Goal: Information Seeking & Learning: Learn about a topic

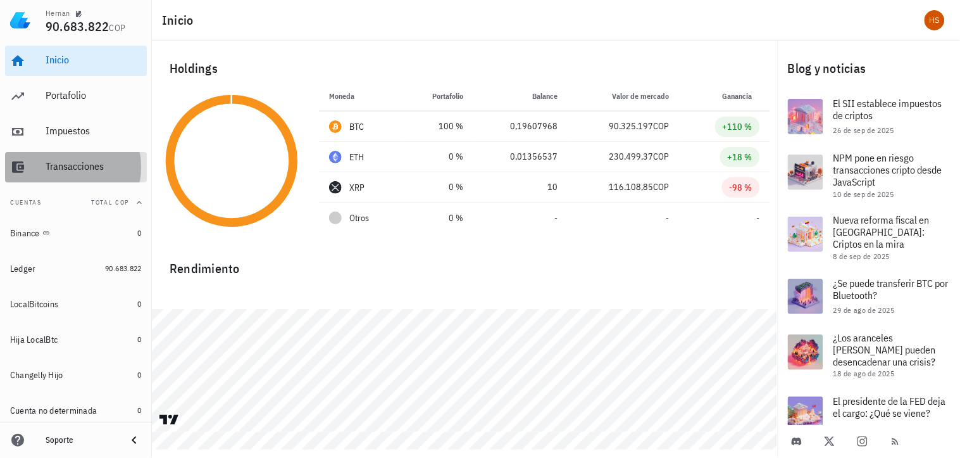
click at [108, 176] on div "Transacciones" at bounding box center [94, 167] width 96 height 28
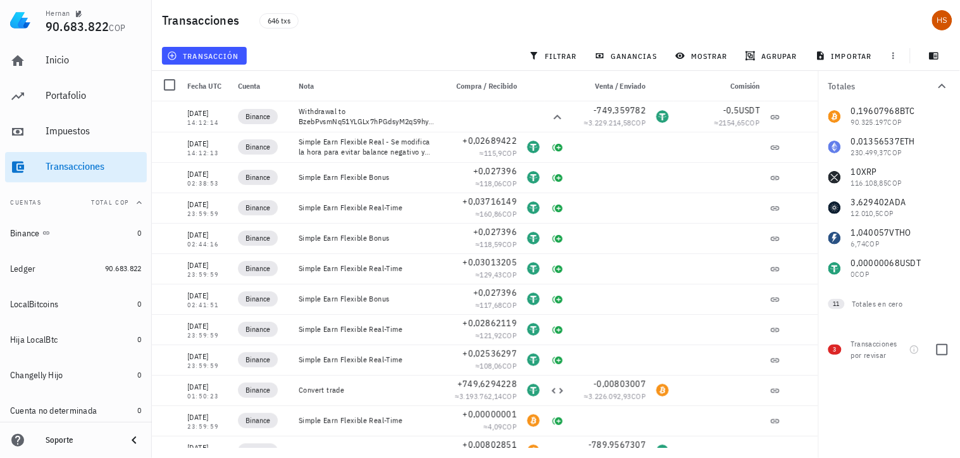
click at [846, 353] on div "3 Transacciones por revisar" at bounding box center [890, 347] width 142 height 46
click at [950, 351] on div at bounding box center [943, 350] width 22 height 22
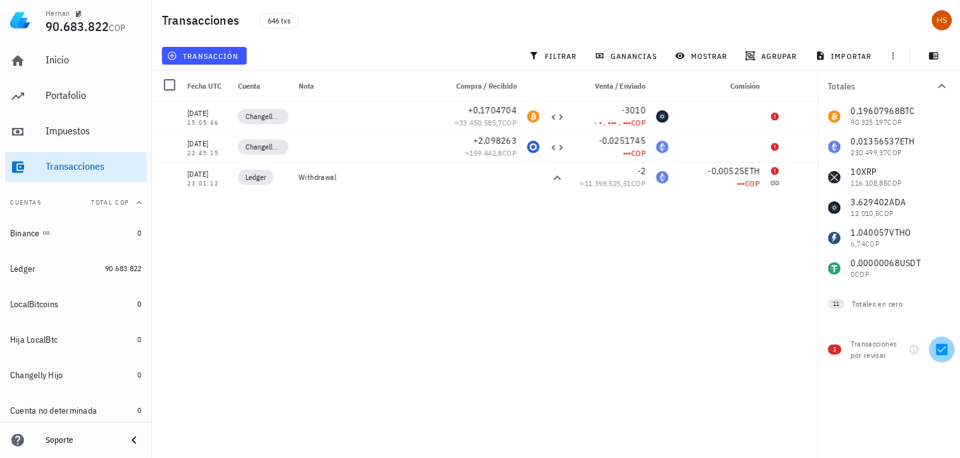
click at [944, 356] on div at bounding box center [943, 350] width 22 height 22
checkbox input "false"
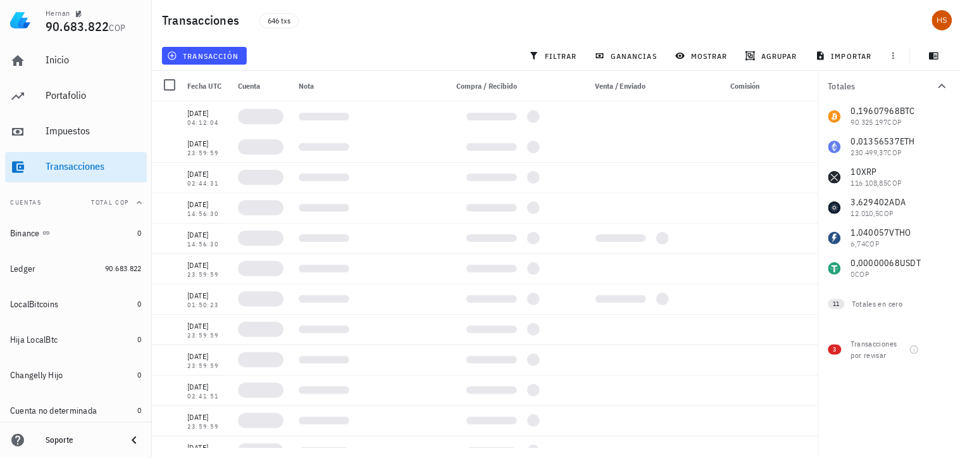
click at [853, 143] on div "0,19607968 BTC 90.325.197 COP 0,01356537 ETH 230.499,37 COP 10 XRP 116.108,85 C…" at bounding box center [890, 192] width 142 height 182
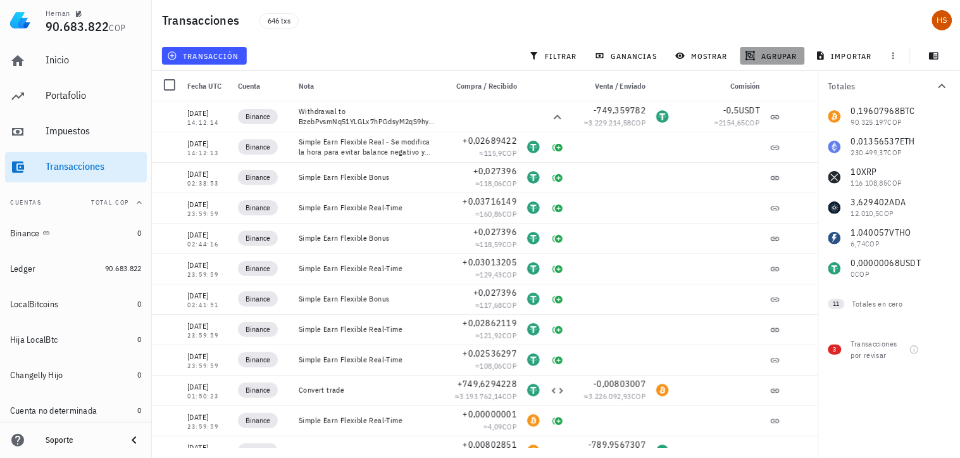
click at [781, 54] on span "agrupar" at bounding box center [772, 56] width 49 height 10
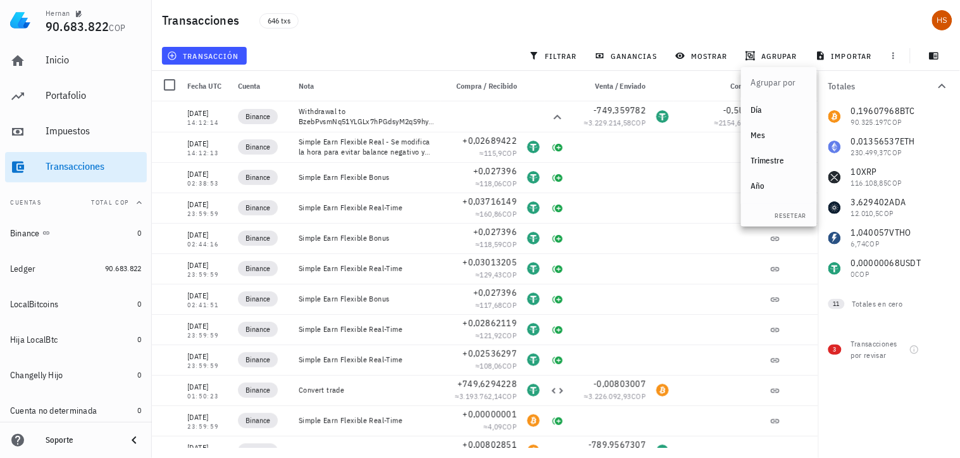
click at [764, 185] on div "Año" at bounding box center [779, 186] width 56 height 10
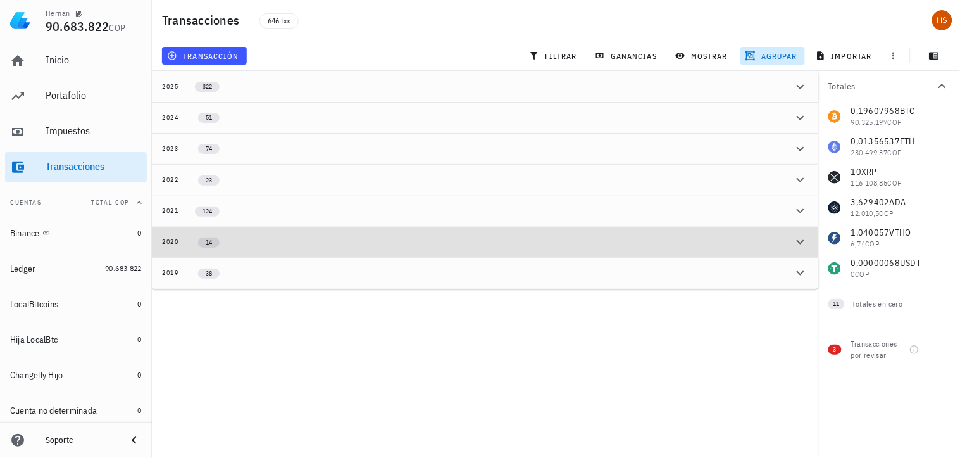
click at [186, 239] on div "14" at bounding box center [202, 242] width 46 height 11
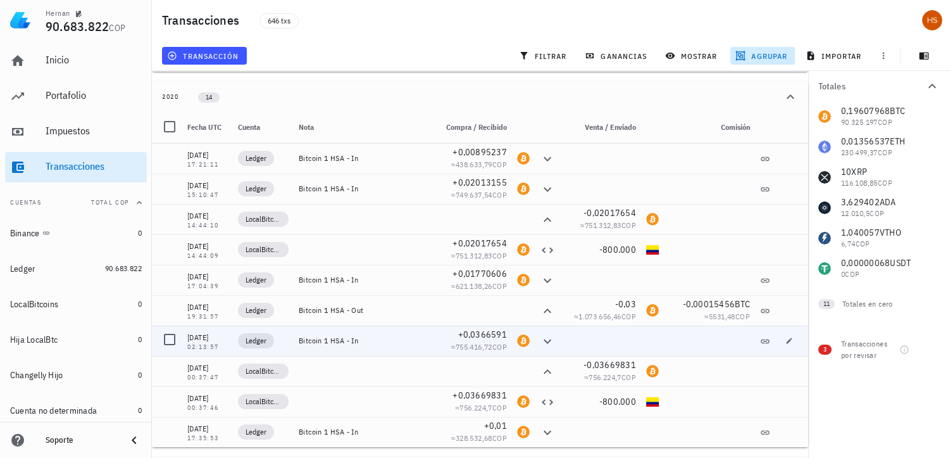
scroll to position [181, 0]
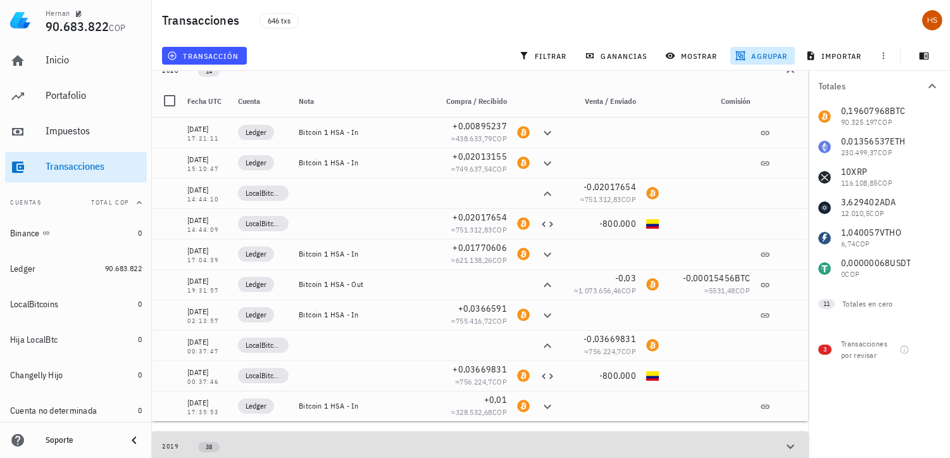
click at [167, 441] on div "2019" at bounding box center [170, 446] width 17 height 10
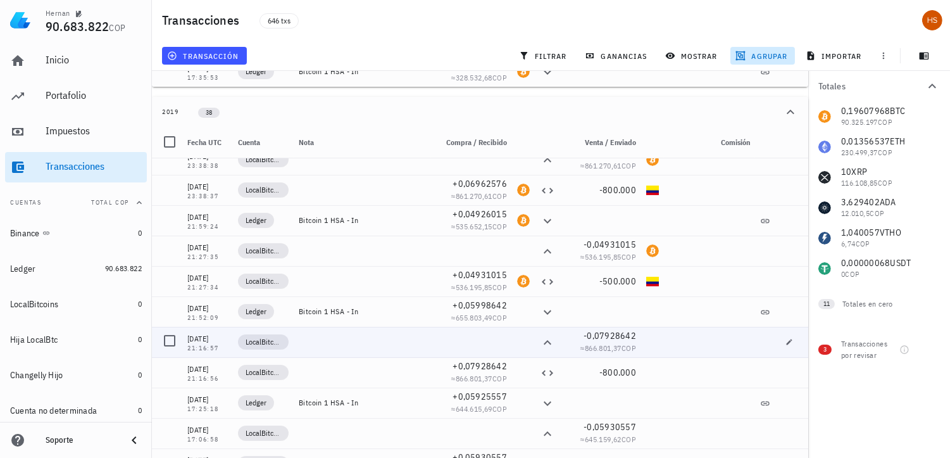
scroll to position [851, 0]
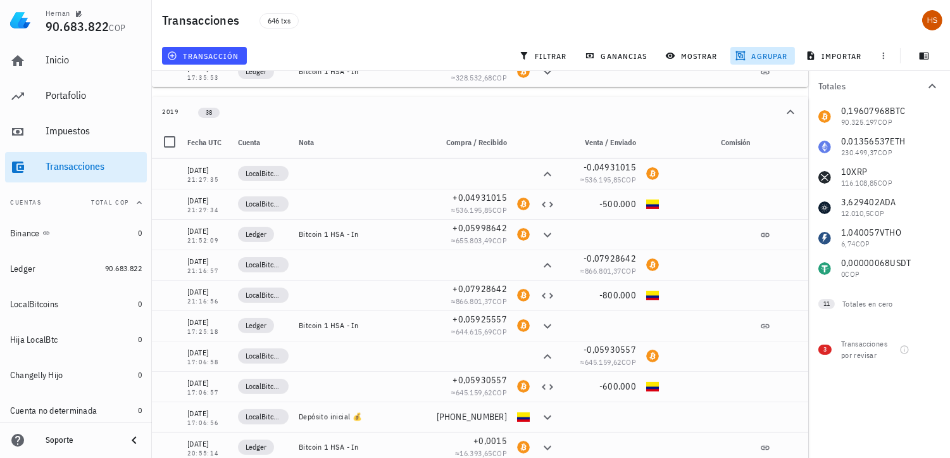
click at [168, 107] on div "2019" at bounding box center [170, 112] width 17 height 10
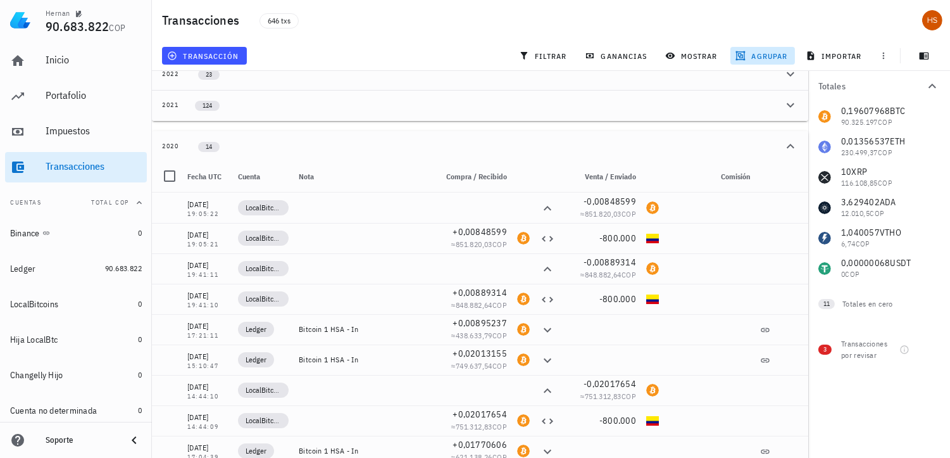
scroll to position [141, 0]
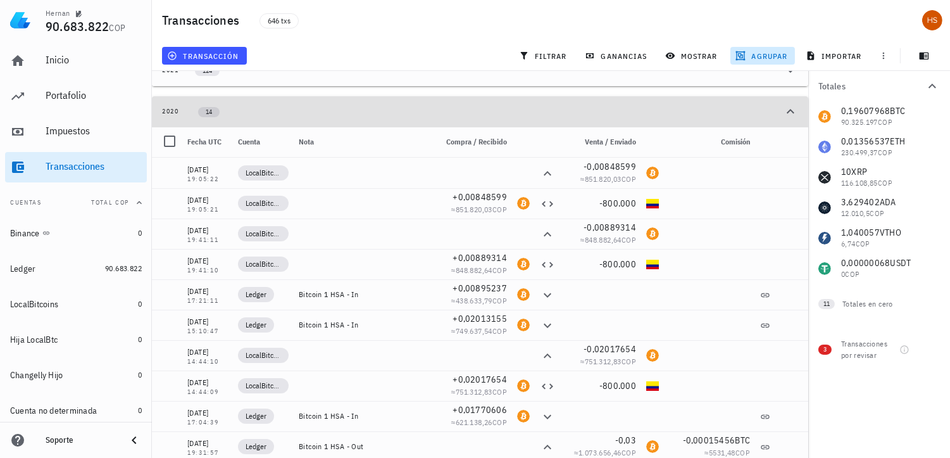
click at [175, 111] on div "2020" at bounding box center [170, 111] width 17 height 10
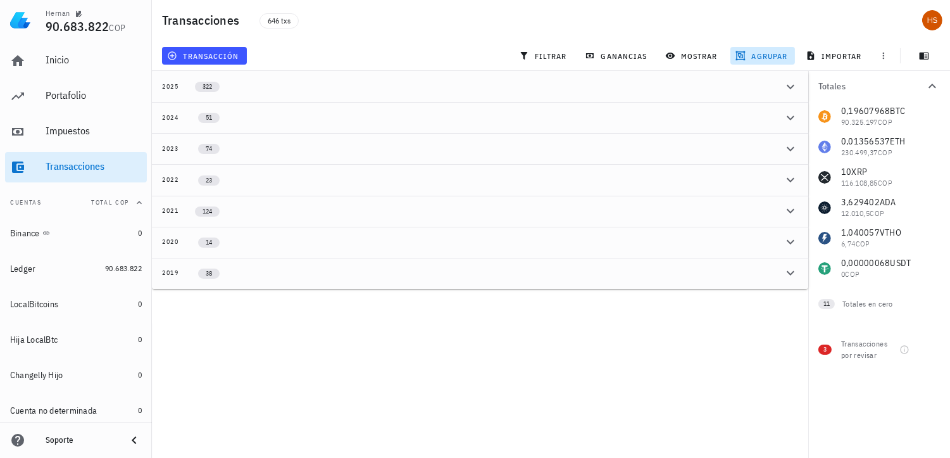
scroll to position [0, 0]
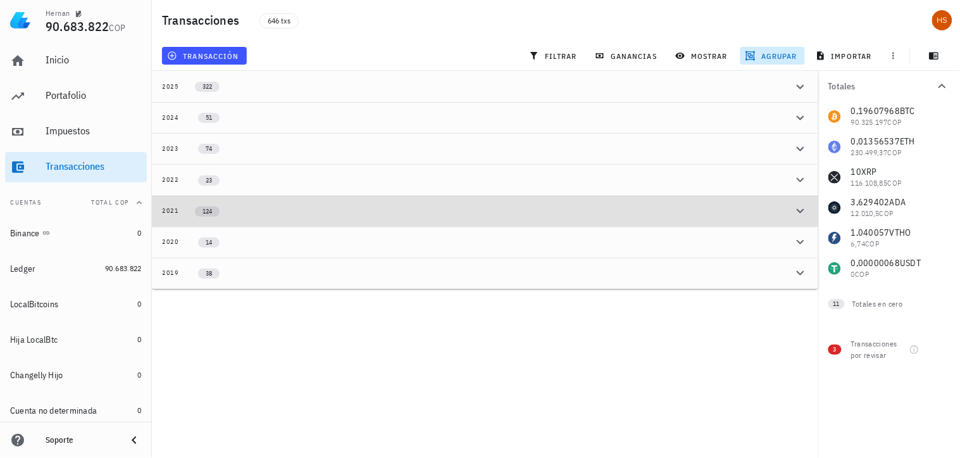
click at [165, 206] on div "2021" at bounding box center [170, 211] width 17 height 10
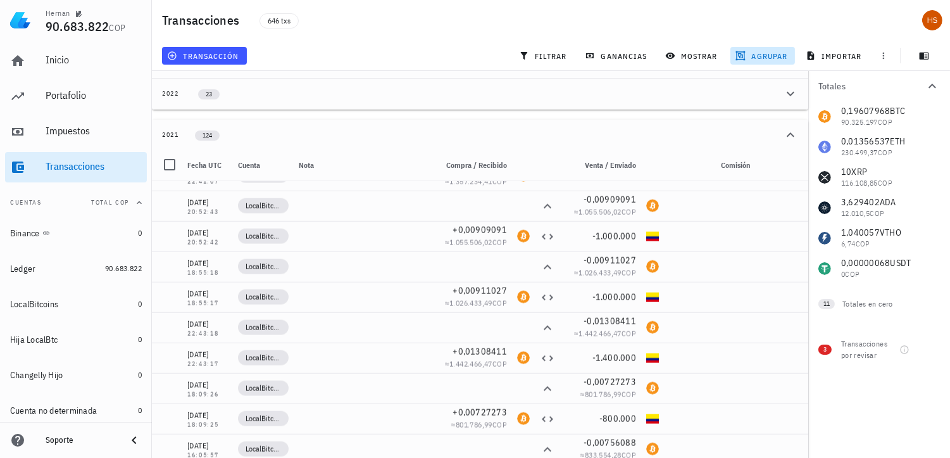
scroll to position [111, 0]
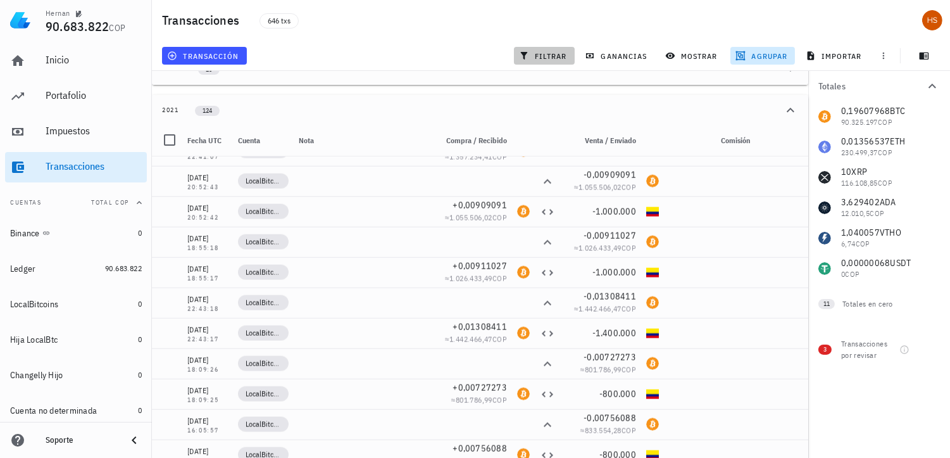
drag, startPoint x: 558, startPoint y: 48, endPoint x: 787, endPoint y: 112, distance: 237.9
click at [558, 48] on button "filtrar" at bounding box center [544, 56] width 61 height 18
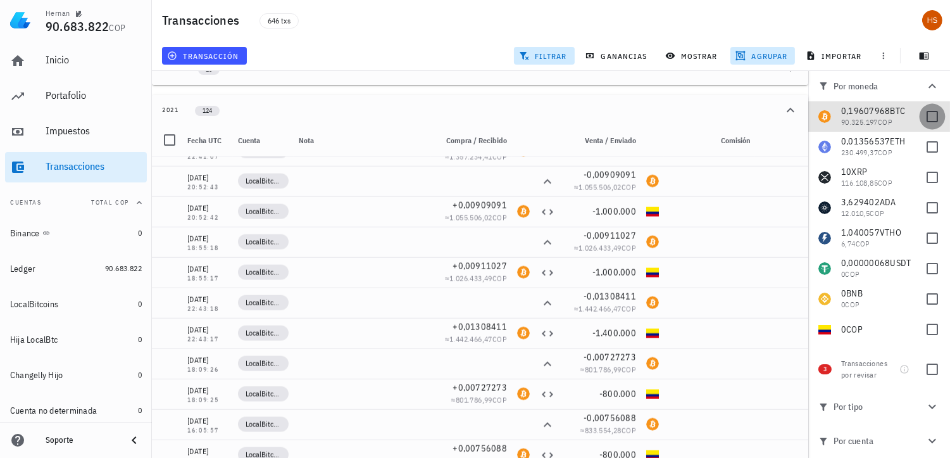
click at [933, 118] on div at bounding box center [933, 117] width 22 height 22
checkbox input "true"
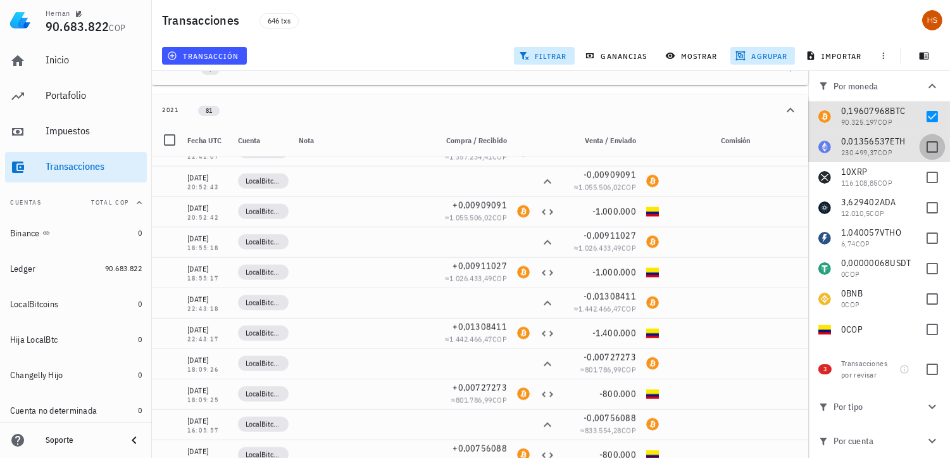
click at [928, 146] on div at bounding box center [933, 147] width 22 height 22
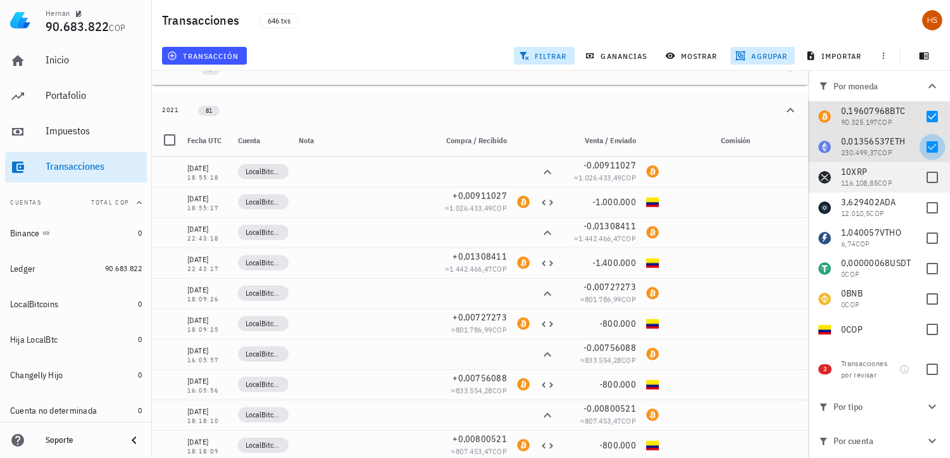
checkbox input "true"
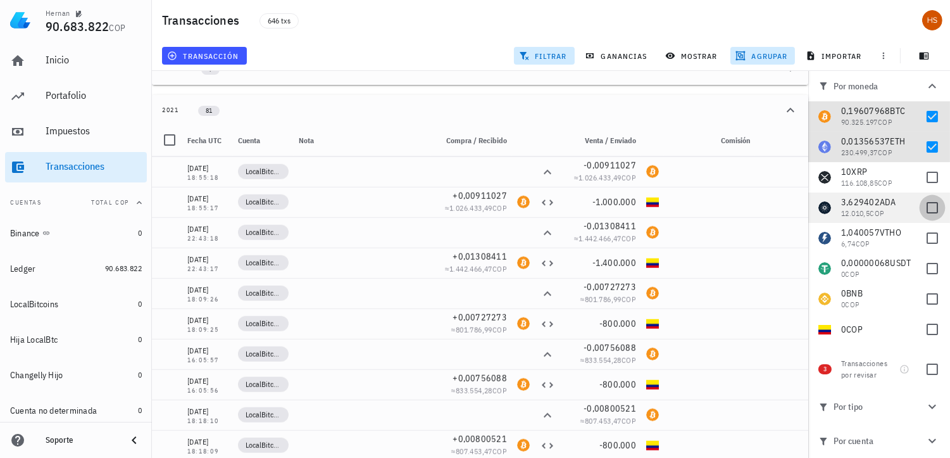
scroll to position [2157, 0]
click at [925, 204] on div at bounding box center [933, 208] width 22 height 22
checkbox input "true"
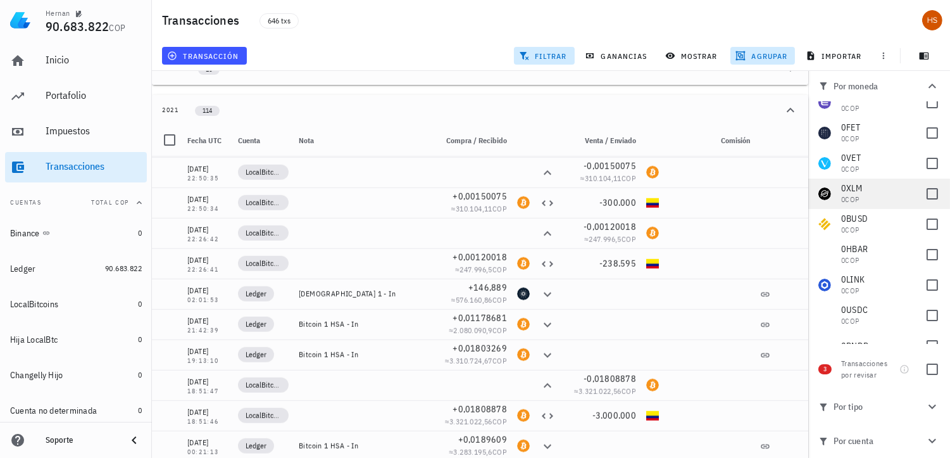
scroll to position [279, 0]
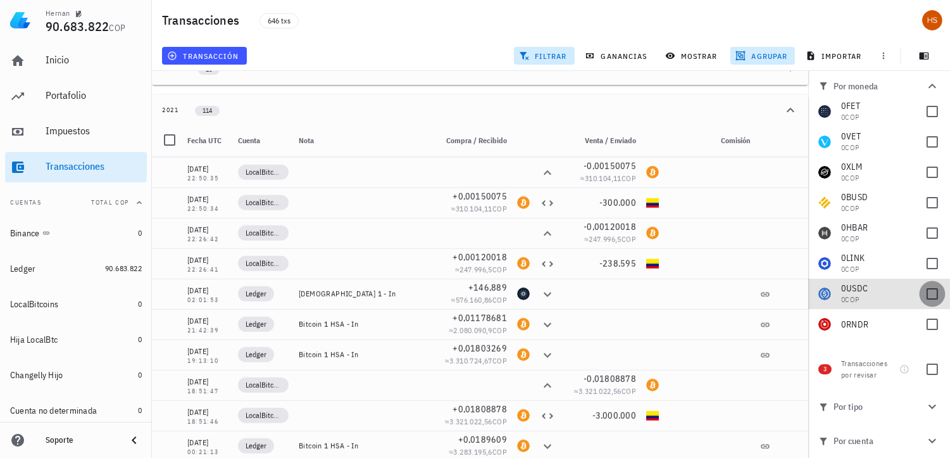
click at [922, 291] on div at bounding box center [933, 294] width 22 height 22
checkbox input "true"
click at [134, 438] on icon at bounding box center [134, 440] width 4 height 8
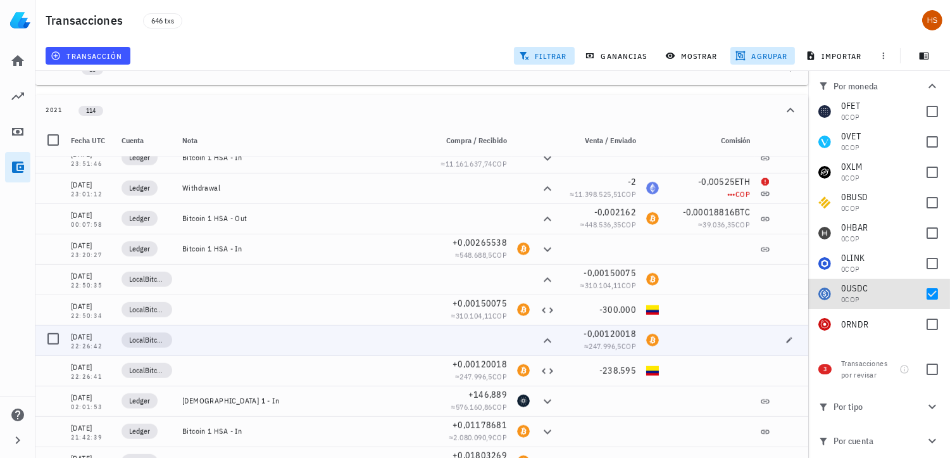
scroll to position [2016, 0]
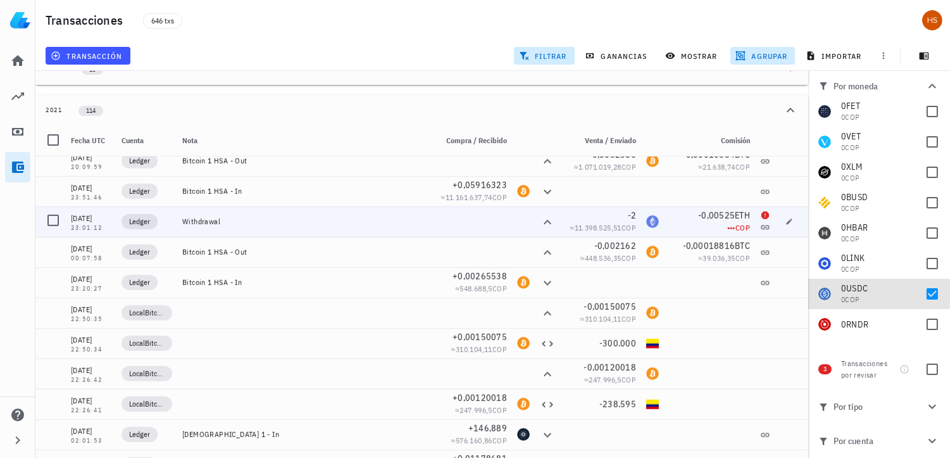
click at [208, 219] on div "Withdrawal" at bounding box center [304, 222] width 244 height 10
click at [622, 223] on span "COP" at bounding box center [629, 227] width 15 height 9
click at [762, 211] on icon at bounding box center [766, 215] width 8 height 8
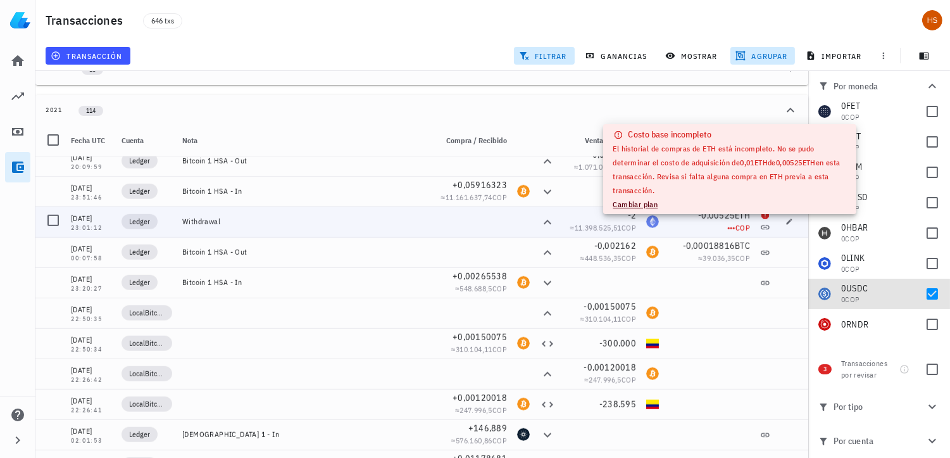
click at [736, 226] on span "COP" at bounding box center [743, 227] width 15 height 9
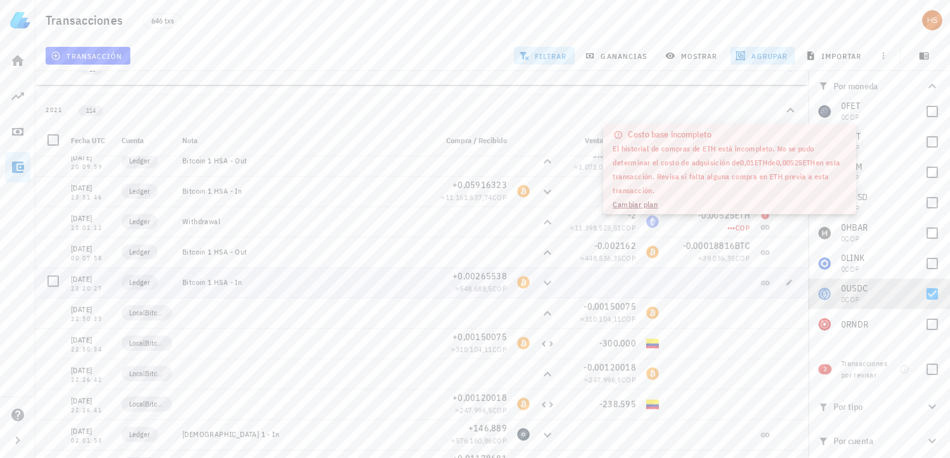
click at [687, 286] on div at bounding box center [709, 282] width 91 height 30
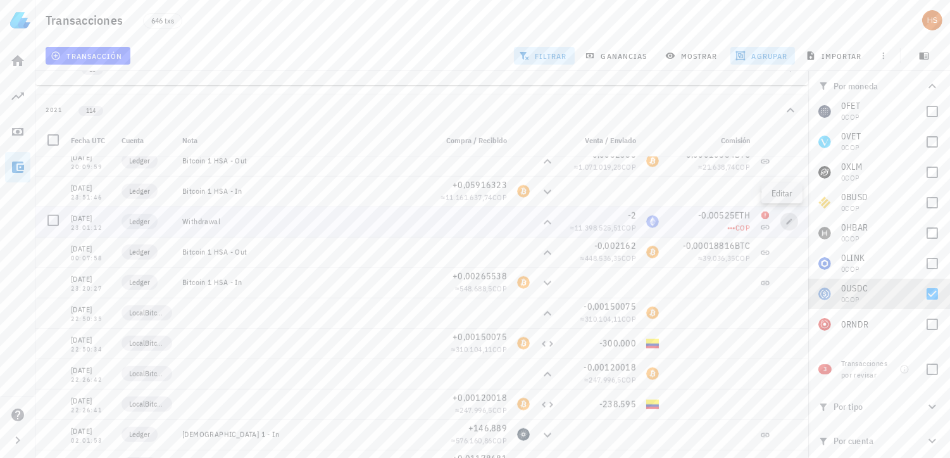
click at [786, 218] on icon "button" at bounding box center [790, 222] width 8 height 8
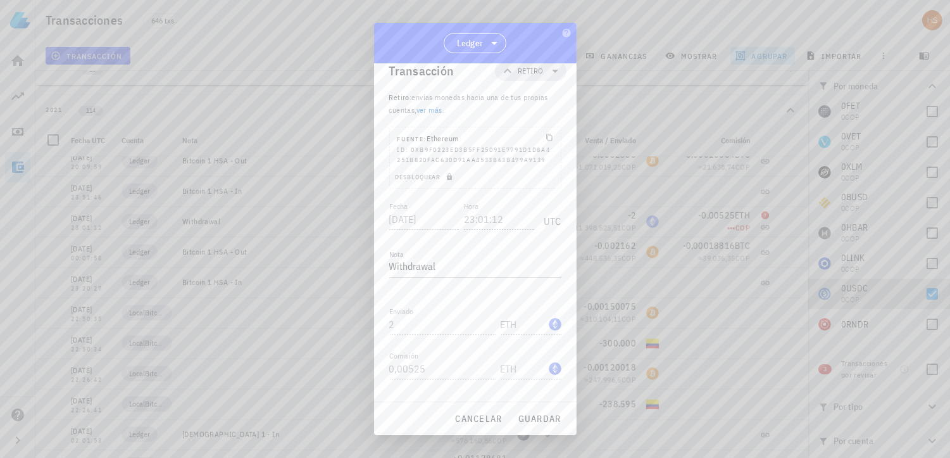
scroll to position [0, 0]
click at [546, 156] on icon "button" at bounding box center [549, 155] width 6 height 7
click at [546, 154] on icon "button" at bounding box center [550, 155] width 8 height 8
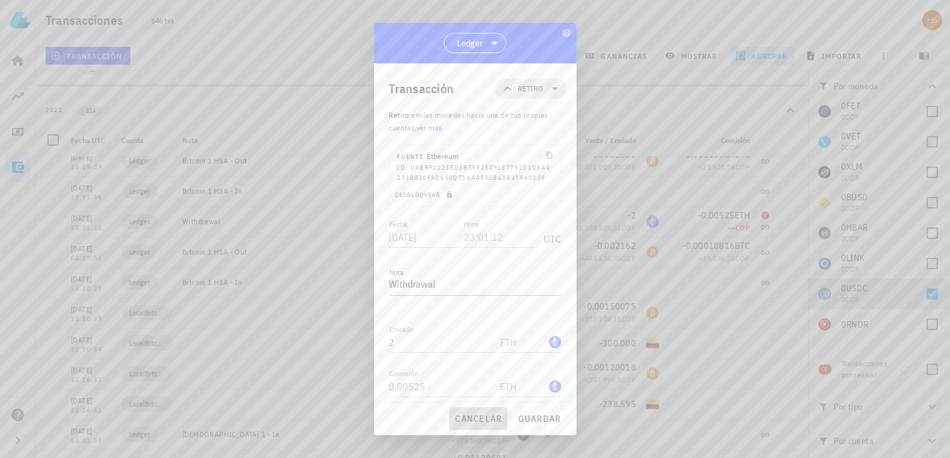
drag, startPoint x: 476, startPoint y: 418, endPoint x: 394, endPoint y: 407, distance: 82.4
click at [476, 418] on span "cancelar" at bounding box center [478, 418] width 47 height 11
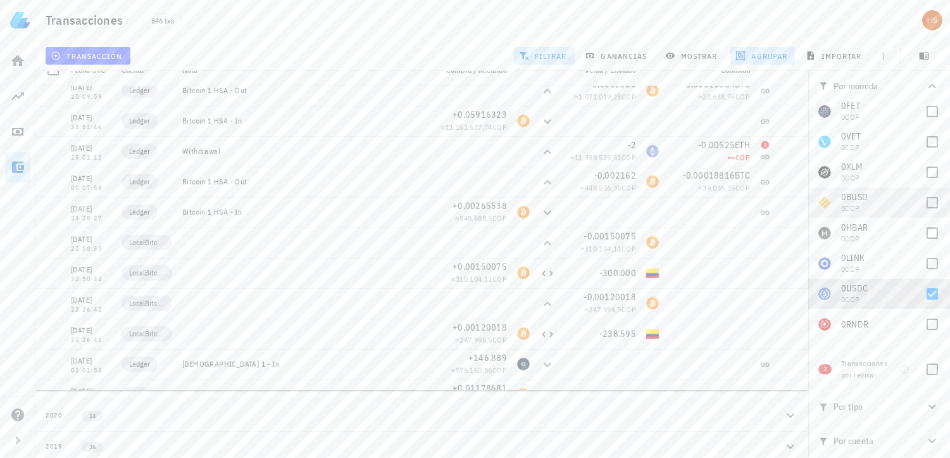
scroll to position [208, 0]
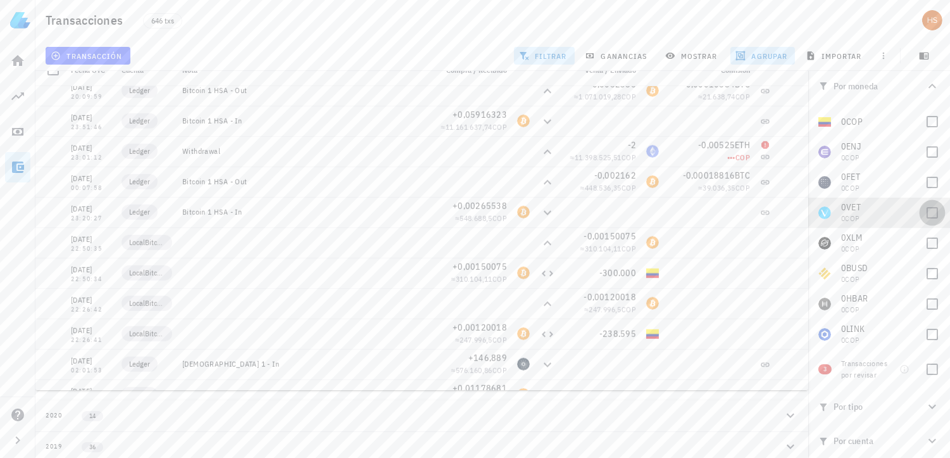
click at [924, 217] on div at bounding box center [933, 213] width 22 height 22
checkbox input "true"
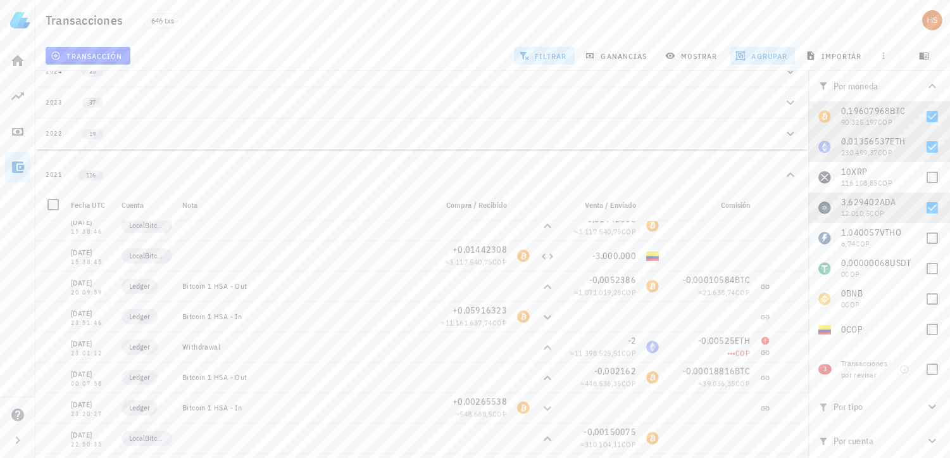
scroll to position [41, 0]
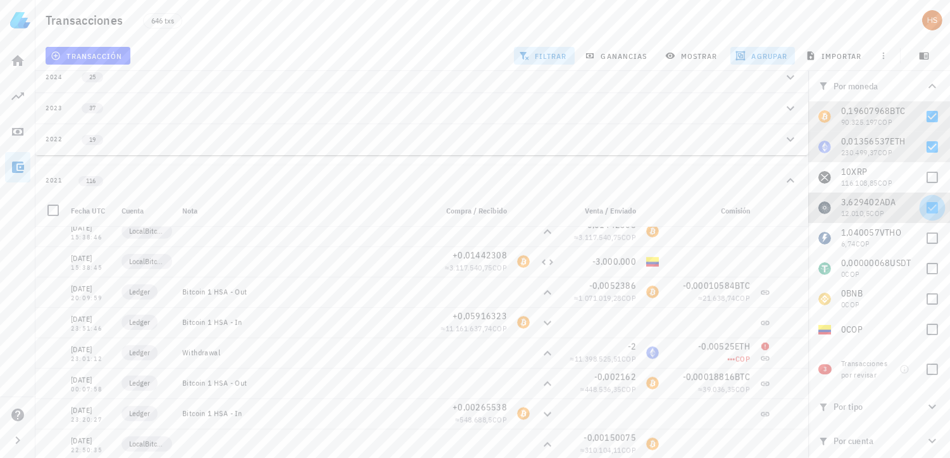
click at [922, 207] on div at bounding box center [933, 208] width 22 height 22
checkbox input "false"
click at [924, 151] on div at bounding box center [933, 147] width 22 height 22
checkbox input "false"
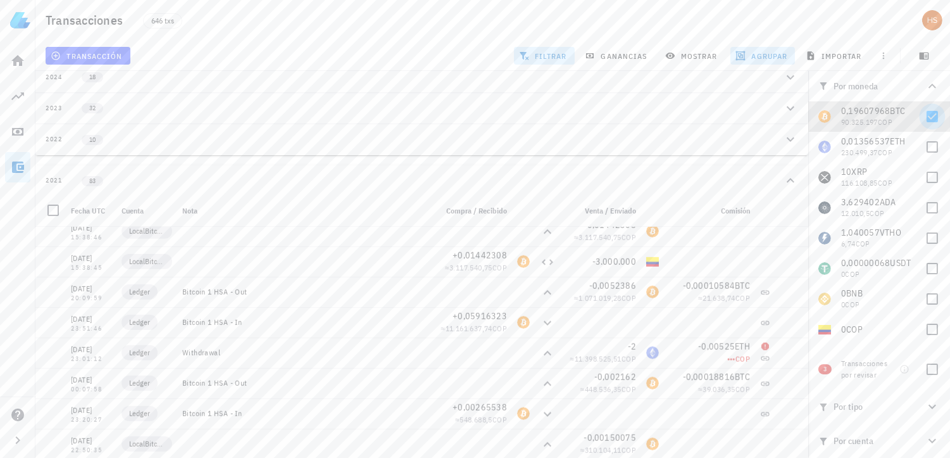
click at [926, 120] on div at bounding box center [933, 117] width 22 height 22
checkbox input "false"
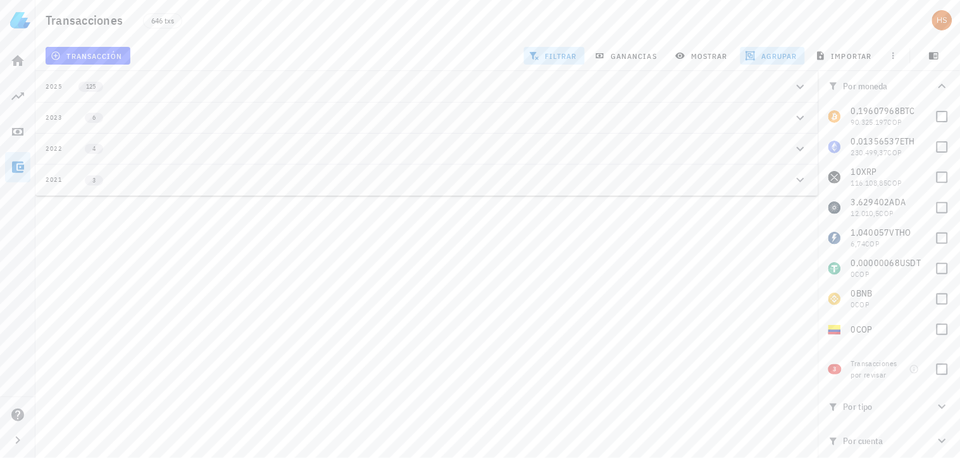
scroll to position [279, 0]
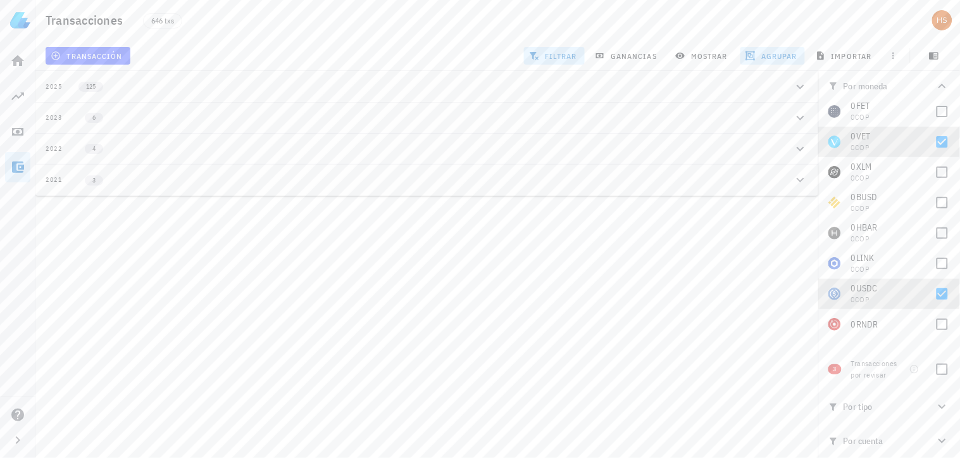
click at [780, 57] on span "agrupar" at bounding box center [772, 56] width 49 height 10
click at [779, 217] on span "resetear" at bounding box center [791, 215] width 32 height 8
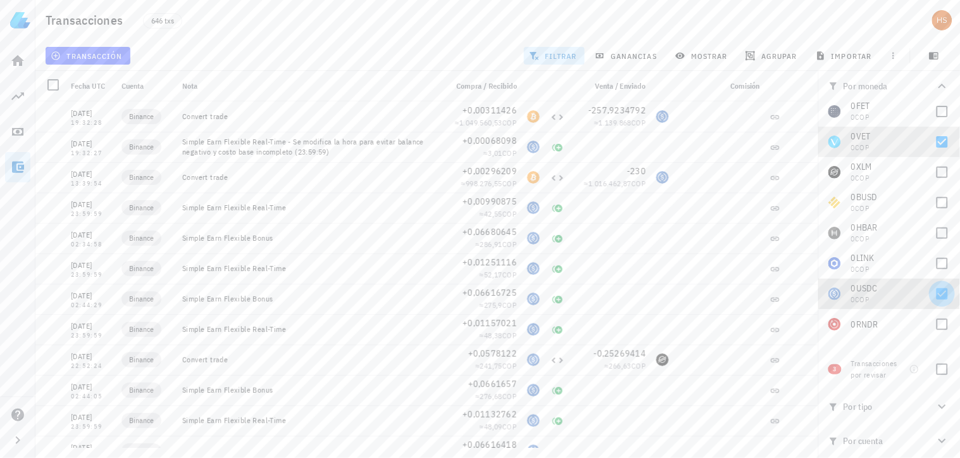
click at [936, 287] on div at bounding box center [943, 294] width 22 height 22
checkbox input "false"
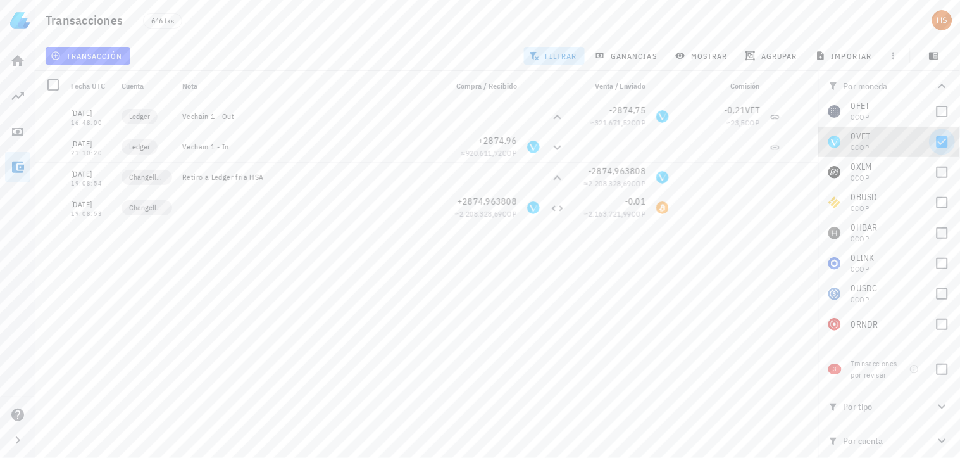
click at [935, 135] on div at bounding box center [943, 142] width 22 height 22
checkbox input "false"
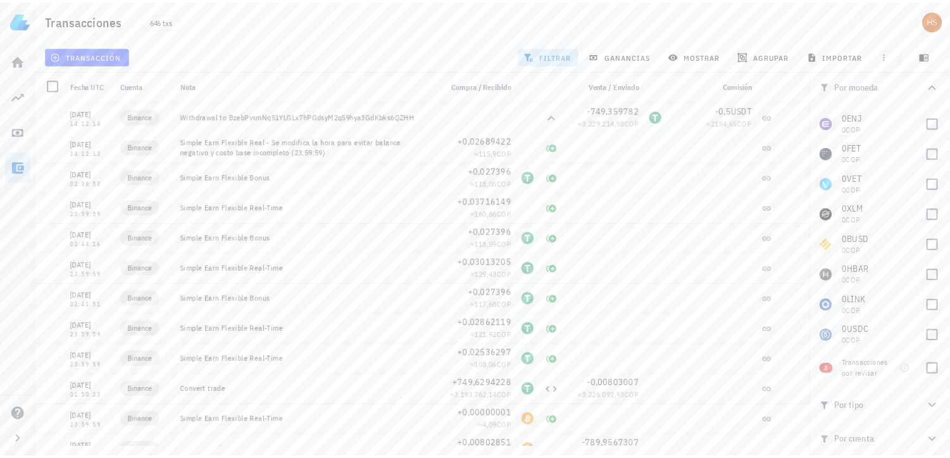
scroll to position [0, 0]
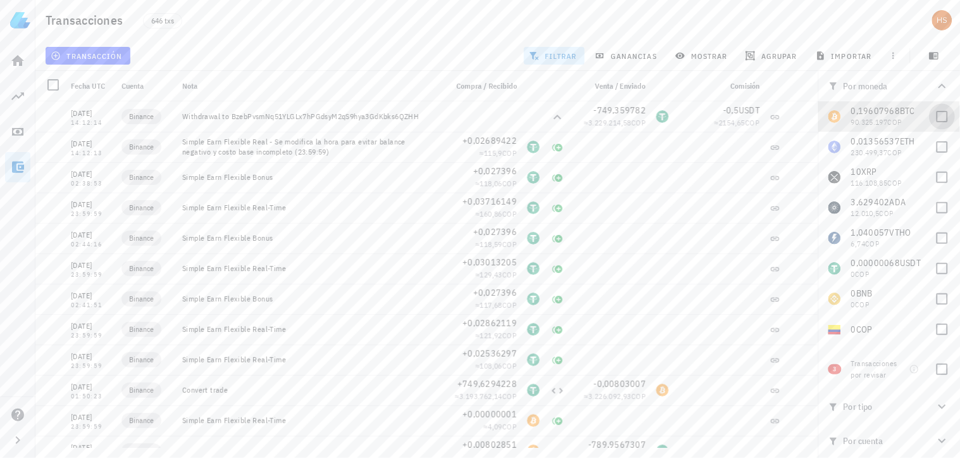
click at [932, 116] on div at bounding box center [943, 117] width 22 height 22
checkbox input "true"
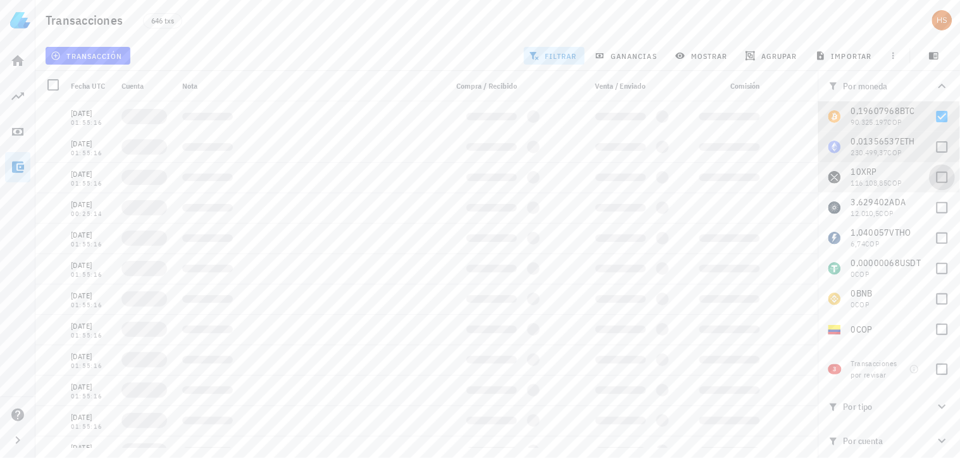
click at [937, 147] on div at bounding box center [943, 147] width 22 height 22
checkbox input "true"
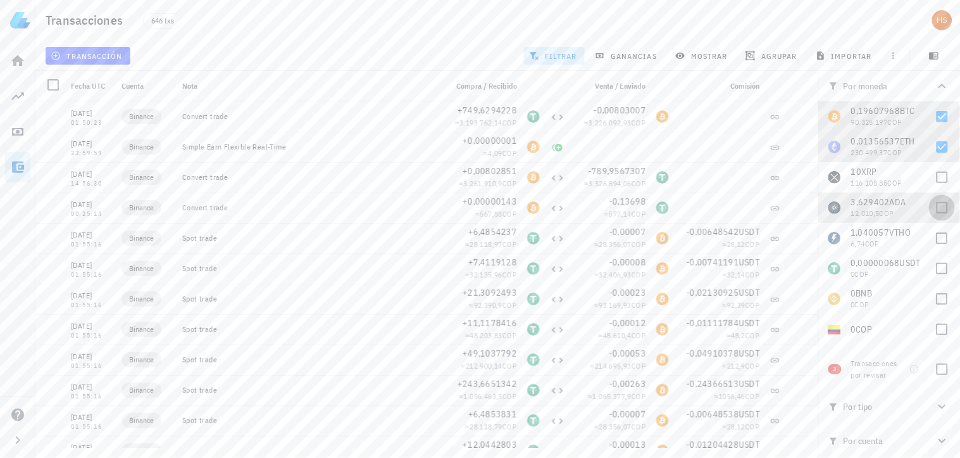
click at [933, 205] on div at bounding box center [943, 208] width 22 height 22
checkbox input "true"
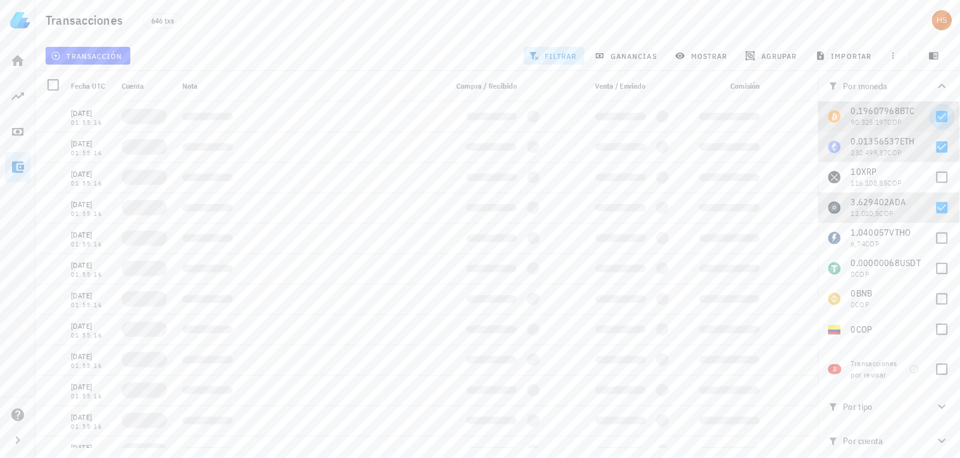
click at [939, 116] on div at bounding box center [943, 117] width 22 height 22
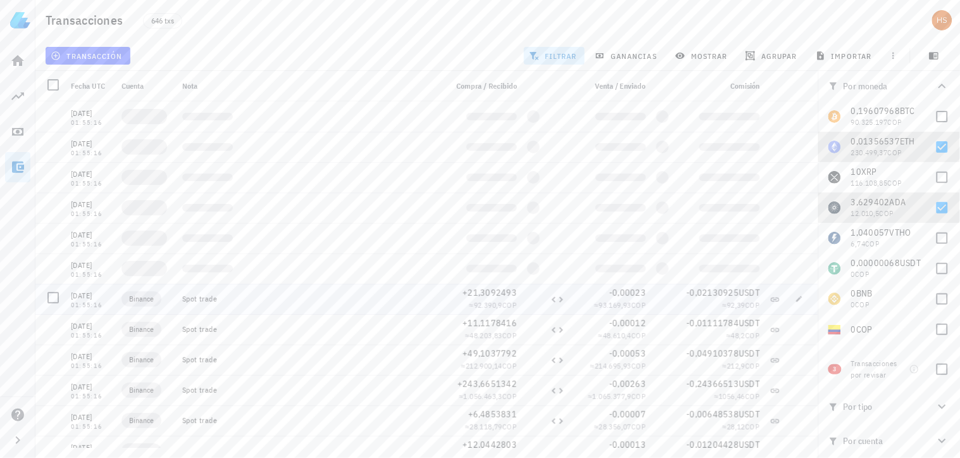
checkbox input "false"
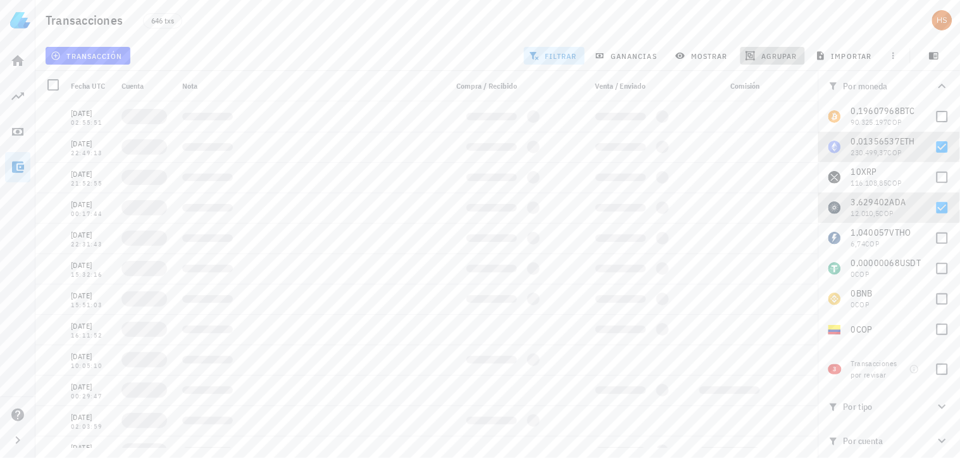
click at [780, 57] on span "agrupar" at bounding box center [772, 56] width 49 height 10
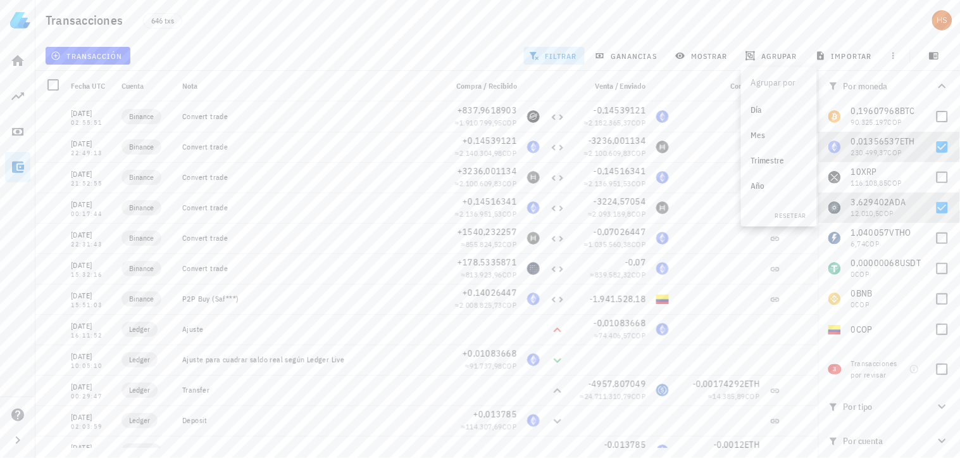
click at [762, 185] on div "Año" at bounding box center [779, 186] width 56 height 10
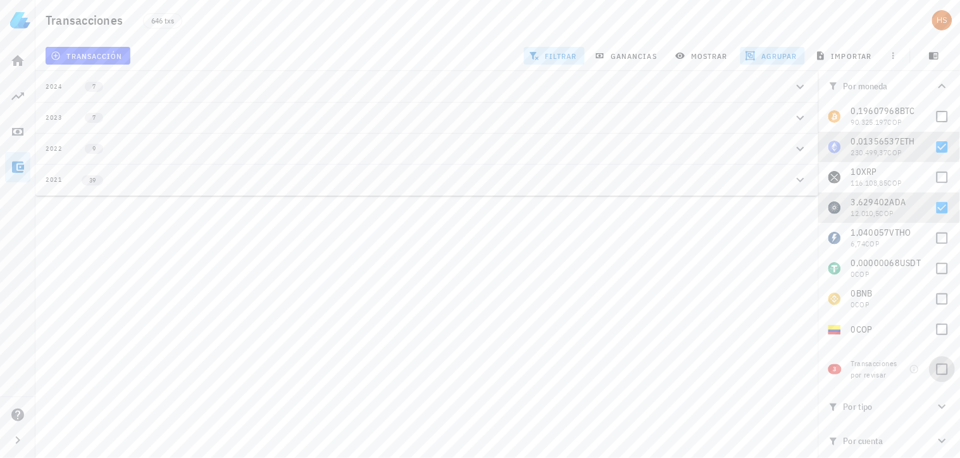
click at [942, 367] on div at bounding box center [943, 369] width 22 height 22
checkbox input "true"
click at [72, 89] on div "3" at bounding box center [86, 86] width 46 height 11
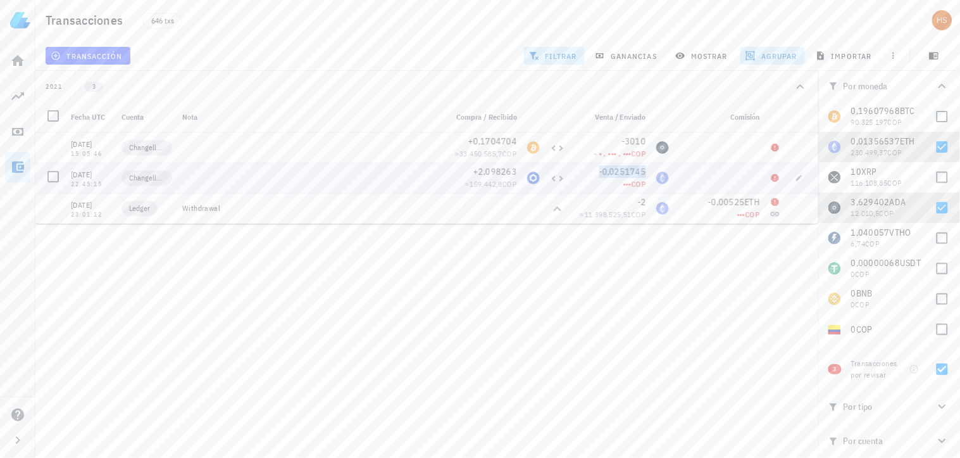
click at [631, 176] on span "-0,0251745" at bounding box center [623, 171] width 47 height 11
drag, startPoint x: 934, startPoint y: 147, endPoint x: 934, endPoint y: 200, distance: 53.2
click at [934, 147] on div at bounding box center [943, 147] width 22 height 22
checkbox input "false"
click at [936, 204] on div at bounding box center [943, 208] width 22 height 22
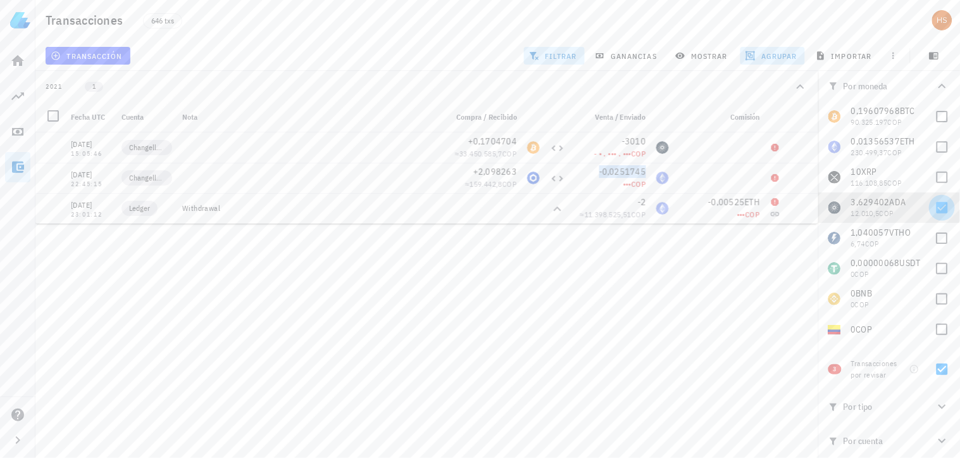
checkbox input "false"
click at [946, 368] on div at bounding box center [943, 369] width 22 height 22
checkbox input "false"
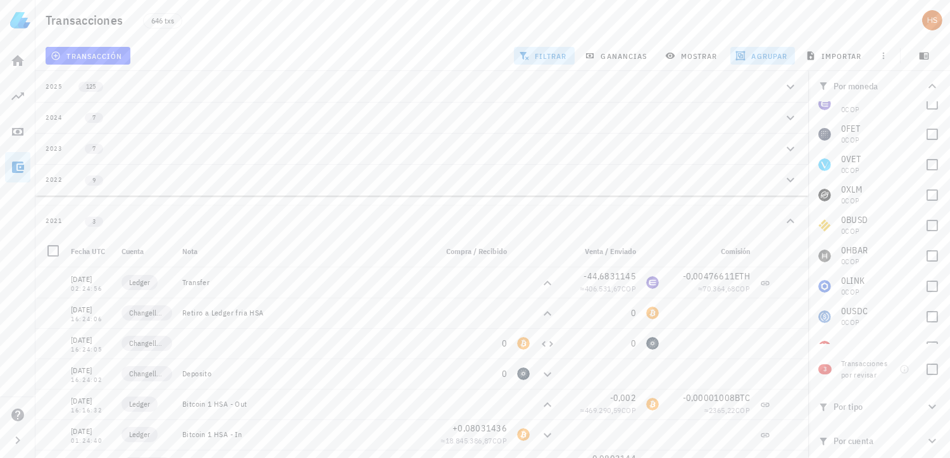
scroll to position [279, 0]
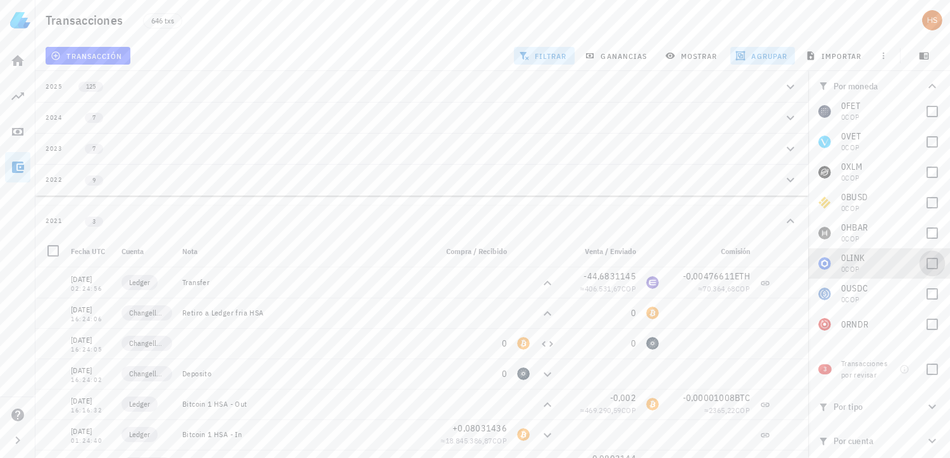
click at [928, 267] on div at bounding box center [933, 264] width 22 height 22
checkbox input "true"
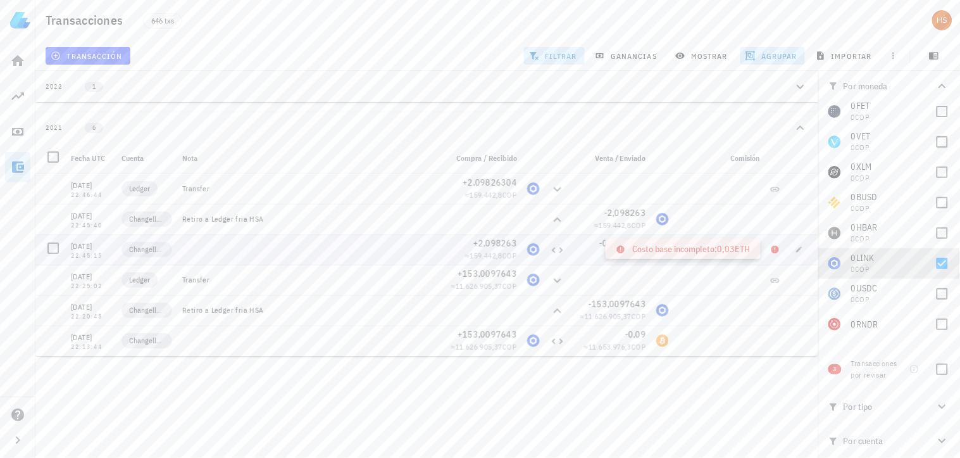
click at [775, 248] on icon at bounding box center [776, 250] width 8 height 8
click at [802, 248] on icon "button" at bounding box center [800, 250] width 8 height 8
type input "[DATE]"
type input "22:45:15"
type input "2,098263"
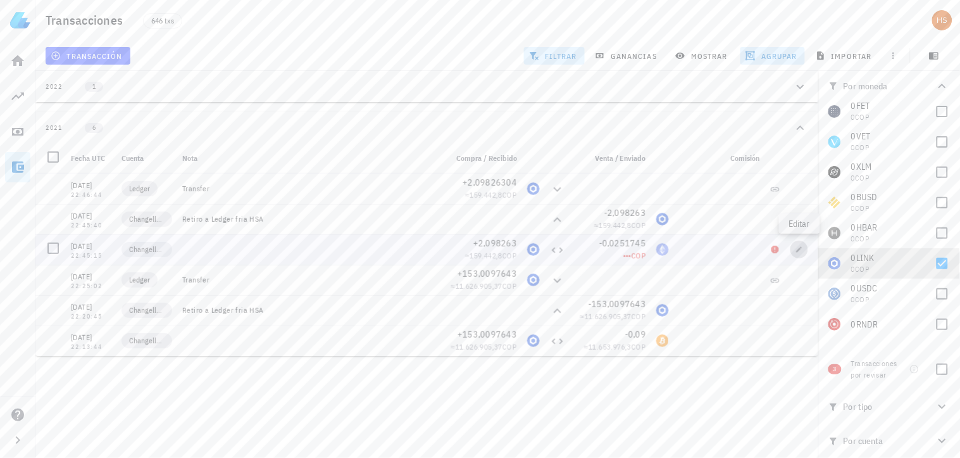
type input "LINK"
type input "0,0251745"
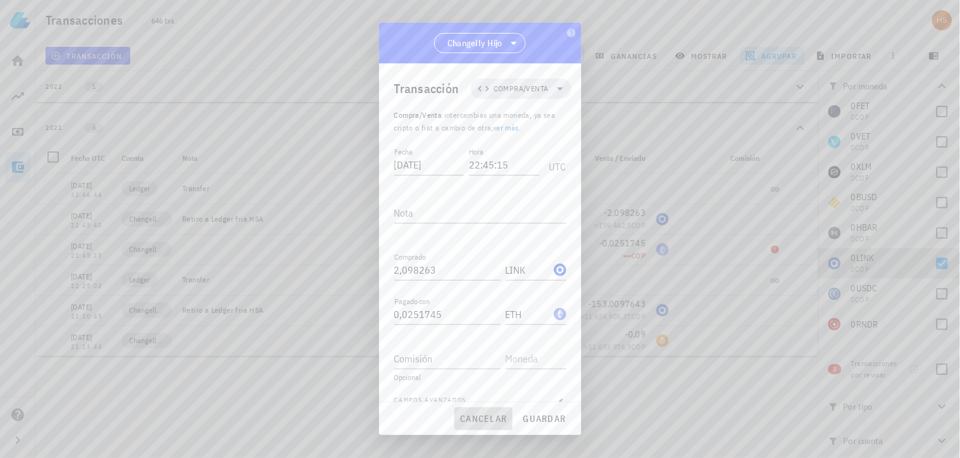
click at [480, 415] on span "cancelar" at bounding box center [483, 418] width 47 height 11
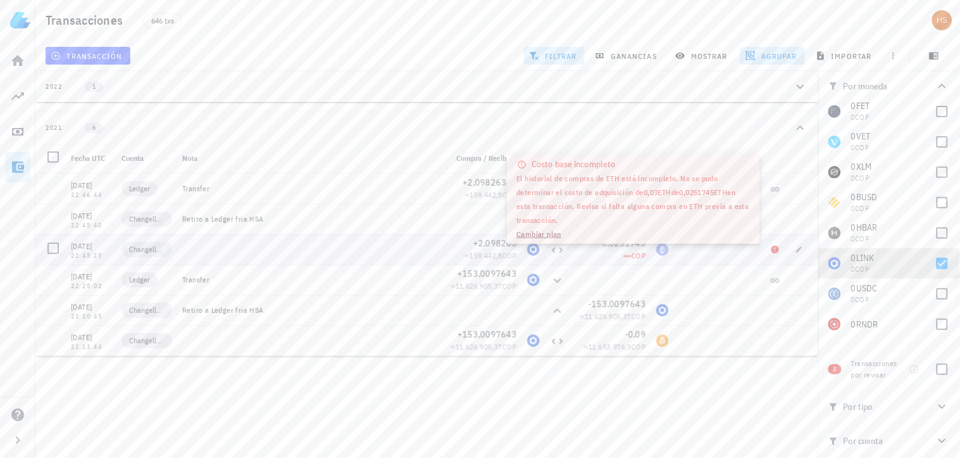
click at [634, 254] on span "COP" at bounding box center [639, 255] width 15 height 9
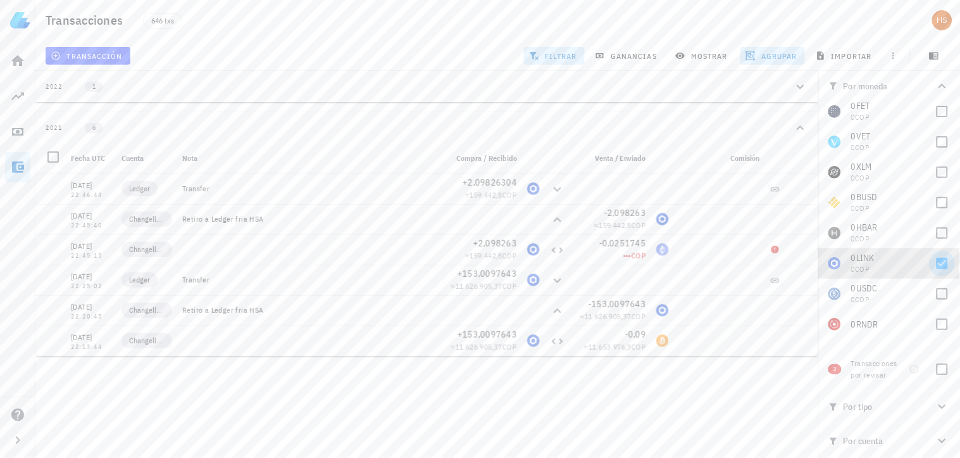
click at [939, 263] on div at bounding box center [943, 264] width 22 height 22
checkbox input "false"
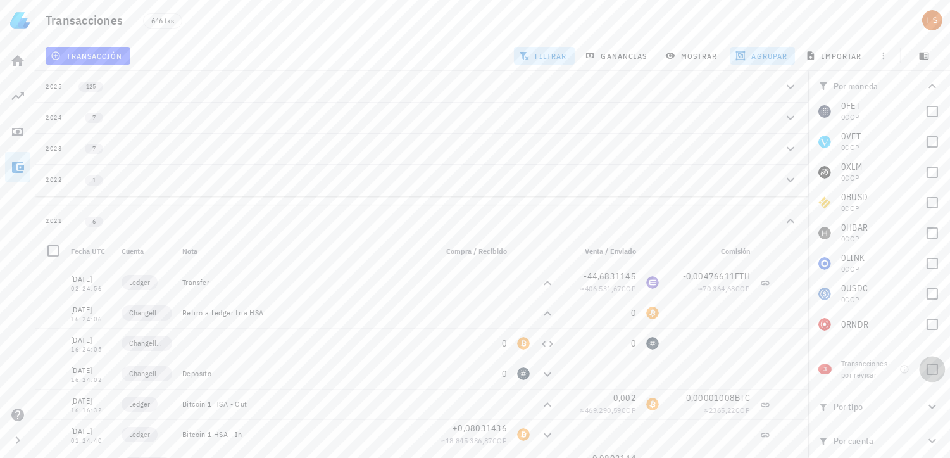
click at [929, 370] on div at bounding box center [933, 369] width 22 height 22
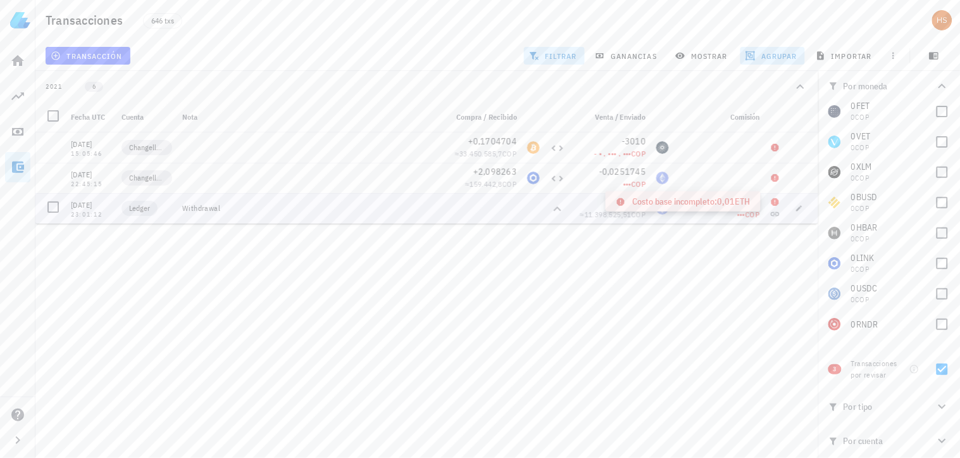
click at [776, 201] on icon at bounding box center [776, 202] width 8 height 8
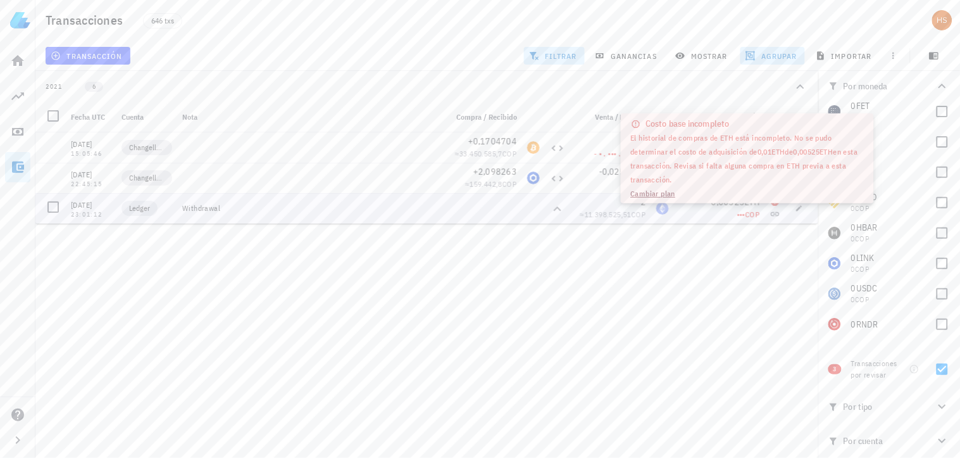
click at [758, 213] on span "COP" at bounding box center [753, 214] width 15 height 9
click at [628, 315] on div "Hernan 90.683.822 COP Inicio Portafolio Impuestos Transacciones Soporte Transac…" at bounding box center [480, 229] width 960 height 458
click at [749, 318] on div "Hernan 90.683.822 COP Inicio Portafolio Impuestos Transacciones Soporte Transac…" at bounding box center [480, 229] width 960 height 458
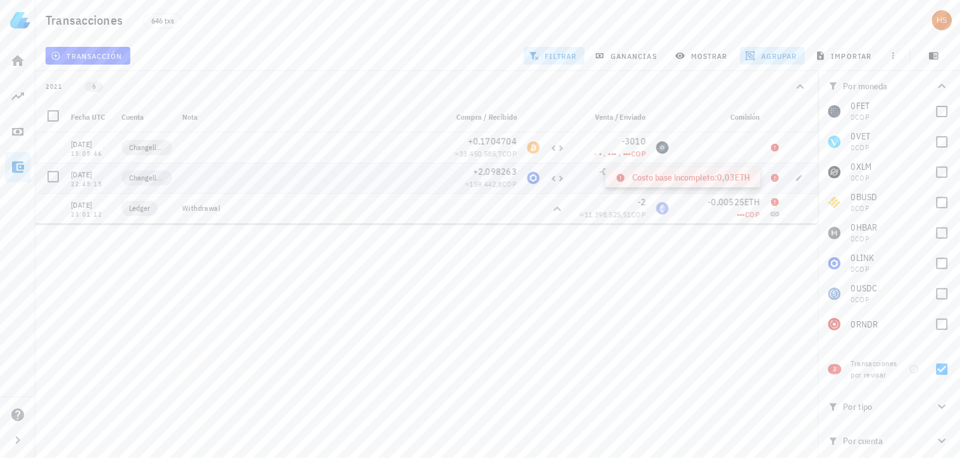
click at [777, 178] on icon at bounding box center [776, 178] width 8 height 8
click at [776, 175] on icon at bounding box center [775, 178] width 10 height 10
click at [775, 179] on icon at bounding box center [776, 178] width 8 height 8
click at [698, 270] on div "Hernan 90.683.822 COP Inicio Portafolio Impuestos Transacciones Soporte Transac…" at bounding box center [480, 229] width 960 height 458
click at [116, 53] on span "transacción" at bounding box center [87, 56] width 69 height 10
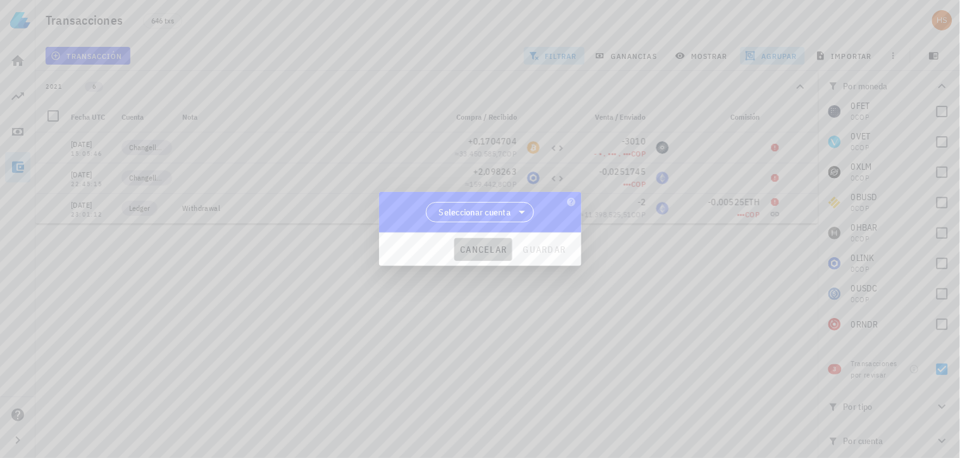
click at [491, 244] on span "cancelar" at bounding box center [483, 249] width 47 height 11
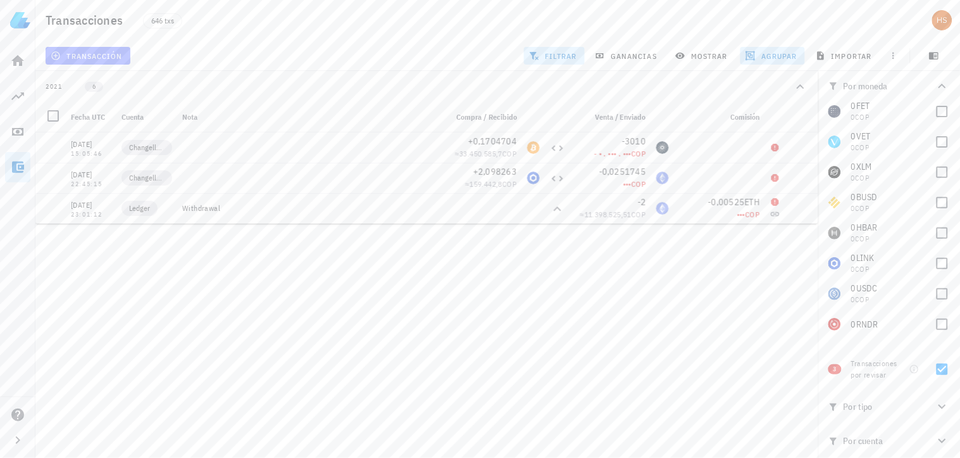
click at [106, 54] on span "transacción" at bounding box center [87, 56] width 69 height 10
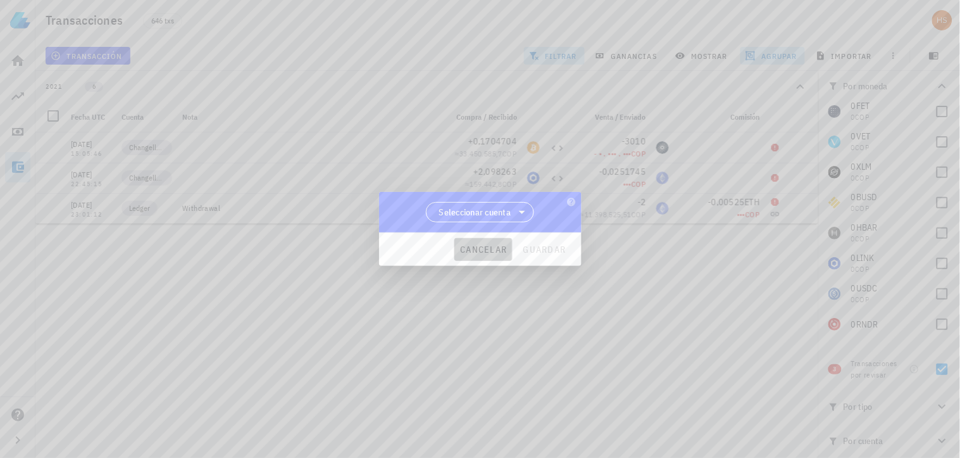
click at [484, 250] on span "cancelar" at bounding box center [483, 249] width 47 height 11
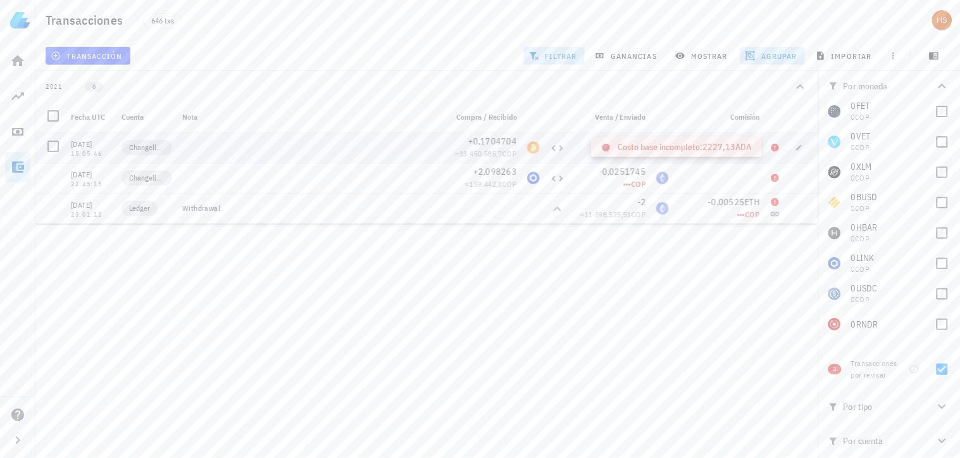
click at [776, 148] on icon at bounding box center [775, 147] width 10 height 10
click at [225, 142] on div at bounding box center [309, 147] width 264 height 30
drag, startPoint x: 941, startPoint y: 361, endPoint x: 947, endPoint y: 365, distance: 7.4
click at [944, 361] on div at bounding box center [943, 369] width 22 height 22
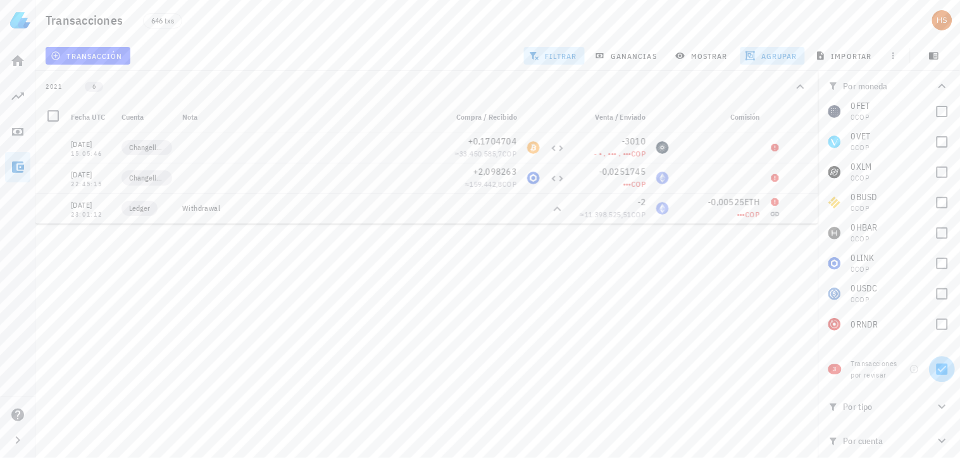
checkbox input "false"
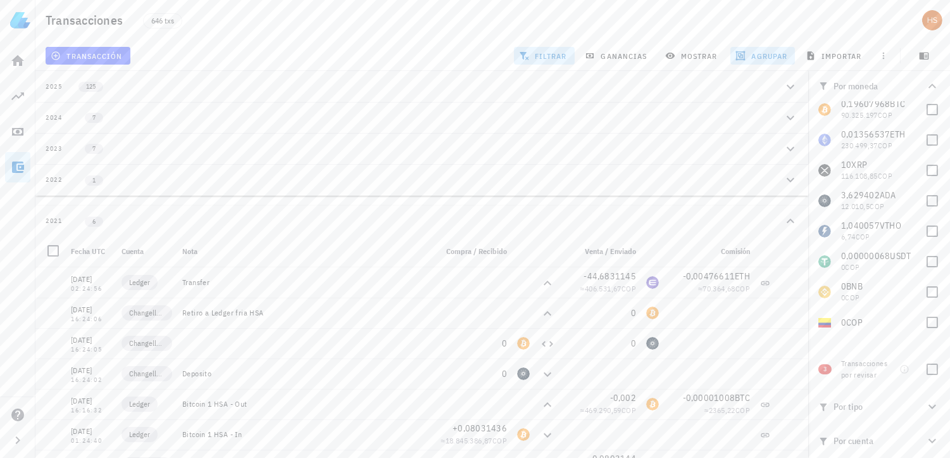
scroll to position [0, 0]
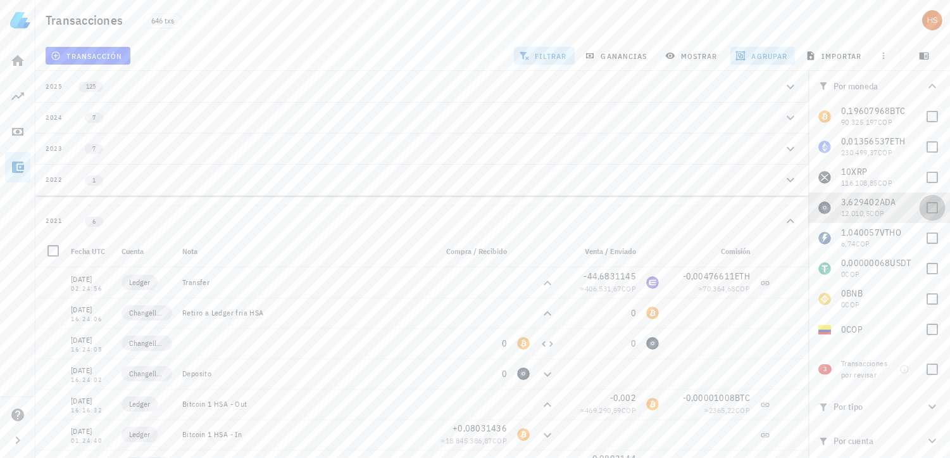
click at [929, 206] on div at bounding box center [933, 208] width 22 height 22
checkbox input "true"
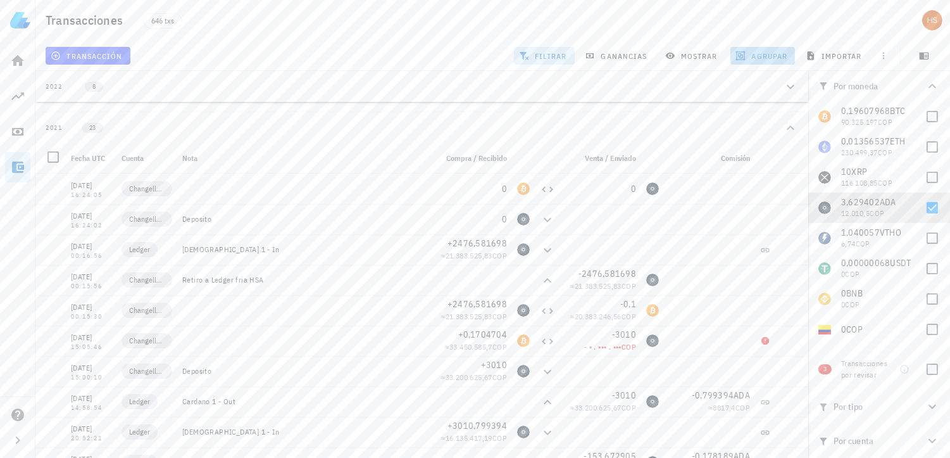
click at [765, 56] on span "agrupar" at bounding box center [762, 56] width 49 height 10
click at [429, 137] on button "2021 23" at bounding box center [421, 127] width 773 height 31
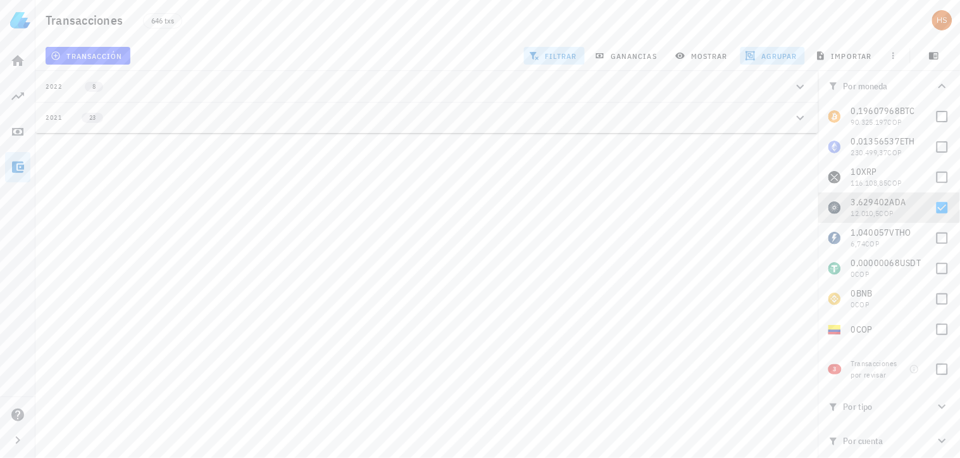
click at [49, 114] on div "2021" at bounding box center [54, 118] width 17 height 10
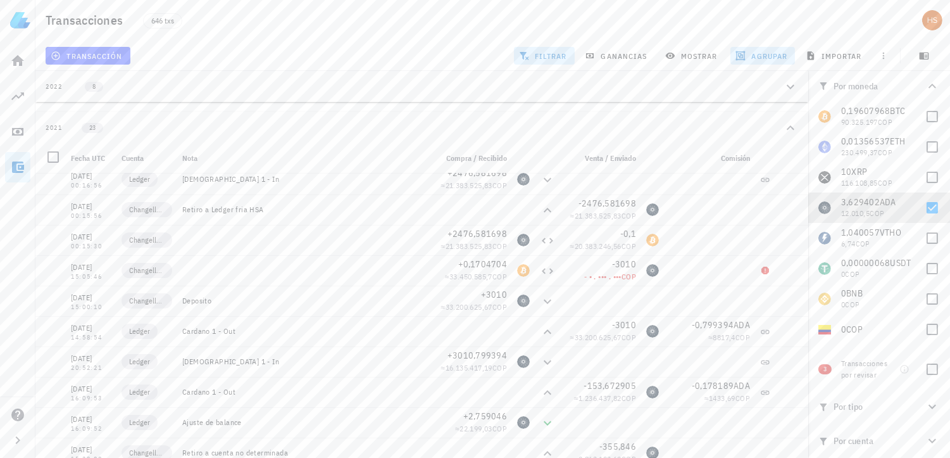
scroll to position [18, 0]
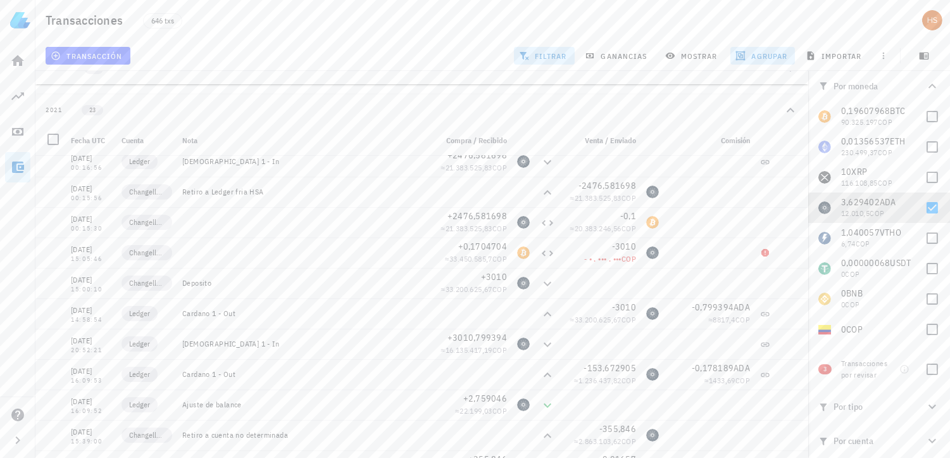
click at [934, 441] on icon "button" at bounding box center [933, 441] width 8 height 4
click at [933, 441] on icon "button" at bounding box center [932, 440] width 15 height 15
click at [933, 403] on icon "button" at bounding box center [932, 406] width 15 height 15
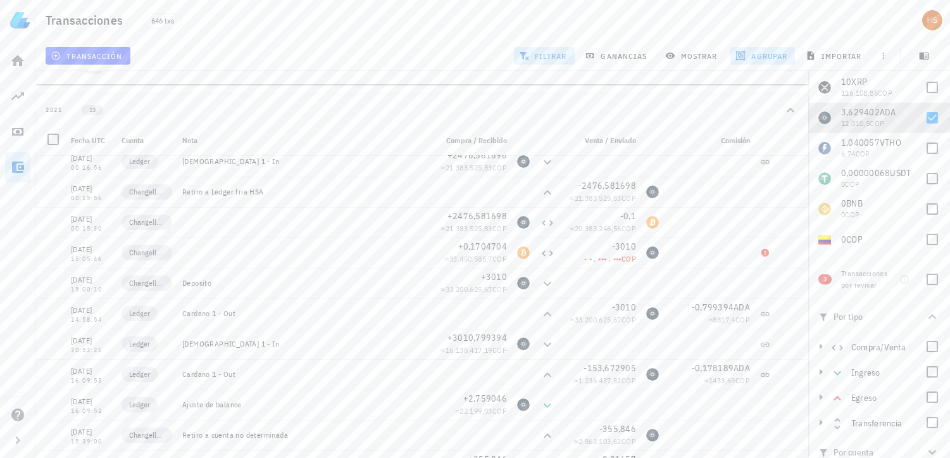
scroll to position [101, 0]
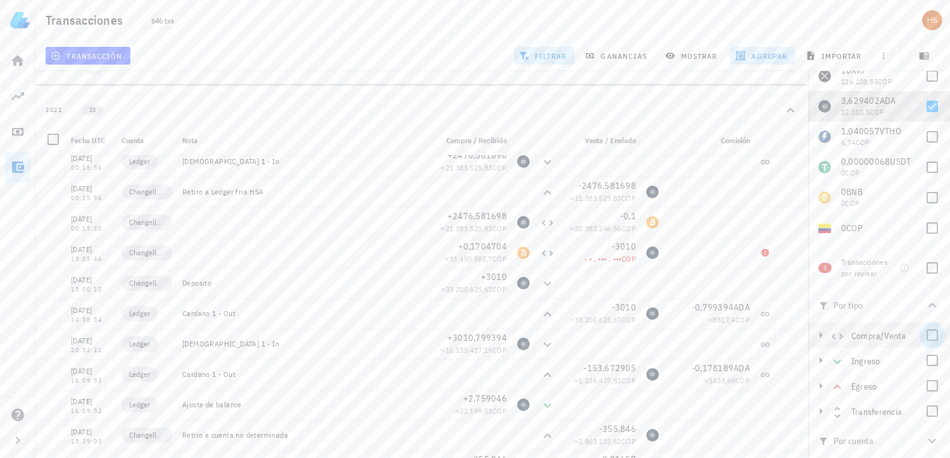
click at [922, 343] on div at bounding box center [933, 335] width 22 height 22
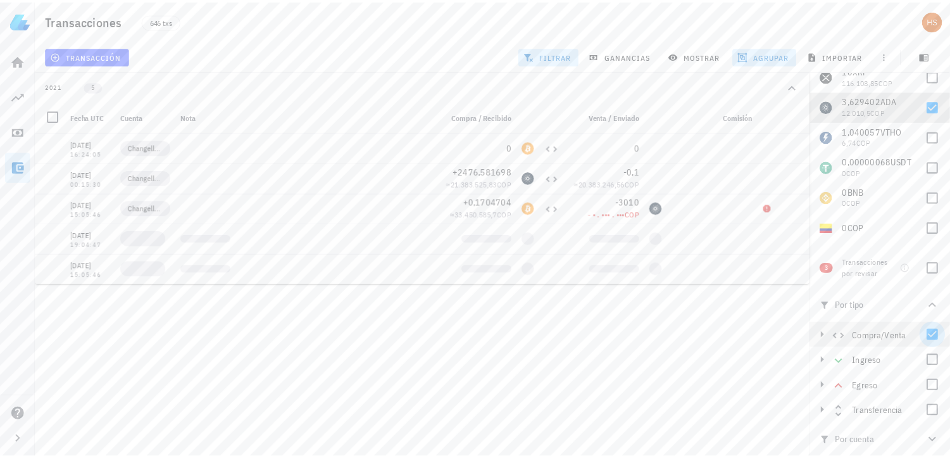
scroll to position [0, 0]
click at [529, 350] on div "Hernan 90.683.822 COP Inicio Portafolio Impuestos Transacciones Soporte Transac…" at bounding box center [480, 229] width 960 height 458
click at [934, 333] on div at bounding box center [943, 335] width 22 height 22
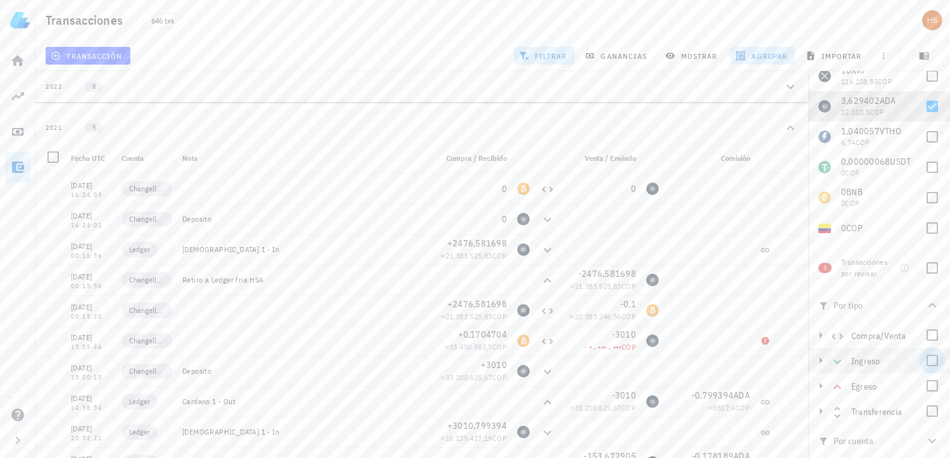
click at [927, 363] on div at bounding box center [933, 360] width 22 height 22
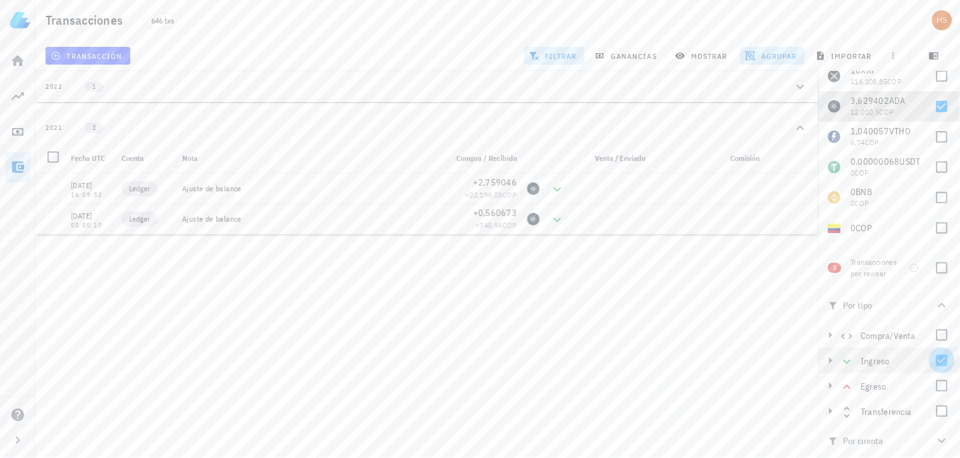
click at [935, 359] on div at bounding box center [943, 360] width 22 height 22
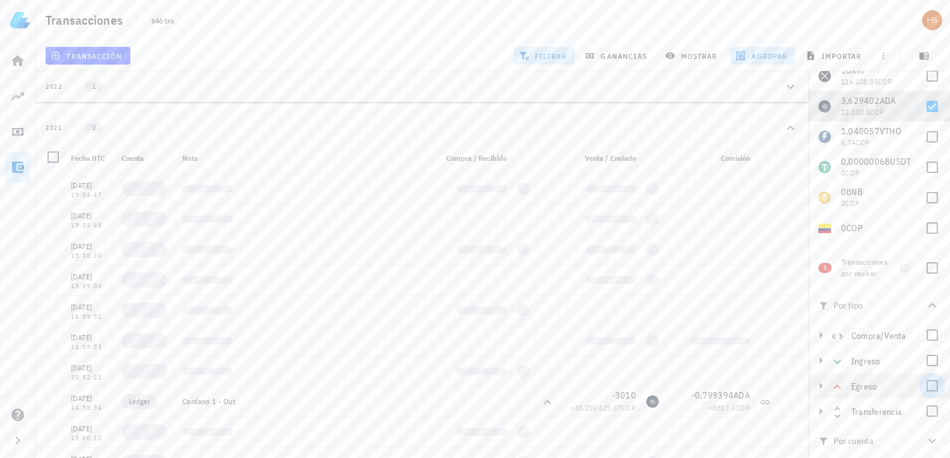
click at [927, 386] on div at bounding box center [933, 386] width 22 height 22
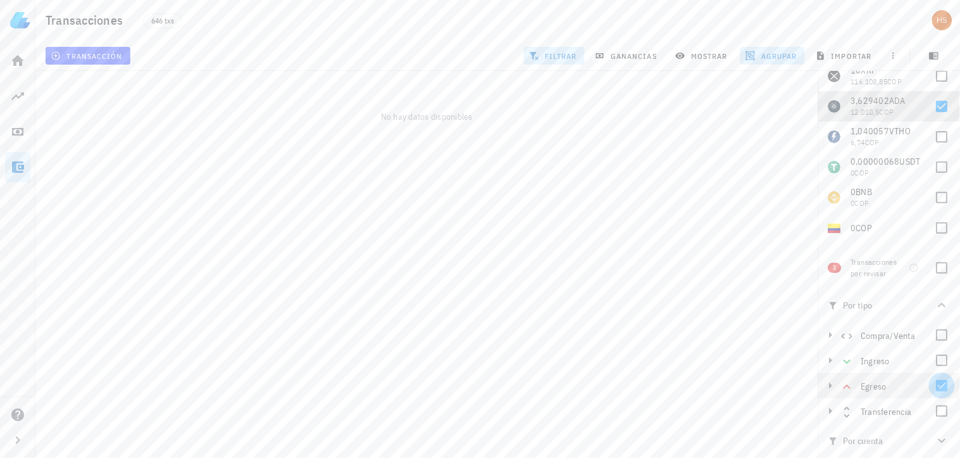
click at [934, 383] on div at bounding box center [943, 386] width 22 height 22
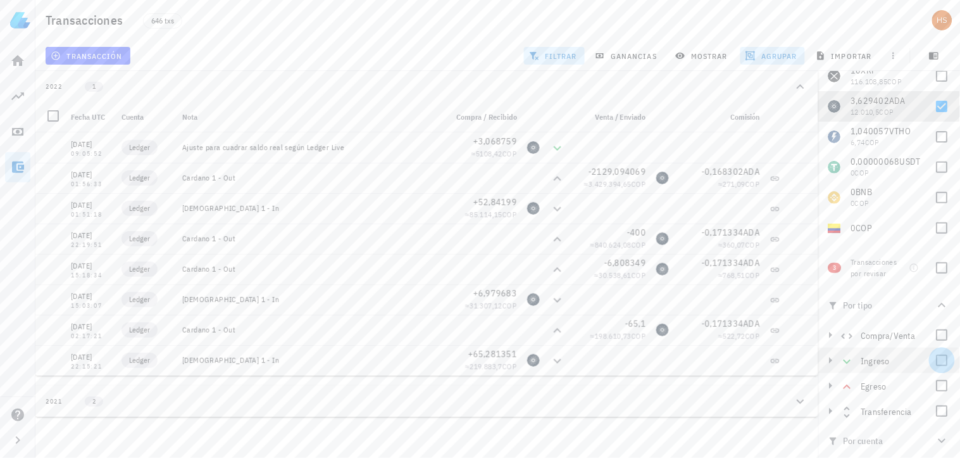
click at [938, 365] on div at bounding box center [943, 360] width 22 height 22
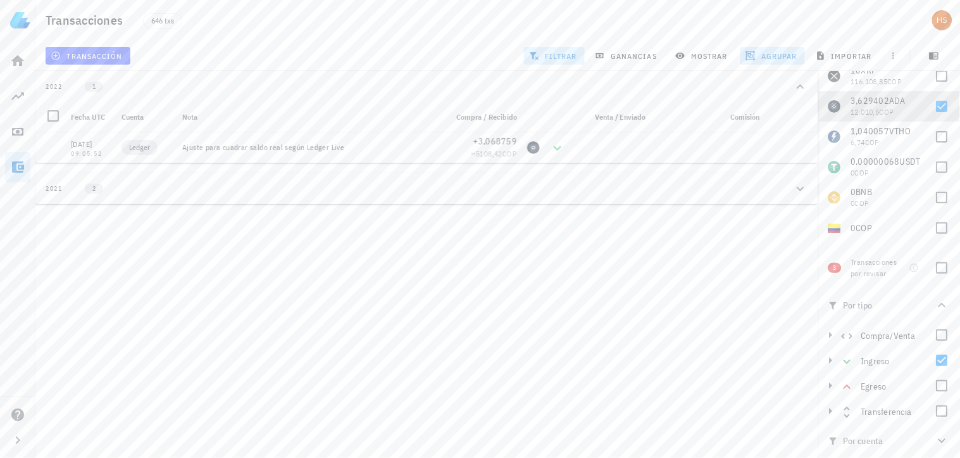
click at [116, 183] on div "2021 2" at bounding box center [420, 188] width 748 height 11
click at [934, 410] on div at bounding box center [943, 411] width 22 height 22
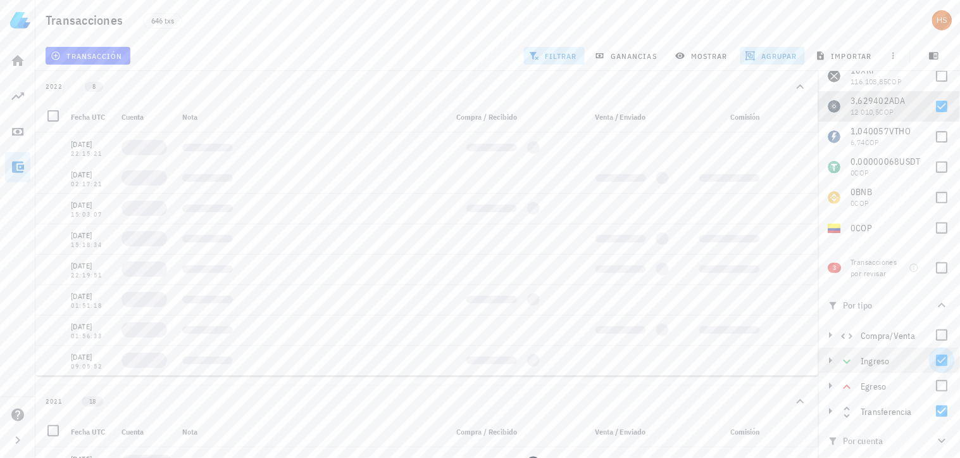
click at [932, 358] on div at bounding box center [943, 360] width 22 height 22
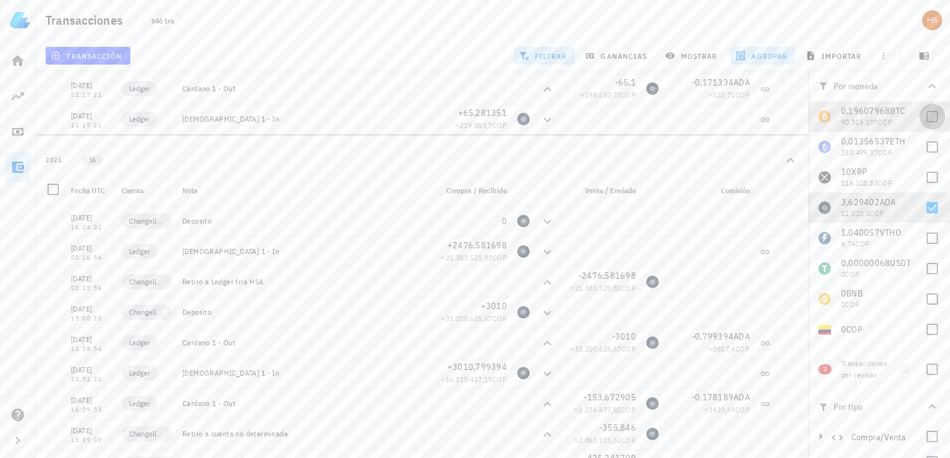
click at [922, 114] on div at bounding box center [933, 117] width 22 height 22
checkbox input "true"
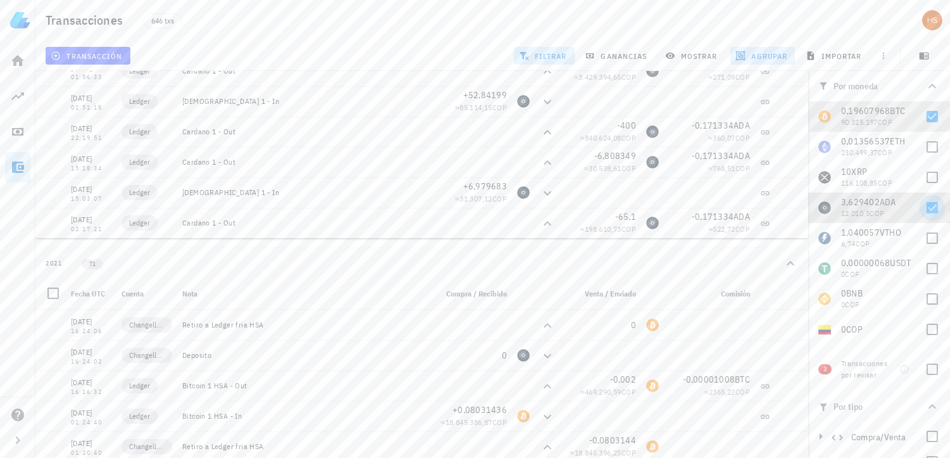
click at [922, 208] on div at bounding box center [933, 208] width 22 height 22
checkbox input "false"
click at [922, 113] on div at bounding box center [933, 117] width 22 height 22
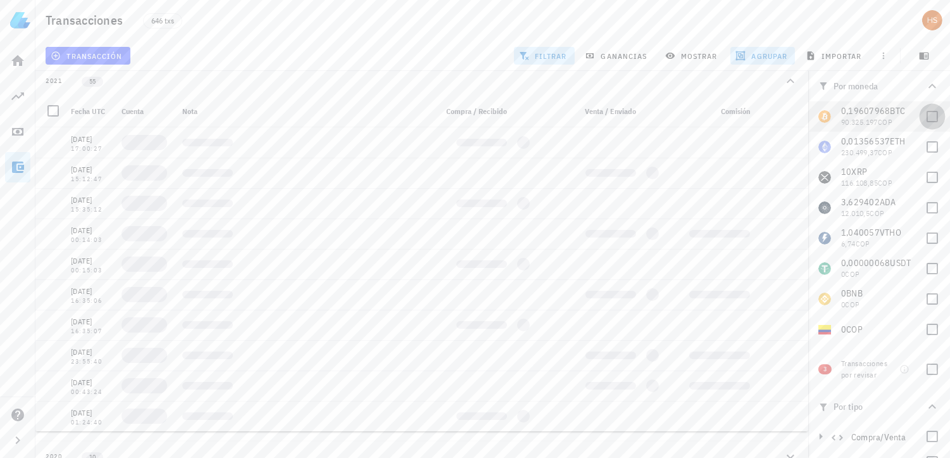
checkbox input "false"
click at [926, 371] on div at bounding box center [933, 369] width 22 height 22
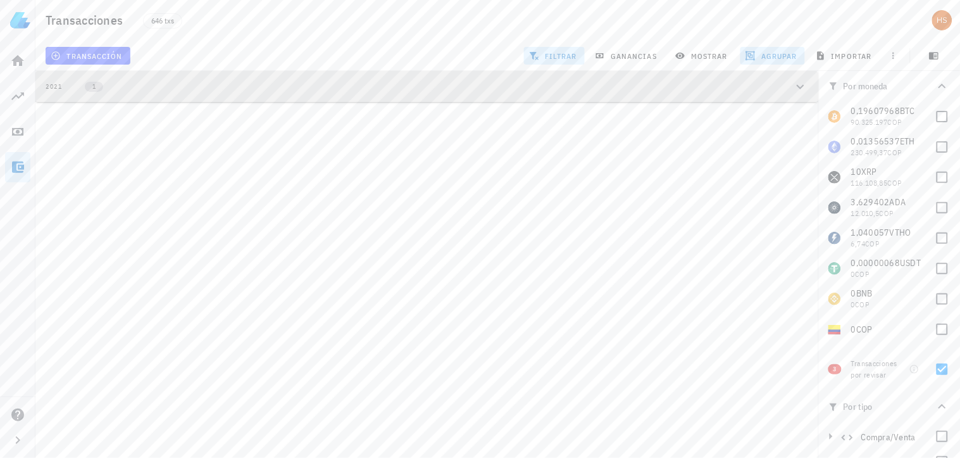
click at [94, 89] on span "1" at bounding box center [93, 87] width 3 height 10
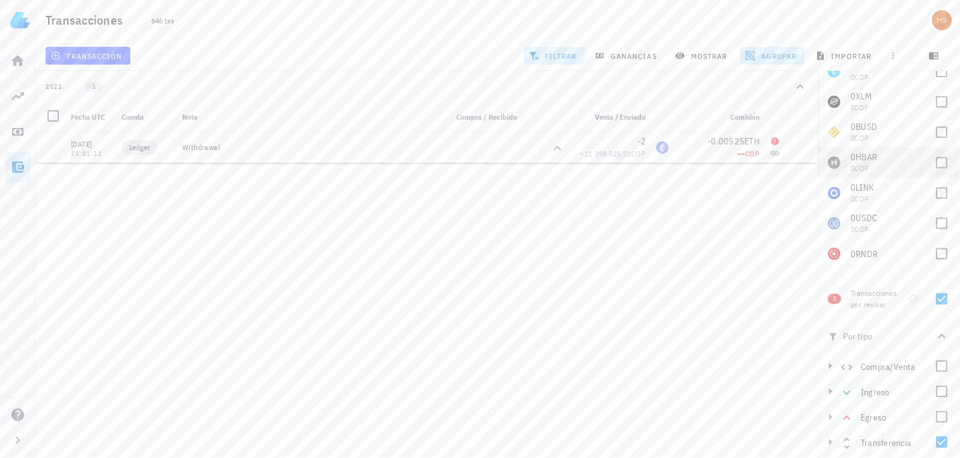
scroll to position [101, 0]
click at [934, 401] on div at bounding box center [943, 411] width 22 height 22
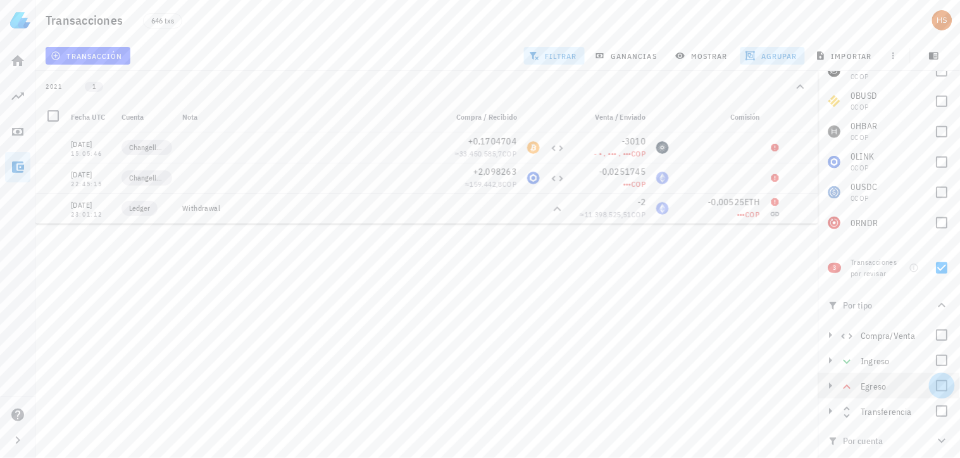
click at [933, 391] on div at bounding box center [943, 386] width 22 height 22
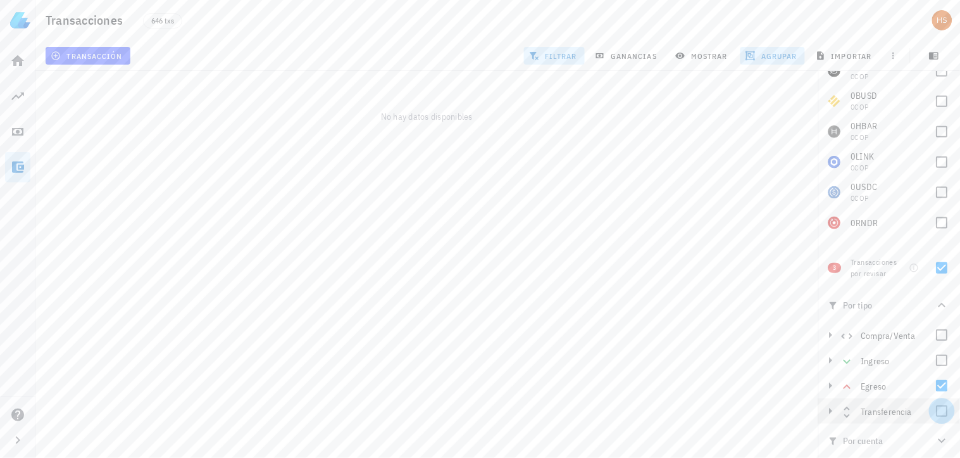
click at [933, 412] on div at bounding box center [943, 411] width 22 height 22
click at [934, 388] on div at bounding box center [943, 386] width 22 height 22
click at [934, 409] on div at bounding box center [943, 411] width 22 height 22
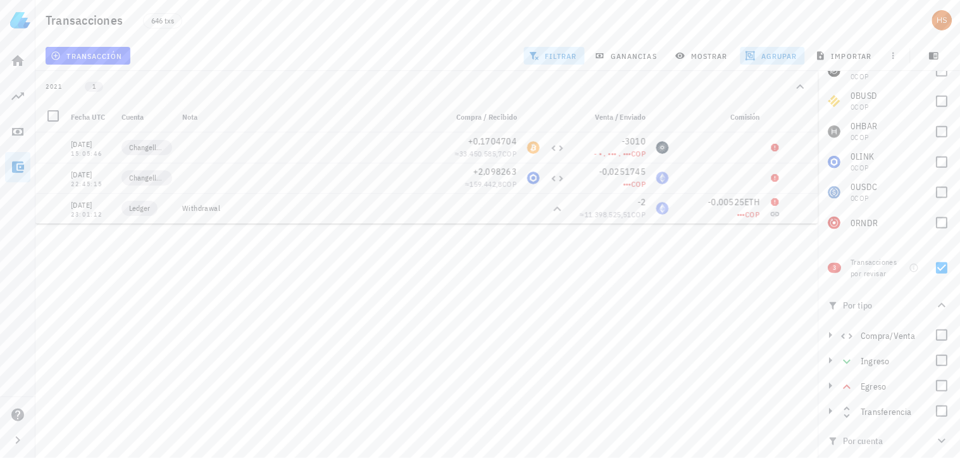
click at [672, 312] on div "Hernan 90.683.822 COP Inicio Portafolio Impuestos Transacciones Soporte Transac…" at bounding box center [480, 229] width 960 height 458
click at [934, 270] on div at bounding box center [943, 268] width 22 height 22
checkbox input "false"
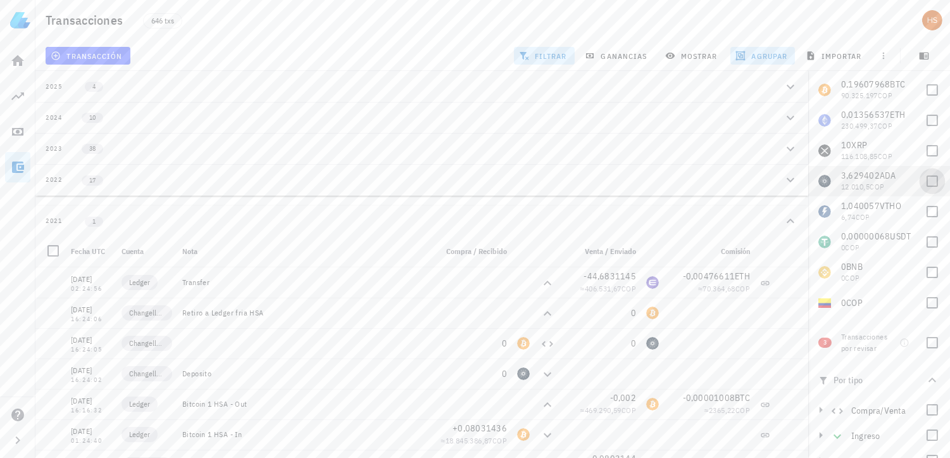
scroll to position [0, 0]
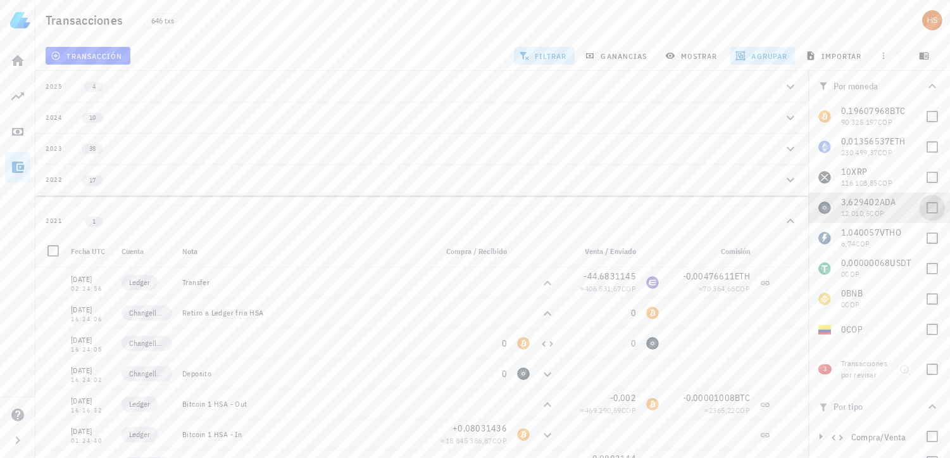
click at [923, 209] on div at bounding box center [933, 208] width 22 height 22
checkbox input "true"
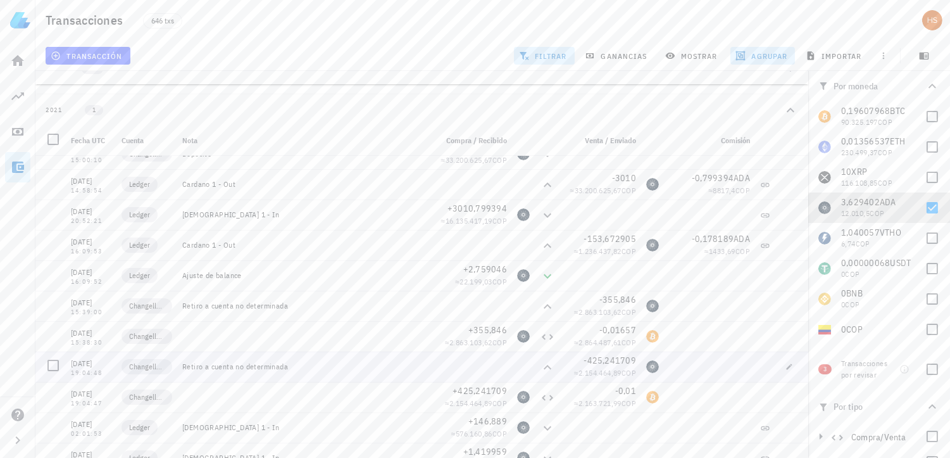
scroll to position [184, 0]
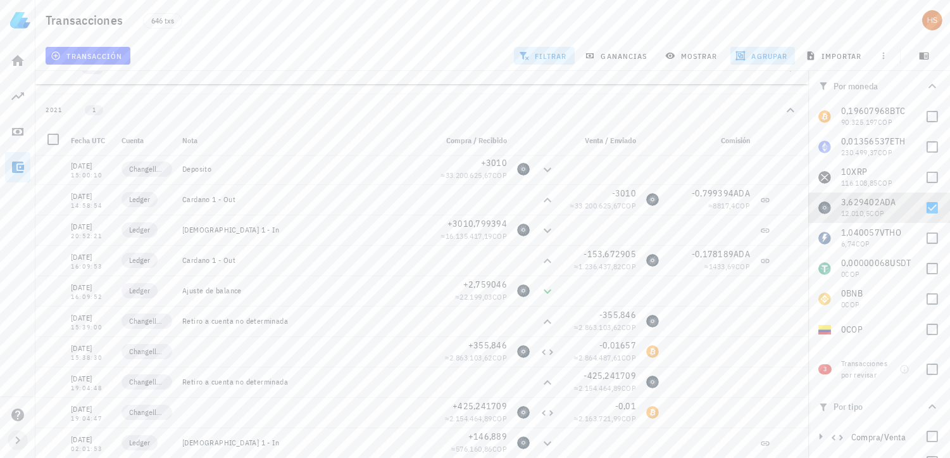
click at [19, 442] on icon "button" at bounding box center [17, 439] width 15 height 15
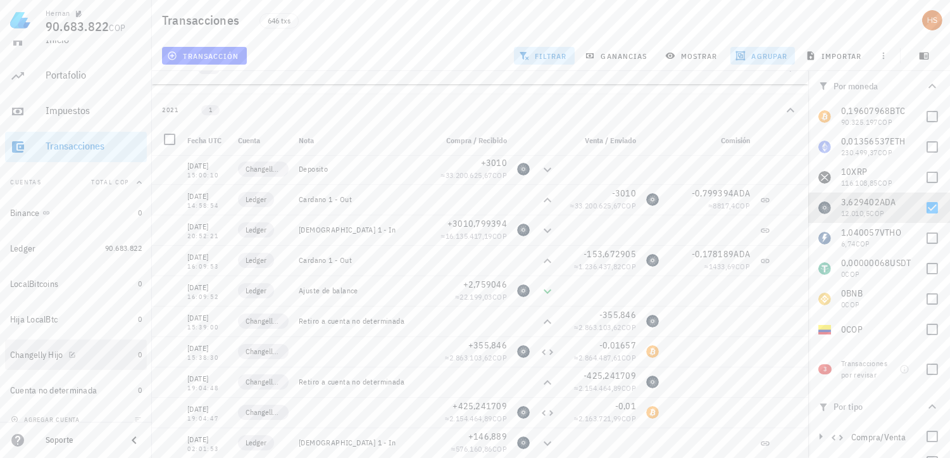
scroll to position [30, 0]
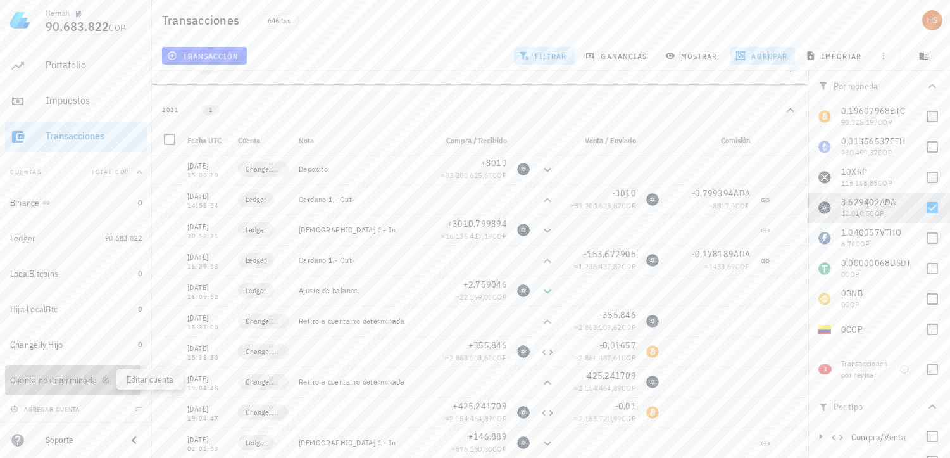
click at [106, 382] on icon "button" at bounding box center [106, 380] width 8 height 8
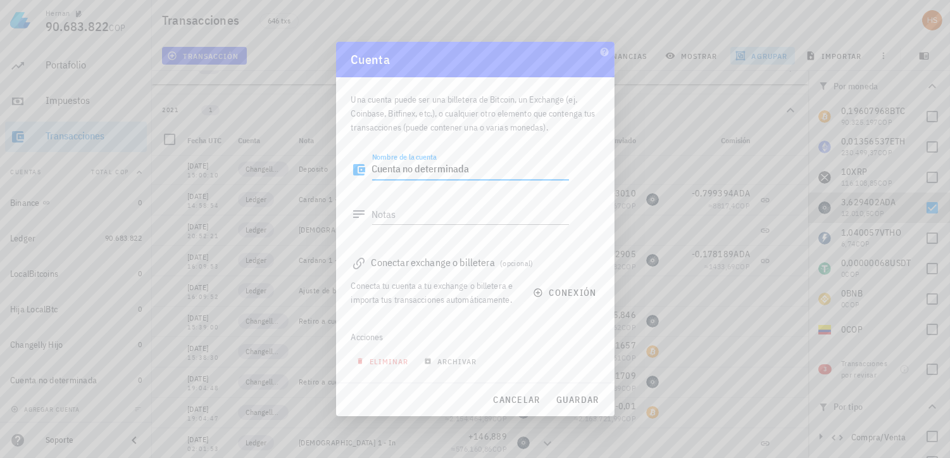
drag, startPoint x: 487, startPoint y: 171, endPoint x: 342, endPoint y: 167, distance: 145.7
click at [342, 167] on div "Una cuenta puede ser una billetera de Bitcoin, un Exchange (ej. Coinbase, Bitfi…" at bounding box center [475, 229] width 279 height 305
type textarea "Exodus ADA"
click at [583, 398] on span "guardar" at bounding box center [578, 399] width 44 height 11
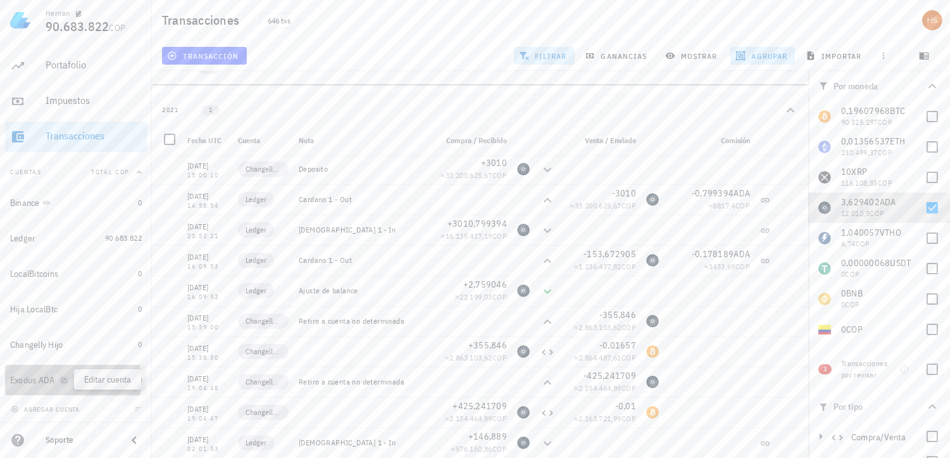
click at [64, 379] on icon "button" at bounding box center [64, 380] width 6 height 6
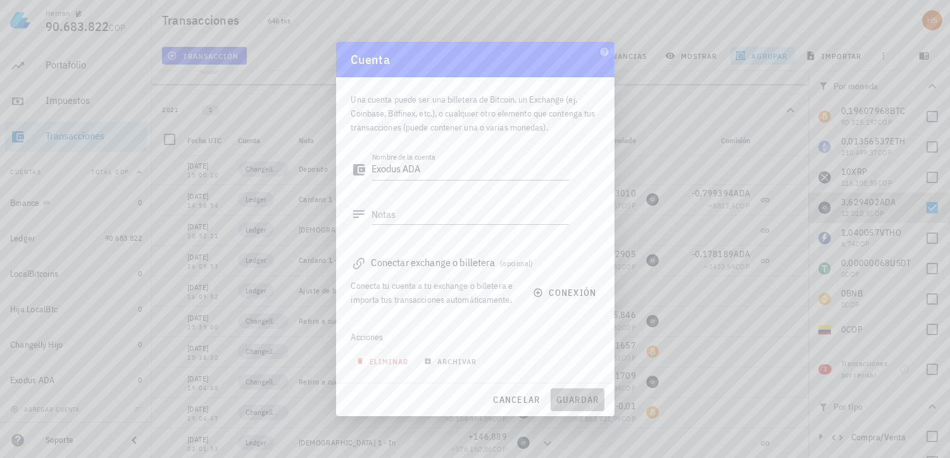
click at [586, 396] on span "guardar" at bounding box center [578, 399] width 44 height 11
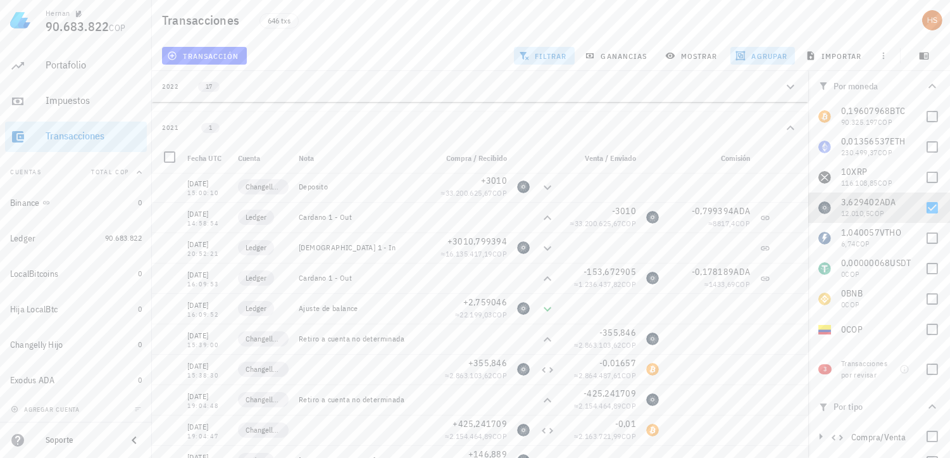
scroll to position [0, 0]
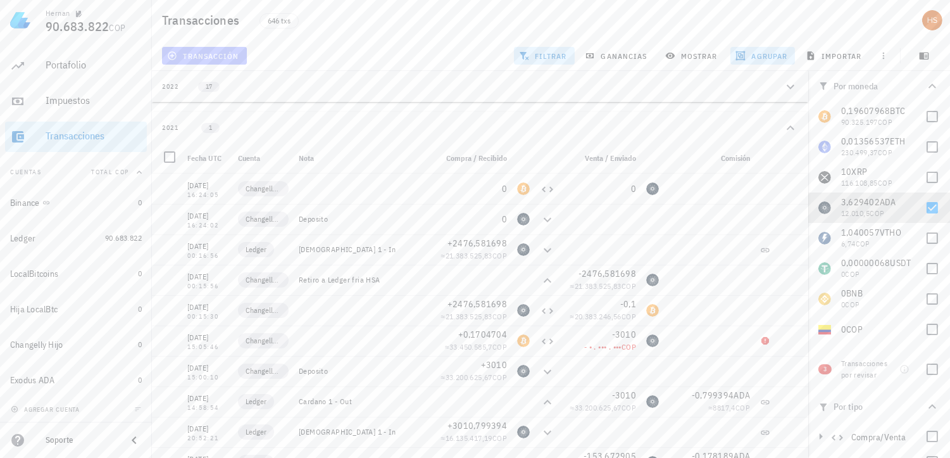
click at [209, 55] on span "transacción" at bounding box center [204, 56] width 69 height 10
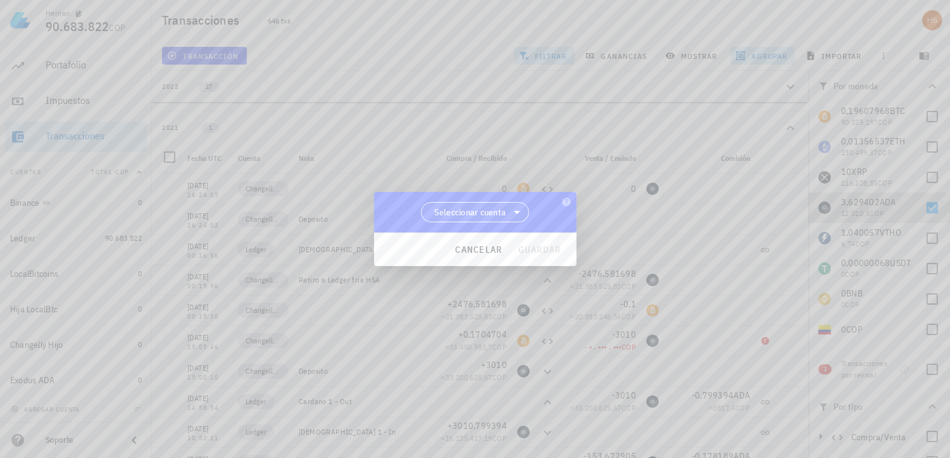
click at [486, 210] on span "Seleccionar cuenta" at bounding box center [470, 212] width 72 height 13
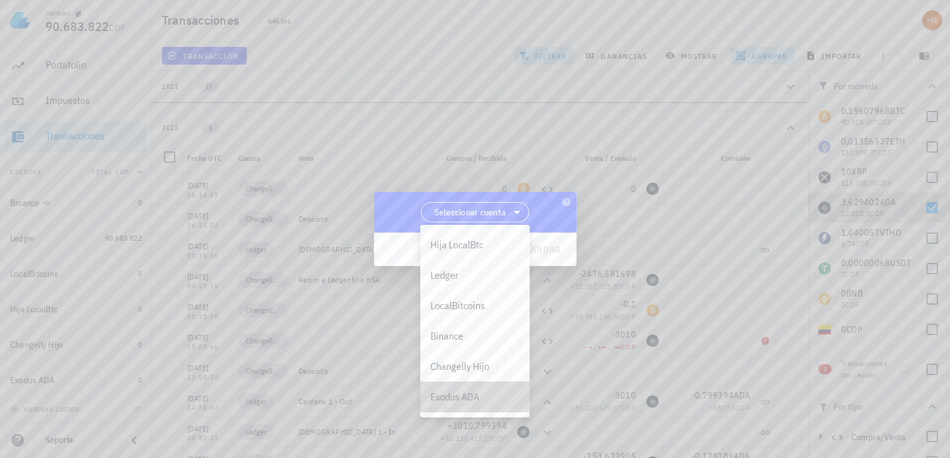
click at [450, 397] on div "Exodus ADA" at bounding box center [475, 397] width 89 height 12
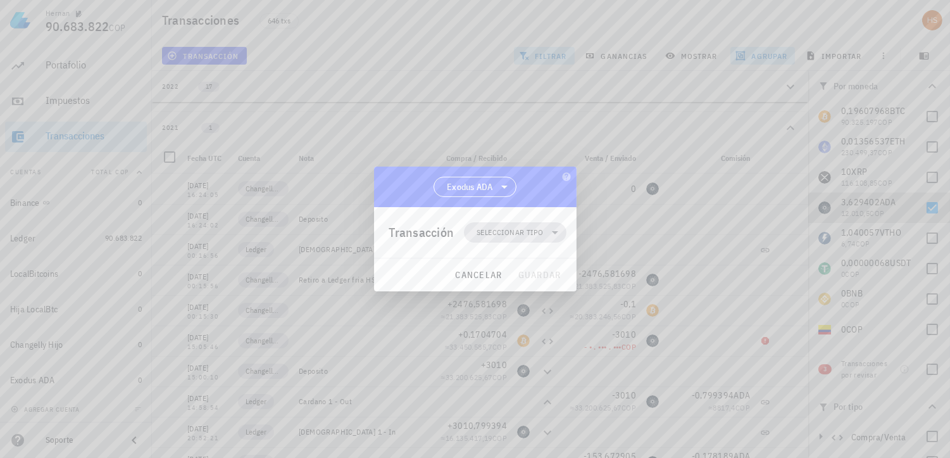
click at [510, 230] on span "Seleccionar tipo" at bounding box center [510, 232] width 66 height 13
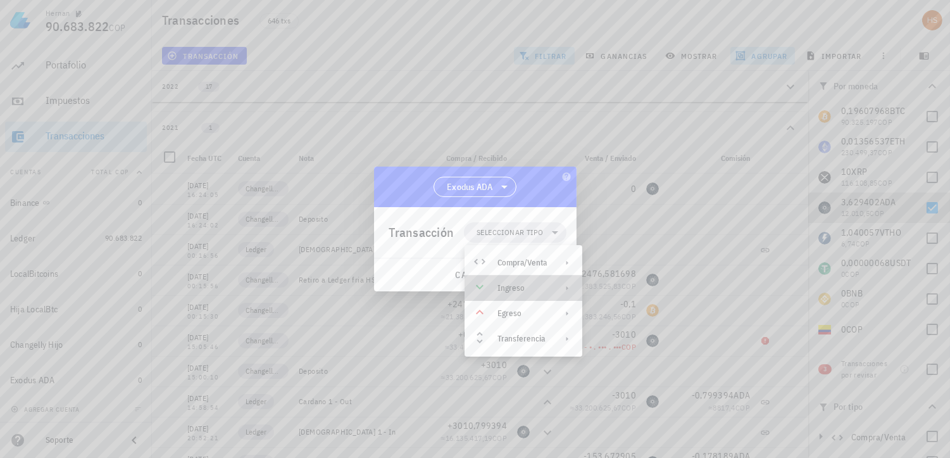
click at [522, 286] on div "Ingreso" at bounding box center [522, 288] width 49 height 10
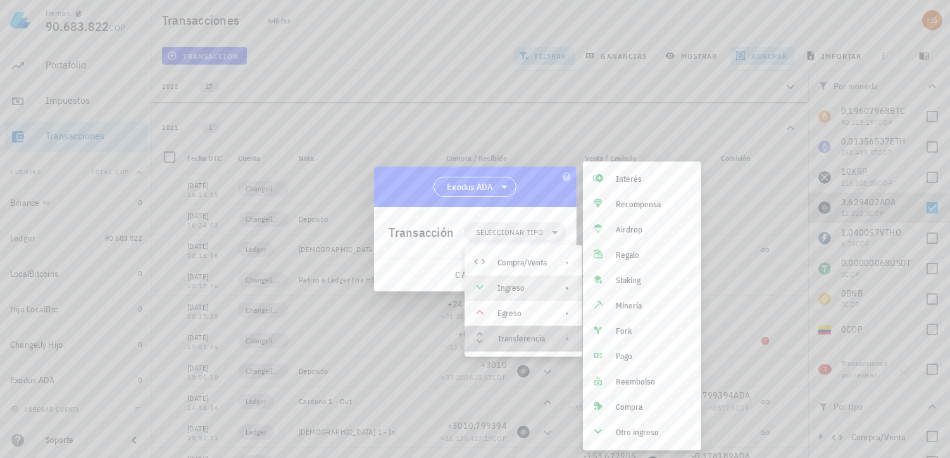
click at [525, 336] on div "Transferencia" at bounding box center [522, 339] width 49 height 10
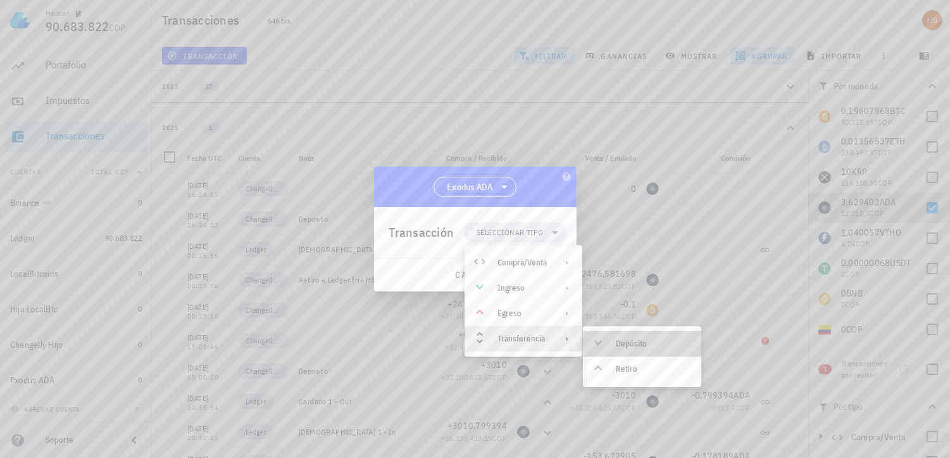
click at [617, 336] on div "Depósito" at bounding box center [642, 343] width 118 height 25
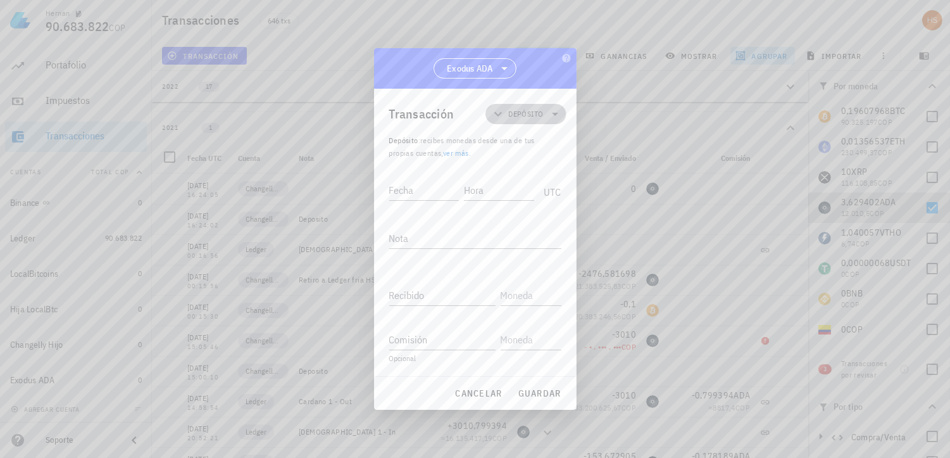
click at [530, 116] on span "Depósito" at bounding box center [525, 114] width 35 height 13
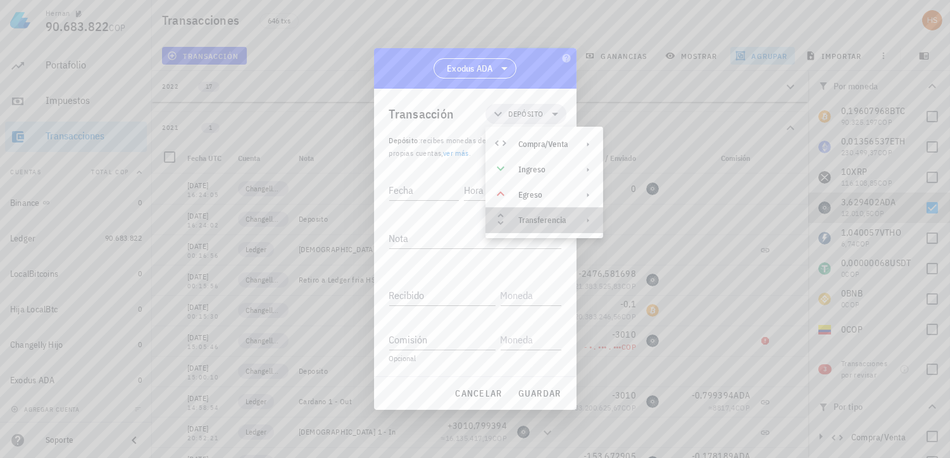
click at [541, 220] on div "Transferencia" at bounding box center [543, 220] width 49 height 10
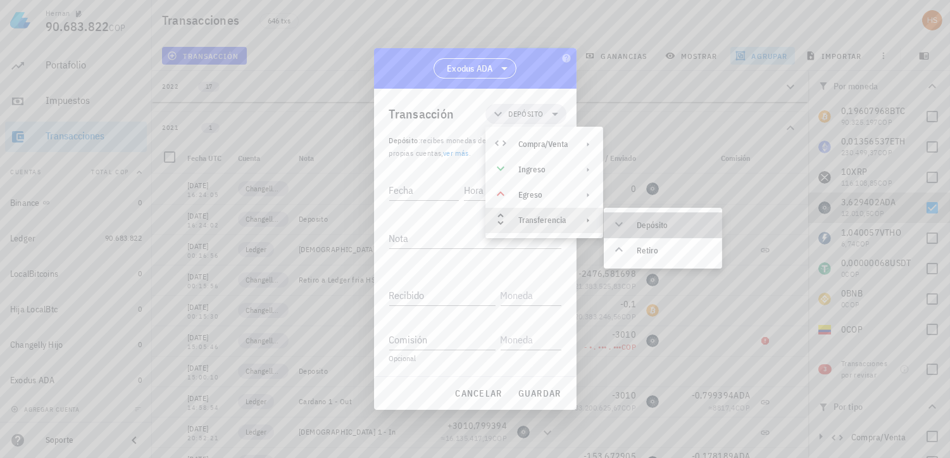
click at [644, 226] on div "Depósito" at bounding box center [674, 225] width 75 height 10
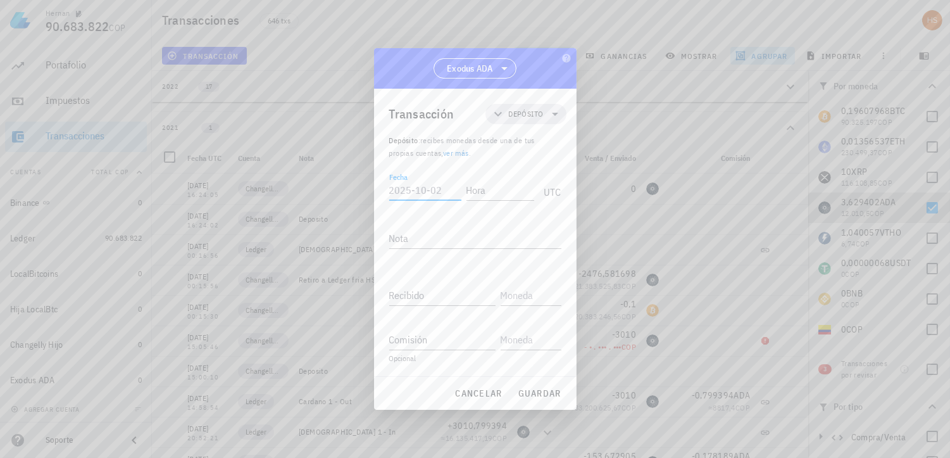
click at [413, 192] on input "Fecha" at bounding box center [425, 190] width 72 height 20
paste input "2021-01-07"
type input "2021-01-07"
click at [470, 192] on input "Hora" at bounding box center [501, 190] width 68 height 20
paste input "20:21:01"
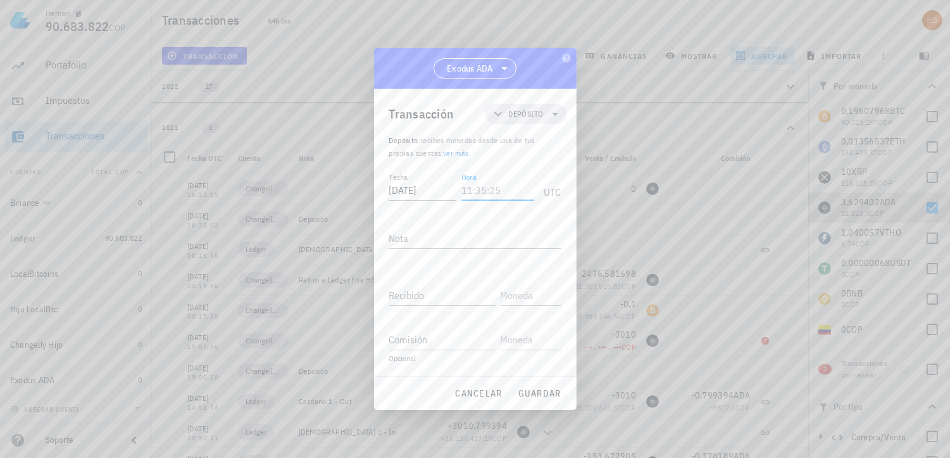
type input "20:21:01"
drag, startPoint x: 515, startPoint y: 193, endPoint x: 456, endPoint y: 199, distance: 59.2
click at [456, 199] on div "Fecha 2021-01-07 Hora 20:21:01 UTC" at bounding box center [475, 187] width 172 height 34
click at [472, 184] on label "Hora" at bounding box center [474, 190] width 20 height 13
click at [472, 184] on input "Hora" at bounding box center [499, 190] width 70 height 20
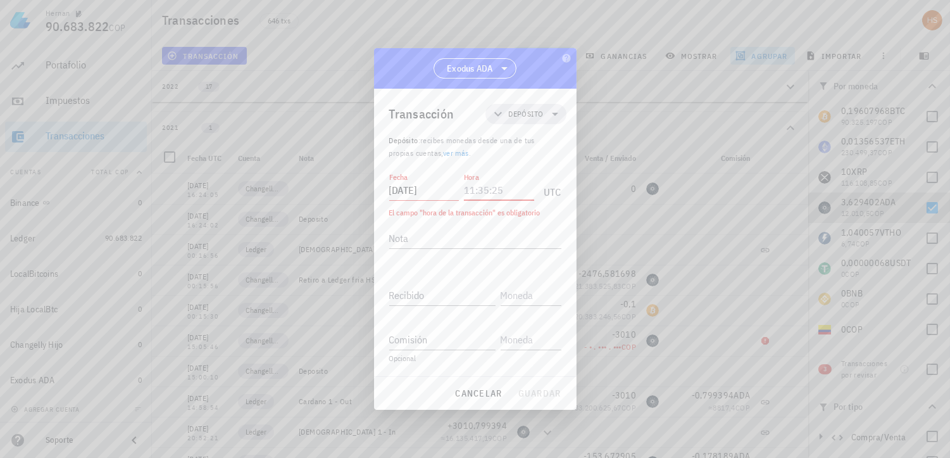
paste input "00:30:55"
type input "00:30:55"
click at [425, 241] on textarea "Nota" at bounding box center [475, 238] width 172 height 20
paste textarea ""Ingreso de ADA a Exodus – [DATE]""
type textarea ""Ingreso de ADA a Exodus – [DATE]""
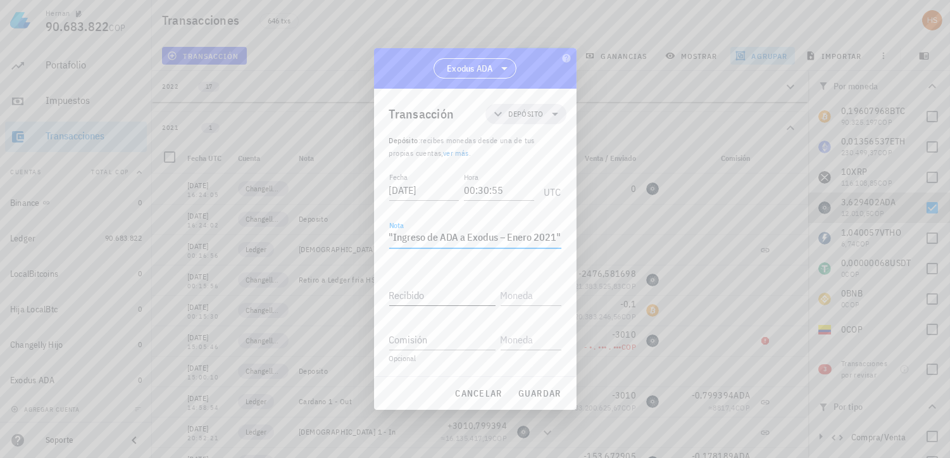
click at [394, 292] on input "Recibido" at bounding box center [442, 295] width 106 height 20
type input "1.226"
click at [525, 289] on input "text" at bounding box center [530, 295] width 58 height 20
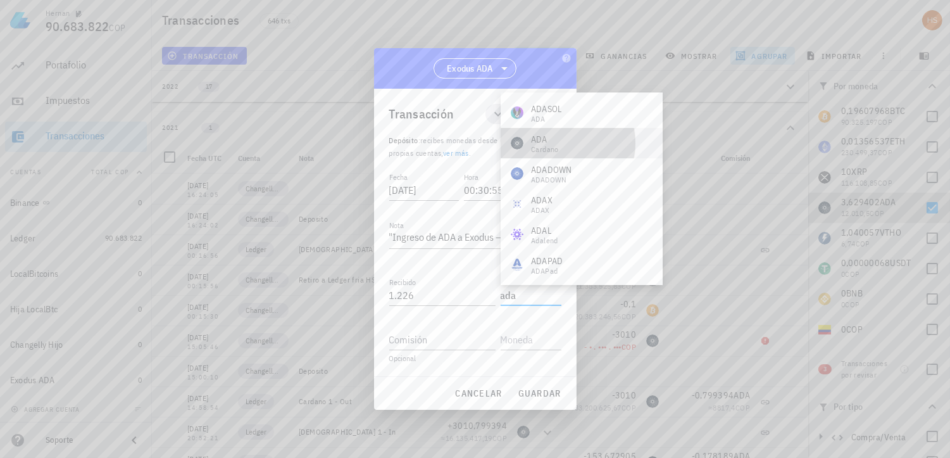
click at [554, 146] on div "Cardano" at bounding box center [545, 150] width 28 height 8
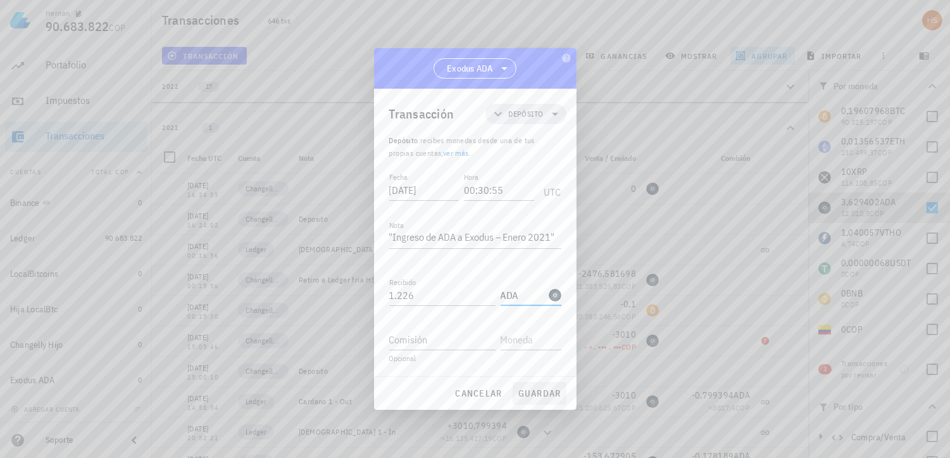
type input "ADA"
click at [537, 393] on span "guardar" at bounding box center [540, 392] width 44 height 11
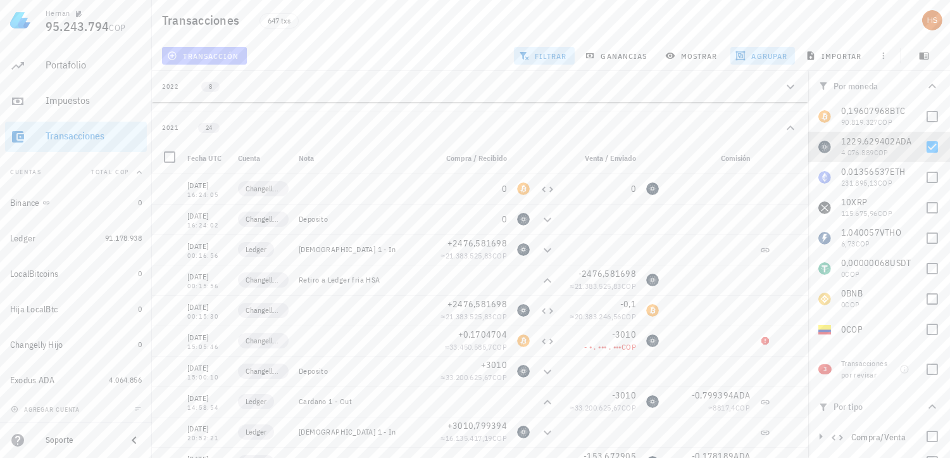
click at [216, 53] on span "transacción" at bounding box center [204, 56] width 69 height 10
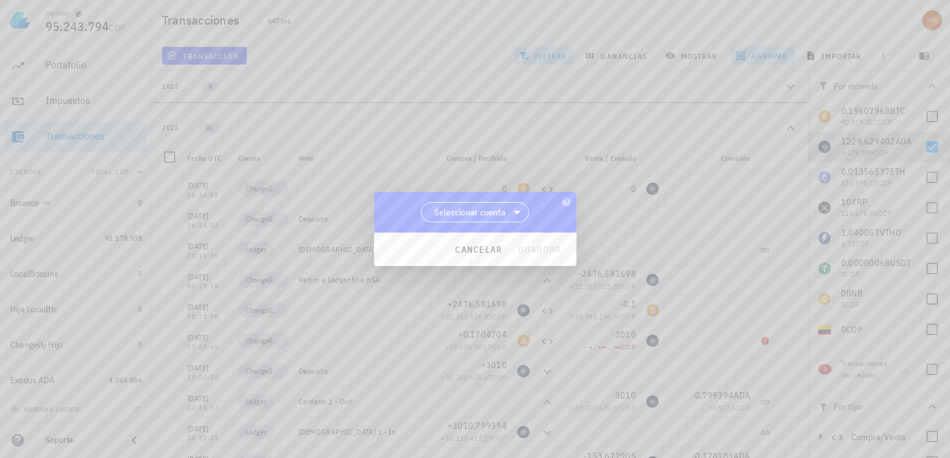
click at [494, 203] on span "Seleccionar cuenta" at bounding box center [475, 212] width 92 height 19
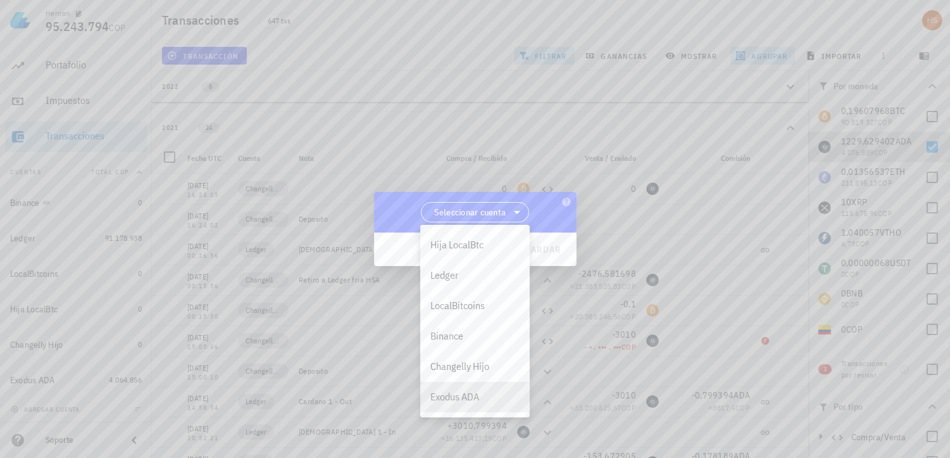
click at [448, 400] on div "Exodus ADA" at bounding box center [475, 397] width 89 height 12
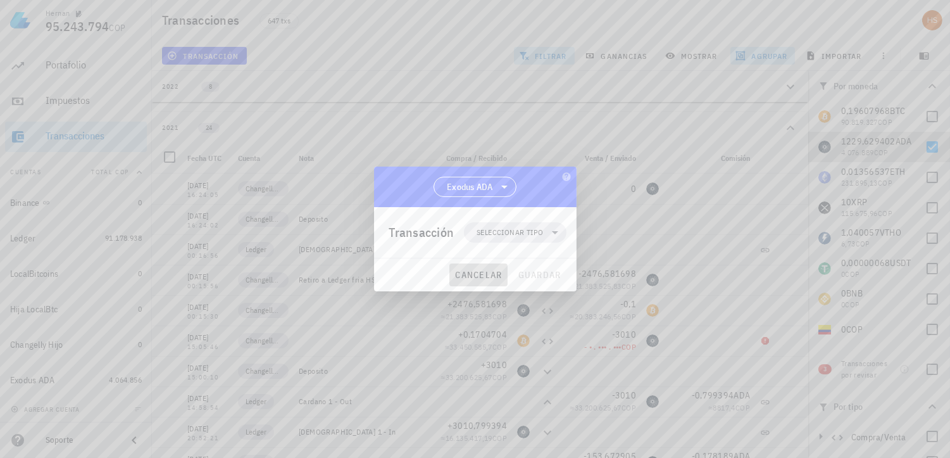
click at [489, 273] on span "cancelar" at bounding box center [478, 274] width 47 height 11
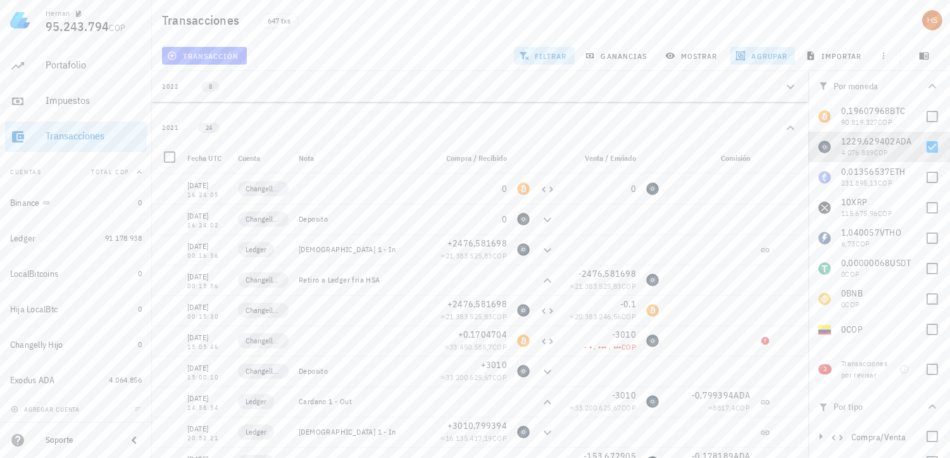
click at [206, 51] on span "transacción" at bounding box center [204, 56] width 69 height 10
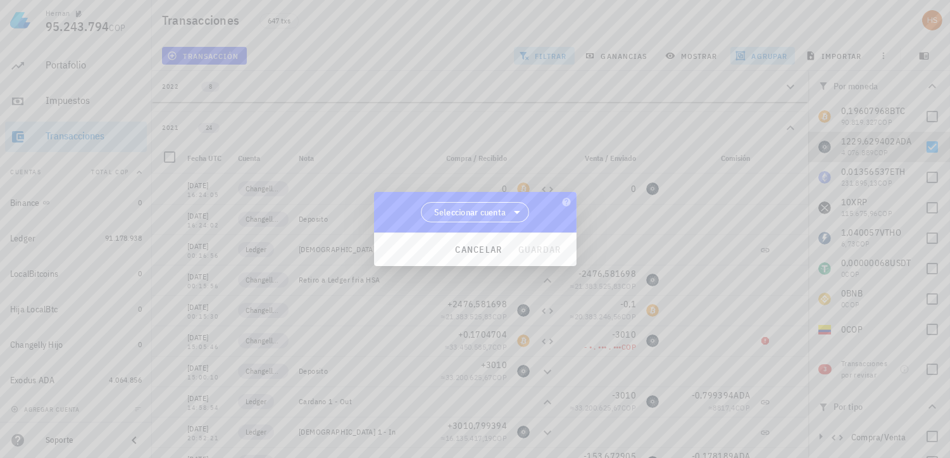
click at [503, 211] on span "Seleccionar cuenta" at bounding box center [470, 212] width 72 height 13
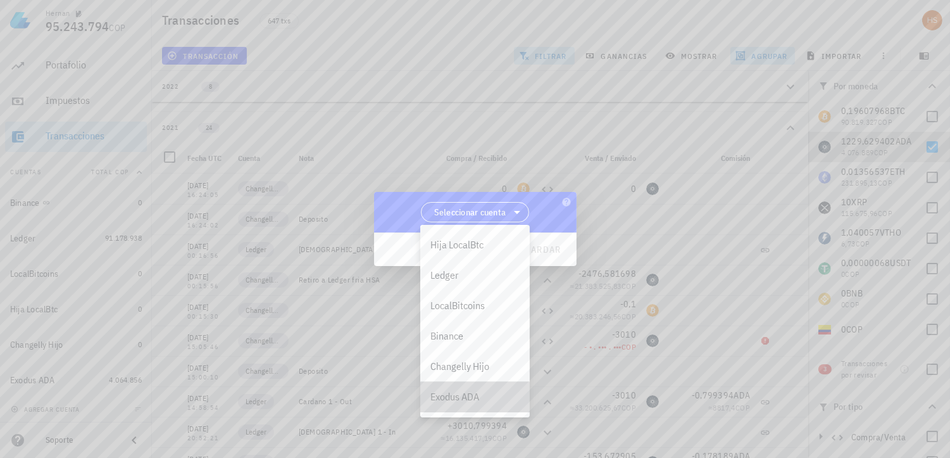
click at [472, 391] on div "Exodus ADA" at bounding box center [475, 397] width 89 height 12
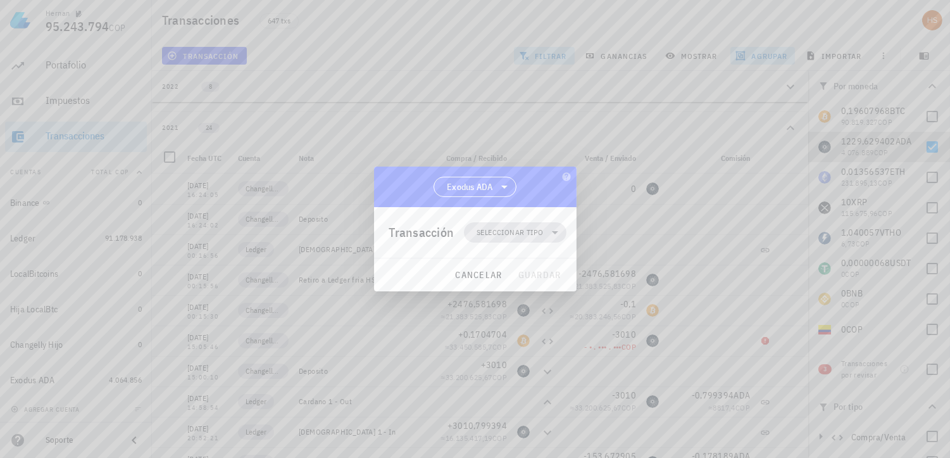
click at [522, 230] on span "Seleccionar tipo" at bounding box center [510, 232] width 66 height 13
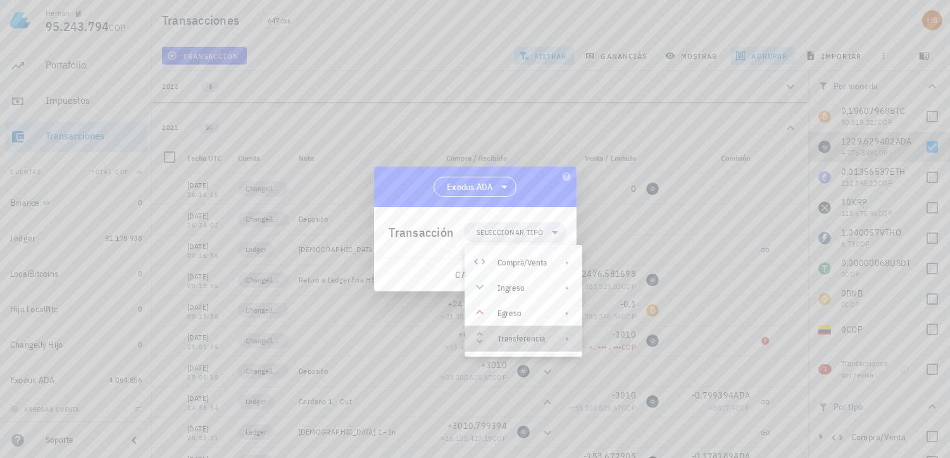
click at [518, 337] on div "Transferencia" at bounding box center [522, 339] width 49 height 10
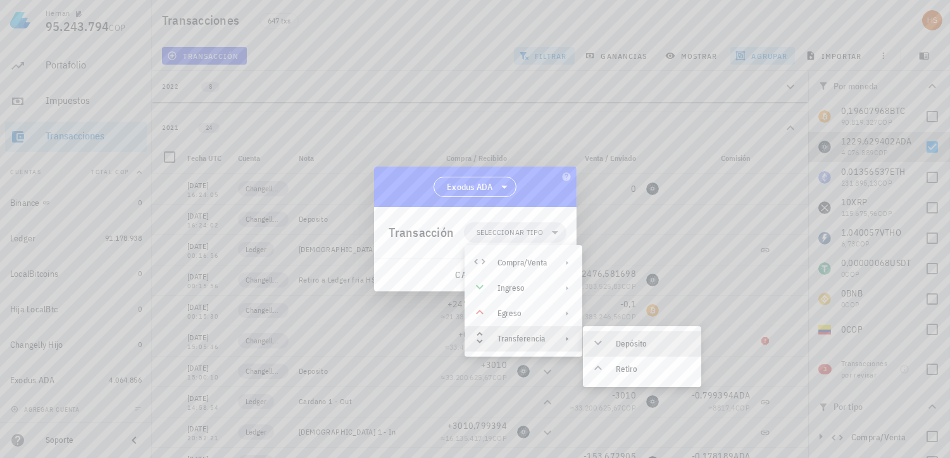
click at [629, 343] on div "Depósito" at bounding box center [653, 344] width 75 height 10
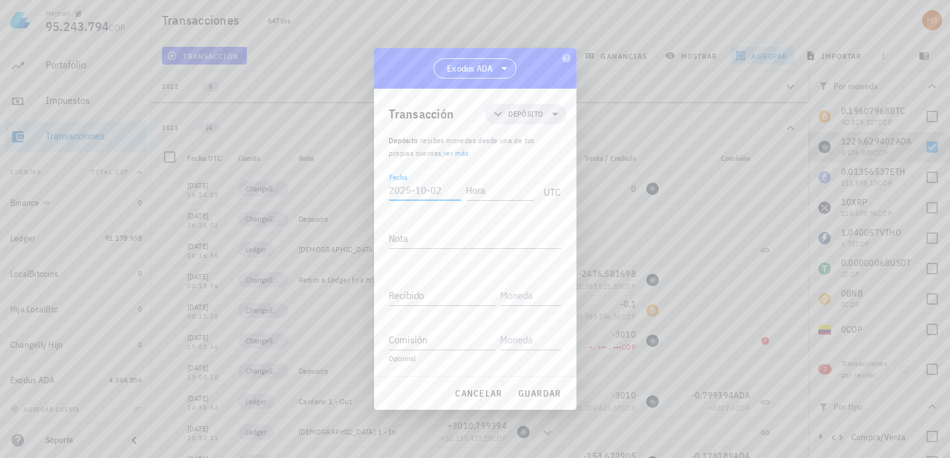
click at [406, 192] on input "Fecha" at bounding box center [425, 190] width 72 height 20
type input "[DATE]"
click at [477, 188] on input "Hora" at bounding box center [501, 190] width 68 height 20
type input "18:43:14"
click at [422, 239] on textarea "Nota" at bounding box center [475, 238] width 172 height 20
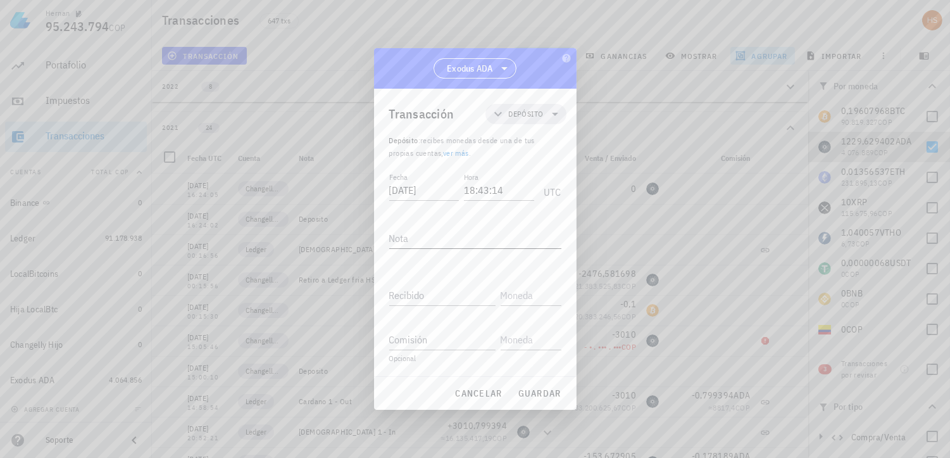
click at [427, 237] on textarea "Nota" at bounding box center [475, 238] width 172 height 20
paste textarea "Ingreso de ADA a Exodus – [DATE]"
type textarea "Ingreso de ADA a Exodus – [DATE]"
click at [408, 302] on input "Recibido" at bounding box center [442, 295] width 106 height 20
type input "425"
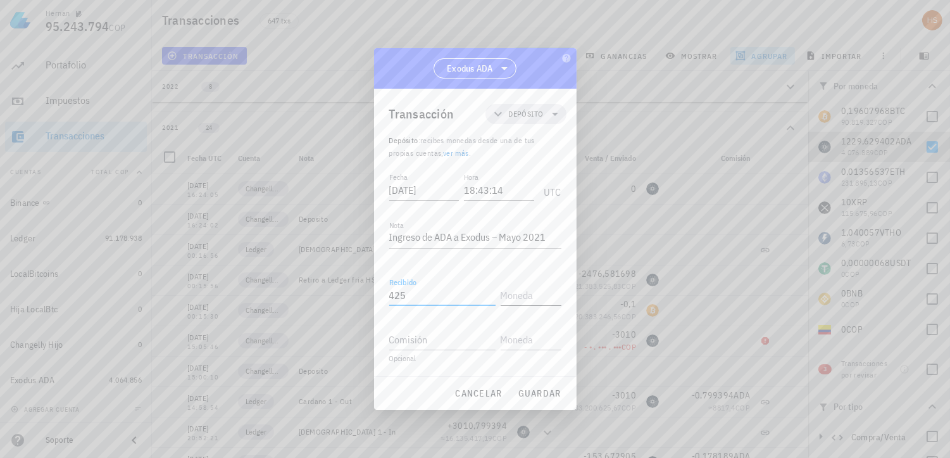
click at [534, 299] on input "text" at bounding box center [530, 295] width 58 height 20
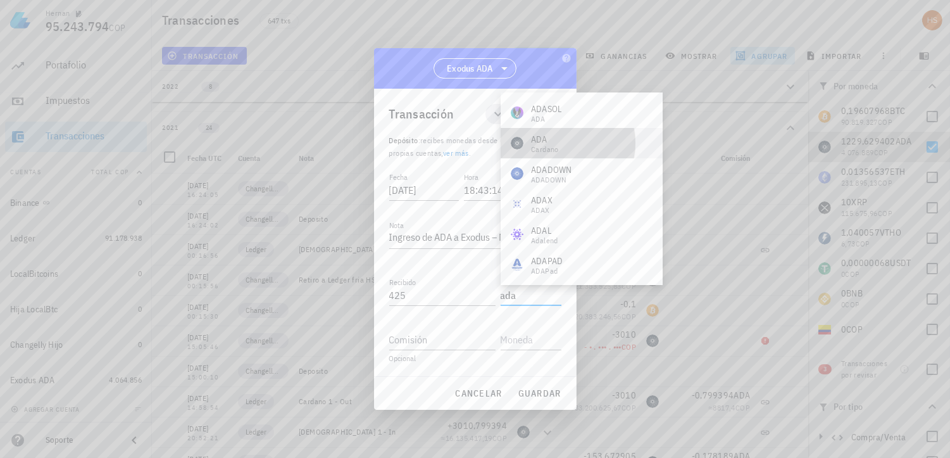
click at [561, 142] on div "ADA Cardano" at bounding box center [582, 143] width 162 height 30
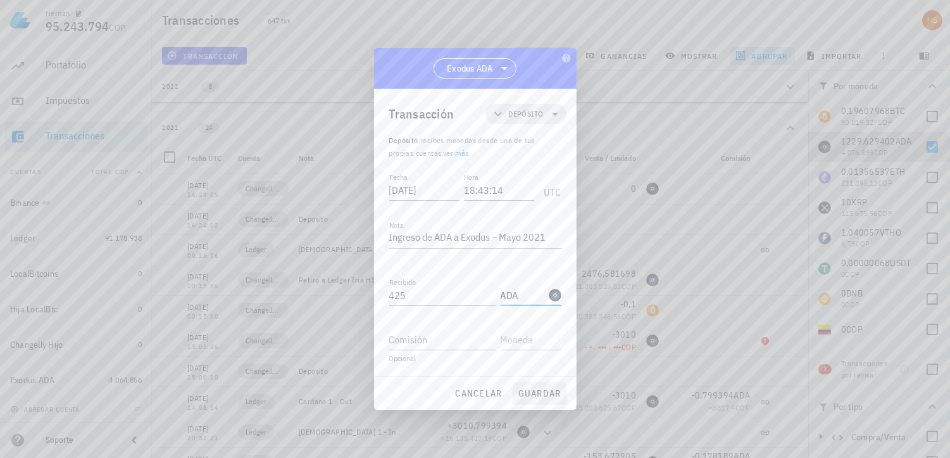
type input "ADA"
click at [537, 394] on span "guardar" at bounding box center [540, 392] width 44 height 11
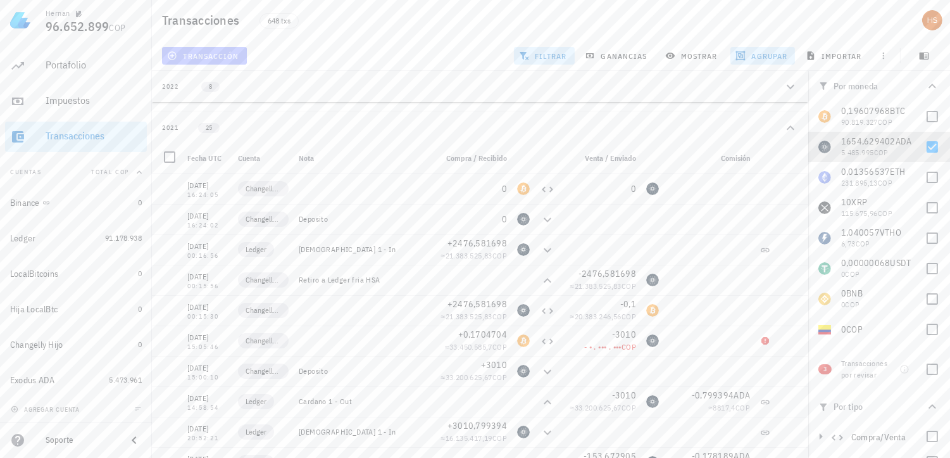
click at [204, 54] on span "transacción" at bounding box center [204, 56] width 69 height 10
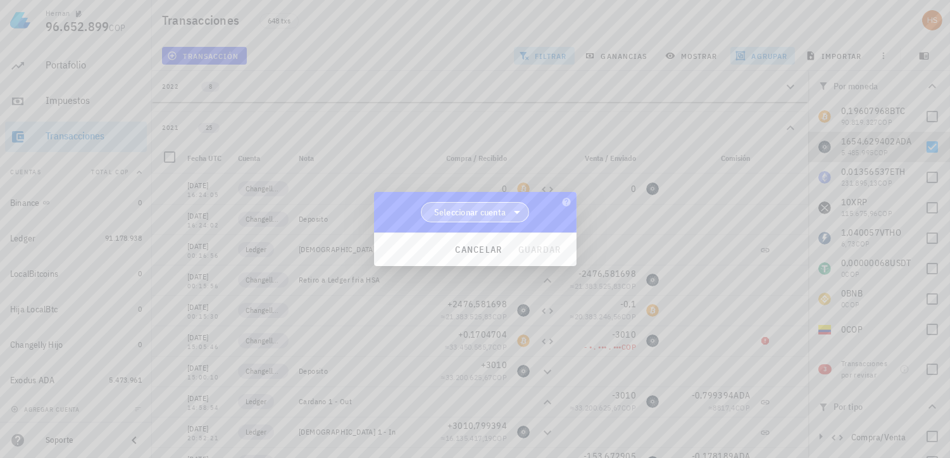
click at [489, 210] on span "Seleccionar cuenta" at bounding box center [470, 212] width 72 height 13
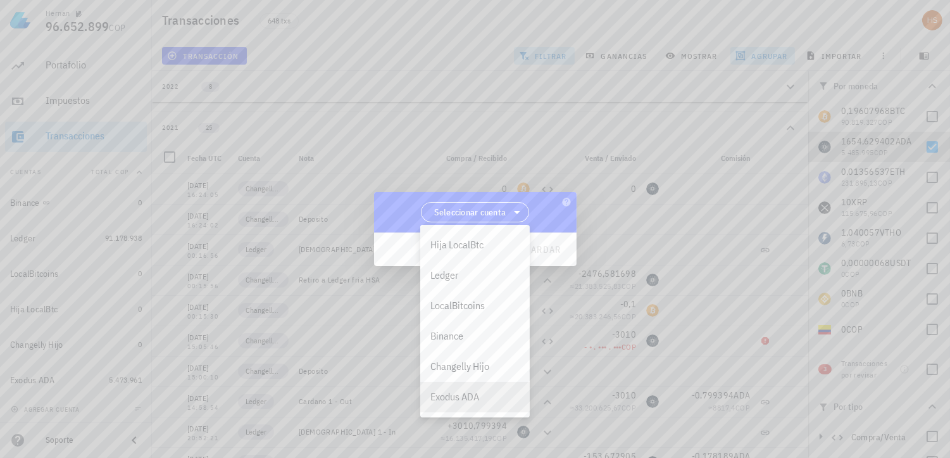
click at [443, 397] on div "Exodus ADA" at bounding box center [475, 397] width 89 height 12
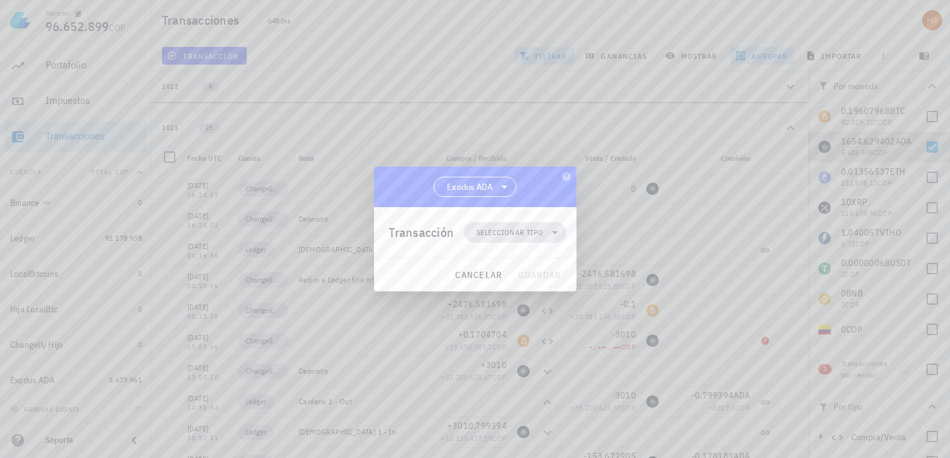
click at [509, 232] on span "Seleccionar tipo" at bounding box center [510, 232] width 66 height 13
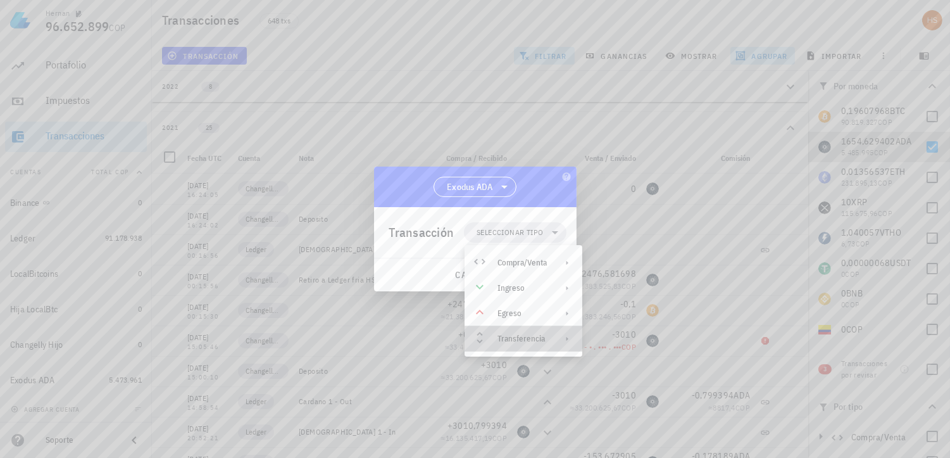
click at [523, 339] on div "Transferencia" at bounding box center [522, 339] width 49 height 10
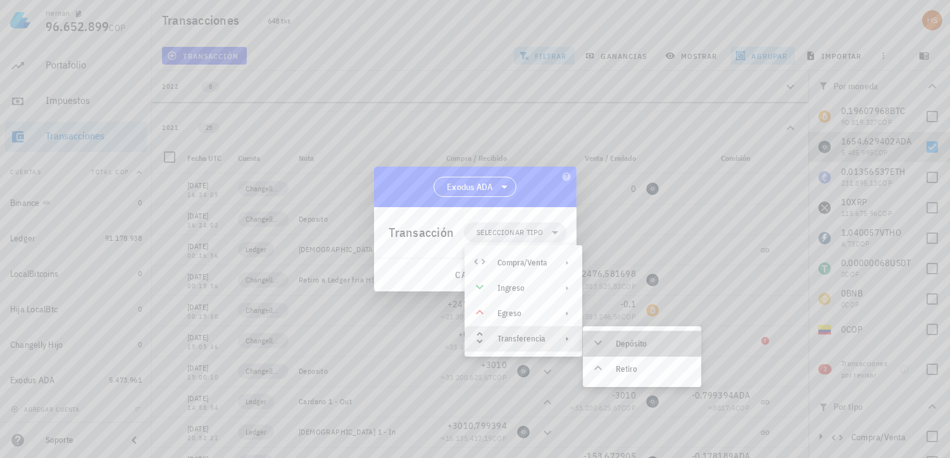
click at [613, 341] on div "Depósito" at bounding box center [642, 343] width 118 height 25
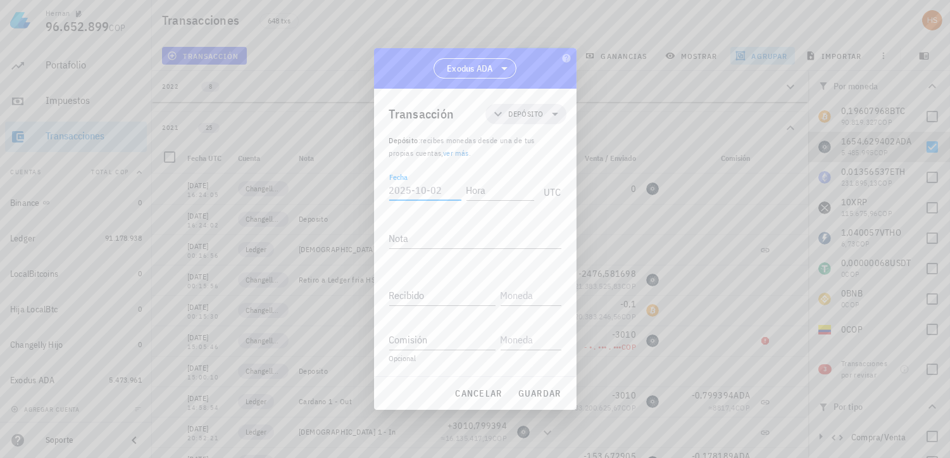
click at [405, 190] on input "Fecha" at bounding box center [425, 190] width 72 height 20
type input "[DATE]"
click at [484, 196] on input "Hora" at bounding box center [498, 190] width 72 height 20
type input "15:47:35"
click at [441, 238] on textarea "Nota" at bounding box center [475, 238] width 172 height 20
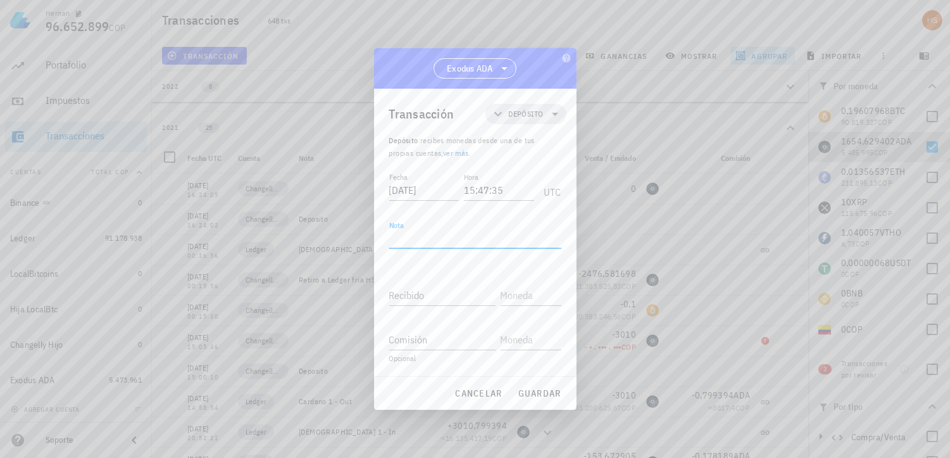
paste textarea "Ingreso de ADA a Exodus – [DATE]"
type textarea "Ingreso de ADA a Exodus – [DATE]"
click at [412, 294] on input "Recibido" at bounding box center [442, 295] width 106 height 20
click at [431, 298] on input "Recibido" at bounding box center [442, 295] width 106 height 20
type input "356"
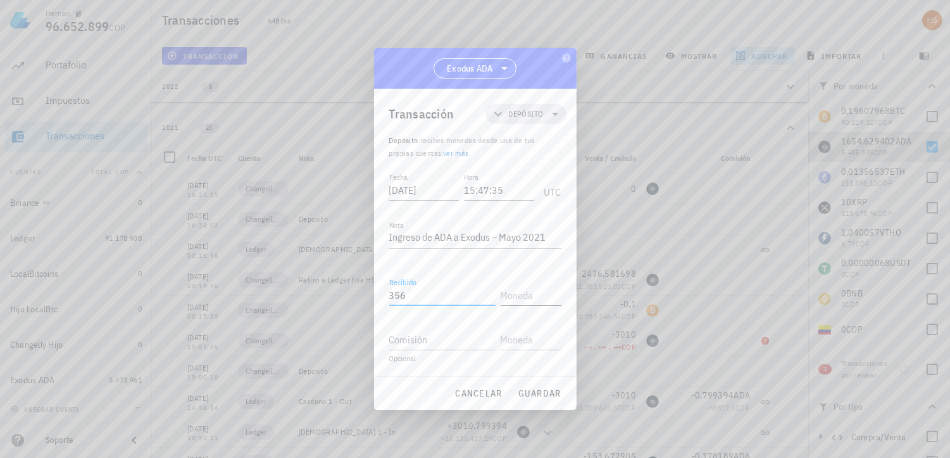
click at [524, 295] on input "text" at bounding box center [530, 295] width 58 height 20
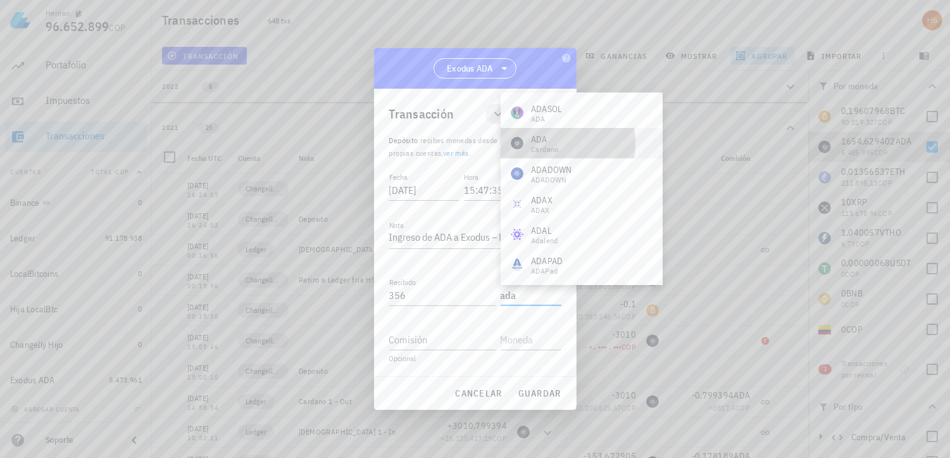
click at [555, 139] on div "ADA" at bounding box center [545, 139] width 28 height 13
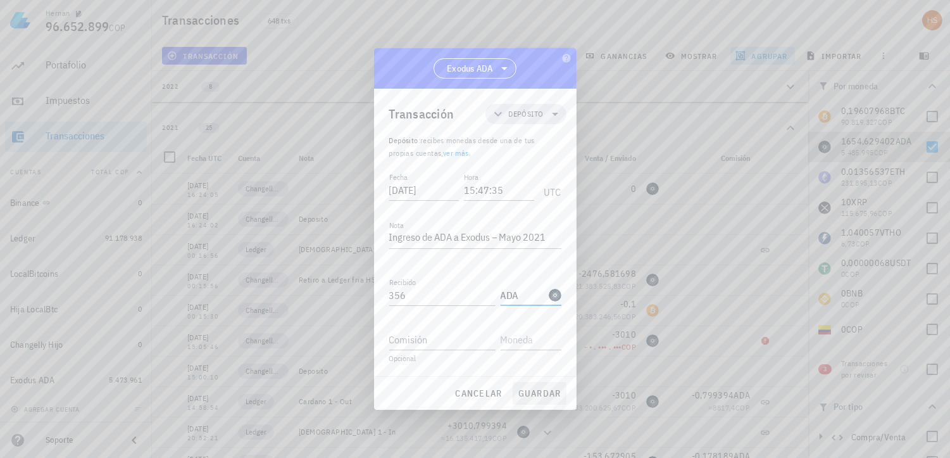
type input "ADA"
click at [534, 393] on span "guardar" at bounding box center [540, 392] width 44 height 11
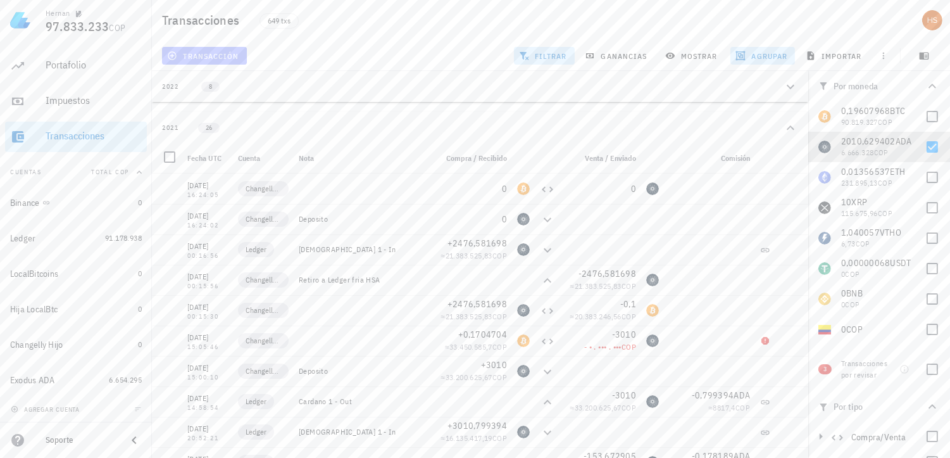
click at [203, 51] on span "transacción" at bounding box center [204, 56] width 69 height 10
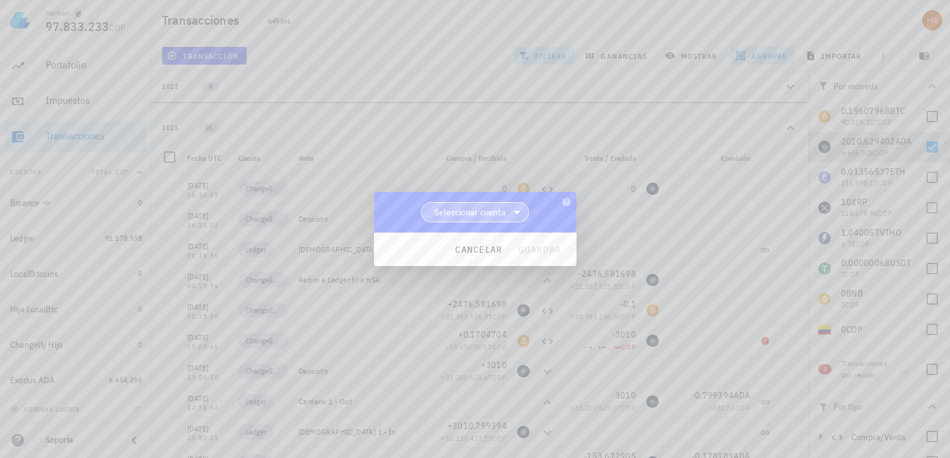
click at [489, 210] on span "Seleccionar cuenta" at bounding box center [470, 212] width 72 height 13
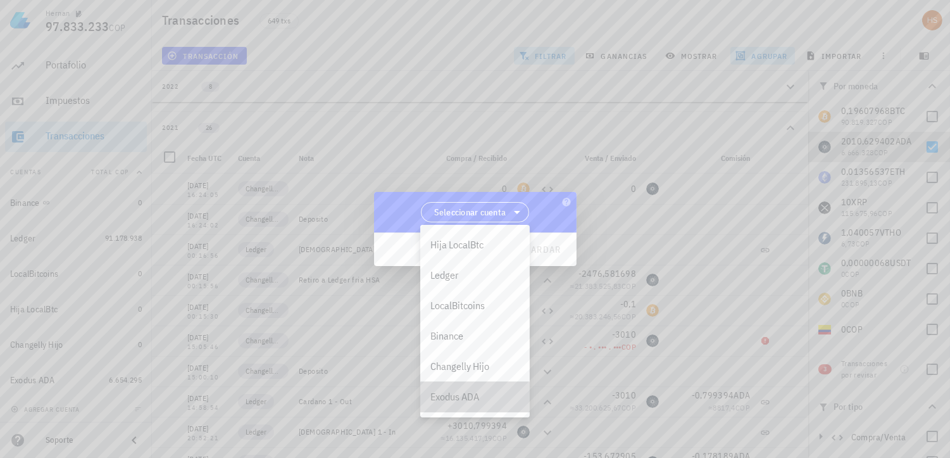
click at [464, 399] on div "Exodus ADA" at bounding box center [475, 397] width 89 height 12
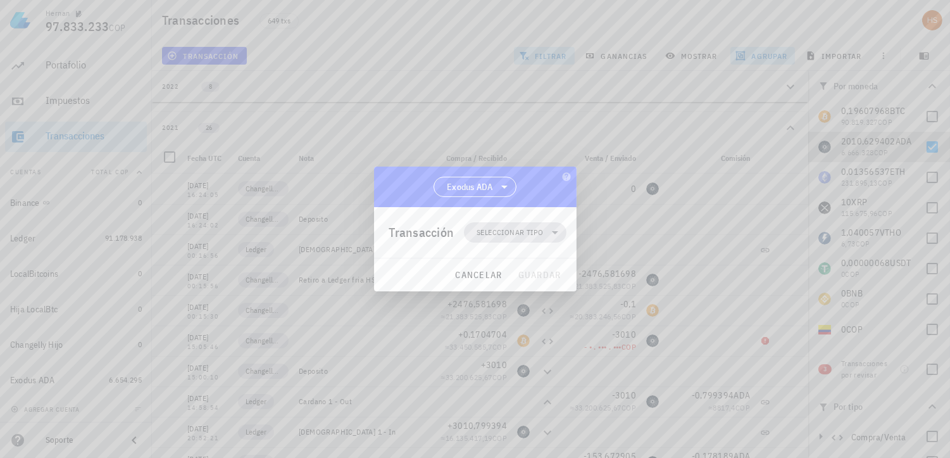
click at [504, 230] on span "Seleccionar tipo" at bounding box center [510, 232] width 66 height 13
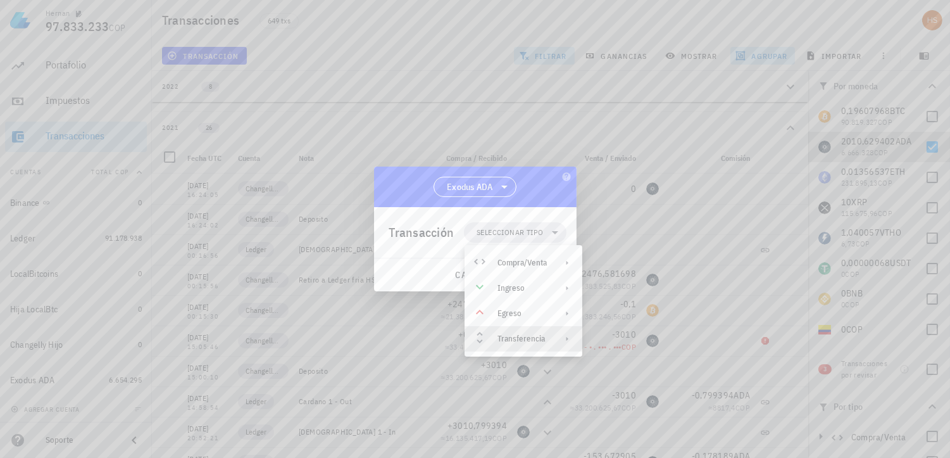
click at [527, 339] on div "Transferencia" at bounding box center [522, 339] width 49 height 10
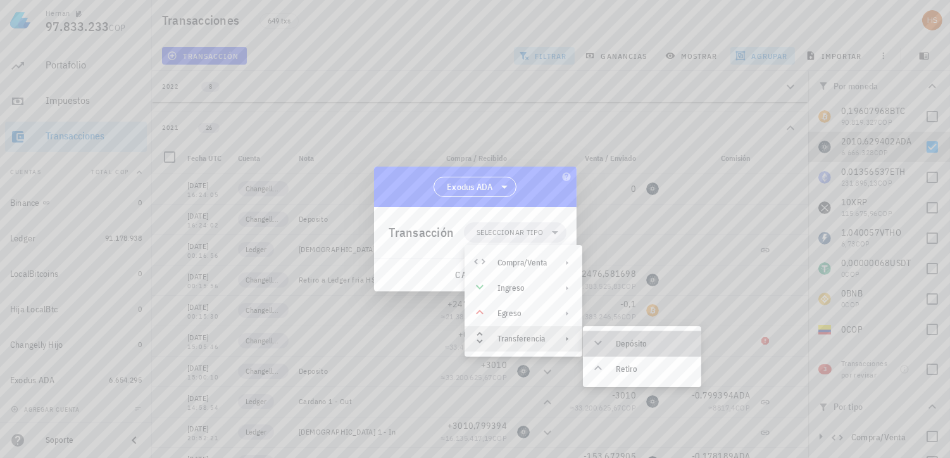
click at [627, 339] on div "Depósito" at bounding box center [653, 344] width 75 height 10
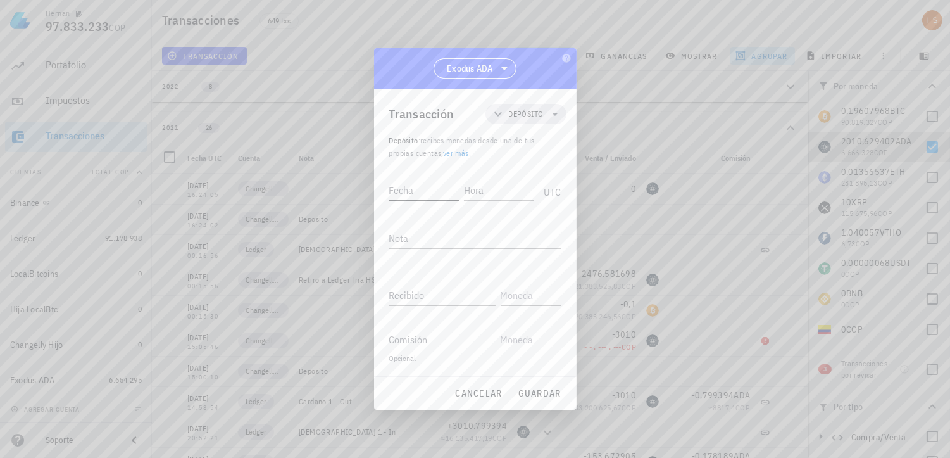
click at [405, 188] on input "Fecha" at bounding box center [424, 190] width 70 height 20
paste input "[DATE]"
type input "[DATE]"
click at [474, 182] on div "Hora" at bounding box center [498, 190] width 72 height 20
type input "16:09:53"
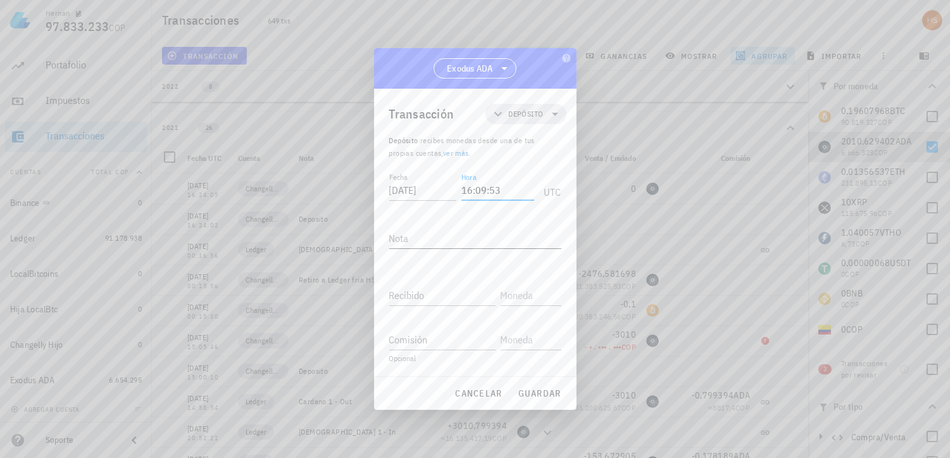
click at [432, 232] on textarea "Nota" at bounding box center [475, 238] width 172 height 20
click at [409, 291] on input "Recibido" at bounding box center [442, 295] width 106 height 20
type input "154"
click at [536, 299] on input "text" at bounding box center [530, 295] width 58 height 20
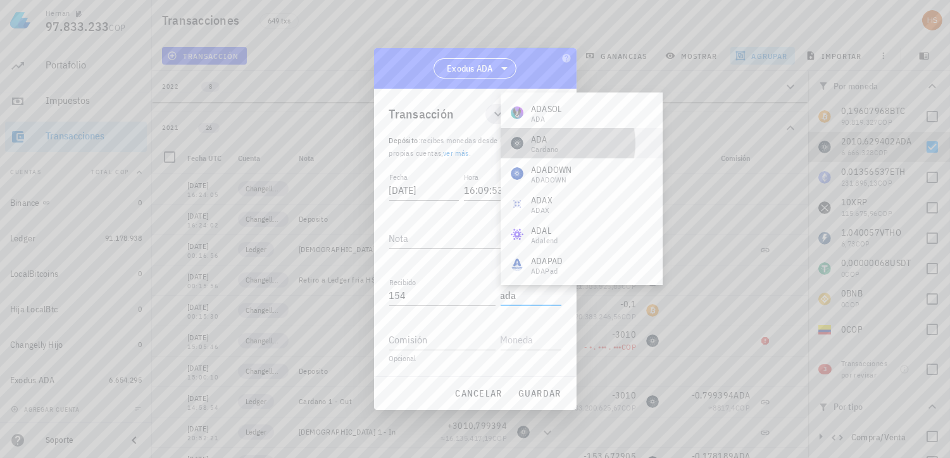
click at [565, 140] on div "ADA Cardano" at bounding box center [582, 143] width 162 height 30
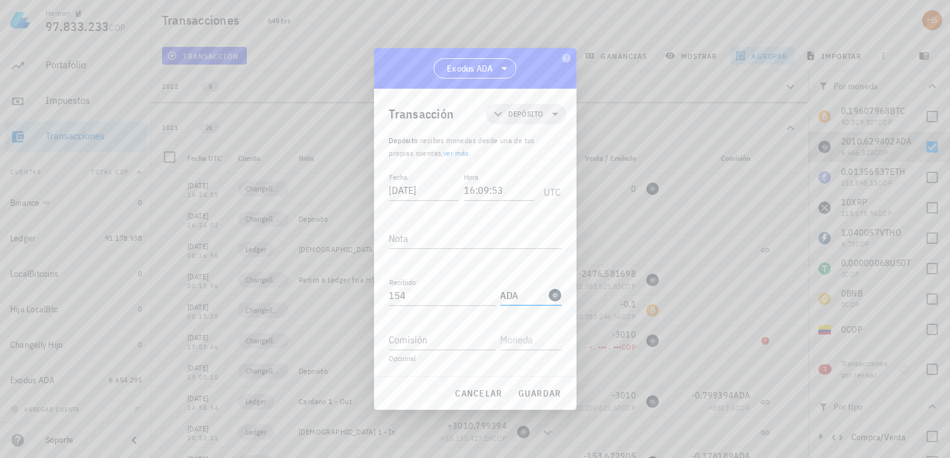
type input "ADA"
drag, startPoint x: 432, startPoint y: 229, endPoint x: 428, endPoint y: 235, distance: 7.7
click at [428, 235] on div "Nota" at bounding box center [475, 241] width 172 height 42
paste textarea "Ingreso de ADA a Exodus – [DATE]"
type textarea "Ingreso de ADA a Exodus – [DATE]"
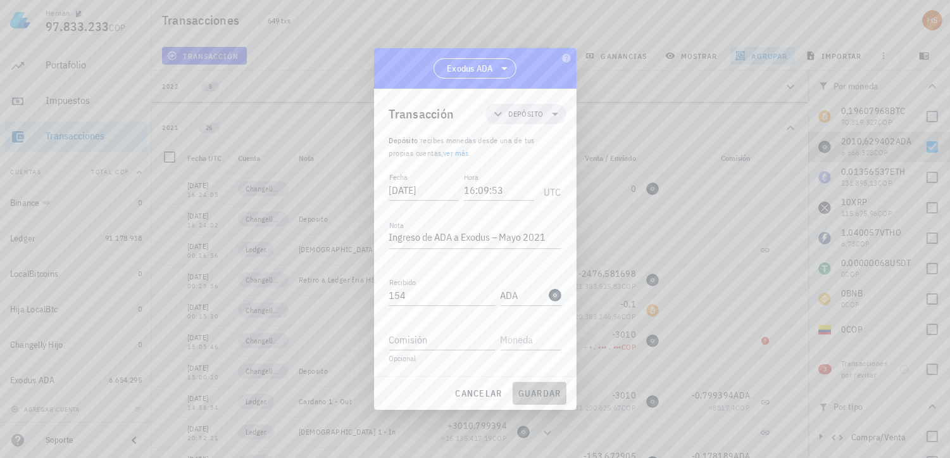
click at [532, 393] on span "guardar" at bounding box center [540, 392] width 44 height 11
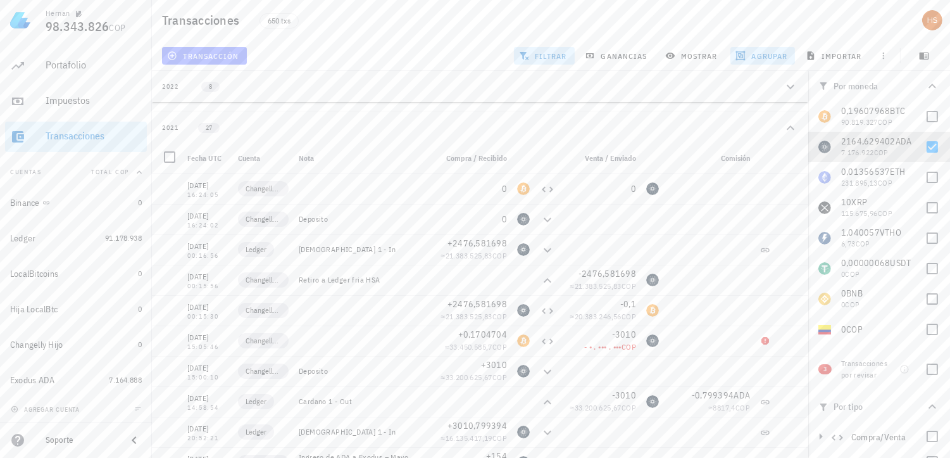
drag, startPoint x: 197, startPoint y: 53, endPoint x: 205, endPoint y: 68, distance: 16.7
click at [197, 53] on span "transacción" at bounding box center [204, 56] width 69 height 10
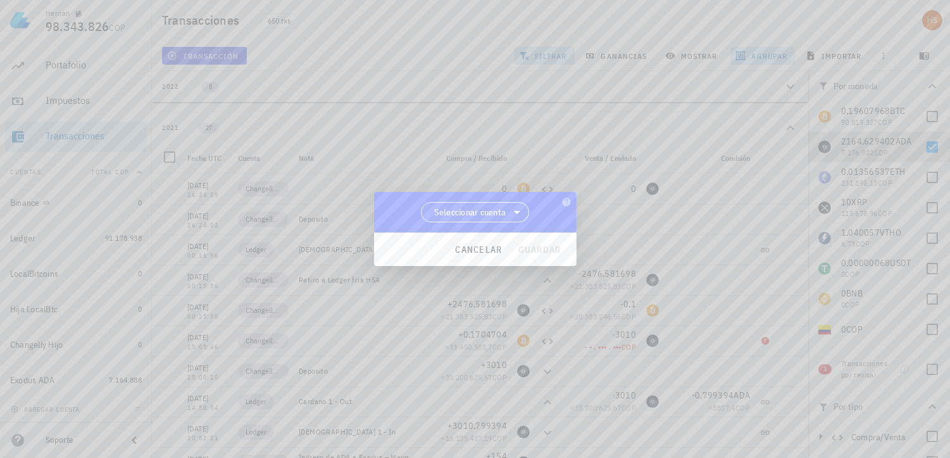
click at [486, 213] on span "Seleccionar cuenta" at bounding box center [470, 212] width 72 height 13
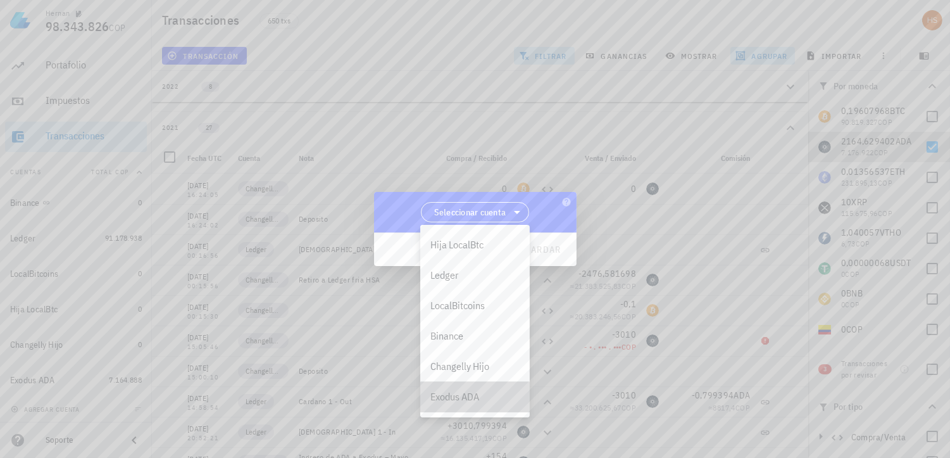
click at [448, 400] on div "Exodus ADA" at bounding box center [475, 397] width 89 height 12
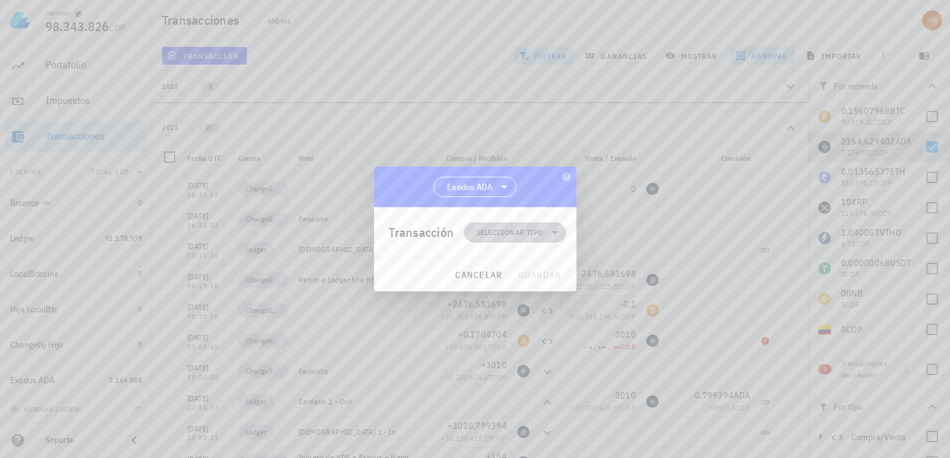
click at [515, 230] on span "Seleccionar tipo" at bounding box center [510, 232] width 66 height 13
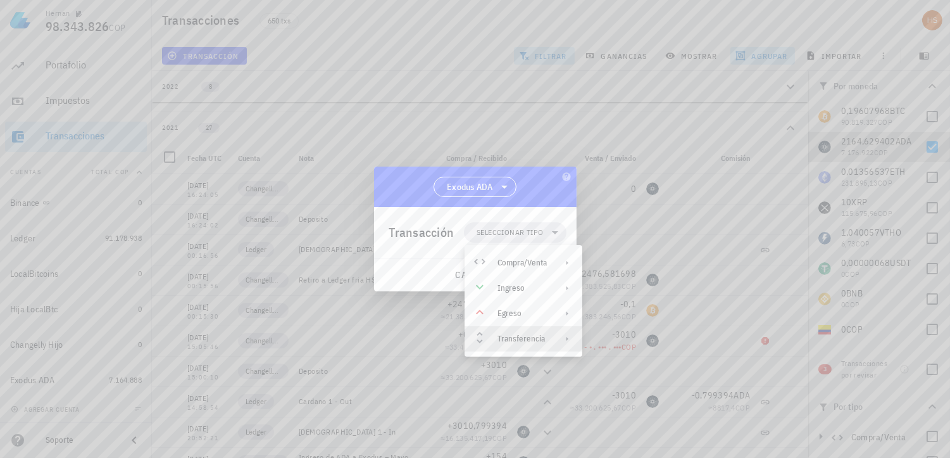
click at [535, 336] on div "Transferencia" at bounding box center [522, 339] width 49 height 10
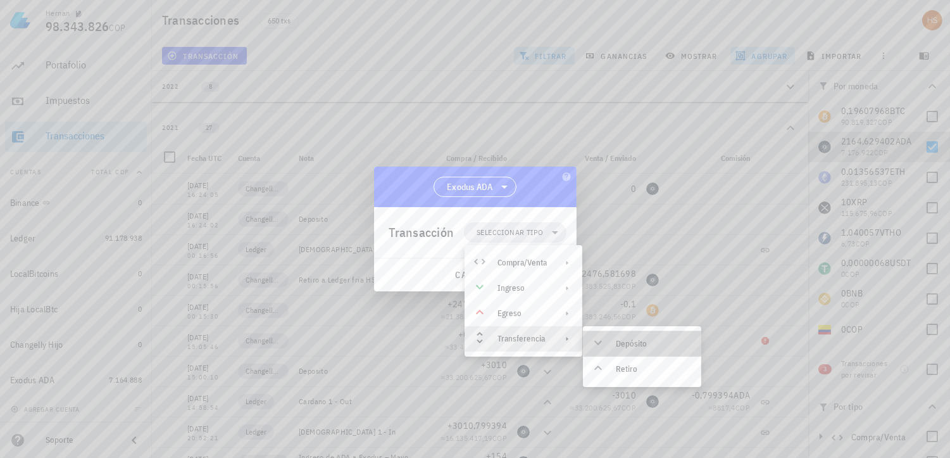
click at [612, 338] on div "Depósito" at bounding box center [642, 343] width 118 height 25
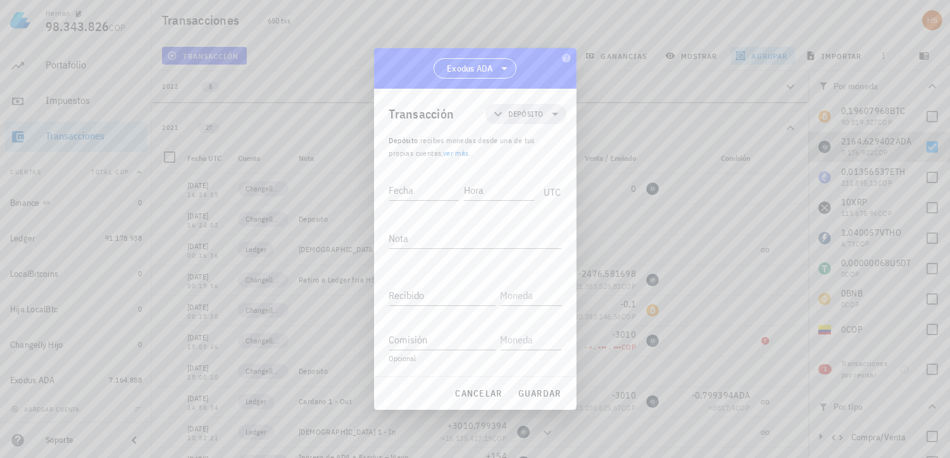
click at [384, 186] on div "Transacción Depósito Depósito : recibes monedas desde una de tus propias cuenta…" at bounding box center [475, 232] width 203 height 287
paste input "[DATE]"
type input "[DATE]"
click at [471, 184] on div "Hora" at bounding box center [501, 190] width 68 height 20
click at [503, 189] on input "20:25:" at bounding box center [498, 190] width 72 height 20
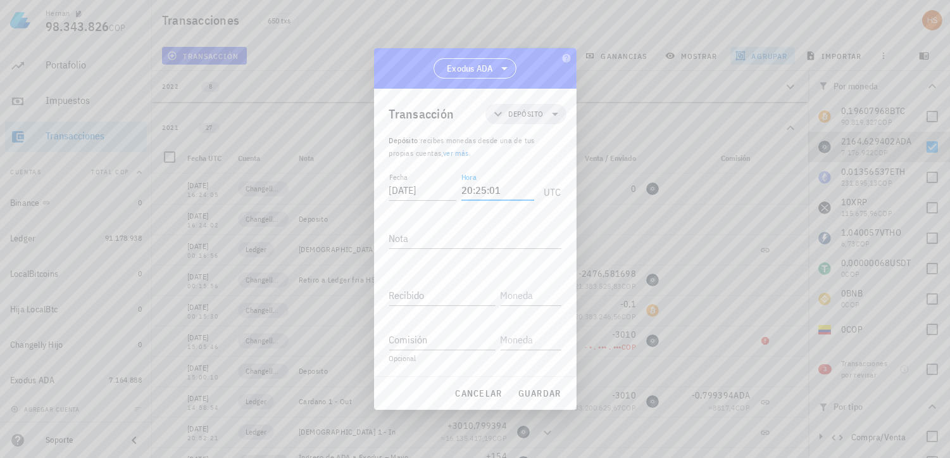
type input "20:25:01"
click at [417, 235] on textarea "Nota" at bounding box center [475, 238] width 172 height 20
paste textarea "Ingreso de ADA a Exodus – [DATE]"
type textarea "Ingreso de ADA a Exodus – [DATE]"
click at [422, 294] on input "Recibido" at bounding box center [442, 295] width 106 height 20
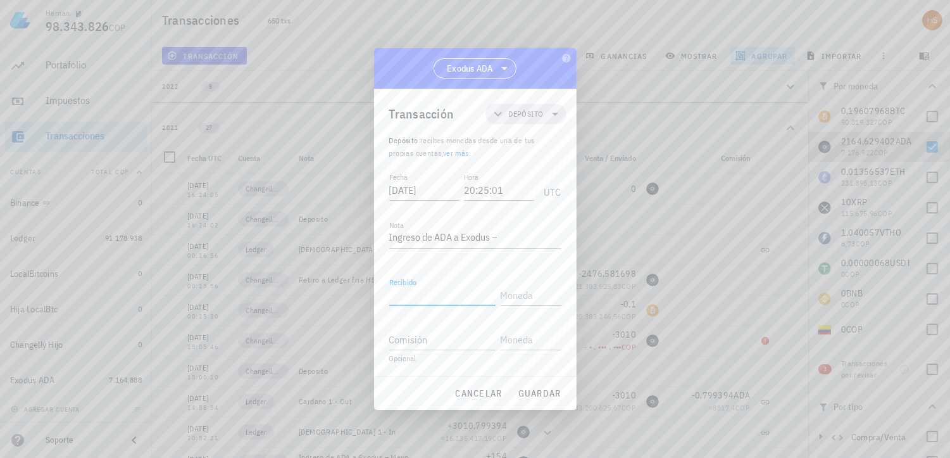
click at [393, 295] on input "Recibido" at bounding box center [442, 295] width 106 height 20
type input "3.011"
click at [517, 300] on input "text" at bounding box center [530, 295] width 58 height 20
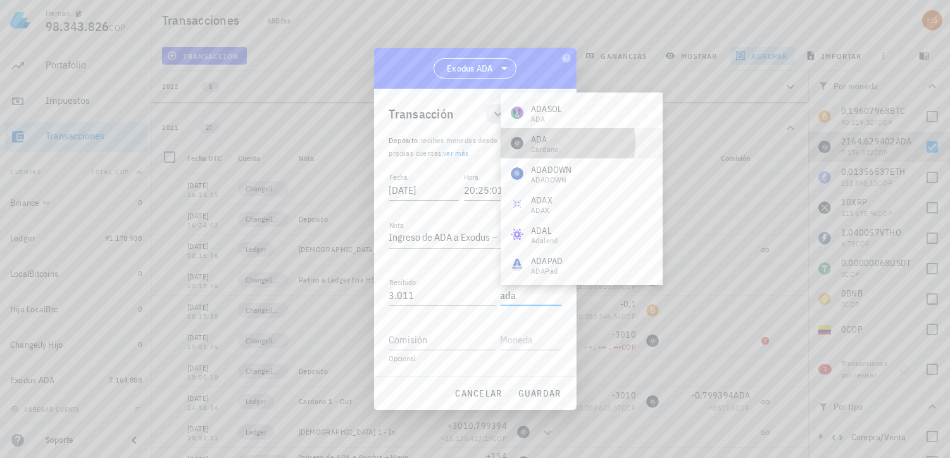
click at [588, 137] on div "ADA Cardano" at bounding box center [582, 143] width 162 height 30
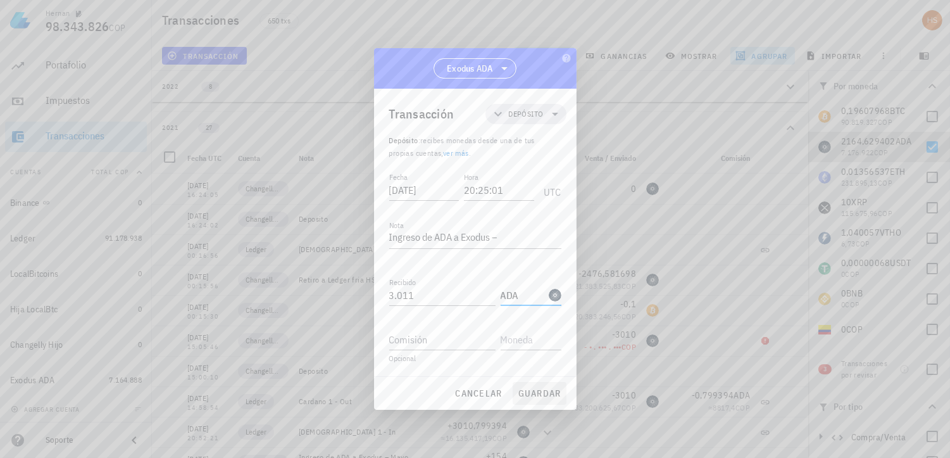
type input "ADA"
click at [541, 395] on span "guardar" at bounding box center [540, 392] width 44 height 11
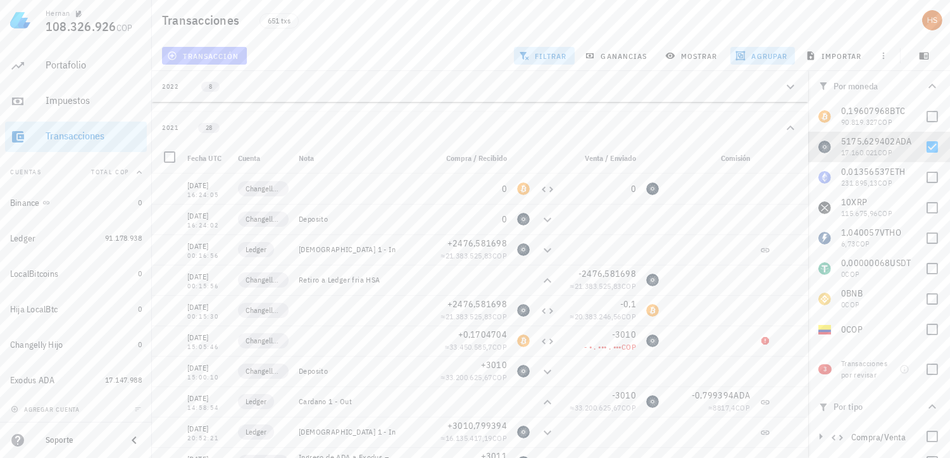
click at [211, 51] on span "transacción" at bounding box center [204, 56] width 69 height 10
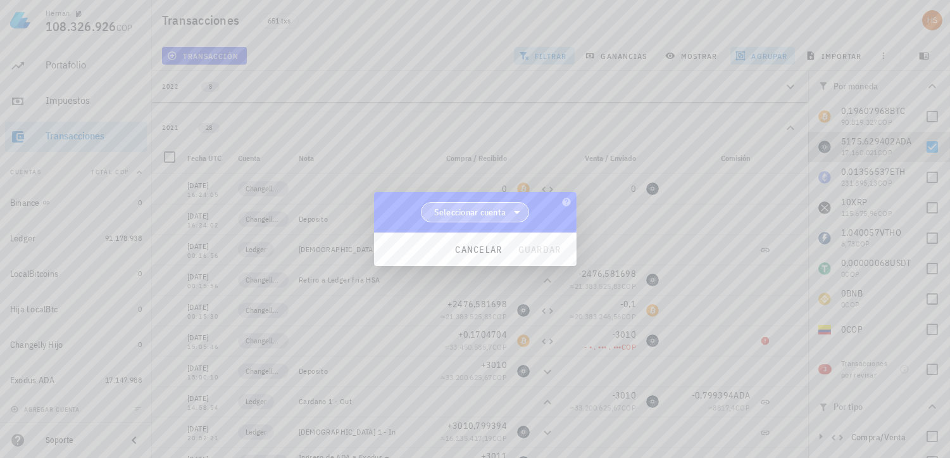
click at [491, 213] on span "Seleccionar cuenta" at bounding box center [470, 212] width 72 height 13
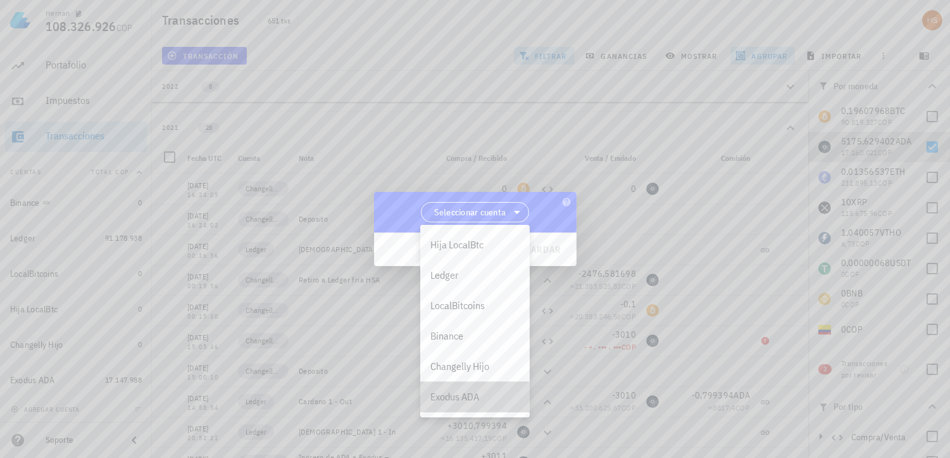
click at [452, 394] on div "Exodus ADA" at bounding box center [475, 397] width 89 height 12
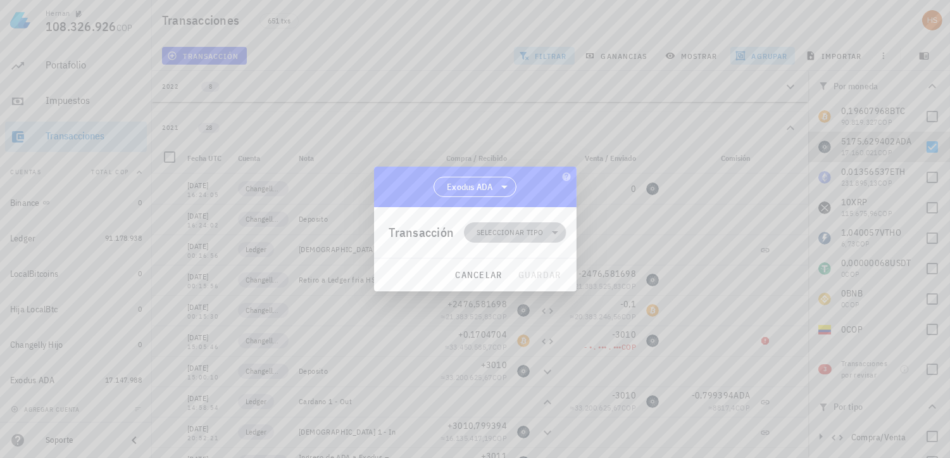
click at [515, 234] on span "Seleccionar tipo" at bounding box center [510, 232] width 66 height 13
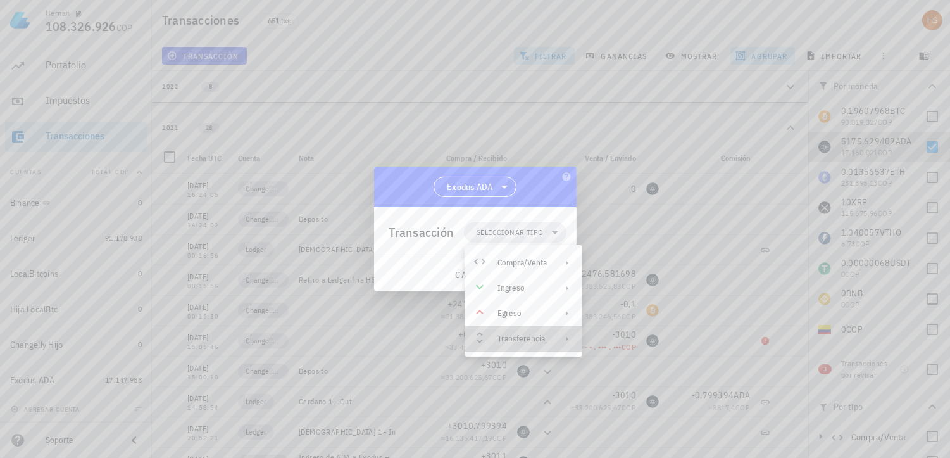
click at [529, 332] on div "Transferencia" at bounding box center [524, 338] width 118 height 25
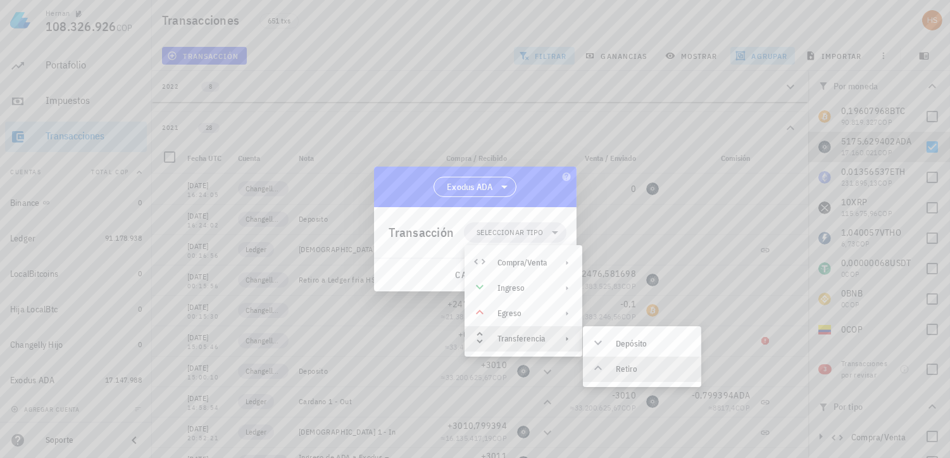
click at [619, 365] on div "Retiro" at bounding box center [653, 369] width 75 height 10
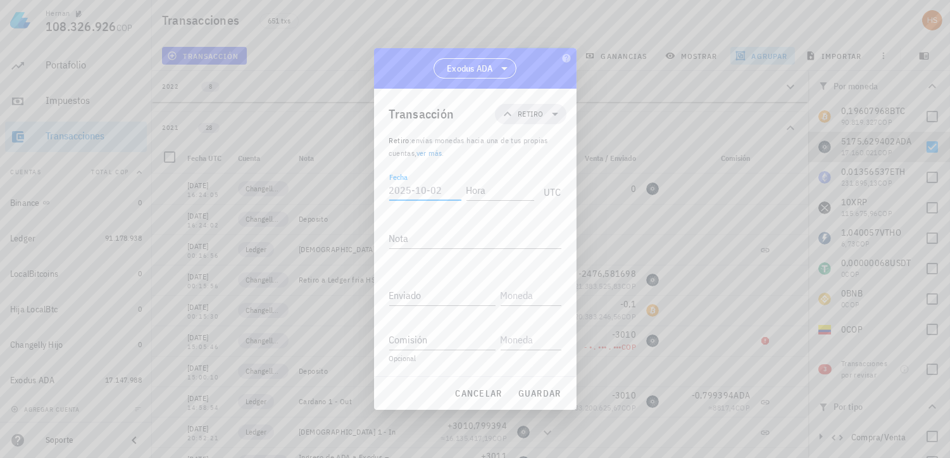
click at [415, 198] on input "Fecha" at bounding box center [425, 190] width 72 height 20
paste input "2021-01-17"
type input "2021-01-17"
click at [486, 192] on input "Hora" at bounding box center [501, 190] width 68 height 20
type input "03:04:51"
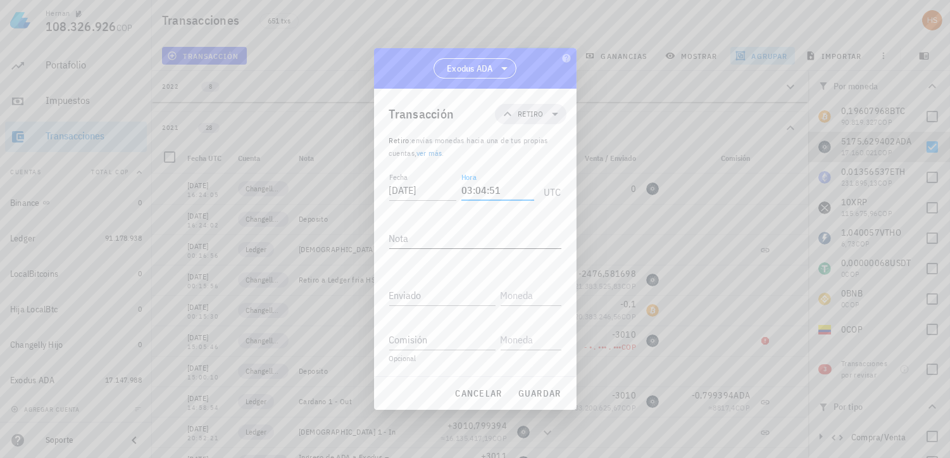
click at [423, 237] on textarea "Nota" at bounding box center [475, 238] width 172 height 20
click at [444, 241] on textarea "Nota" at bounding box center [475, 238] width 172 height 20
paste textarea "Retiro de ADA desde Exodus – [DATE]"
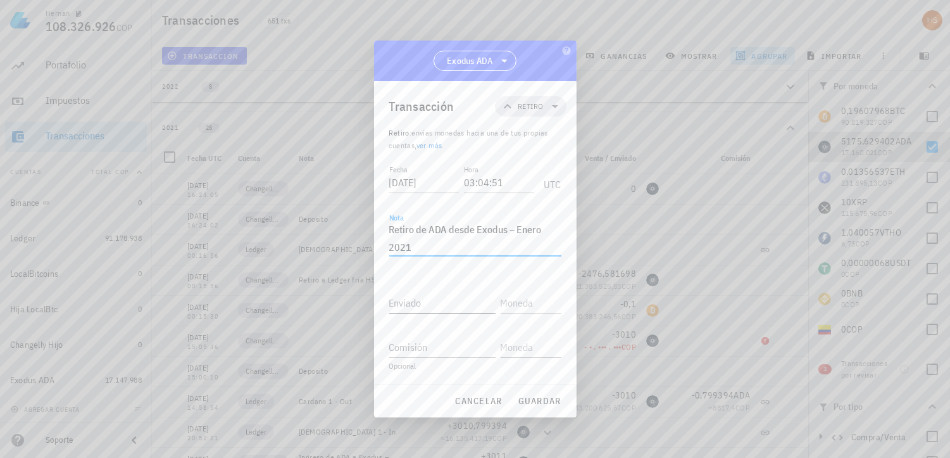
type textarea "Retiro de ADA desde Exodus – [DATE]"
click at [416, 305] on input "Enviado" at bounding box center [442, 302] width 106 height 20
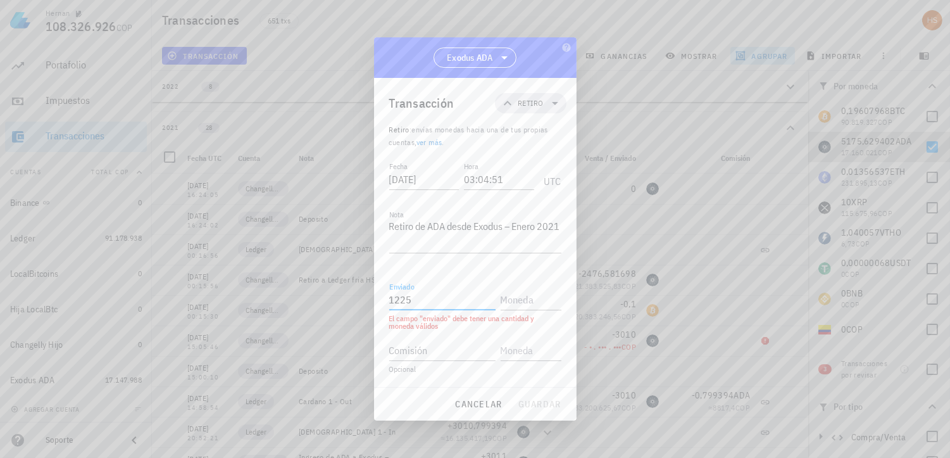
drag, startPoint x: 464, startPoint y: 304, endPoint x: 388, endPoint y: 303, distance: 76.0
click at [388, 303] on div "Transacción Retiro Retiro : envías monedas hacia una de tus propias cuentas, ve…" at bounding box center [475, 232] width 203 height 309
paste input ",35129"
type input "1.225,35129"
click at [510, 302] on input "text" at bounding box center [530, 299] width 58 height 20
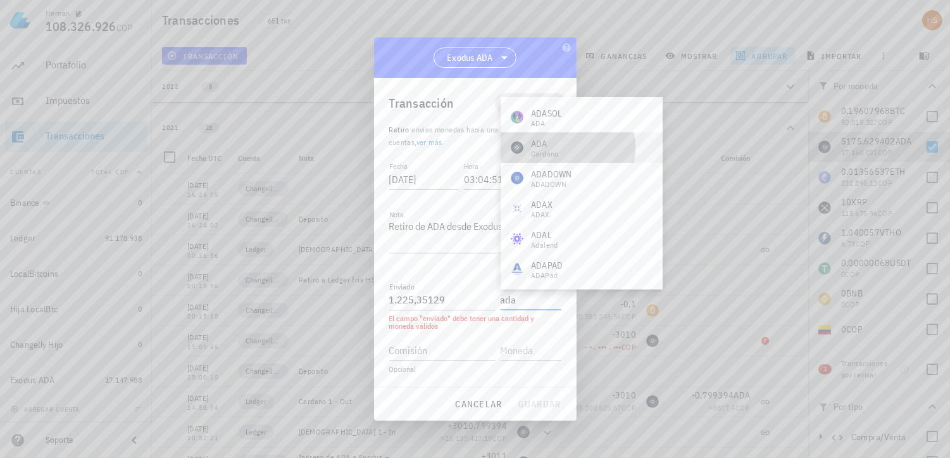
click at [576, 148] on div "ADA Cardano" at bounding box center [582, 147] width 162 height 30
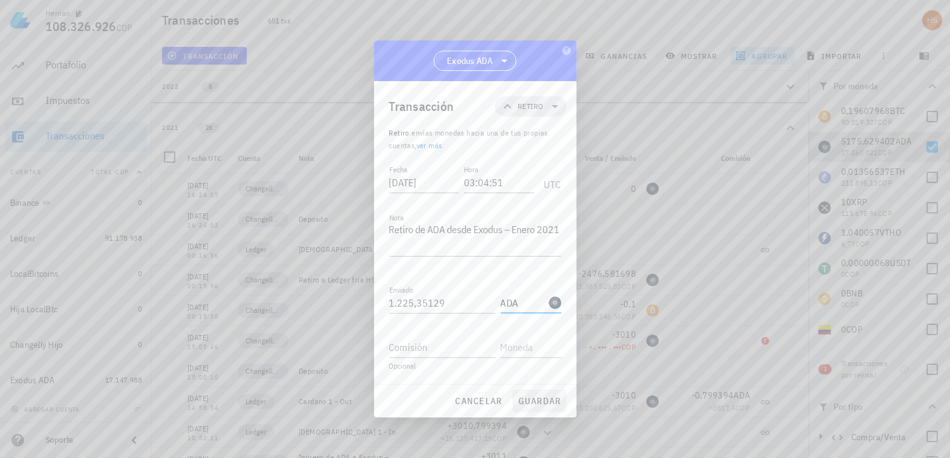
type input "ADA"
click at [541, 404] on span "guardar" at bounding box center [540, 400] width 44 height 11
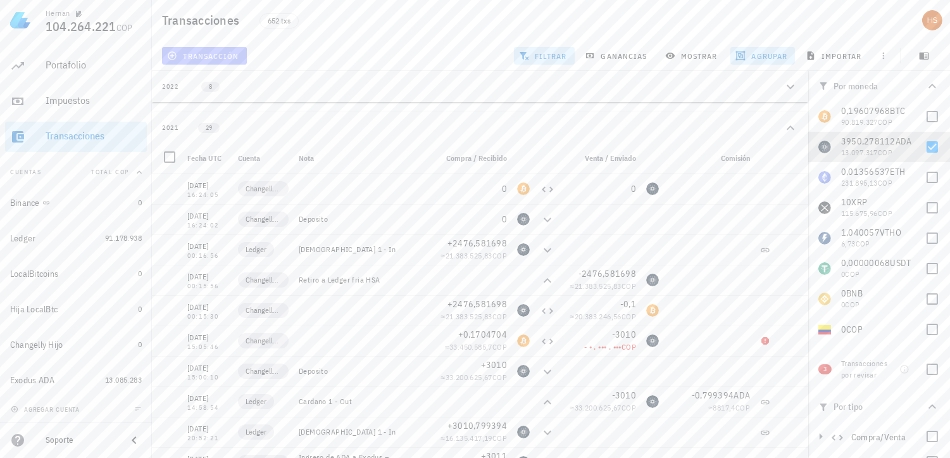
click at [199, 57] on span "transacción" at bounding box center [204, 56] width 69 height 10
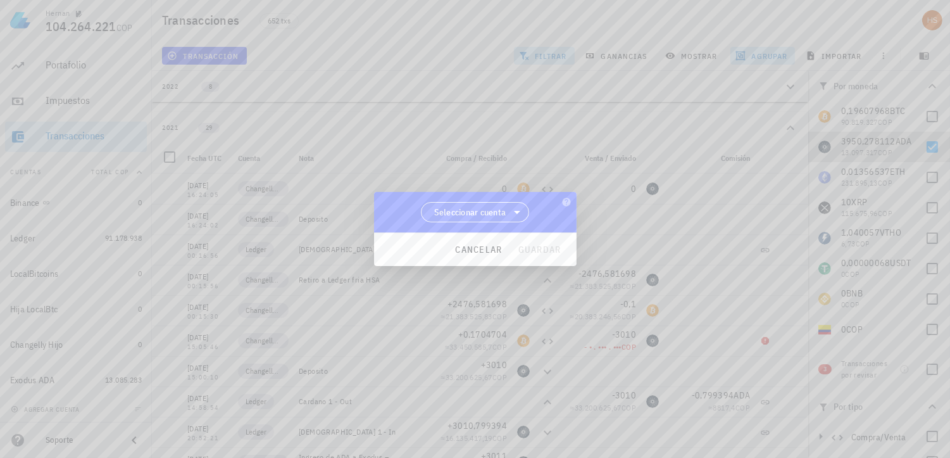
click at [475, 216] on span "Seleccionar cuenta" at bounding box center [470, 212] width 72 height 13
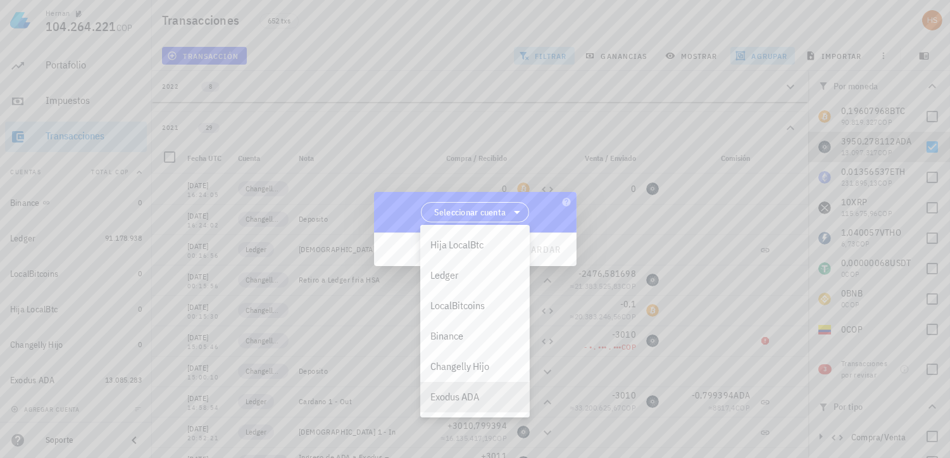
click at [447, 395] on div "Exodus ADA" at bounding box center [475, 397] width 89 height 12
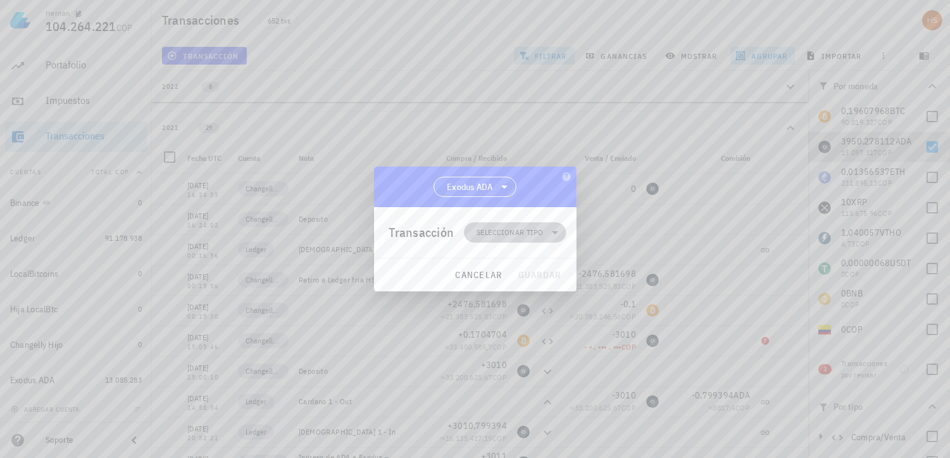
click at [507, 233] on span "Seleccionar tipo" at bounding box center [510, 232] width 66 height 13
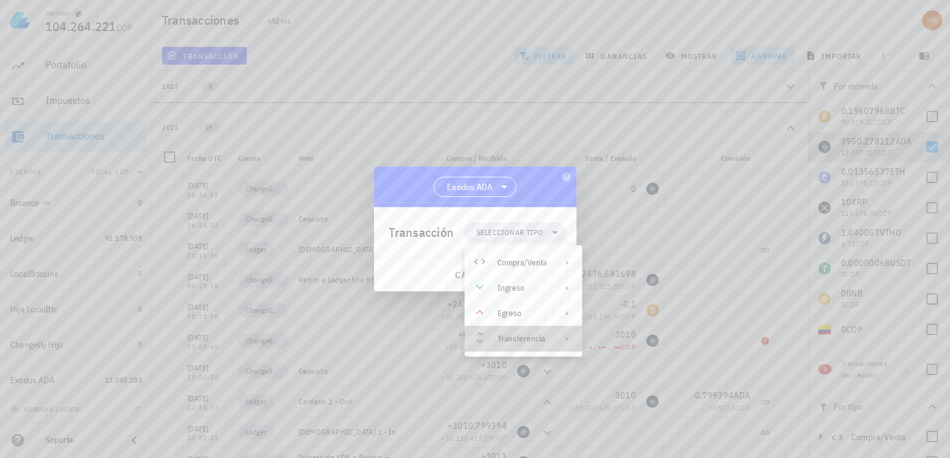
click at [518, 337] on div "Transferencia" at bounding box center [522, 339] width 49 height 10
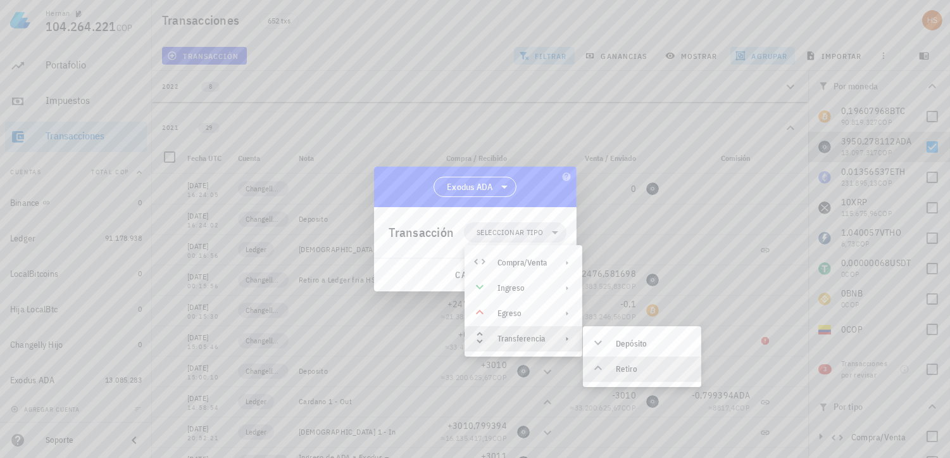
click at [612, 368] on div "Retiro" at bounding box center [642, 368] width 118 height 25
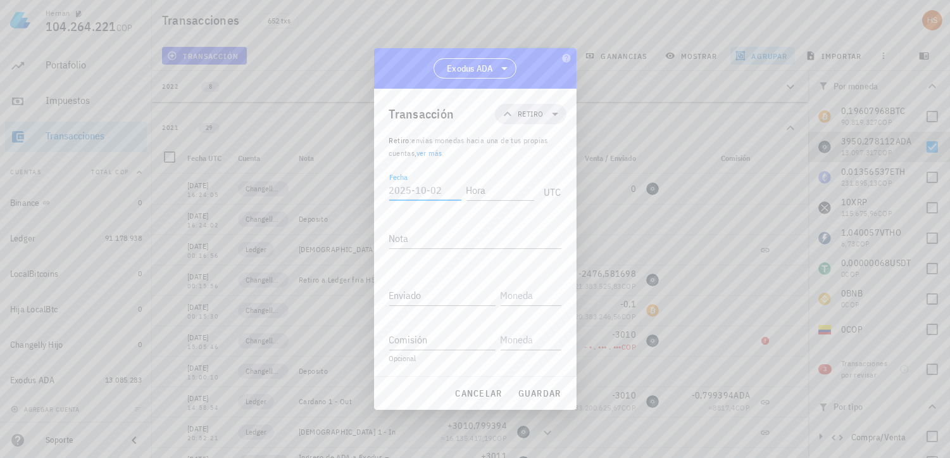
click at [407, 189] on input "Fecha" at bounding box center [425, 190] width 72 height 20
click at [399, 182] on label "Fecha" at bounding box center [398, 176] width 18 height 9
click at [399, 185] on input "Fecha" at bounding box center [424, 190] width 70 height 20
paste input "2021-06-13"
type input "2021-06-13"
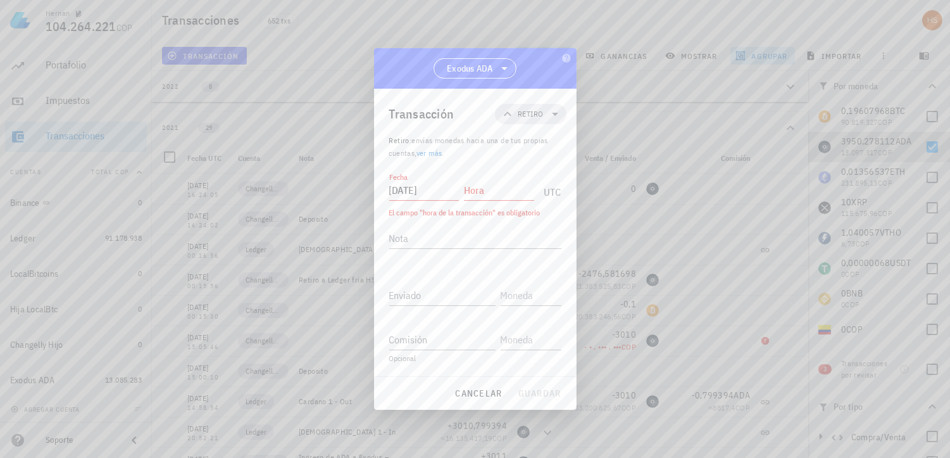
click at [480, 192] on input "Hora" at bounding box center [499, 190] width 70 height 20
paste input "01:05:22"
type input "01:05:22"
click at [414, 292] on div "Enviado" at bounding box center [442, 295] width 106 height 20
paste input "934,558694"
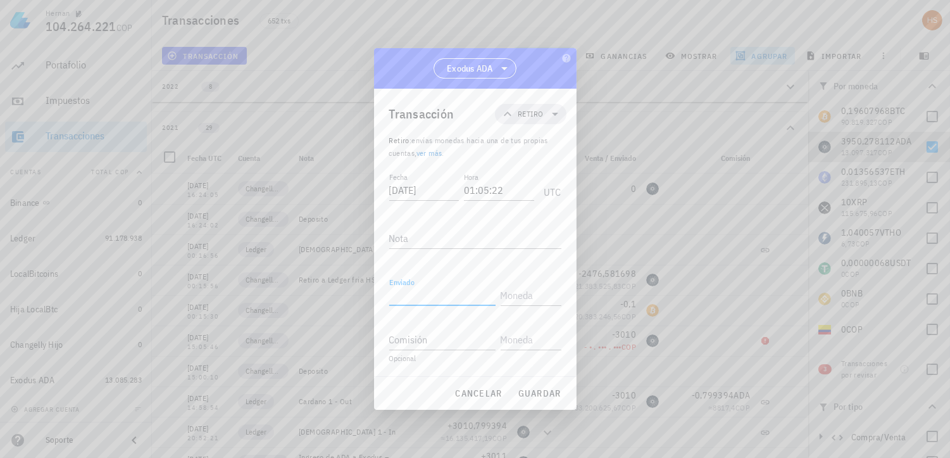
type input "934,558694"
click at [521, 295] on input "text" at bounding box center [530, 295] width 58 height 20
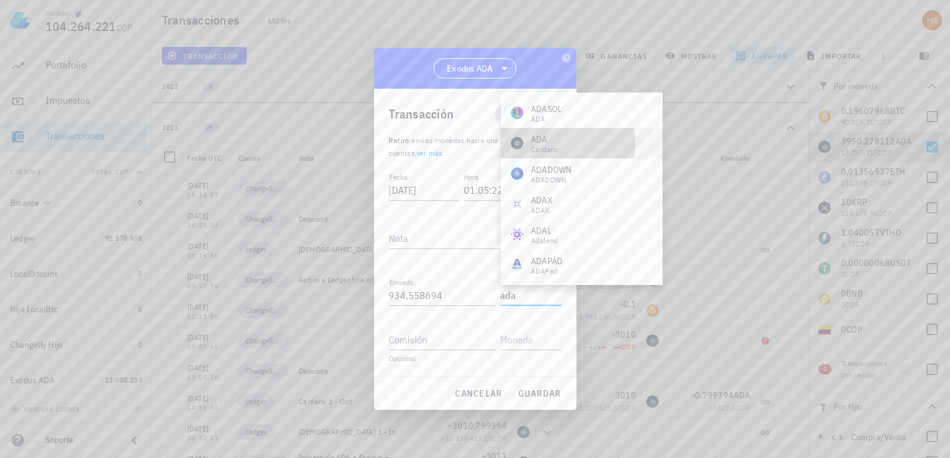
click at [565, 152] on div "ADA Cardano" at bounding box center [582, 143] width 162 height 30
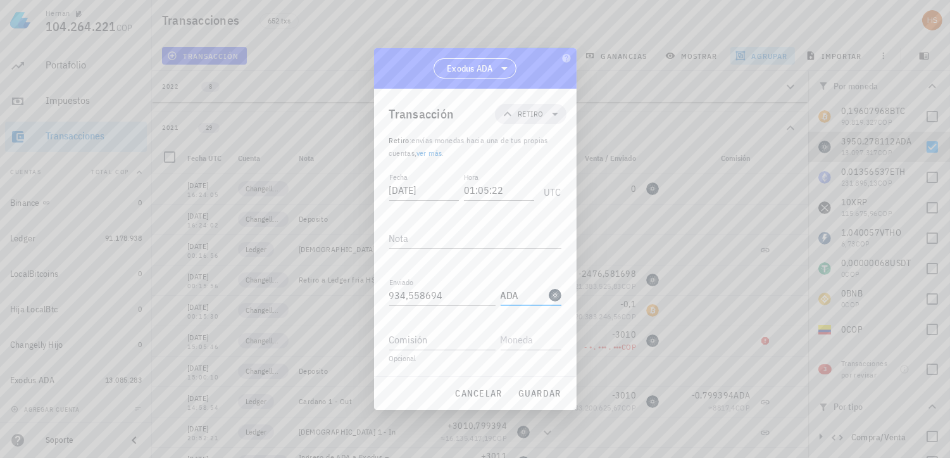
type input "ADA"
click at [420, 239] on textarea "Nota" at bounding box center [475, 238] width 172 height 20
paste textarea "Retiro de ADA desde Exodus – [DATE]"
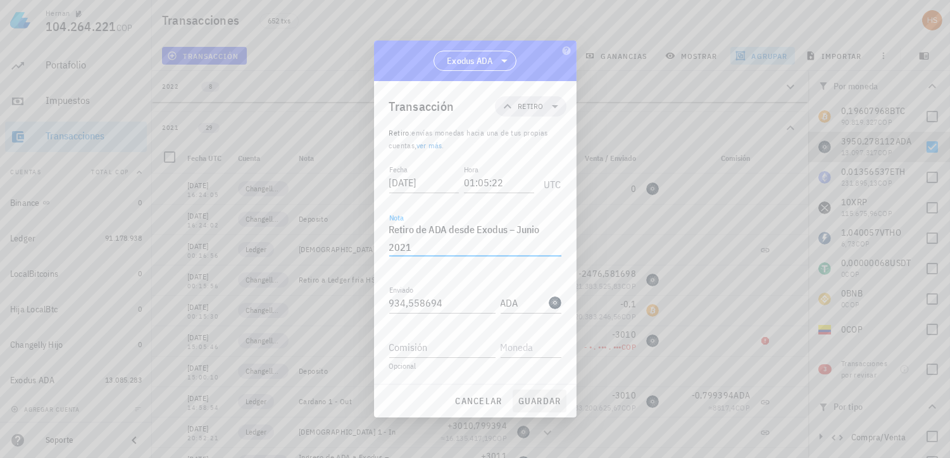
type textarea "Retiro de ADA desde Exodus – [DATE]"
click at [536, 398] on span "guardar" at bounding box center [540, 400] width 44 height 11
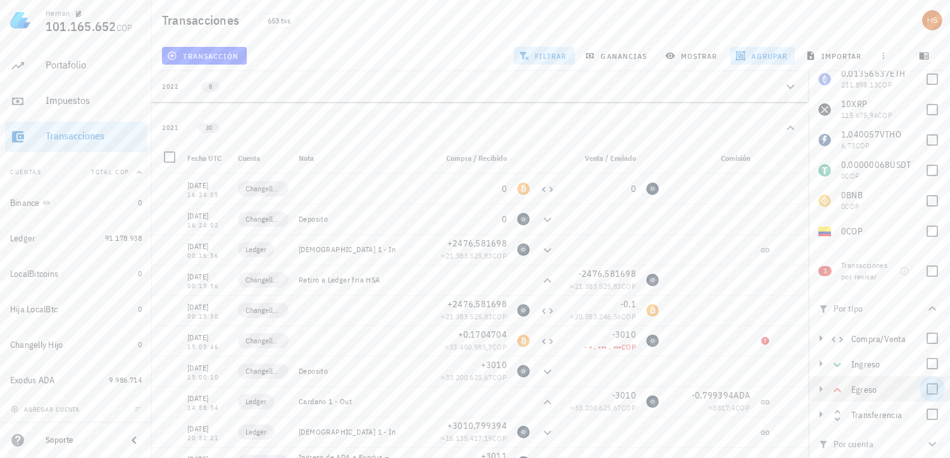
scroll to position [101, 0]
click at [931, 415] on div at bounding box center [933, 411] width 22 height 22
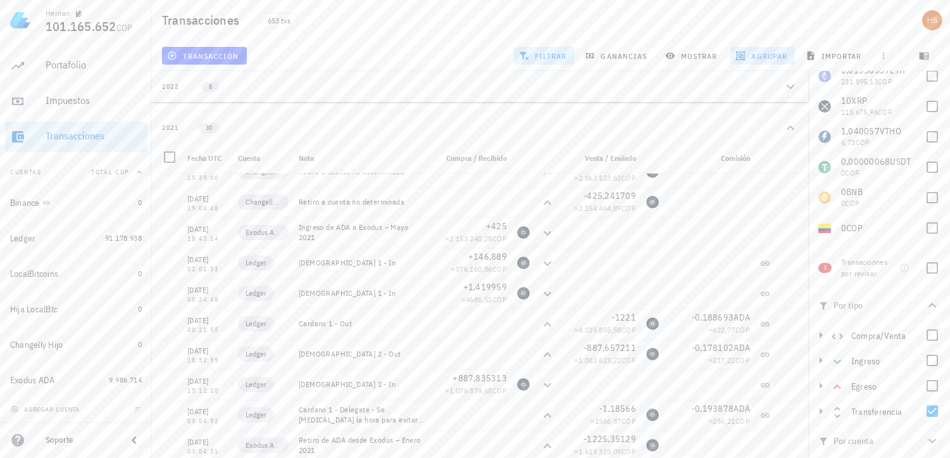
click at [826, 437] on icon "button" at bounding box center [824, 441] width 10 height 10
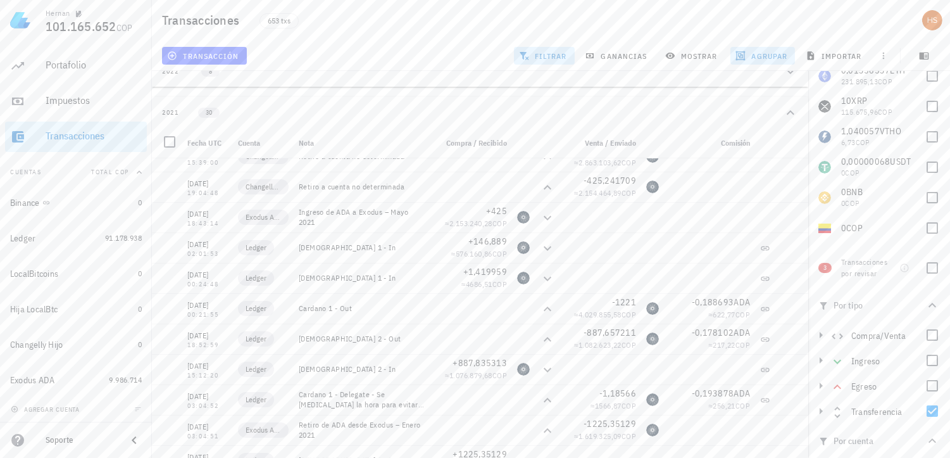
scroll to position [18, 0]
click at [926, 438] on icon "button" at bounding box center [932, 440] width 15 height 15
click at [929, 439] on icon "button" at bounding box center [933, 441] width 8 height 4
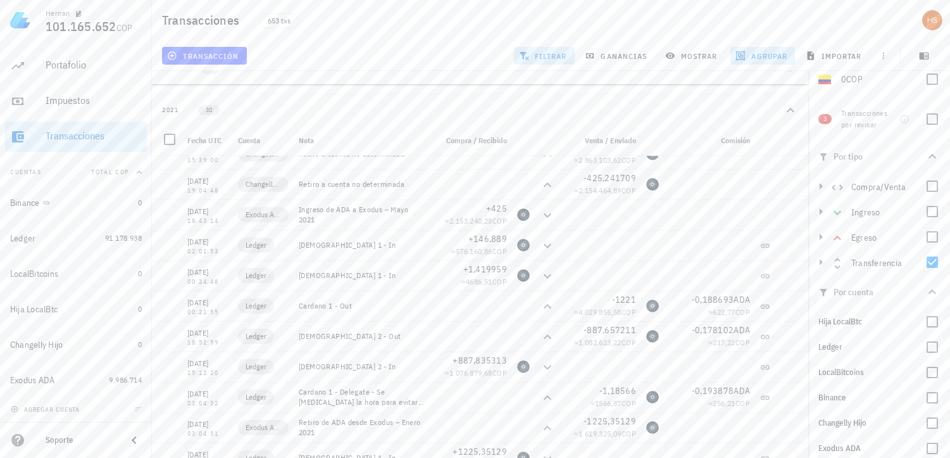
scroll to position [258, 0]
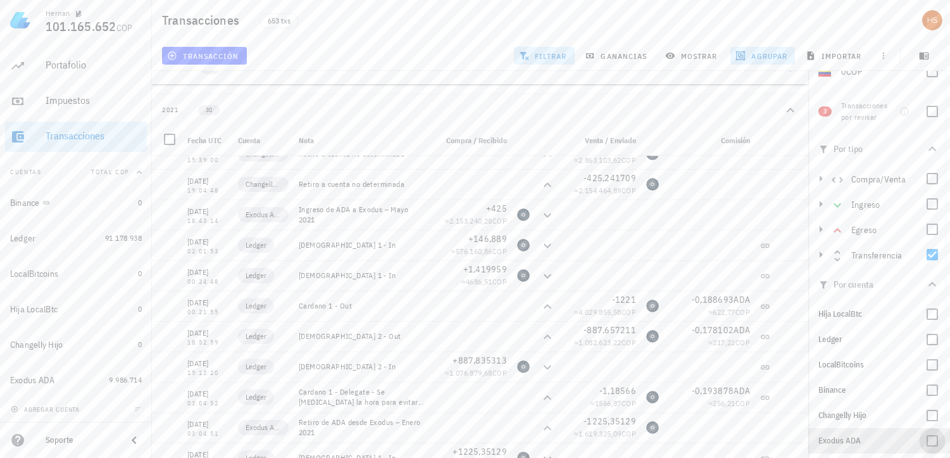
click at [928, 442] on div at bounding box center [933, 441] width 22 height 22
checkbox input "true"
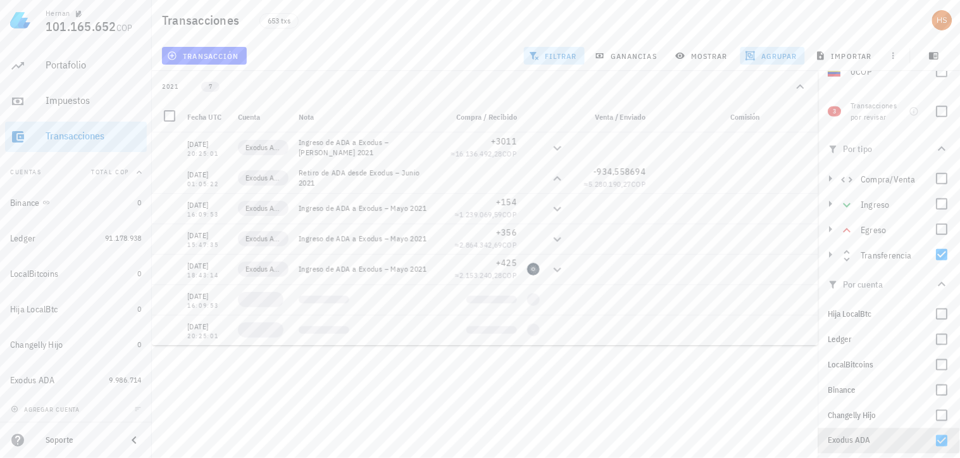
scroll to position [0, 0]
drag, startPoint x: 220, startPoint y: 56, endPoint x: 242, endPoint y: 185, distance: 131.7
click at [220, 56] on span "transacción" at bounding box center [204, 56] width 69 height 10
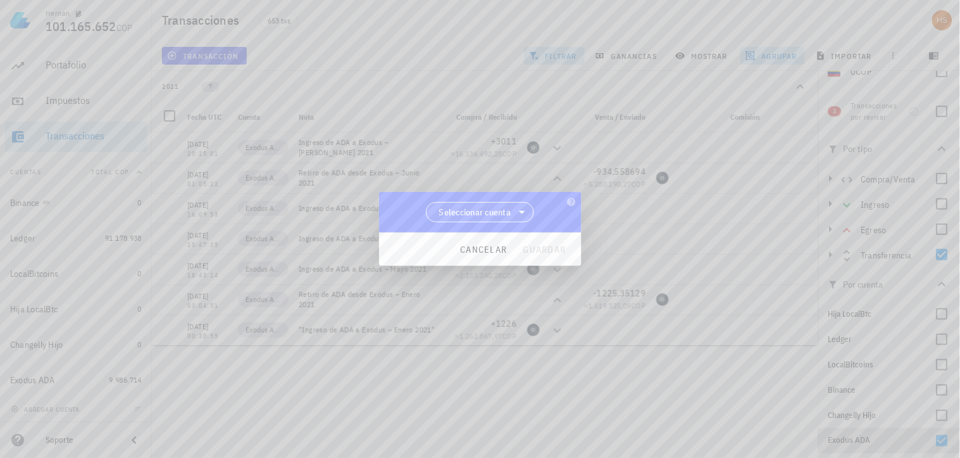
click at [496, 213] on span "Seleccionar cuenta" at bounding box center [475, 212] width 72 height 13
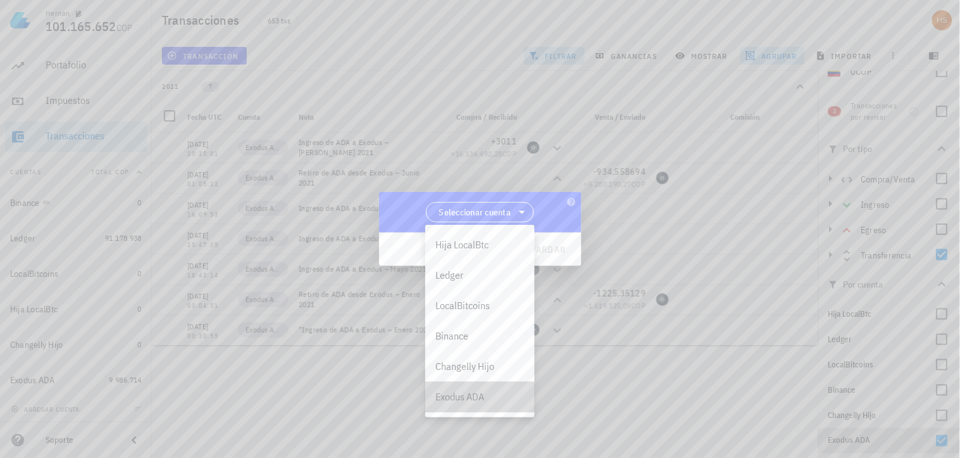
click at [465, 399] on div "Exodus ADA" at bounding box center [480, 397] width 89 height 12
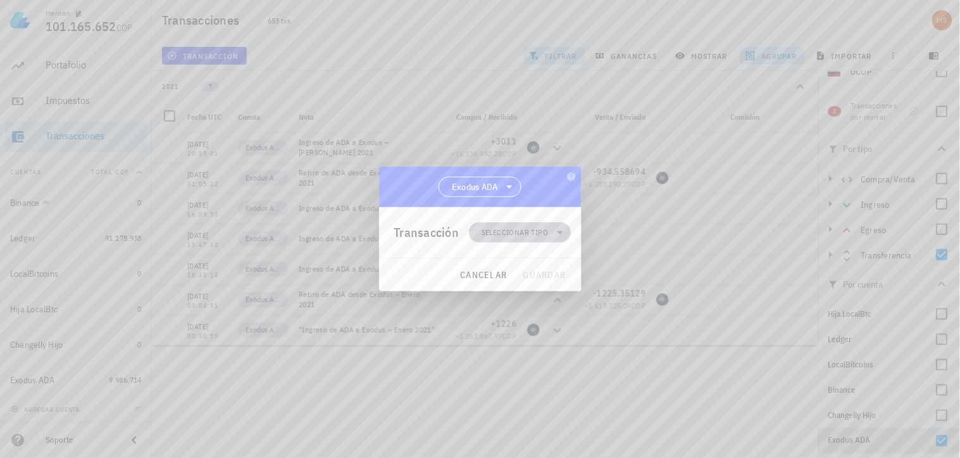
click at [522, 230] on span "Seleccionar tipo" at bounding box center [515, 232] width 66 height 13
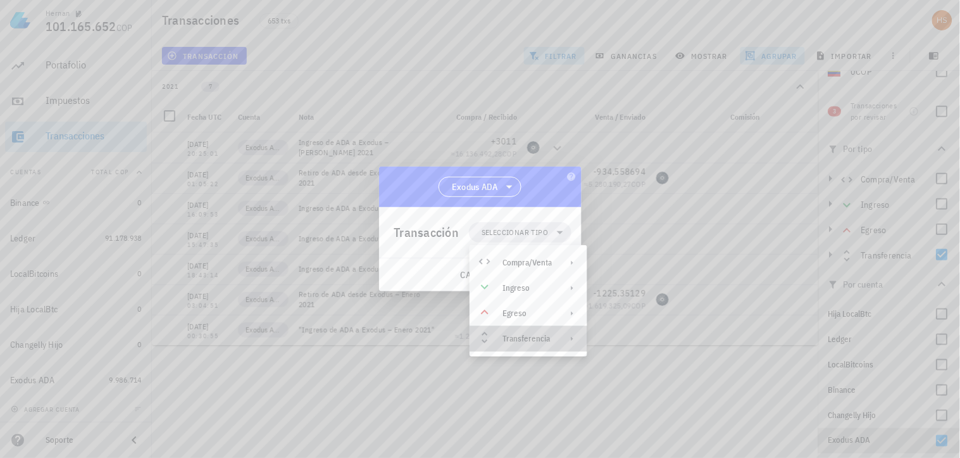
click at [527, 339] on div "Transferencia" at bounding box center [527, 339] width 49 height 10
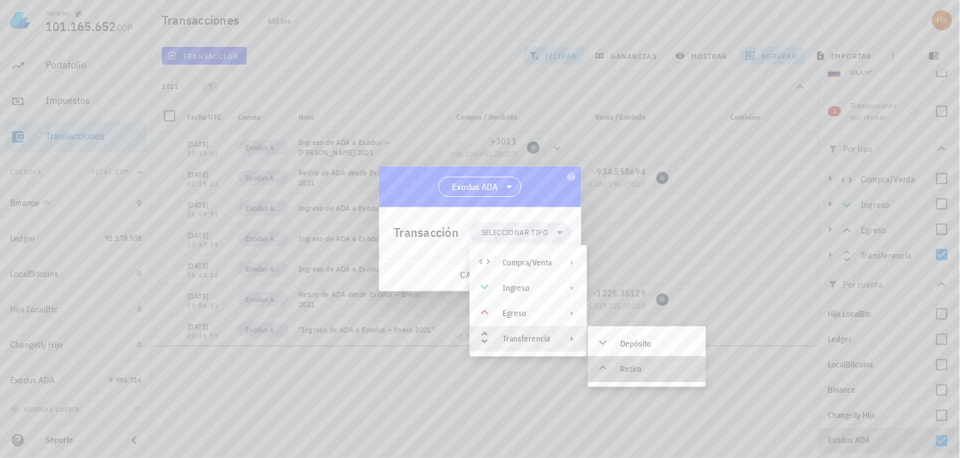
click at [622, 364] on div "Retiro" at bounding box center [658, 369] width 75 height 10
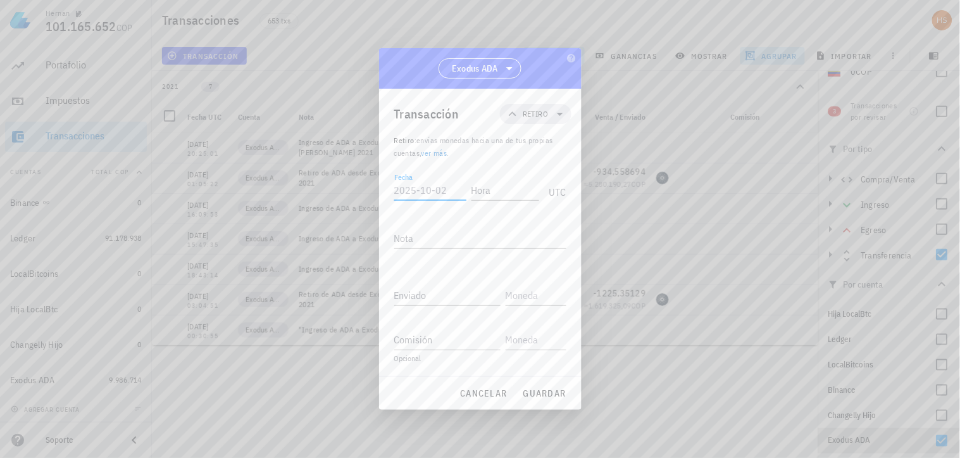
click at [401, 191] on input "Fecha" at bounding box center [430, 190] width 72 height 20
drag, startPoint x: 458, startPoint y: 199, endPoint x: 375, endPoint y: 193, distance: 82.5
click at [375, 193] on div "Hernan 101.165.652 COP Inicio Portafolio Impuestos Transacciones Cuentas Total …" at bounding box center [480, 229] width 960 height 458
type input "0"
click at [401, 187] on div "Fecha" at bounding box center [429, 190] width 70 height 20
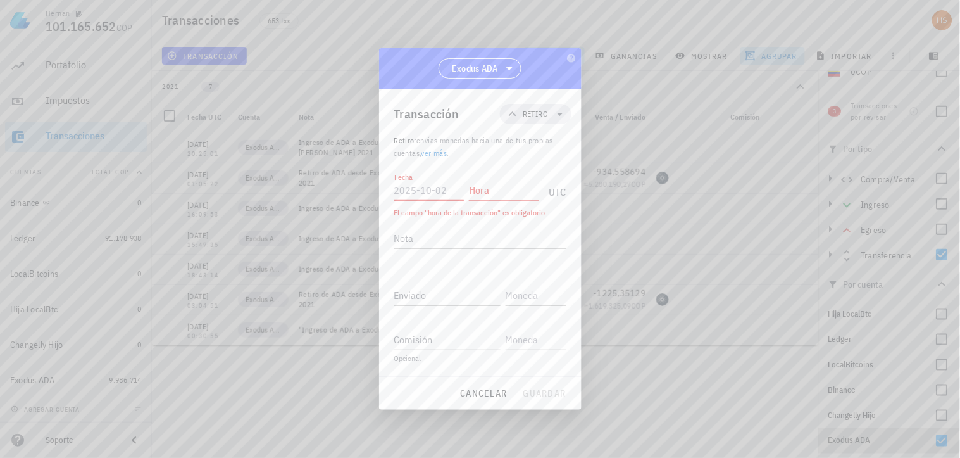
paste input "[DATE]"
type input "[DATE]"
click at [500, 194] on input "Hora" at bounding box center [504, 190] width 70 height 20
type input "20:52:21"
click at [418, 296] on input "Enviado" at bounding box center [447, 295] width 106 height 20
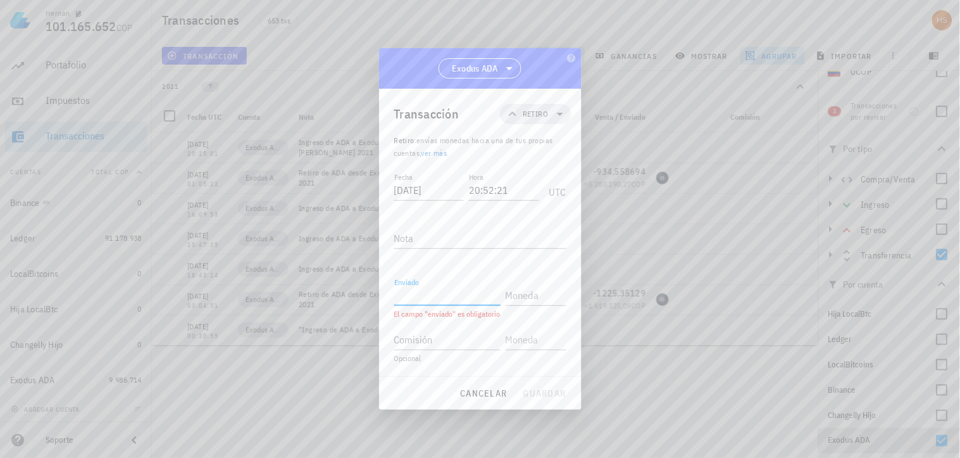
click at [409, 287] on label "Enviado" at bounding box center [406, 281] width 25 height 9
click at [409, 294] on input "Enviado" at bounding box center [447, 295] width 106 height 20
paste input "3010,799394"
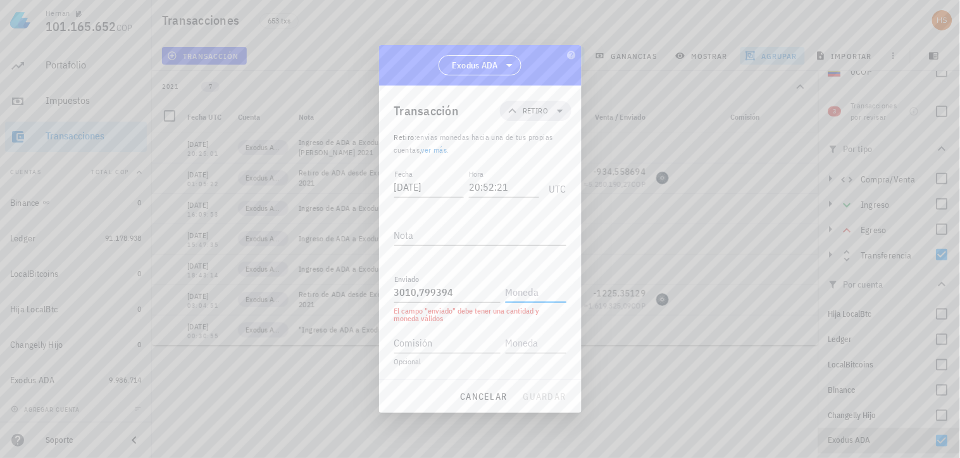
type input "3.010,799394"
click at [532, 291] on input "text" at bounding box center [535, 292] width 58 height 20
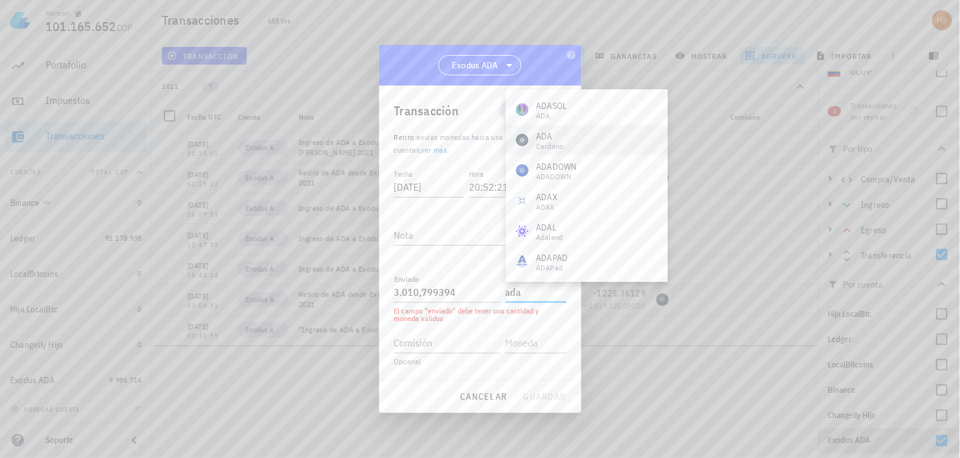
click at [567, 140] on div "ADA Cardano" at bounding box center [587, 140] width 162 height 30
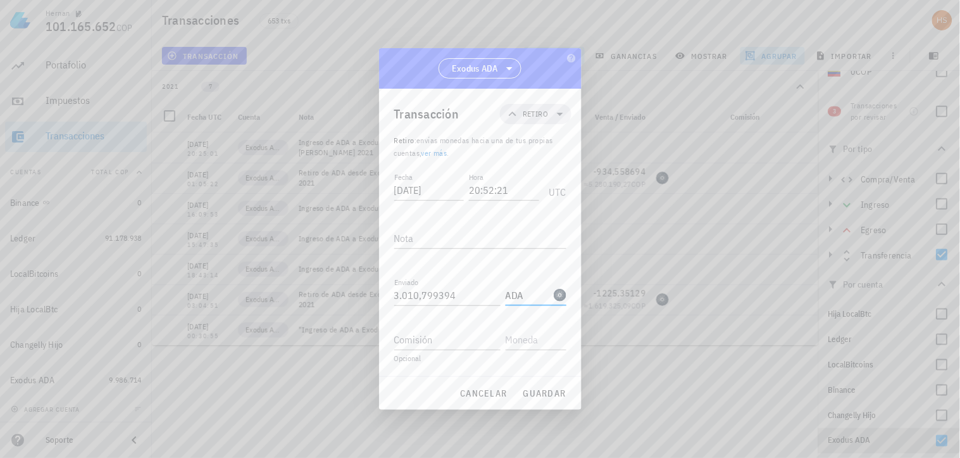
type input "ADA"
click at [429, 232] on textarea "Nota" at bounding box center [480, 238] width 172 height 20
paste textarea "Retiro de ADA desde Exodus – [DATE]"
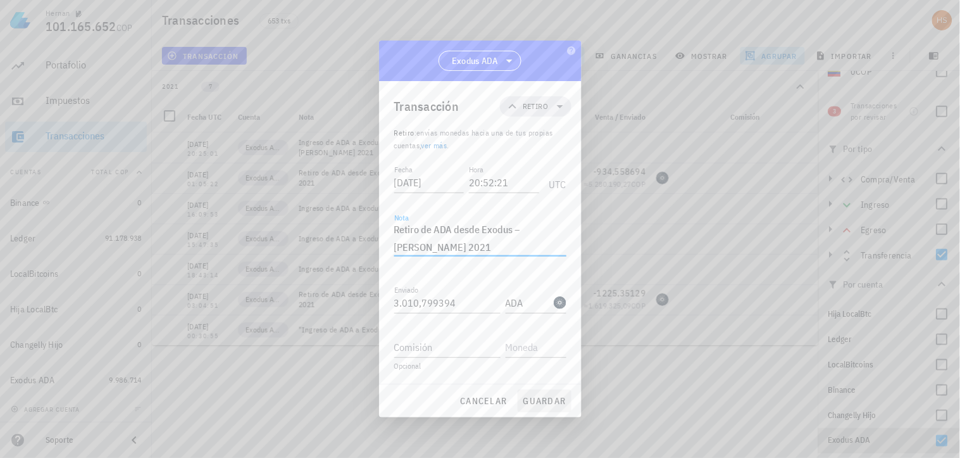
type textarea "Retiro de ADA desde Exodus – [DATE]"
click at [541, 398] on span "guardar" at bounding box center [545, 400] width 44 height 11
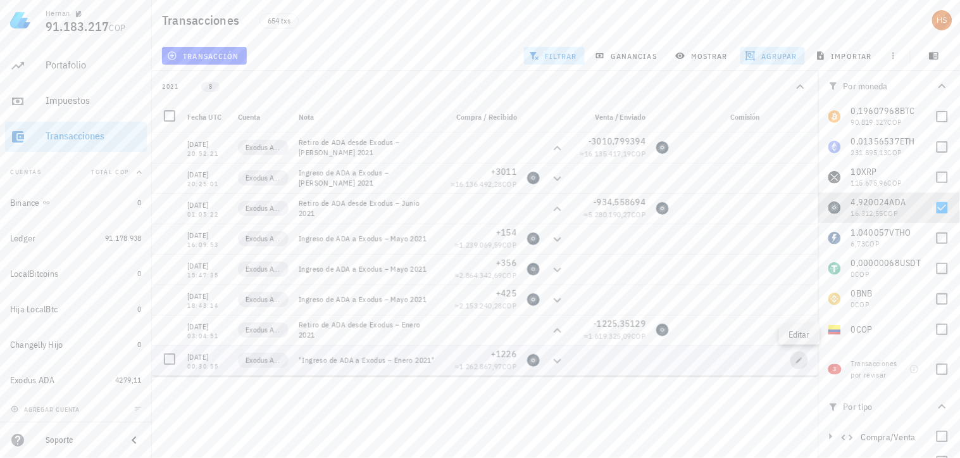
drag, startPoint x: 801, startPoint y: 355, endPoint x: 783, endPoint y: 389, distance: 38.5
click at [801, 355] on button "button" at bounding box center [800, 360] width 18 height 18
type input "2021-01-07"
type input "00:30:55"
type textarea ""Ingreso de ADA a Exodus – [DATE]""
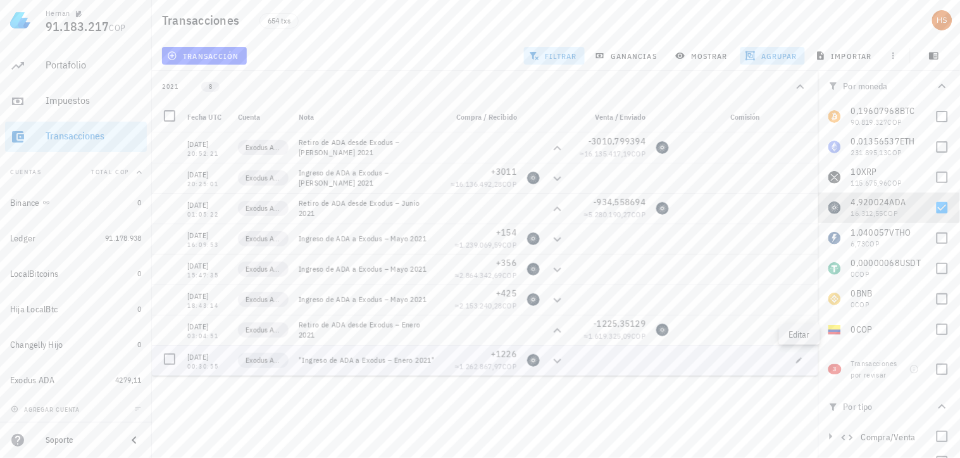
type input "1.226"
type input "ADA"
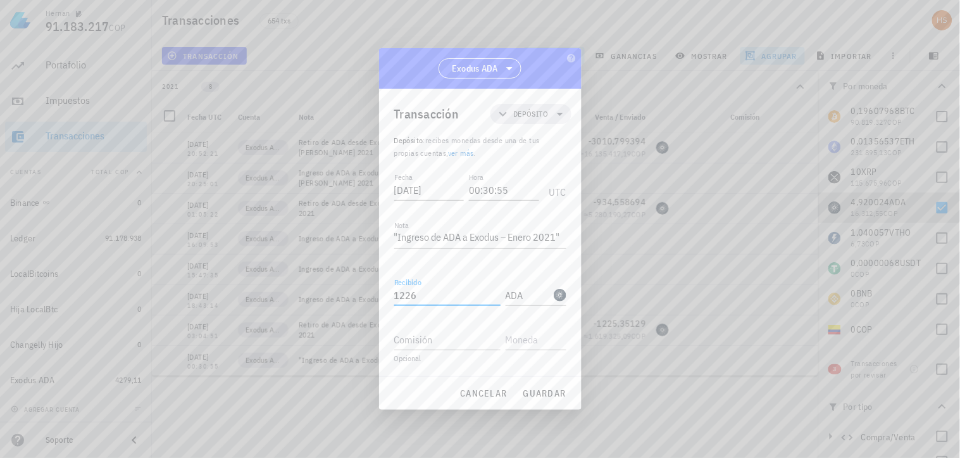
drag, startPoint x: 429, startPoint y: 296, endPoint x: 388, endPoint y: 284, distance: 42.9
click at [388, 284] on div "Transacción Depósito Depósito : recibes monedas desde una de tus propias cuenta…" at bounding box center [480, 232] width 203 height 287
paste input "5,529523"
click at [560, 394] on span "guardar" at bounding box center [545, 392] width 44 height 11
type input "1.226"
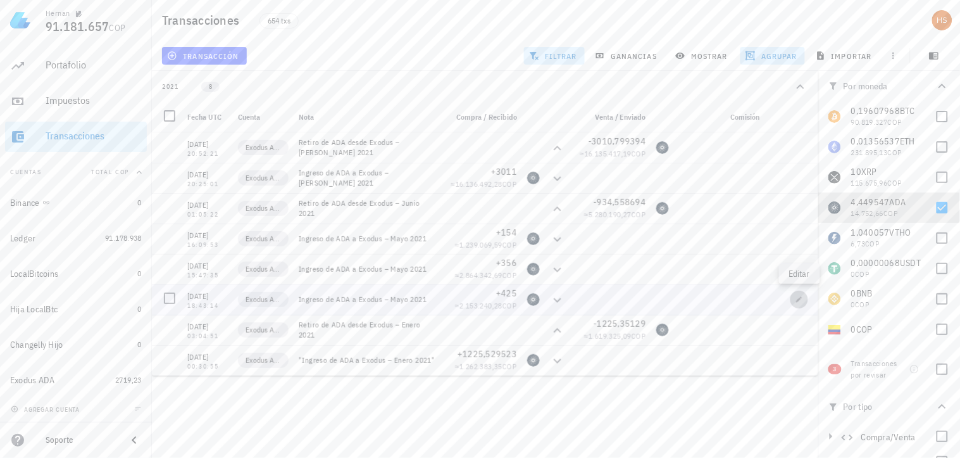
click at [802, 292] on button "button" at bounding box center [800, 300] width 18 height 18
type input "[DATE]"
type input "18:43:14"
type textarea "Ingreso de ADA a Exodus – [DATE]"
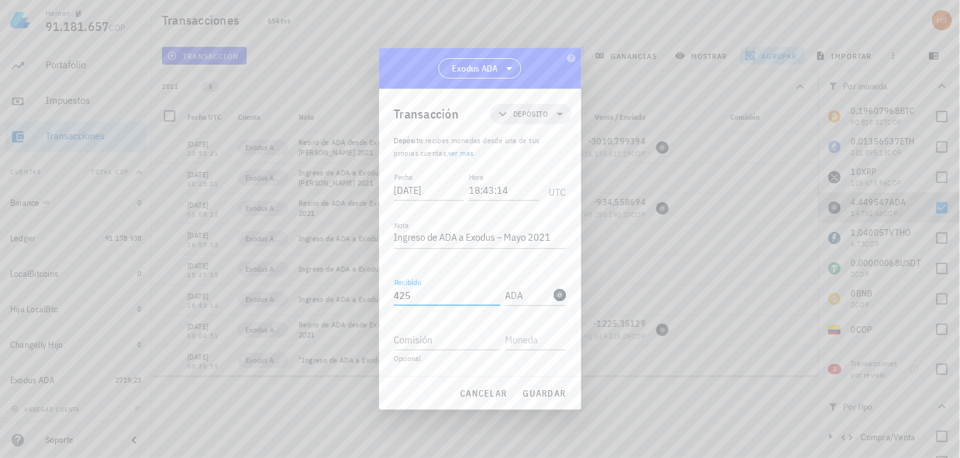
drag, startPoint x: 412, startPoint y: 292, endPoint x: 391, endPoint y: 293, distance: 20.9
click at [391, 293] on div "Transacción Depósito Depósito : recibes monedas desde una de tus propias cuenta…" at bounding box center [480, 232] width 203 height 287
paste input ",241709"
type input "425,241709"
click at [541, 390] on span "guardar" at bounding box center [545, 392] width 44 height 11
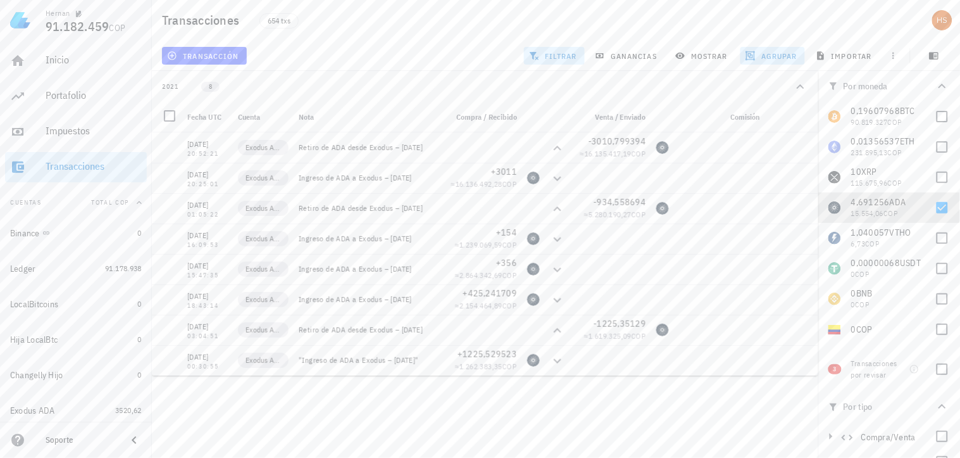
scroll to position [30, 0]
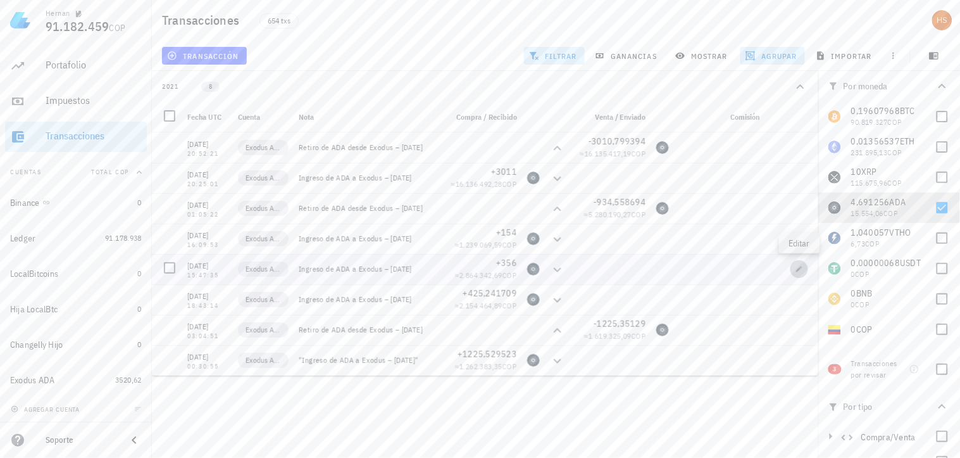
click at [805, 270] on span "button" at bounding box center [800, 269] width 18 height 8
type input "[DATE]"
type input "15:47:35"
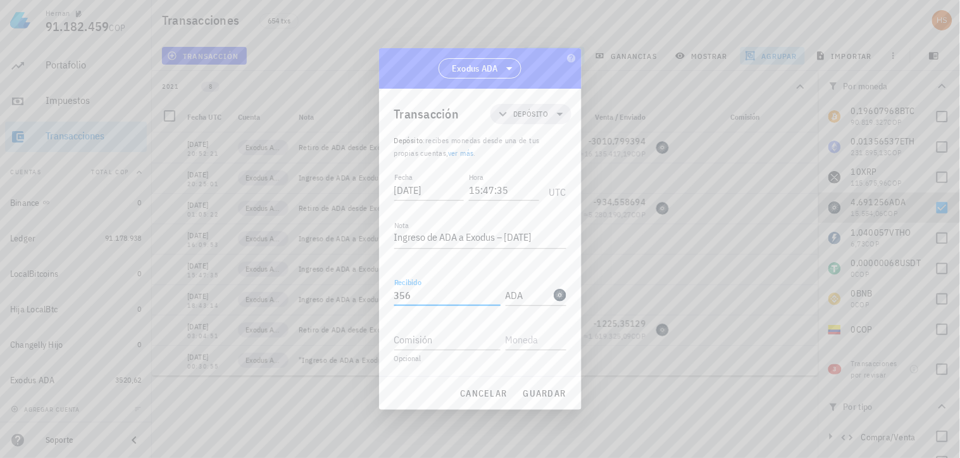
drag, startPoint x: 431, startPoint y: 293, endPoint x: 376, endPoint y: 292, distance: 54.5
click at [376, 292] on div "[PERSON_NAME] 91.182.459 COP Inicio [GEOGRAPHIC_DATA] Impuestos [GEOGRAPHIC_DAT…" at bounding box center [480, 229] width 960 height 458
paste input "584"
click at [539, 393] on span "guardar" at bounding box center [545, 392] width 44 height 11
type input "356"
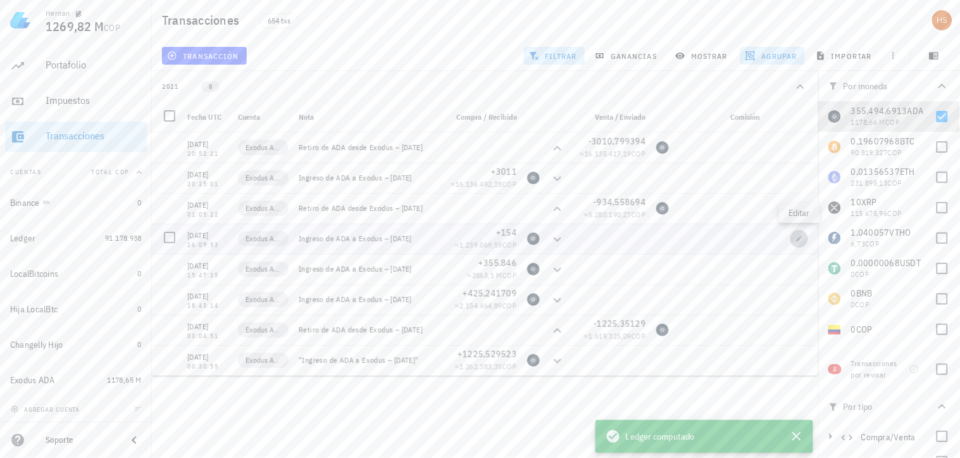
click at [798, 239] on icon "button" at bounding box center [800, 239] width 6 height 6
type input "16:09:53"
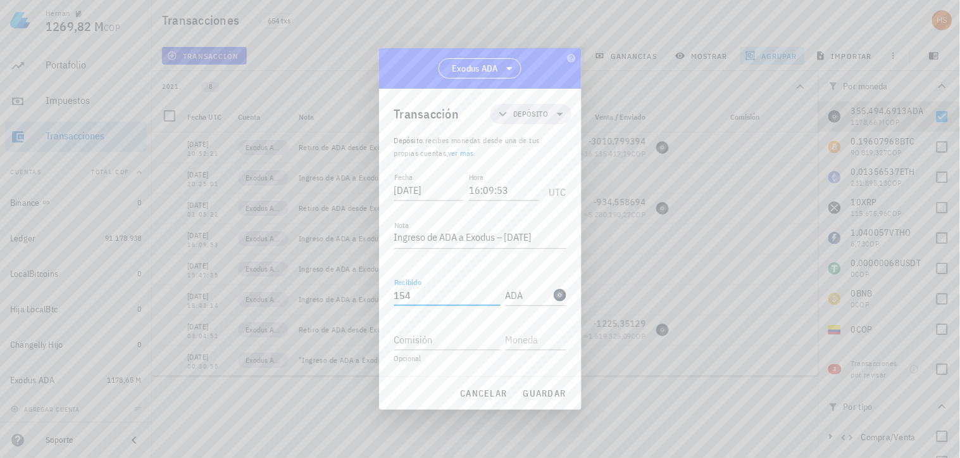
click at [422, 298] on input "154" at bounding box center [447, 295] width 106 height 20
drag, startPoint x: 424, startPoint y: 294, endPoint x: 394, endPoint y: 298, distance: 30.6
click at [394, 298] on input "154" at bounding box center [447, 295] width 106 height 20
paste input "3,672905"
type input "153,672905"
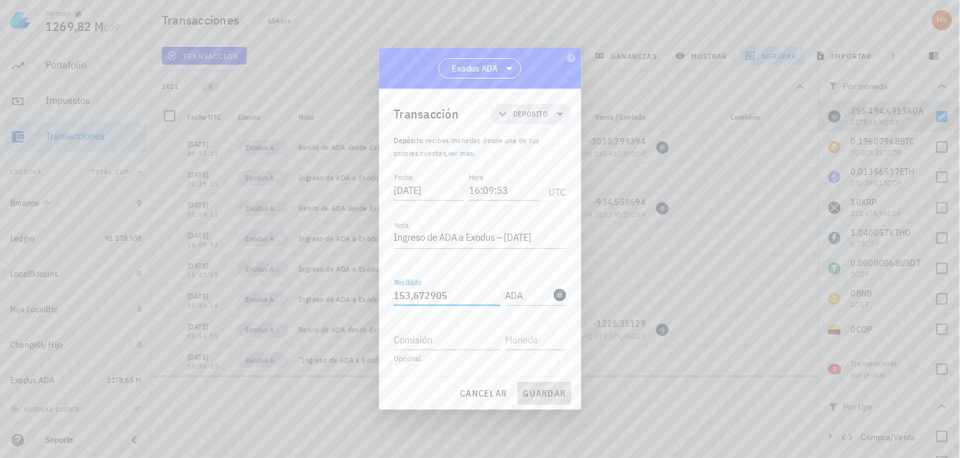
click at [545, 394] on span "guardar" at bounding box center [545, 392] width 44 height 11
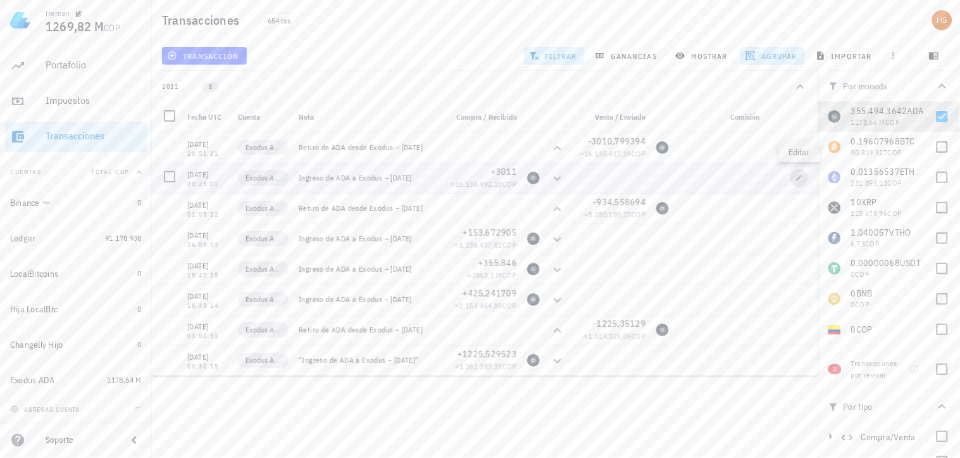
click at [796, 174] on icon "button" at bounding box center [800, 178] width 8 height 8
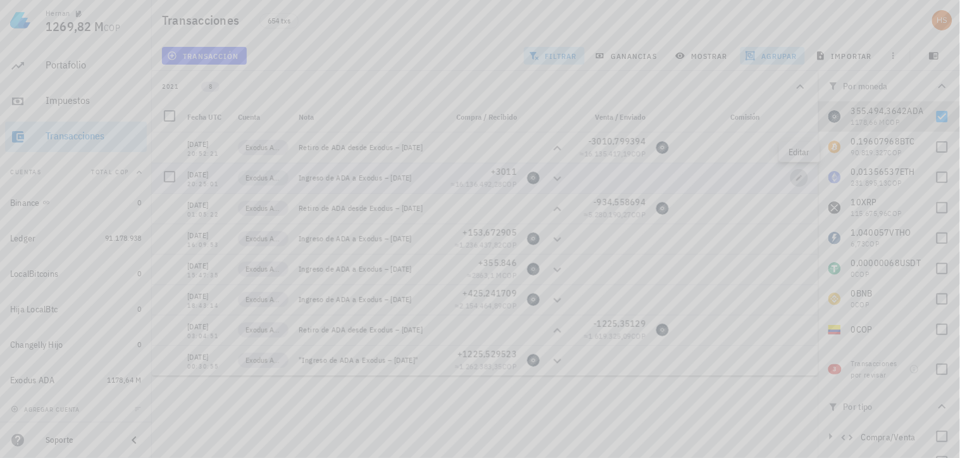
type input "[DATE]"
type input "20:25:01"
type textarea "Ingreso de ADA a Exodus – [DATE]"
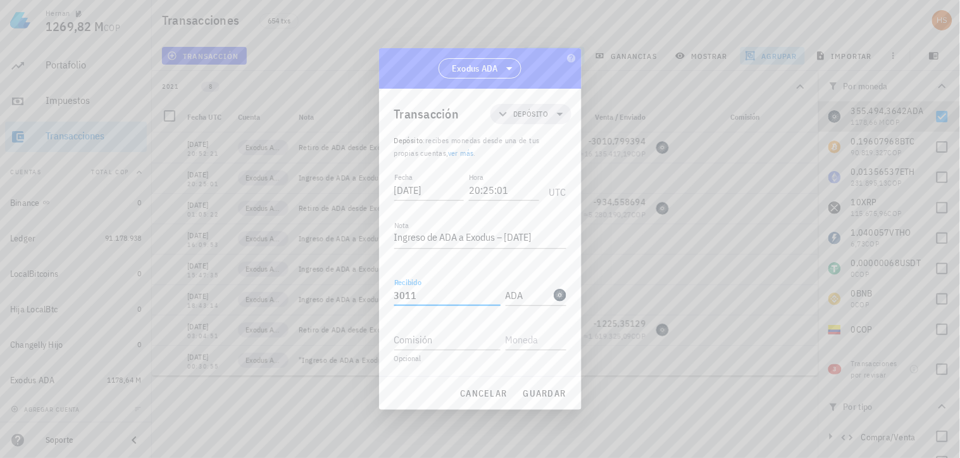
drag, startPoint x: 433, startPoint y: 294, endPoint x: 372, endPoint y: 289, distance: 61.6
click at [372, 289] on div "[PERSON_NAME] 1269,82 M COP Inicio [GEOGRAPHIC_DATA] Impuestos [GEOGRAPHIC_DATA…" at bounding box center [480, 229] width 960 height 458
paste input "0,985933"
click at [543, 391] on span "guardar" at bounding box center [545, 392] width 44 height 11
type input "3.011"
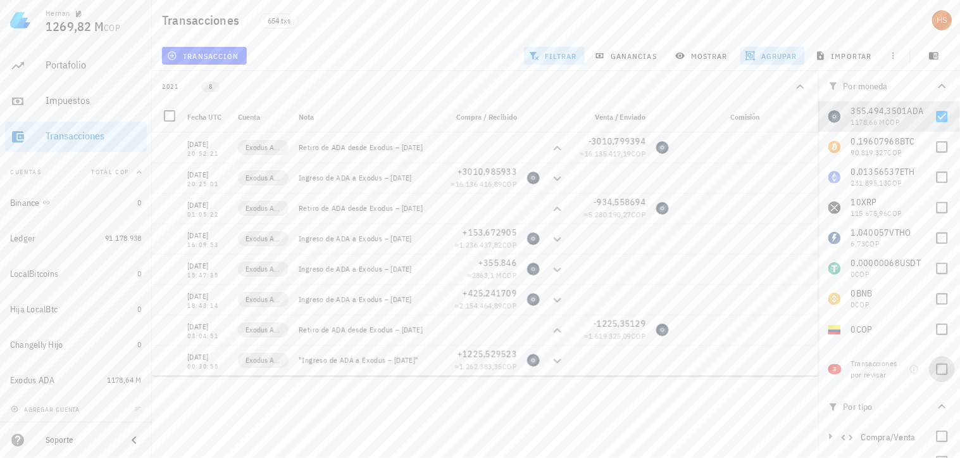
click at [933, 370] on div at bounding box center [943, 369] width 22 height 22
checkbox input "true"
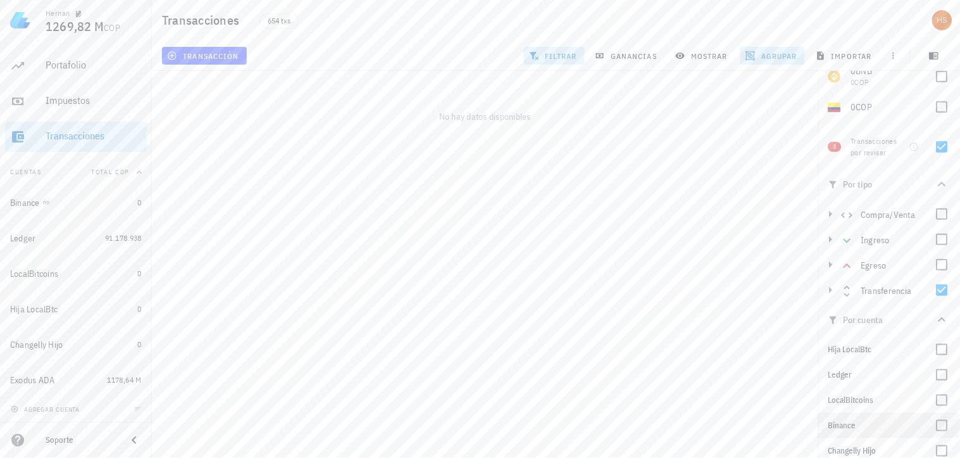
scroll to position [258, 0]
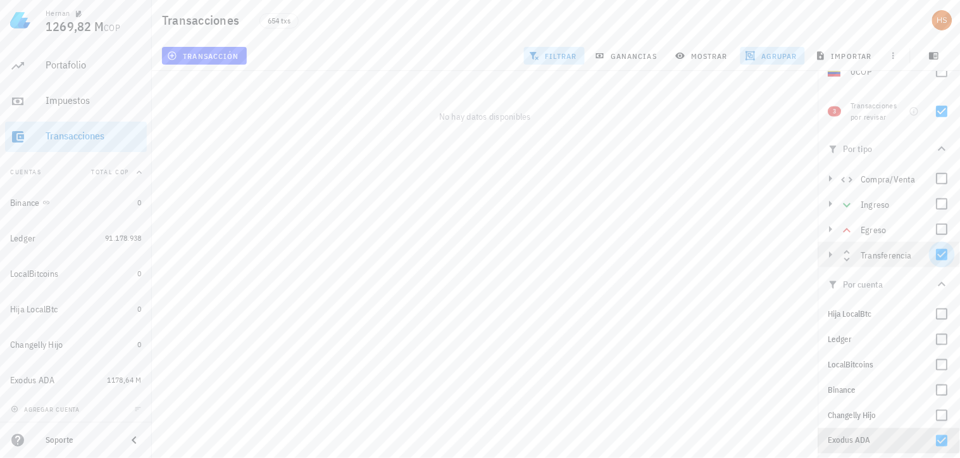
click at [938, 256] on div at bounding box center [943, 255] width 22 height 22
click at [940, 443] on div at bounding box center [943, 441] width 22 height 22
checkbox input "false"
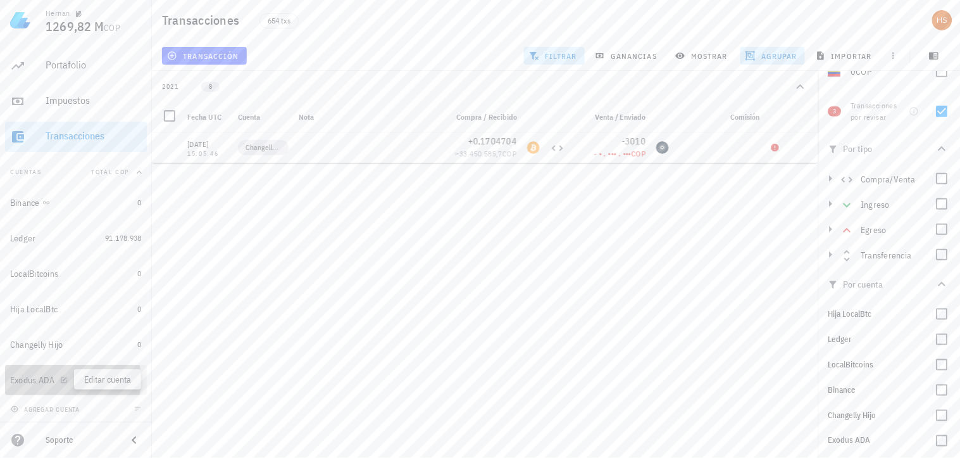
click at [62, 377] on icon "button" at bounding box center [64, 380] width 8 height 8
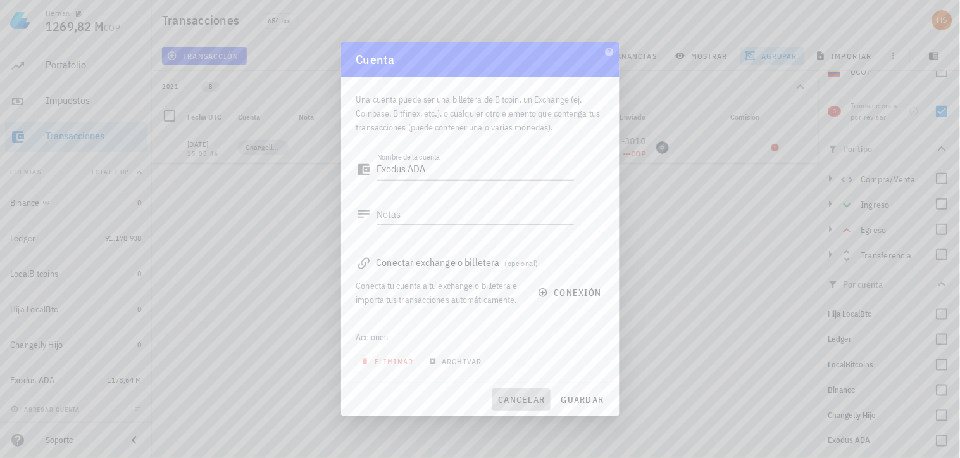
click at [525, 403] on span "cancelar" at bounding box center [521, 399] width 47 height 11
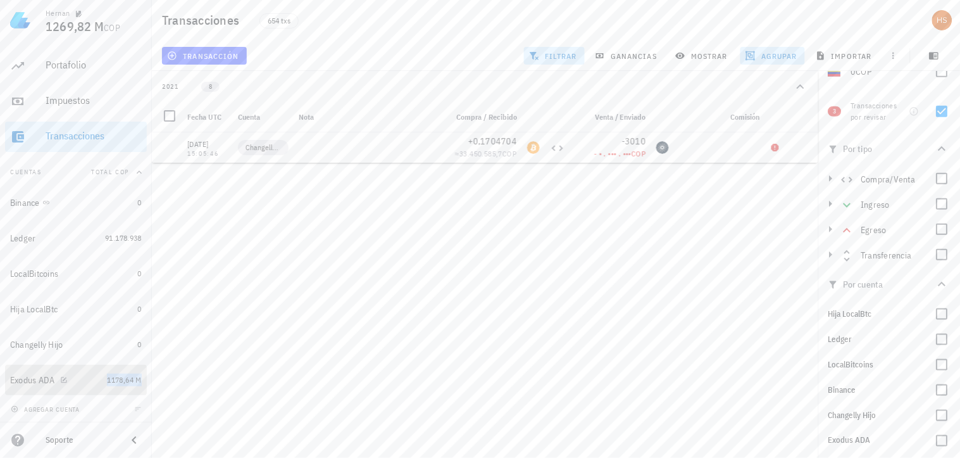
click at [107, 381] on span "1178,64 M" at bounding box center [124, 379] width 35 height 9
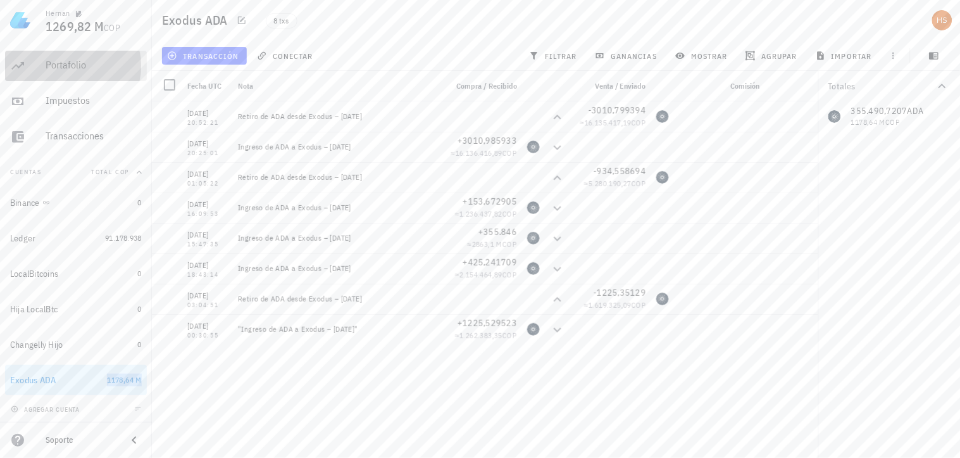
click at [65, 66] on div "Portafolio" at bounding box center [94, 65] width 96 height 12
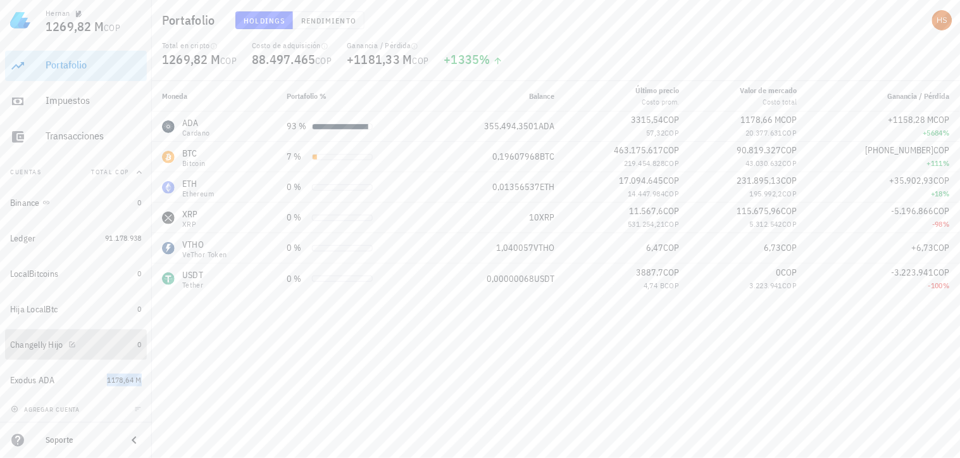
click at [41, 343] on div "Changelly Hijo" at bounding box center [36, 344] width 53 height 11
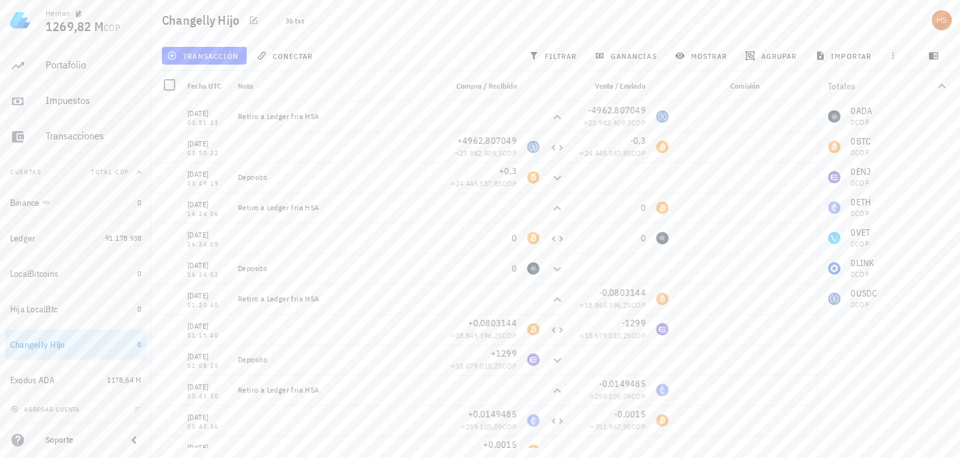
click at [871, 116] on div "0 ADA 0 COP 0 BTC 0 COP 0 ENJ 0 COP 0 ETH 0 COP 0 VET 0 COP 0 LINK 0 COP 0 USDC…" at bounding box center [890, 207] width 142 height 213
click at [558, 53] on span "filtrar" at bounding box center [555, 56] width 46 height 10
click at [943, 116] on div at bounding box center [943, 117] width 22 height 22
checkbox input "true"
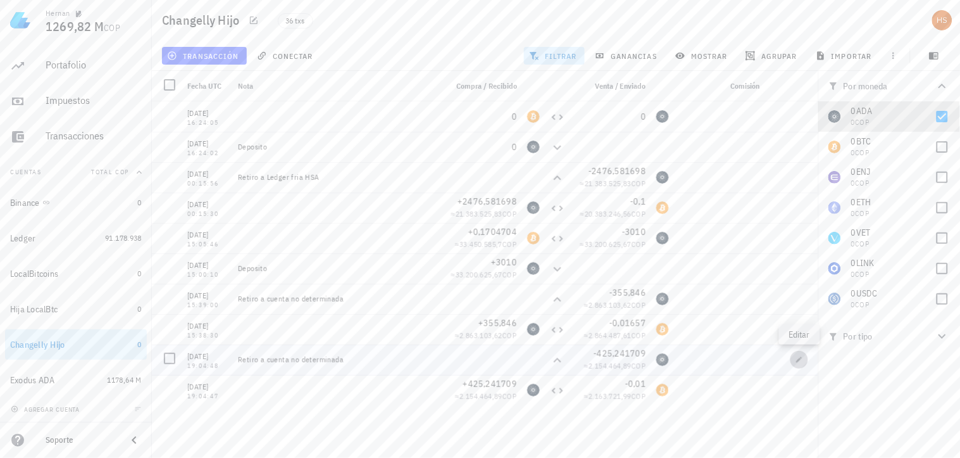
click at [798, 360] on icon "button" at bounding box center [800, 359] width 6 height 6
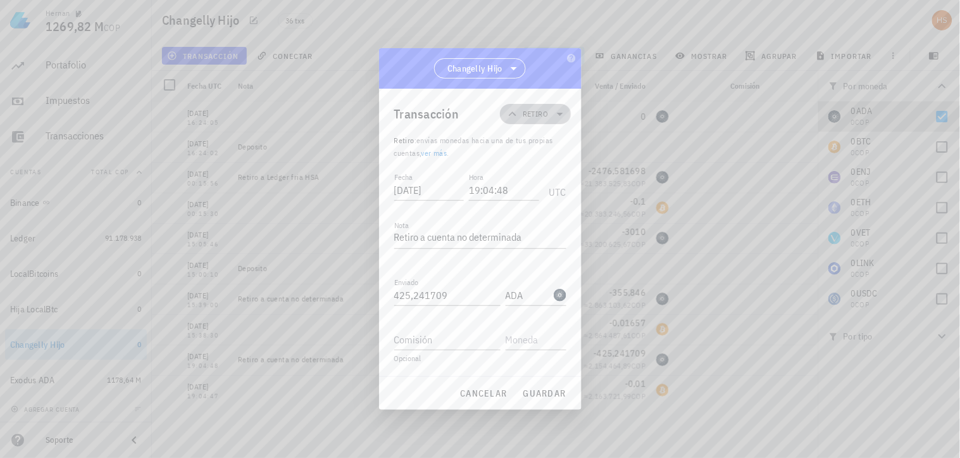
click at [562, 110] on icon at bounding box center [560, 113] width 15 height 15
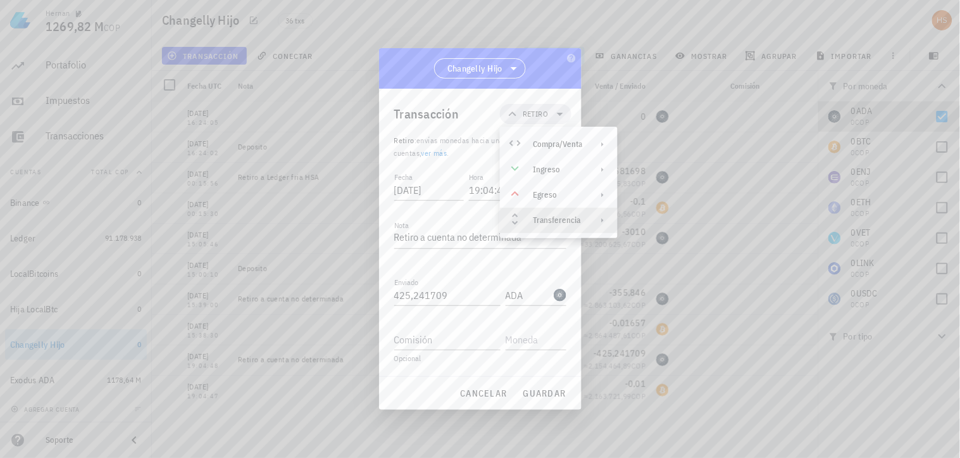
click at [570, 222] on div "Transferencia" at bounding box center [557, 220] width 49 height 10
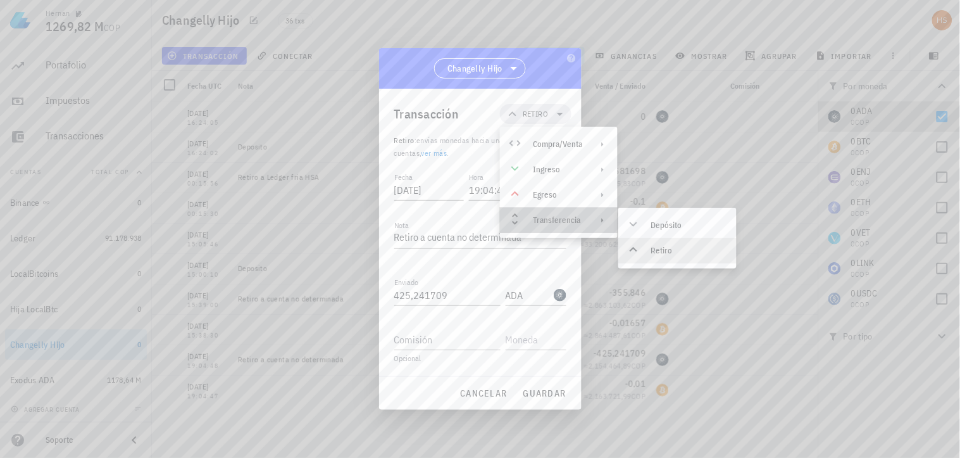
click at [570, 222] on div "Transferencia" at bounding box center [557, 220] width 49 height 10
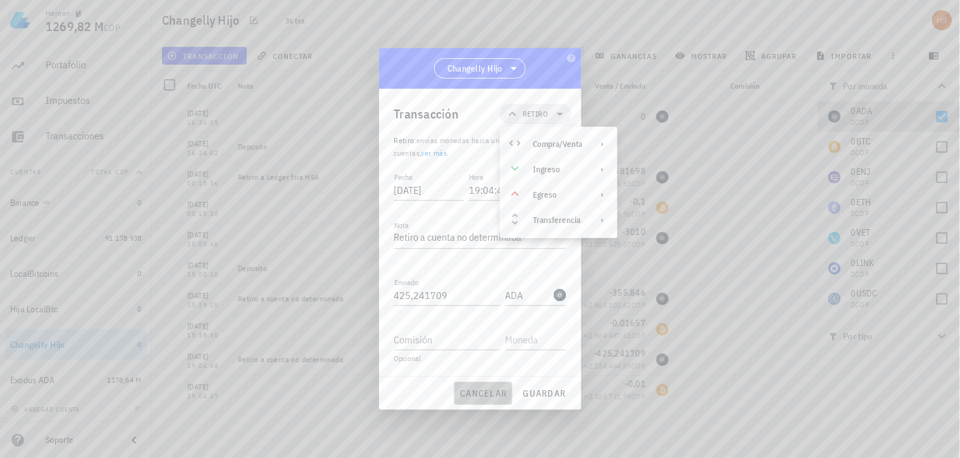
click at [490, 393] on span "cancelar" at bounding box center [483, 392] width 47 height 11
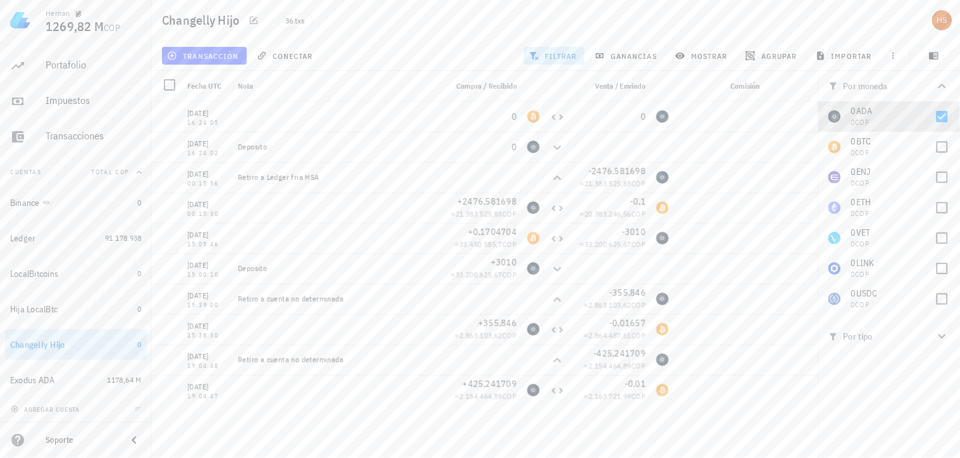
click at [942, 332] on icon "button" at bounding box center [942, 336] width 15 height 15
click at [943, 369] on div at bounding box center [943, 366] width 22 height 22
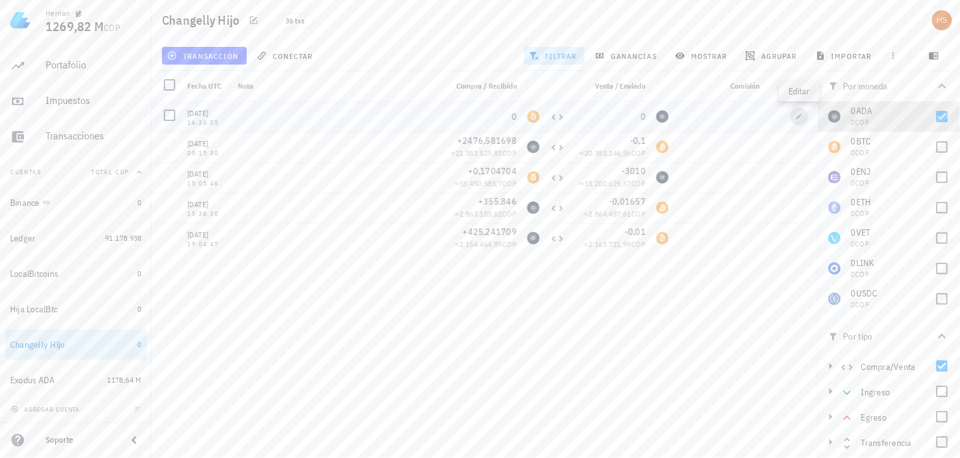
click at [800, 115] on icon "button" at bounding box center [800, 116] width 6 height 6
type input "[DATE]"
type input "16:24:05"
type input "0"
type input "BTC"
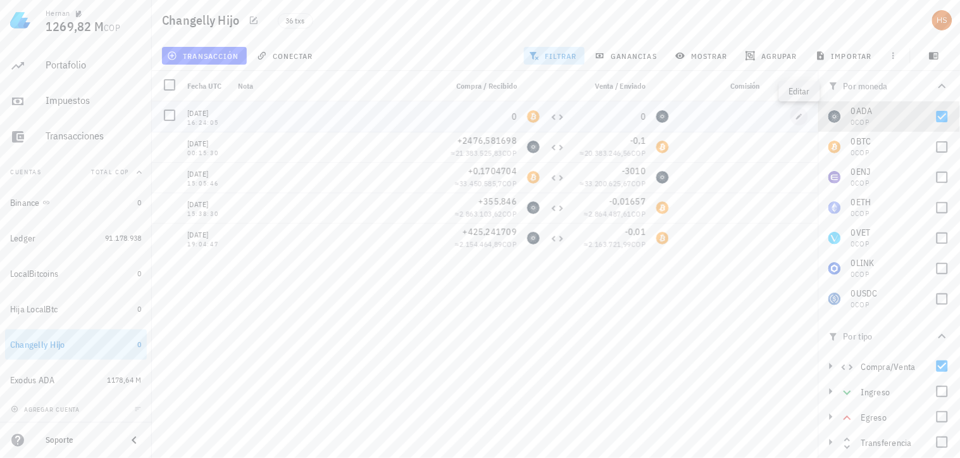
type input "0"
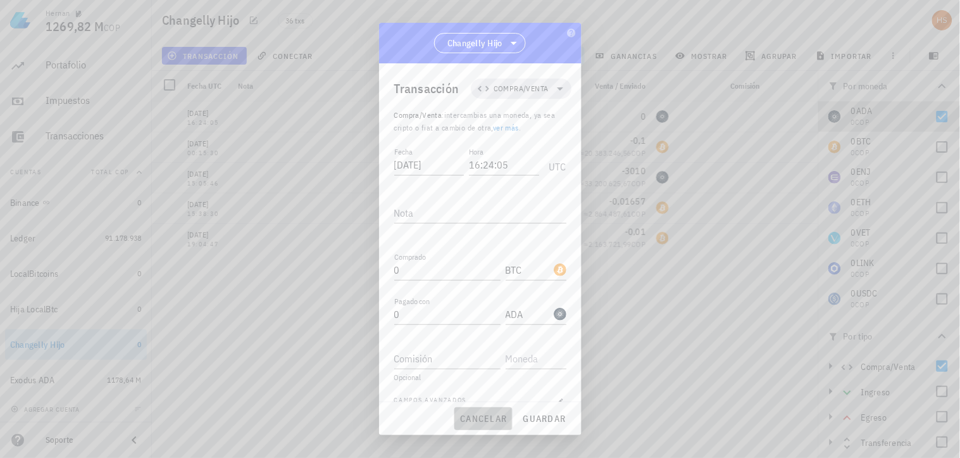
click at [491, 413] on span "cancelar" at bounding box center [483, 418] width 47 height 11
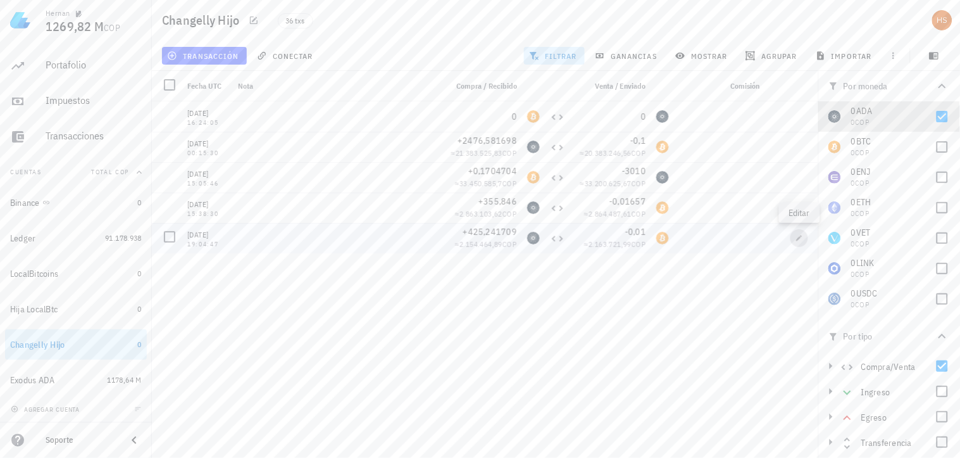
drag, startPoint x: 793, startPoint y: 237, endPoint x: 777, endPoint y: 244, distance: 17.3
click at [793, 237] on span "button" at bounding box center [800, 238] width 18 height 8
type input "[DATE]"
type input "19:04:47"
type input "425,241709"
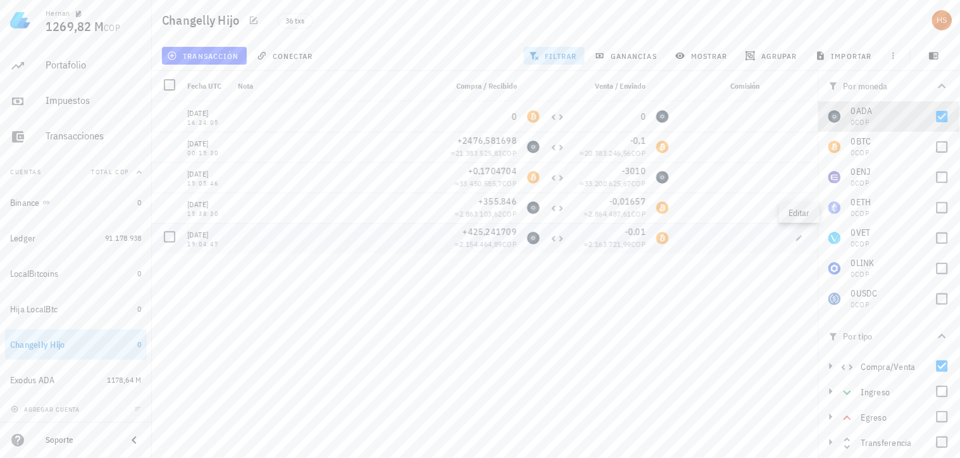
type input "ADA"
type input "0,01"
type input "BTC"
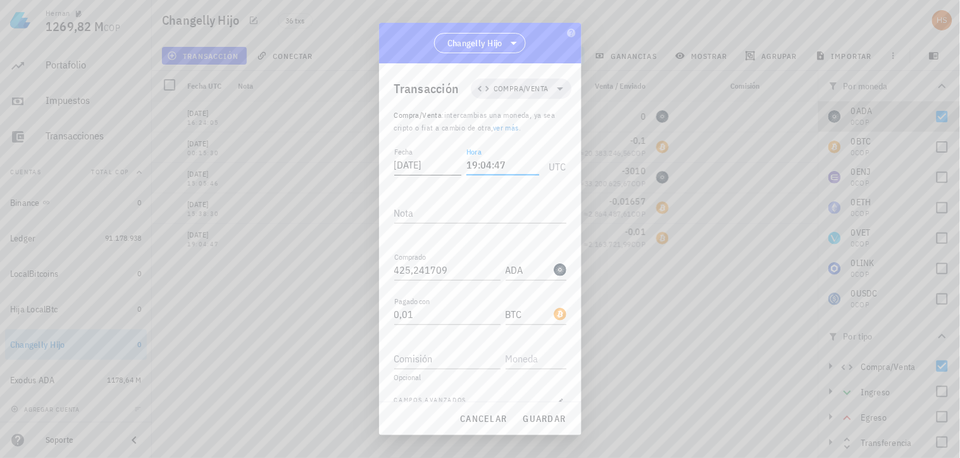
drag, startPoint x: 510, startPoint y: 163, endPoint x: 444, endPoint y: 166, distance: 65.9
click at [444, 166] on div "Fecha [DATE] Hora 19:04:47 UTC" at bounding box center [480, 161] width 172 height 34
click at [498, 418] on span "cancelar" at bounding box center [483, 418] width 47 height 11
type input "19:04:47"
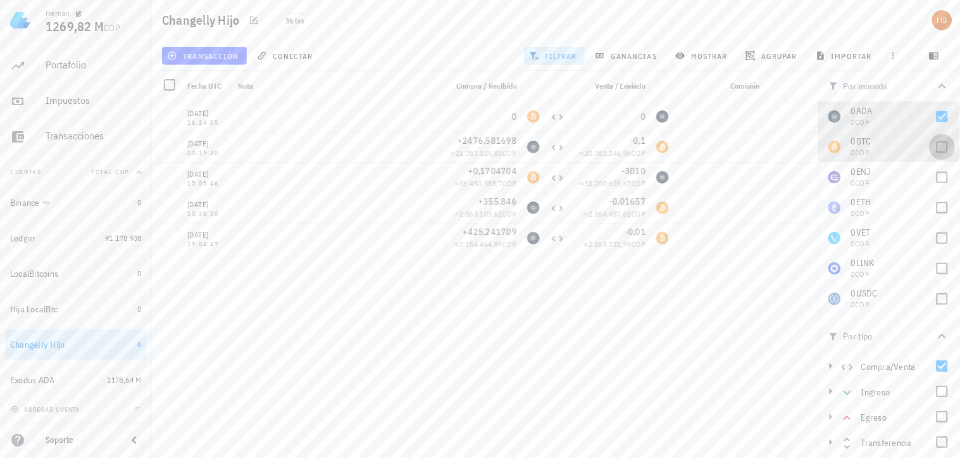
click at [946, 151] on div at bounding box center [943, 147] width 22 height 22
checkbox input "true"
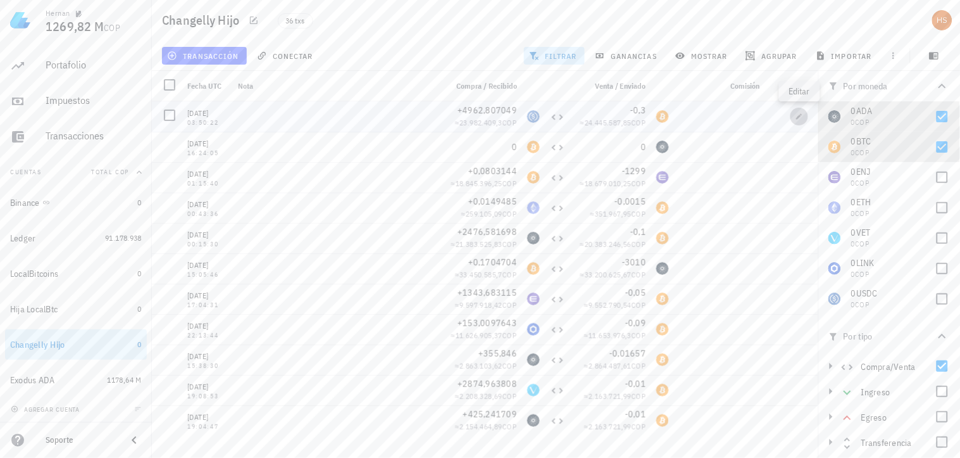
click at [804, 108] on button "button" at bounding box center [800, 117] width 18 height 18
type input "[DATE]"
type input "03:50:22"
type input "4.962,807049"
type input "USDC"
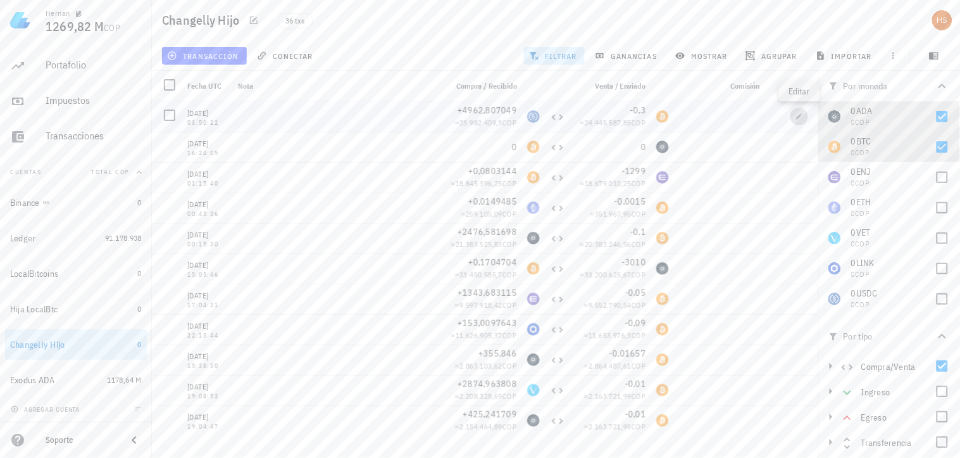
type input "0,3"
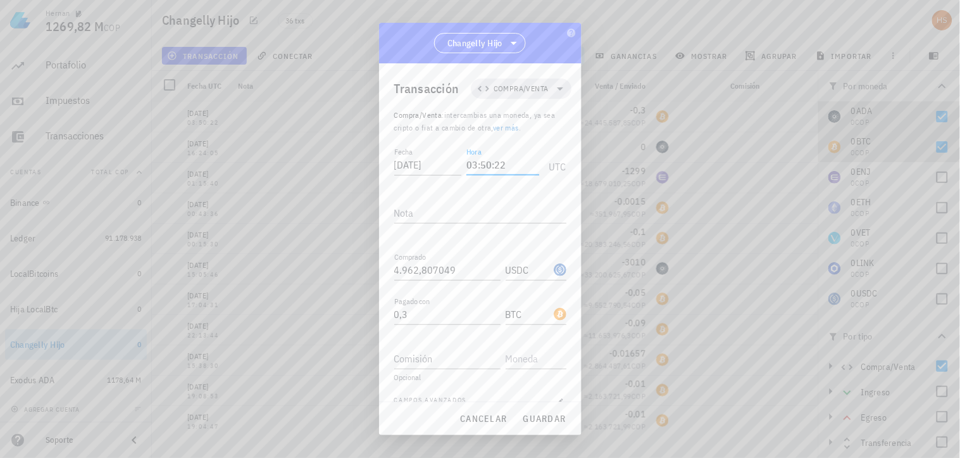
drag, startPoint x: 508, startPoint y: 167, endPoint x: 467, endPoint y: 165, distance: 40.6
click at [467, 165] on input "03:50:22" at bounding box center [503, 164] width 72 height 20
paste input "27"
type input "03:27:22"
click at [547, 422] on span "guardar" at bounding box center [545, 418] width 44 height 11
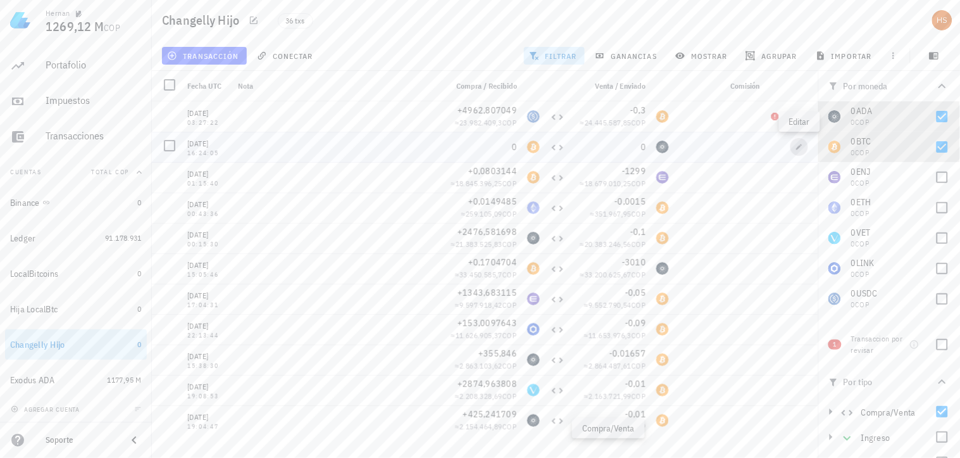
click at [795, 147] on span "button" at bounding box center [800, 147] width 18 height 8
type input "[DATE]"
type input "16:24:05"
type input "0"
type input "BTC"
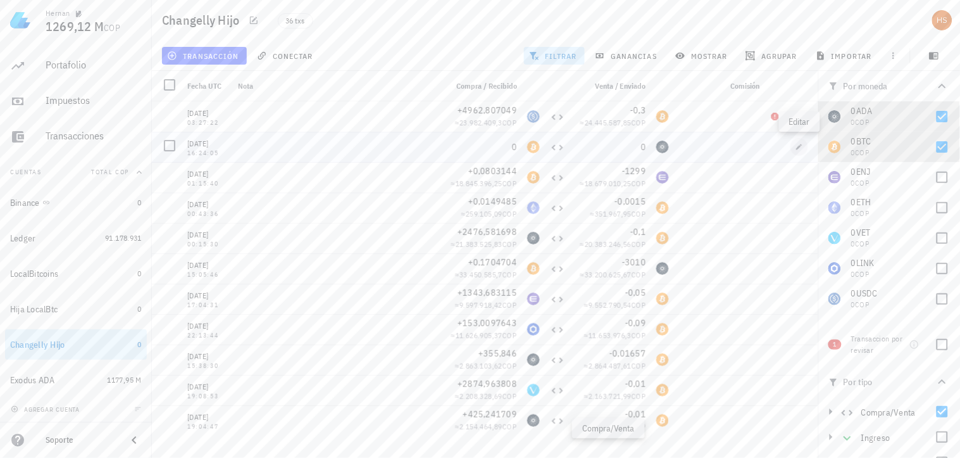
type input "0"
type input "ADA"
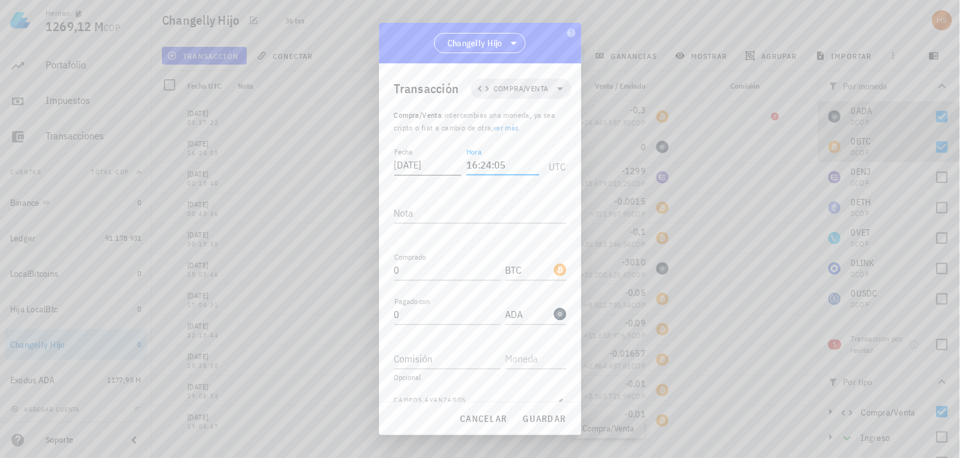
drag, startPoint x: 514, startPoint y: 162, endPoint x: 461, endPoint y: 162, distance: 53.2
click at [461, 162] on div "Fecha [DATE] Hora 16:24:05 UTC" at bounding box center [480, 161] width 172 height 34
paste input "00:40:00"
click at [542, 416] on span "guardar" at bounding box center [545, 418] width 44 height 11
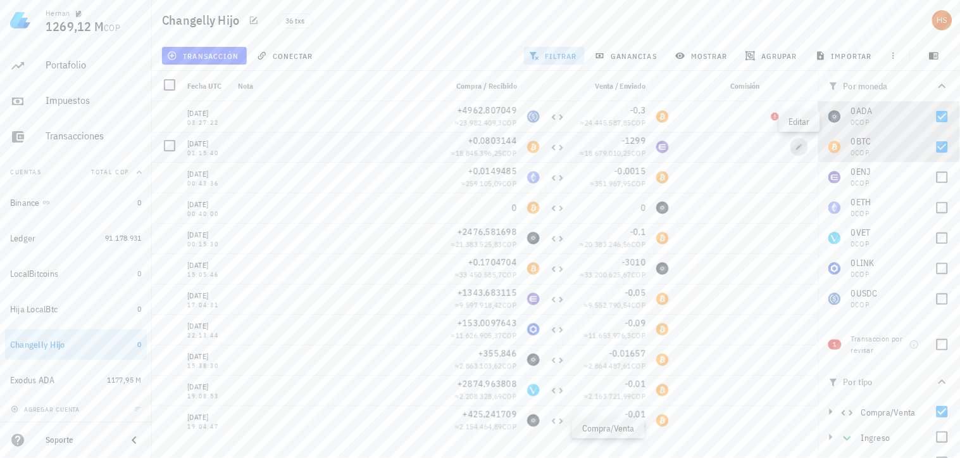
click at [801, 150] on icon "button" at bounding box center [800, 147] width 8 height 8
type input "01:15:40"
type input "0,0803144"
type input "1.299"
type input "ENJ"
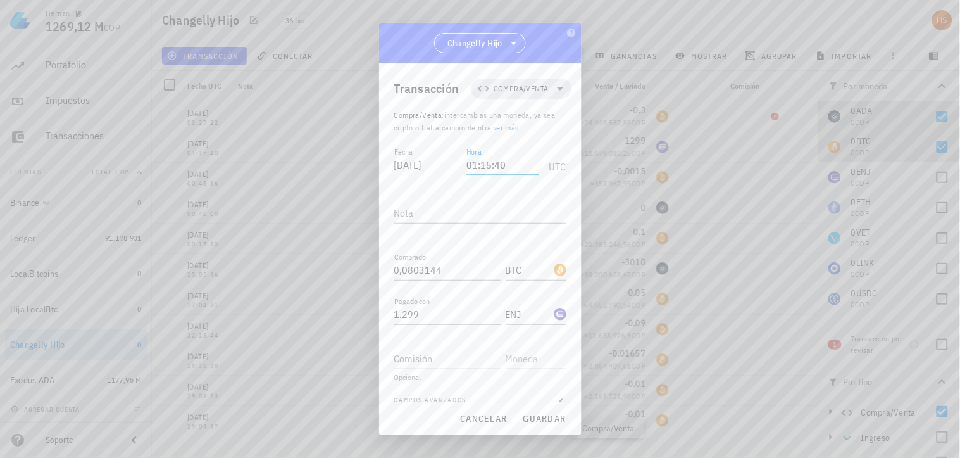
drag, startPoint x: 525, startPoint y: 154, endPoint x: 460, endPoint y: 162, distance: 66.3
click at [460, 162] on div "Fecha [DATE] Hora 01:15:40 UTC" at bounding box center [480, 161] width 172 height 34
paste input "0:31:38"
click at [543, 422] on span "guardar" at bounding box center [545, 418] width 44 height 11
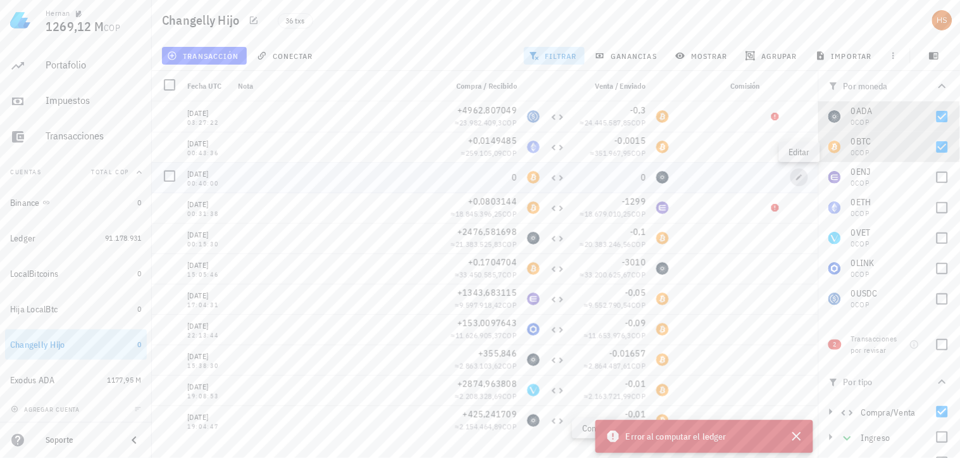
click at [800, 177] on icon "button" at bounding box center [800, 177] width 6 height 6
type input "00:40:00"
type input "0"
type input "ADA"
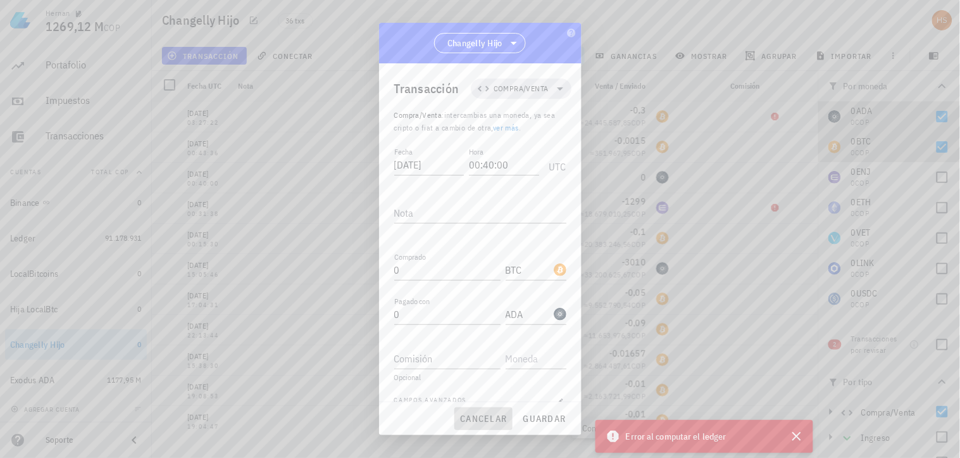
drag, startPoint x: 482, startPoint y: 422, endPoint x: 472, endPoint y: 440, distance: 20.1
click at [482, 422] on span "cancelar" at bounding box center [483, 418] width 47 height 11
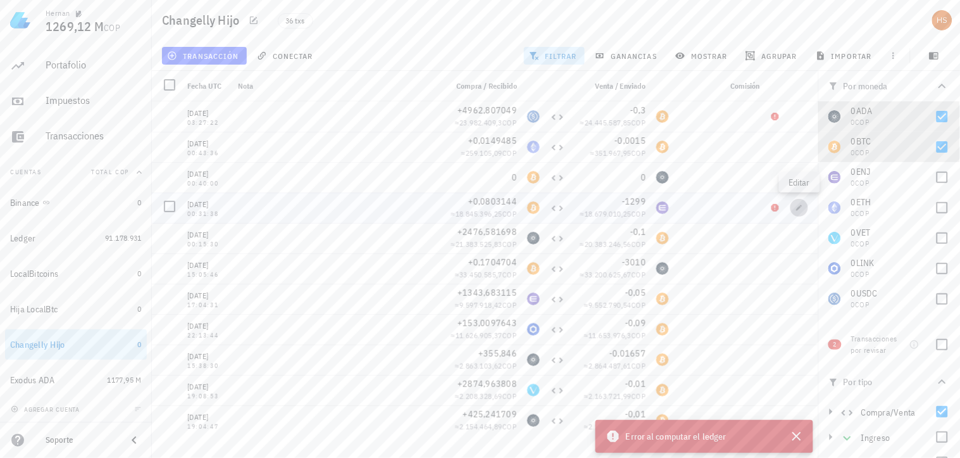
click at [808, 204] on span "button" at bounding box center [800, 208] width 18 height 8
type input "00:31:38"
type input "0,0803144"
type input "1.299"
type input "ENJ"
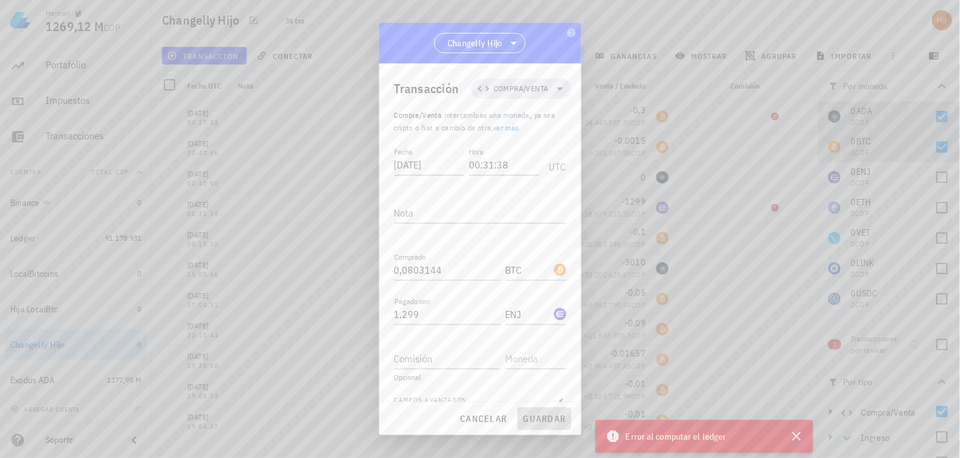
click at [532, 420] on span "guardar" at bounding box center [545, 418] width 44 height 11
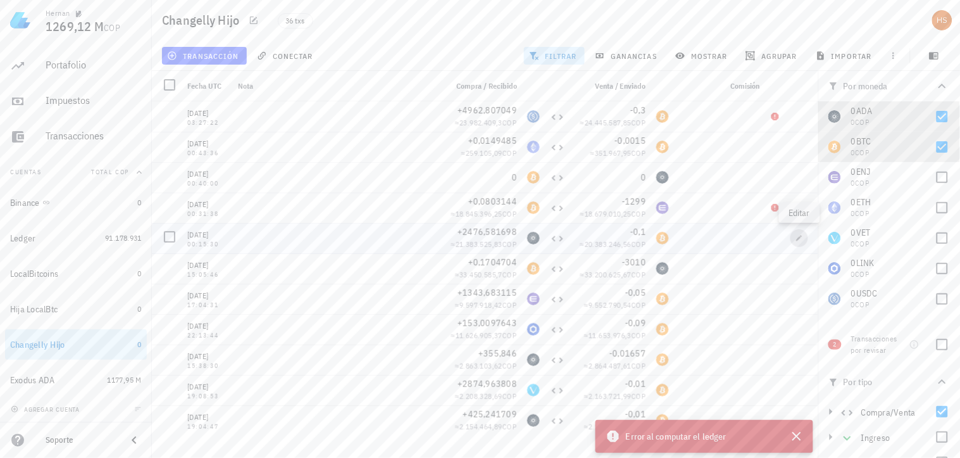
click at [799, 238] on icon "button" at bounding box center [800, 238] width 6 height 6
type input "[DATE]"
type input "00:15:30"
type input "2.476,581698"
type input "ADA"
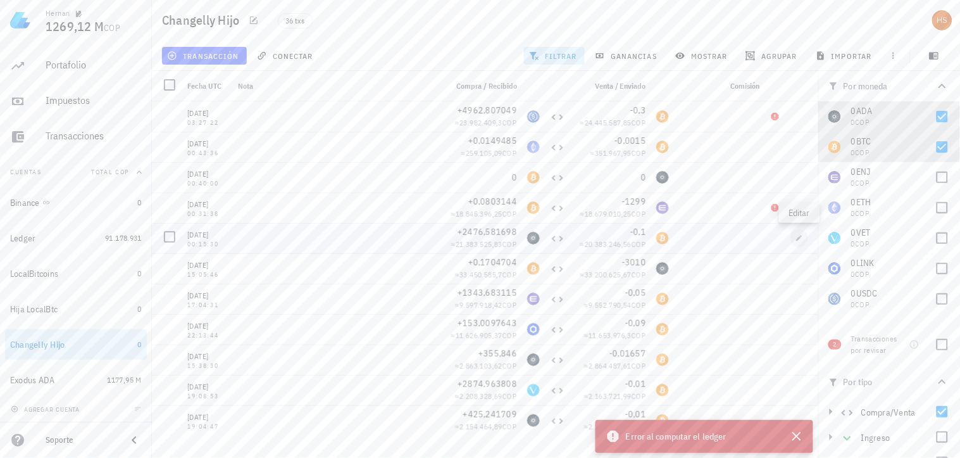
type input "0,1"
type input "BTC"
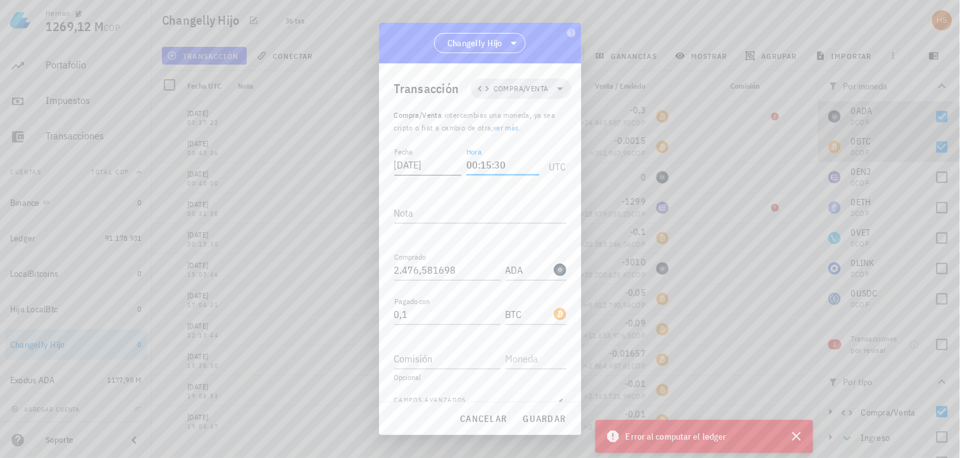
drag, startPoint x: 514, startPoint y: 163, endPoint x: 436, endPoint y: 159, distance: 78.6
click at [436, 159] on div "Fecha [DATE] Hora 00:15:30 UTC" at bounding box center [480, 161] width 172 height 34
paste input "0:29"
type input "00:10:29"
click at [541, 423] on span "guardar" at bounding box center [545, 418] width 44 height 11
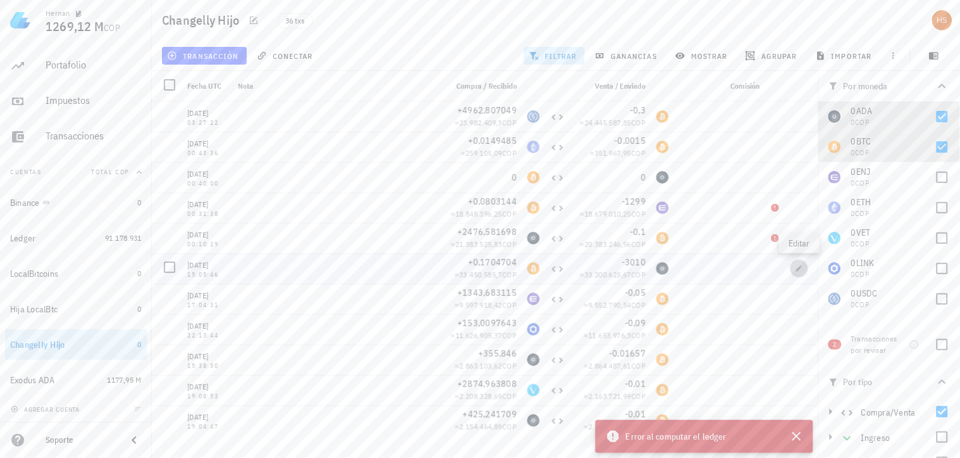
click at [795, 273] on button "button" at bounding box center [800, 269] width 18 height 18
type input "[DATE]"
type input "15:05:46"
type input "0,1704704"
type input "BTC"
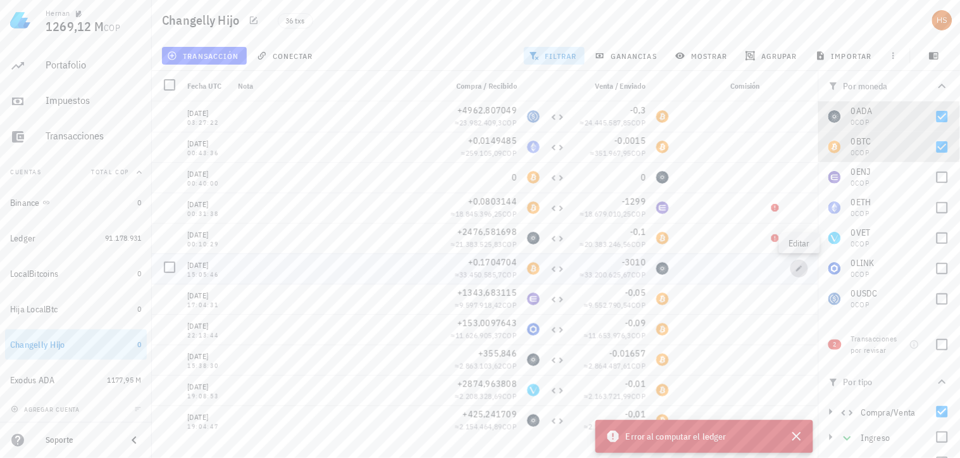
type input "3.010"
type input "ADA"
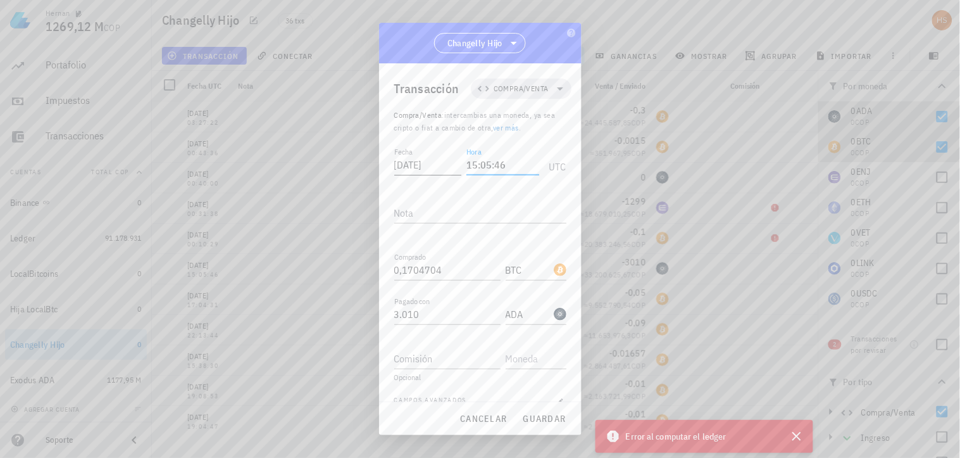
drag, startPoint x: 510, startPoint y: 158, endPoint x: 463, endPoint y: 165, distance: 47.9
click at [463, 165] on div "Fecha [DATE] Hora 15:05:46 UTC" at bounding box center [480, 161] width 172 height 34
paste input "4:51"
click at [552, 417] on span "guardar" at bounding box center [545, 418] width 44 height 11
type input "15:05:46"
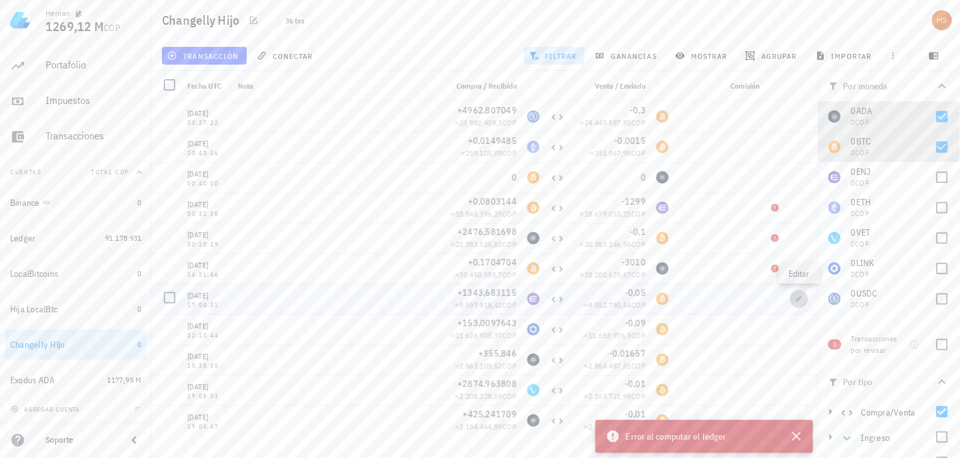
click at [795, 300] on span "button" at bounding box center [800, 299] width 18 height 8
type input "[DATE]"
type input "17:04:31"
type input "1.343,6831145"
type input "ENJ"
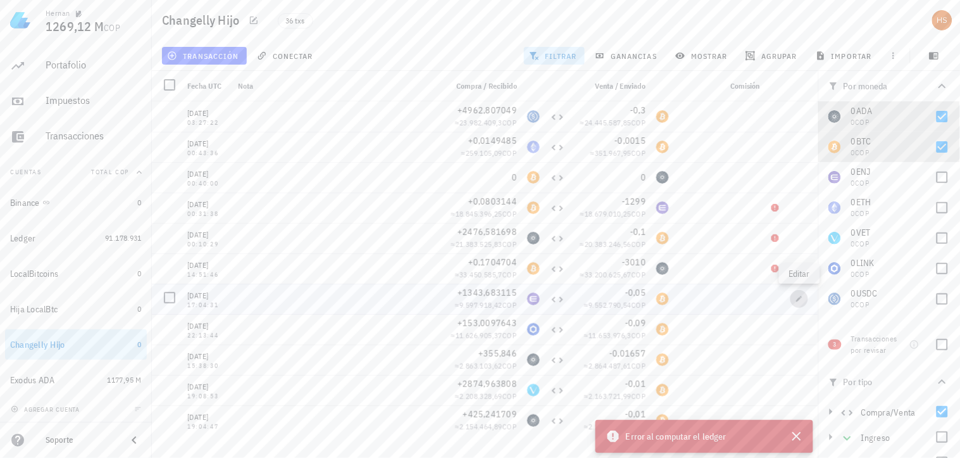
type input "0,05"
type input "BTC"
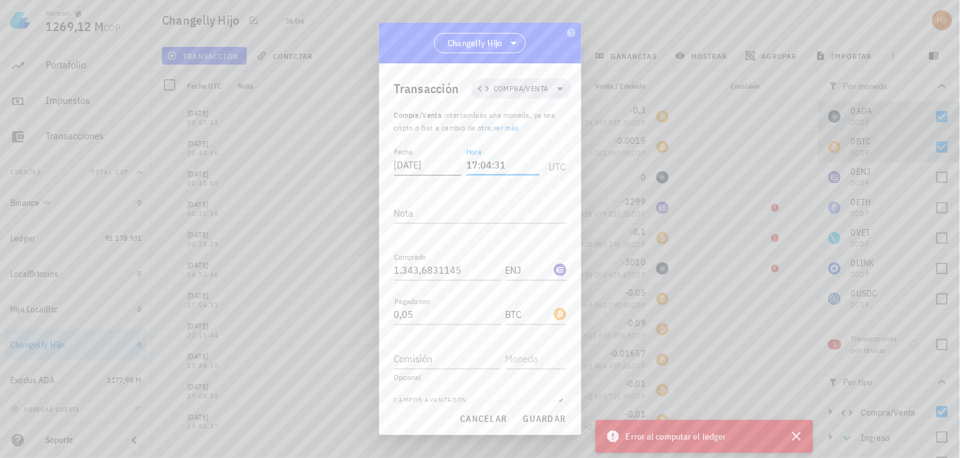
drag, startPoint x: 508, startPoint y: 163, endPoint x: 460, endPoint y: 162, distance: 48.1
click at [460, 162] on div "Fecha [DATE] Hora 17:04:31 UTC" at bounding box center [480, 161] width 172 height 34
paste input "6:42:07"
type input "16:42:07"
click at [543, 421] on span "guardar" at bounding box center [545, 418] width 44 height 11
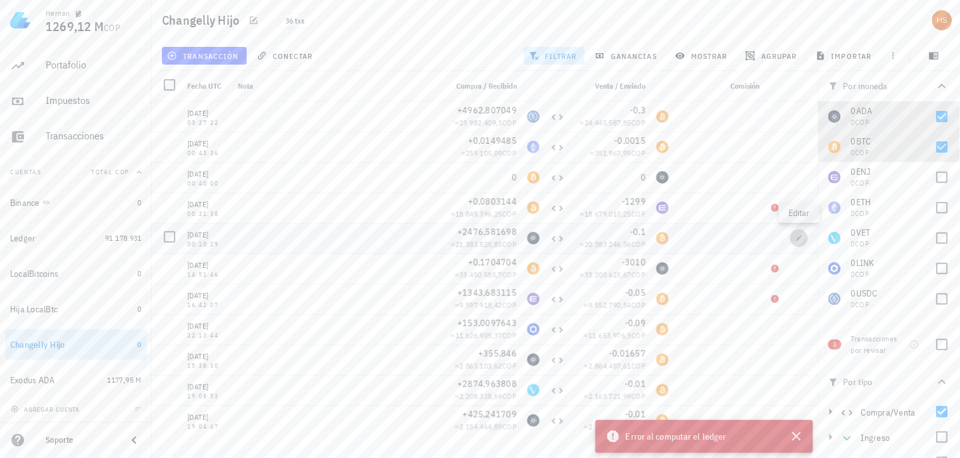
click at [800, 242] on button "button" at bounding box center [800, 238] width 18 height 18
type input "[DATE]"
type input "00:10:29"
type input "2.476,581698"
type input "ADA"
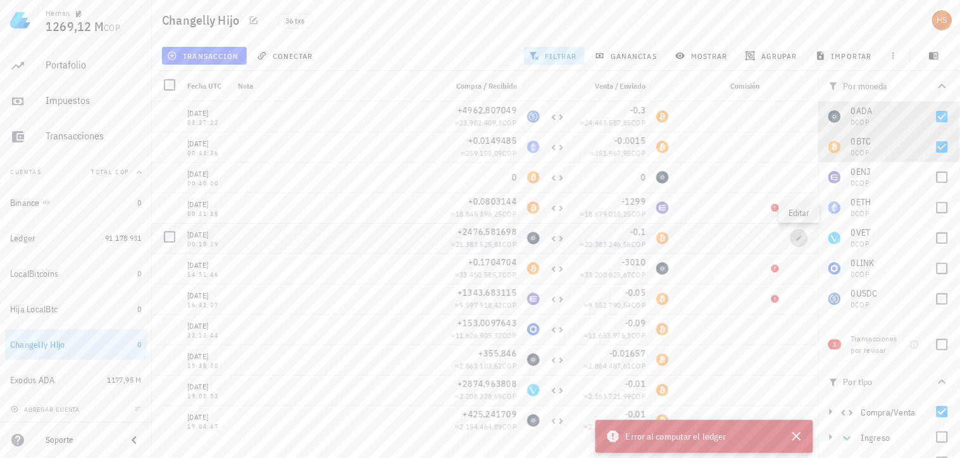
type input "0,1"
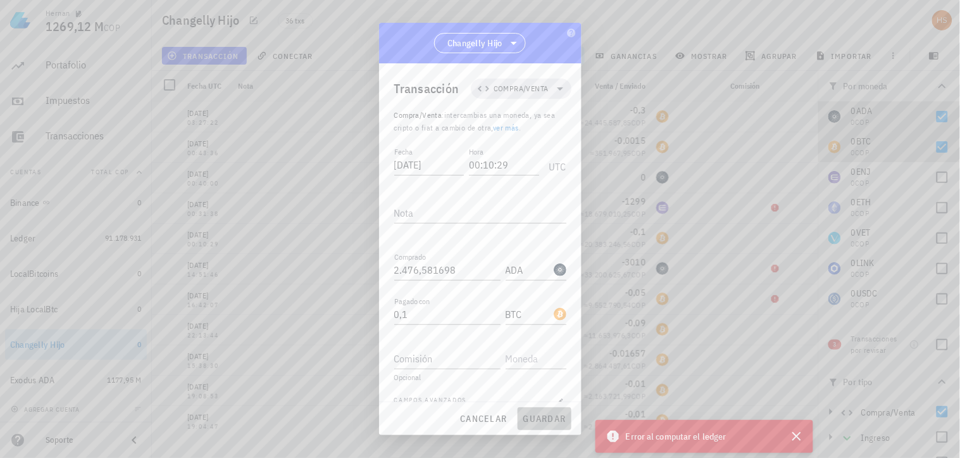
drag, startPoint x: 534, startPoint y: 418, endPoint x: 546, endPoint y: 441, distance: 26.1
click at [534, 418] on span "guardar" at bounding box center [545, 418] width 44 height 11
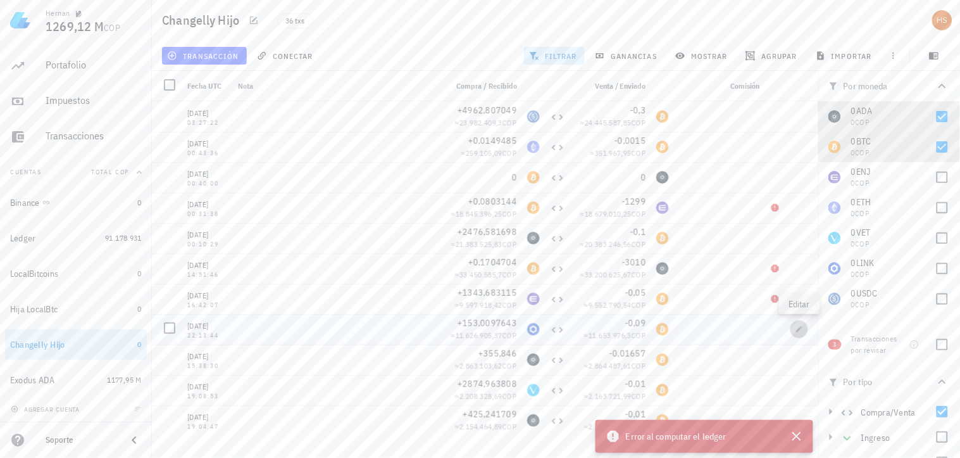
click at [798, 327] on icon "button" at bounding box center [800, 329] width 8 height 8
type input "[DATE]"
type input "22:13:44"
type input "153,0097643"
type input "LINK"
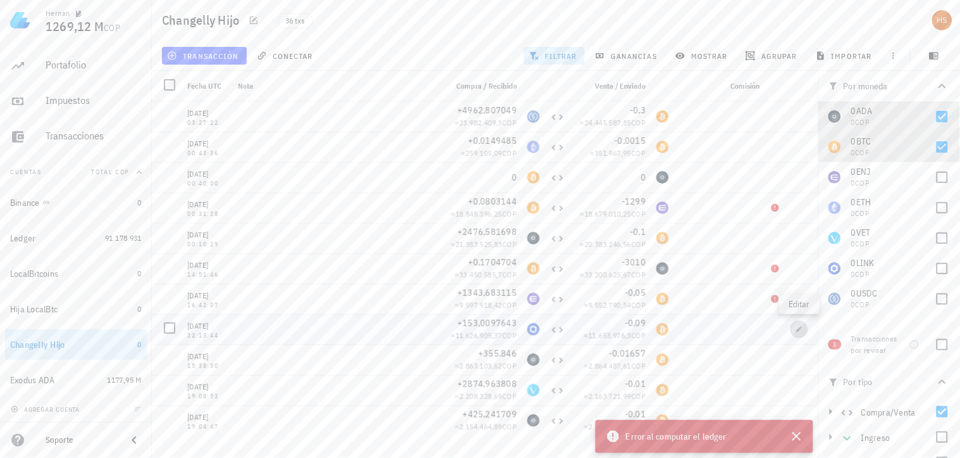
type input "0,09"
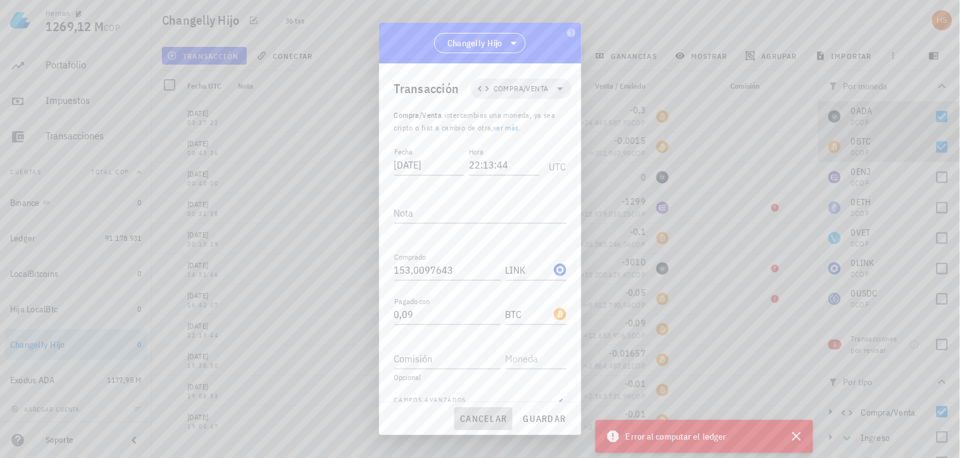
click at [476, 416] on span "cancelar" at bounding box center [483, 418] width 47 height 11
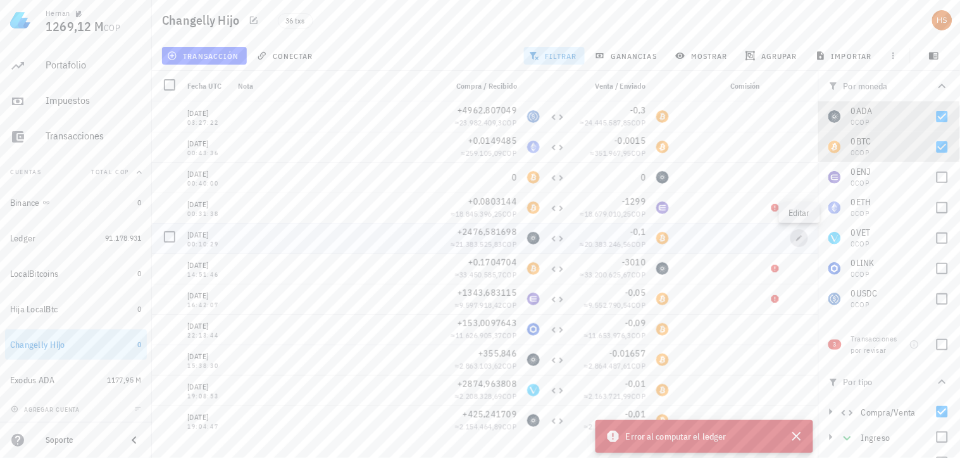
click at [795, 242] on button "button" at bounding box center [800, 238] width 18 height 18
type input "[DATE]"
type input "00:10:29"
type input "2.476,581698"
type input "ADA"
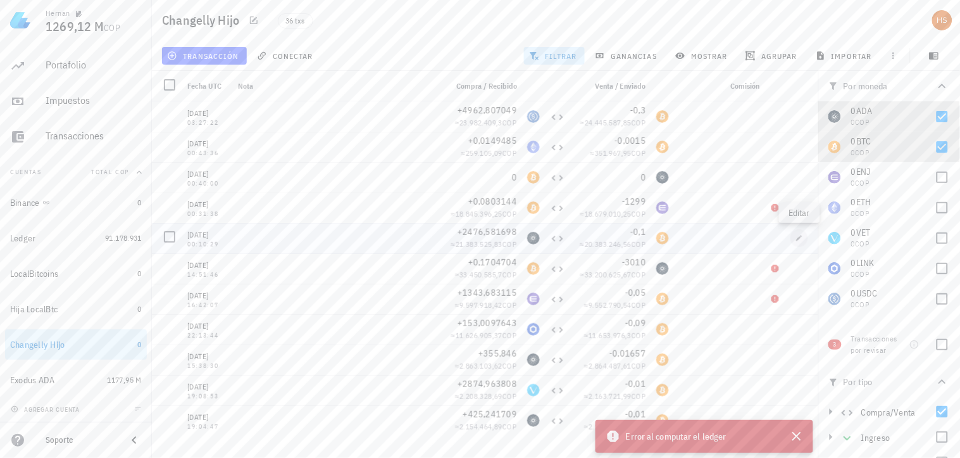
type input "0,1"
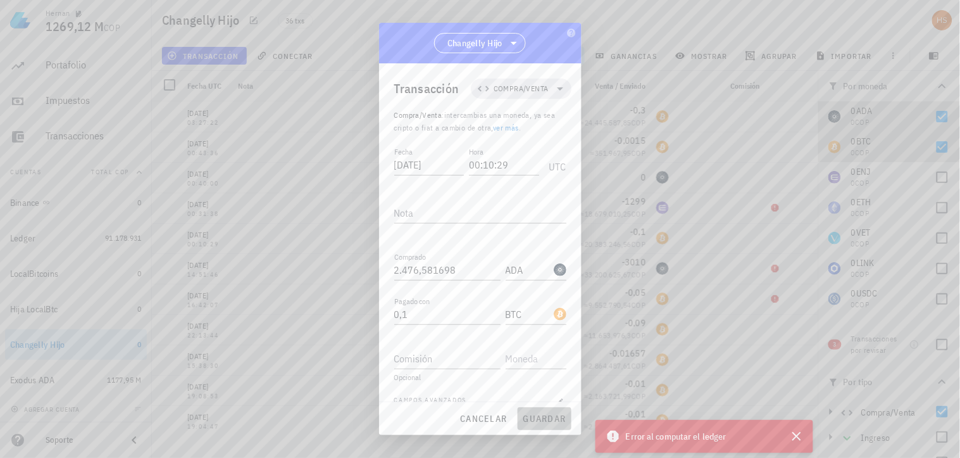
click at [549, 422] on span "guardar" at bounding box center [545, 418] width 44 height 11
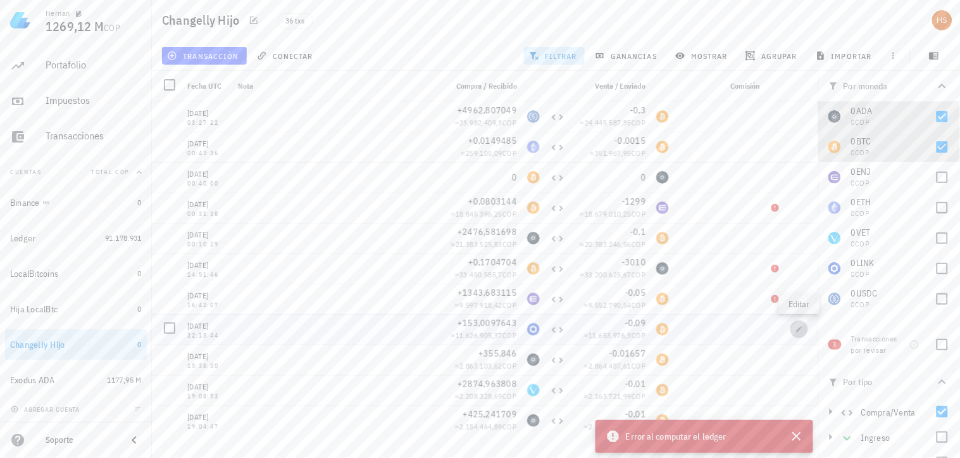
click at [800, 329] on icon "button" at bounding box center [800, 329] width 6 height 6
type input "[DATE]"
type input "22:13:44"
type input "153,0097643"
type input "LINK"
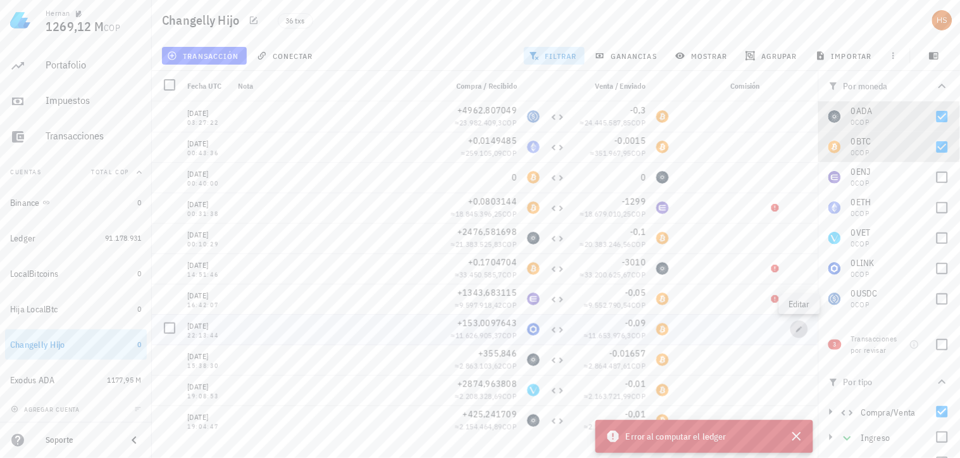
type input "0,09"
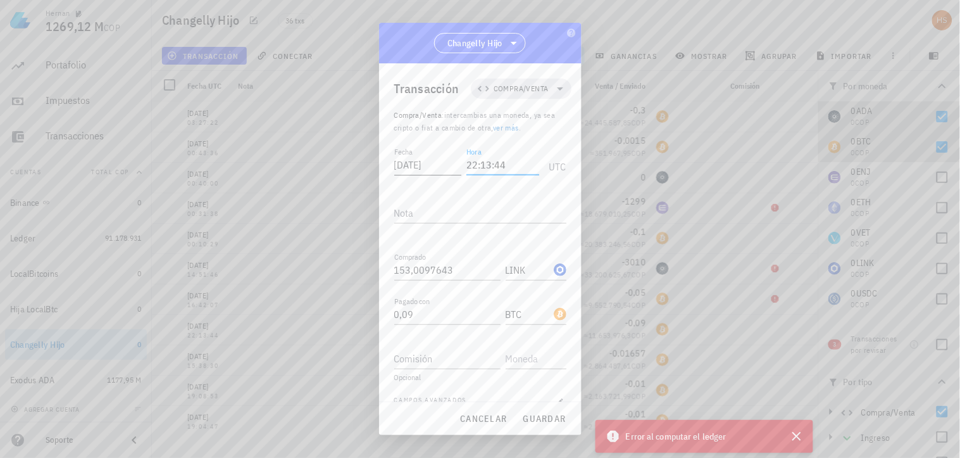
drag, startPoint x: 514, startPoint y: 166, endPoint x: 463, endPoint y: 171, distance: 51.5
click at [463, 171] on div "Fecha [DATE] Hora 22:13:44 UTC" at bounding box center [480, 161] width 172 height 34
paste input "0"
click at [547, 419] on span "guardar" at bounding box center [545, 418] width 44 height 11
type input "22:13:44"
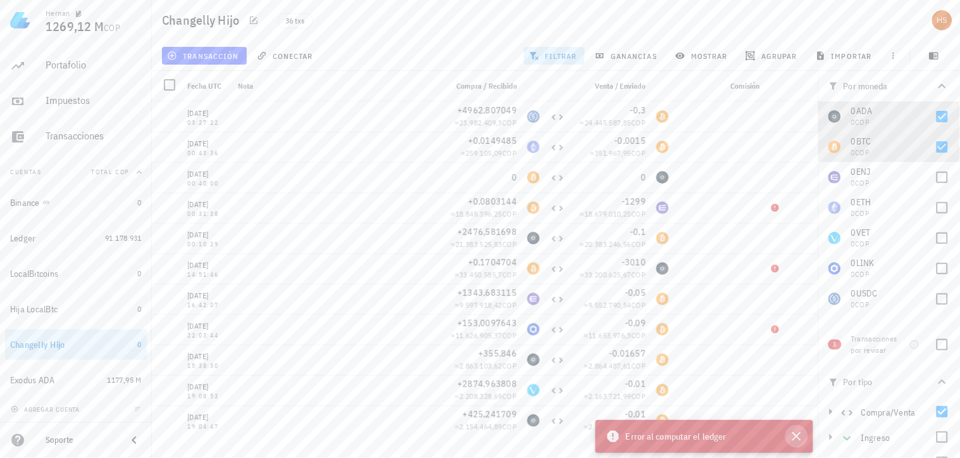
click at [799, 437] on icon "button" at bounding box center [796, 436] width 15 height 15
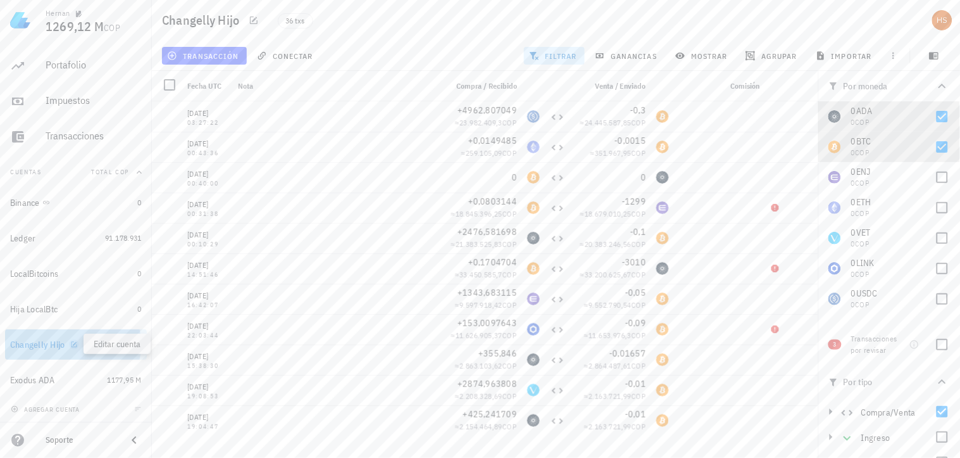
drag, startPoint x: 80, startPoint y: 340, endPoint x: 73, endPoint y: 343, distance: 6.8
click at [73, 343] on icon "button" at bounding box center [74, 345] width 8 height 8
type textarea "Changelly Hijo"
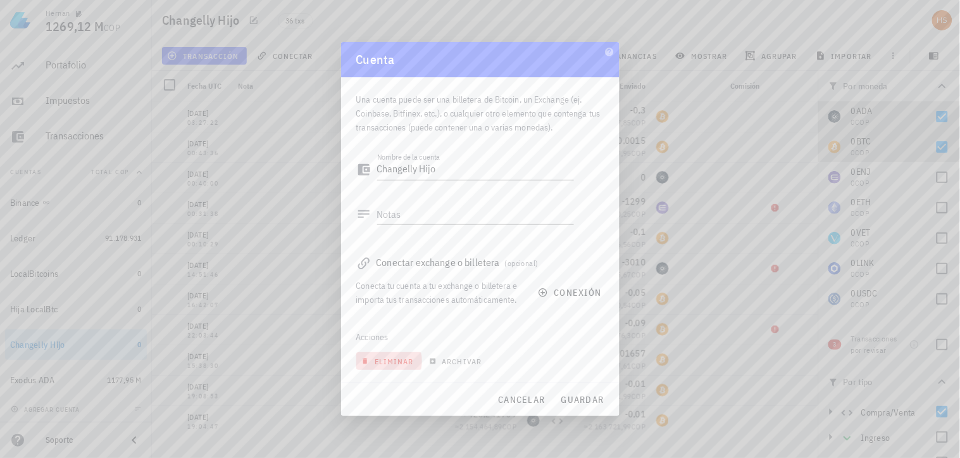
click at [399, 361] on span "eliminar" at bounding box center [389, 360] width 50 height 9
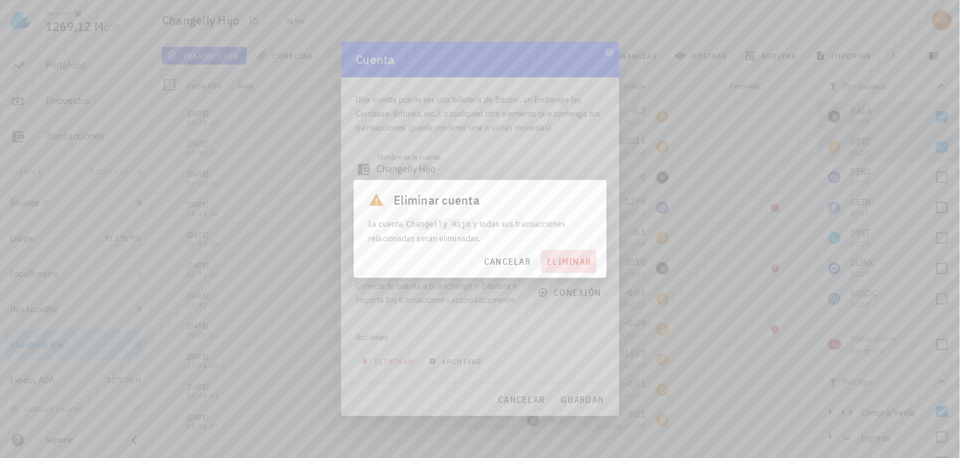
click at [571, 262] on span "eliminar" at bounding box center [568, 261] width 45 height 11
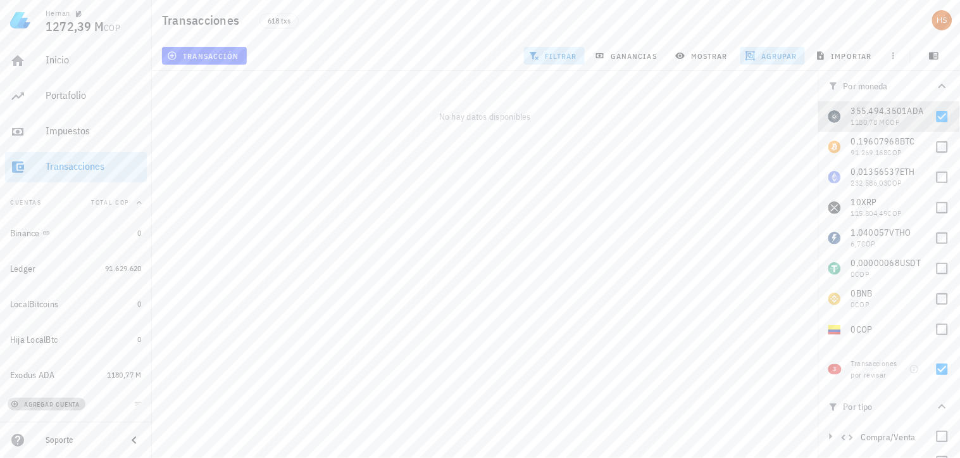
click at [44, 401] on span "agregar cuenta" at bounding box center [46, 404] width 66 height 8
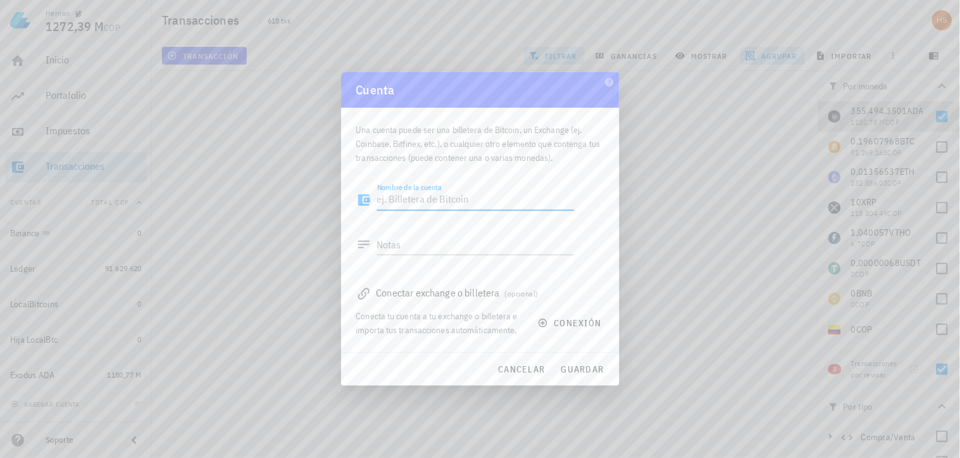
click at [384, 201] on textarea "Nombre de la cuenta" at bounding box center [475, 200] width 197 height 20
drag, startPoint x: 398, startPoint y: 196, endPoint x: 329, endPoint y: 212, distance: 70.2
click at [329, 212] on div "[PERSON_NAME] 1272,39 M COP Inicio [GEOGRAPHIC_DATA] Impuestos [GEOGRAPHIC_DATA…" at bounding box center [480, 229] width 960 height 458
type textarea "Changelly"
click at [590, 368] on span "guardar" at bounding box center [583, 368] width 44 height 11
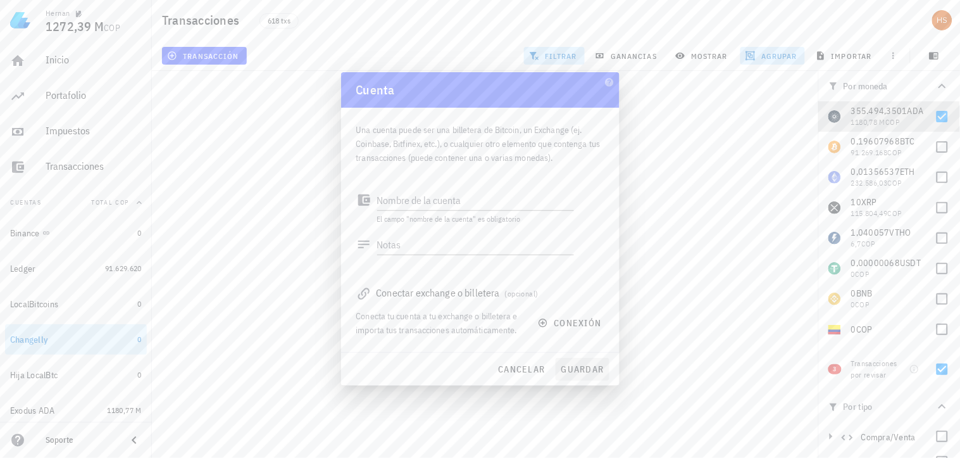
scroll to position [32, 0]
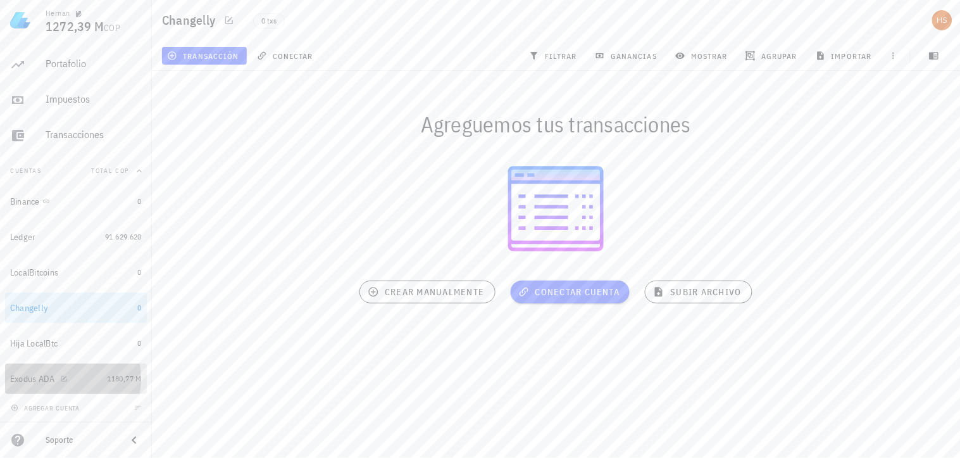
click at [80, 380] on div "Exodus ADA" at bounding box center [56, 379] width 92 height 12
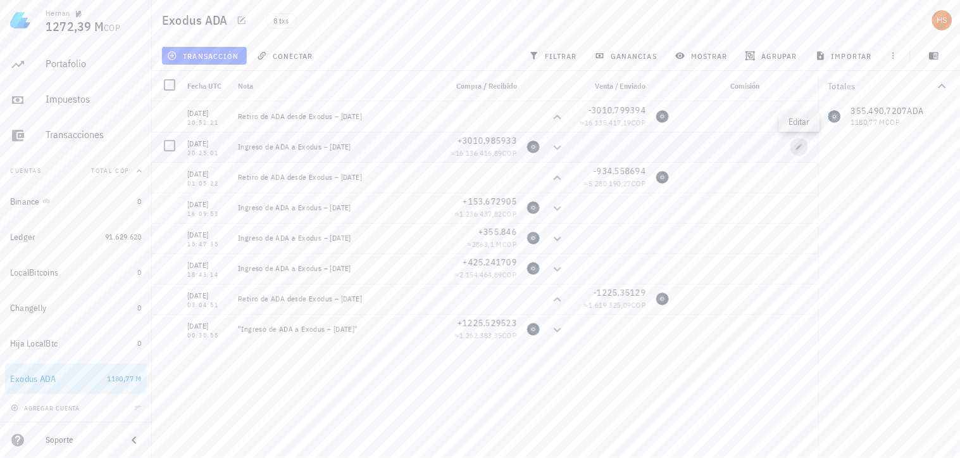
click at [801, 148] on icon "button" at bounding box center [800, 147] width 8 height 8
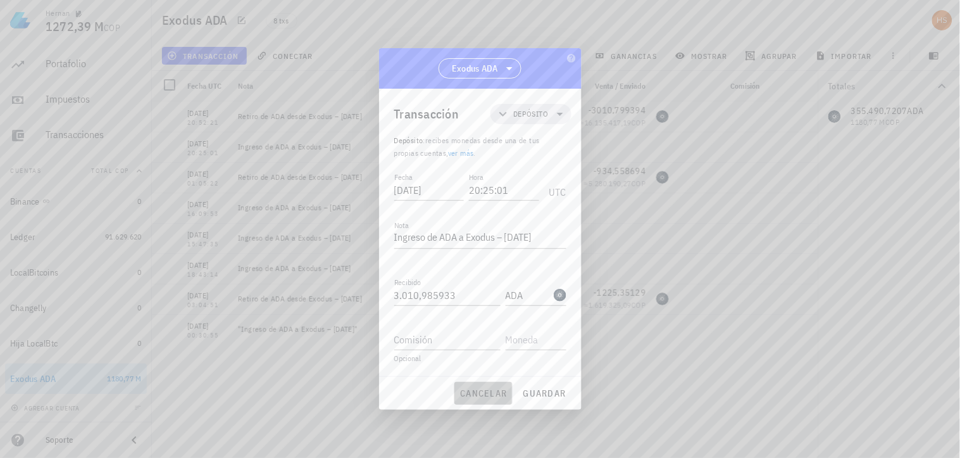
click at [496, 389] on span "cancelar" at bounding box center [483, 392] width 47 height 11
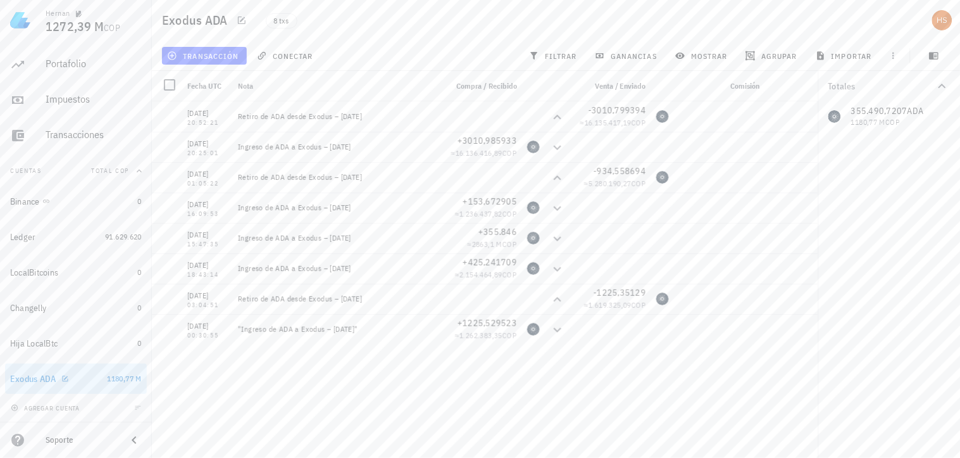
scroll to position [30, 0]
click at [123, 304] on div "Changelly" at bounding box center [71, 309] width 123 height 12
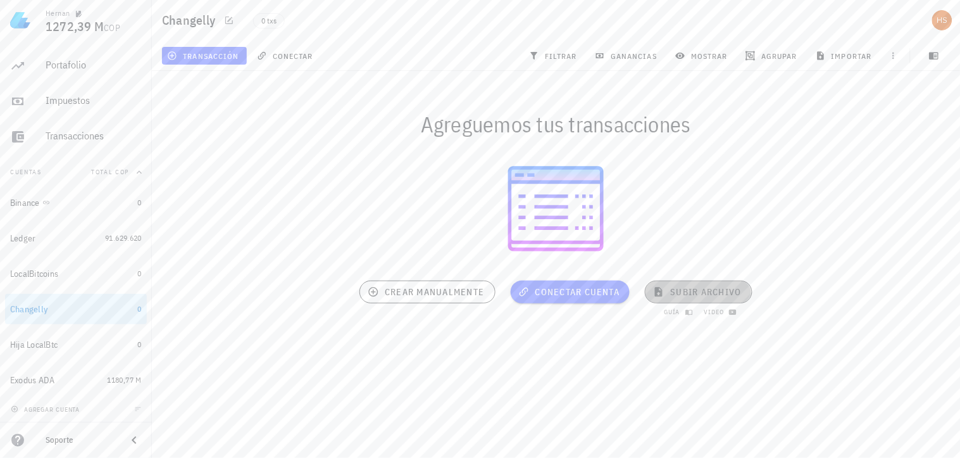
click at [695, 289] on span "subir archivo" at bounding box center [698, 291] width 85 height 11
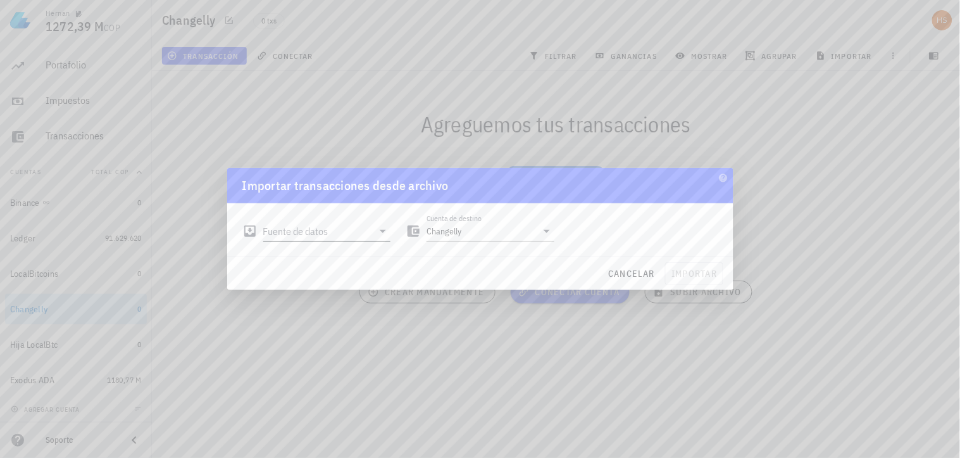
click at [345, 232] on input "Fuente de datos" at bounding box center [318, 231] width 110 height 20
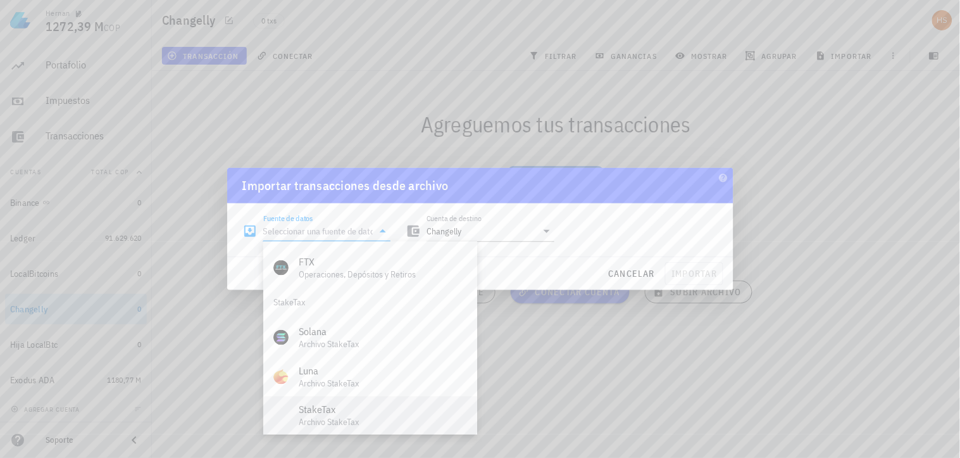
scroll to position [527, 0]
click at [372, 412] on div "Archivo Excel/CSV" at bounding box center [383, 414] width 168 height 12
type input "Archivo Excel/CSV"
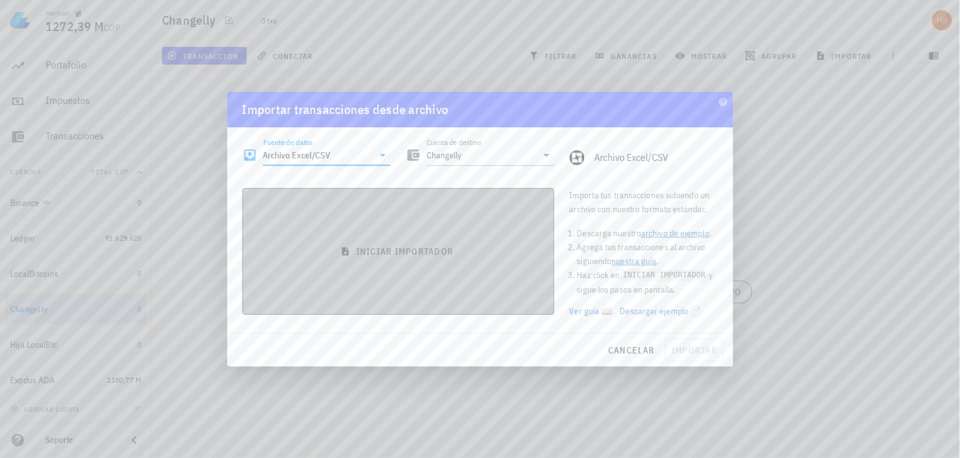
click at [444, 260] on button "iniciar importador" at bounding box center [398, 251] width 312 height 127
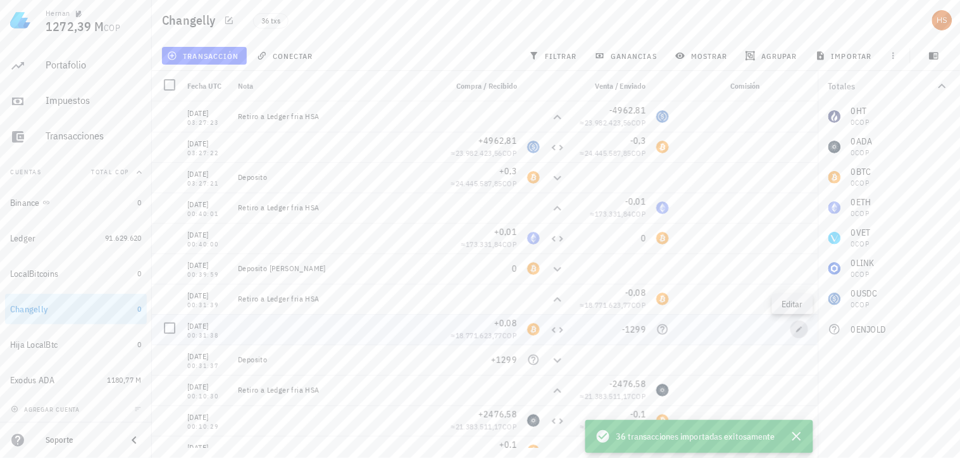
click at [796, 330] on icon "button" at bounding box center [800, 329] width 8 height 8
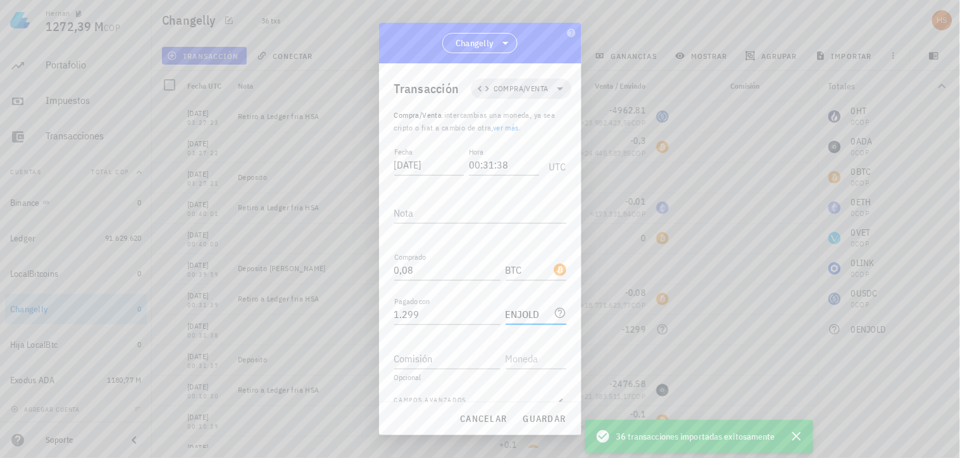
click at [538, 313] on input "ENJOLD" at bounding box center [529, 314] width 46 height 20
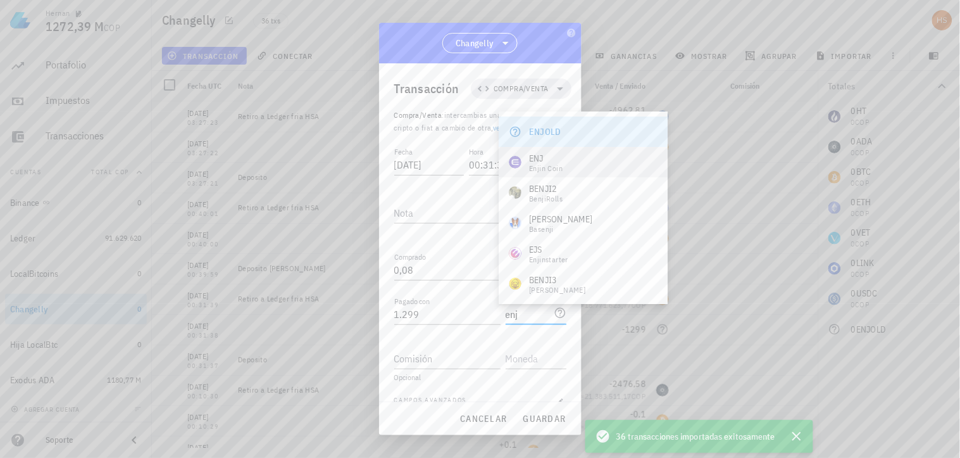
click at [569, 156] on div "ENJ Enjin Coin" at bounding box center [583, 162] width 169 height 30
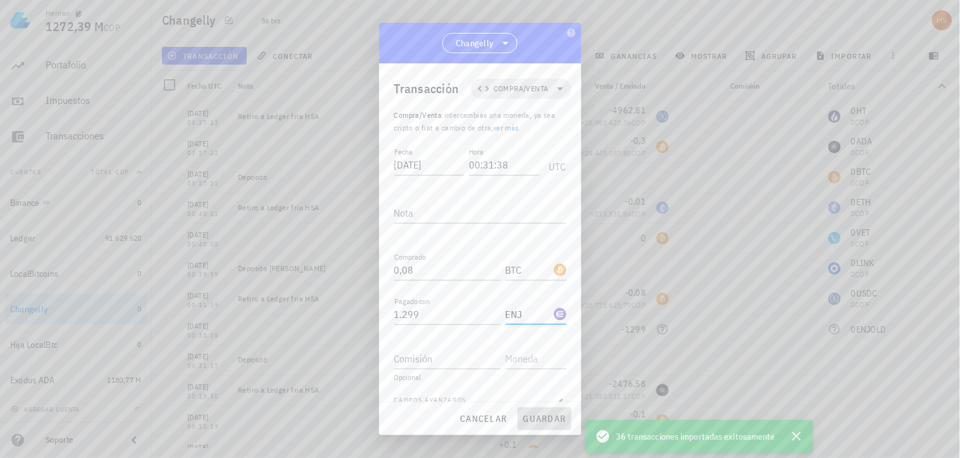
click at [536, 420] on span "guardar" at bounding box center [545, 418] width 44 height 11
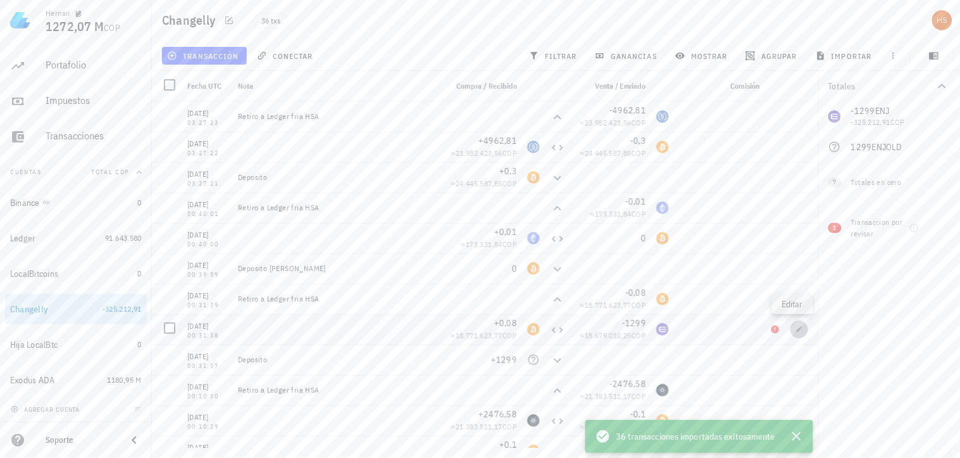
click at [796, 328] on icon "button" at bounding box center [800, 329] width 8 height 8
type input "ENJ"
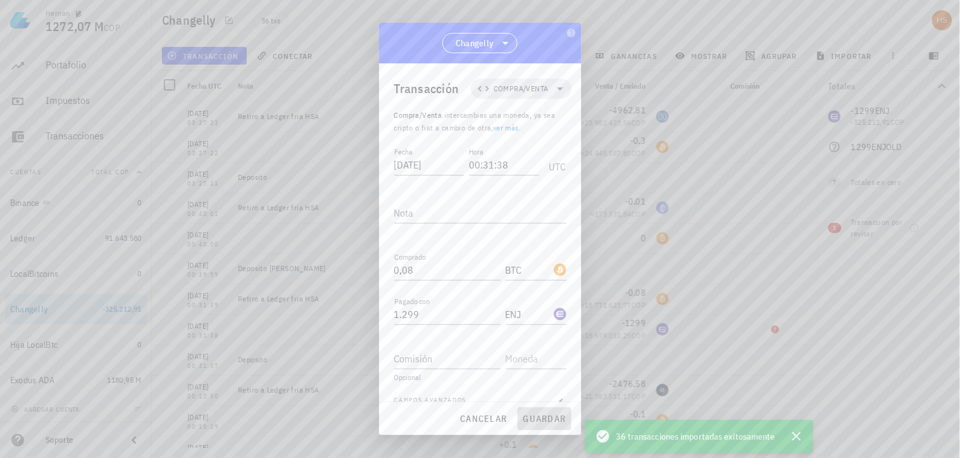
click at [555, 418] on span "guardar" at bounding box center [545, 418] width 44 height 11
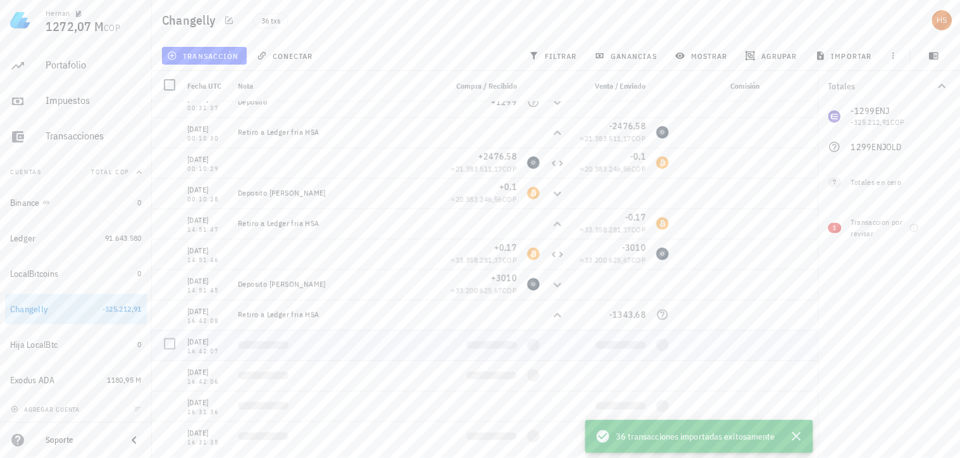
scroll to position [281, 0]
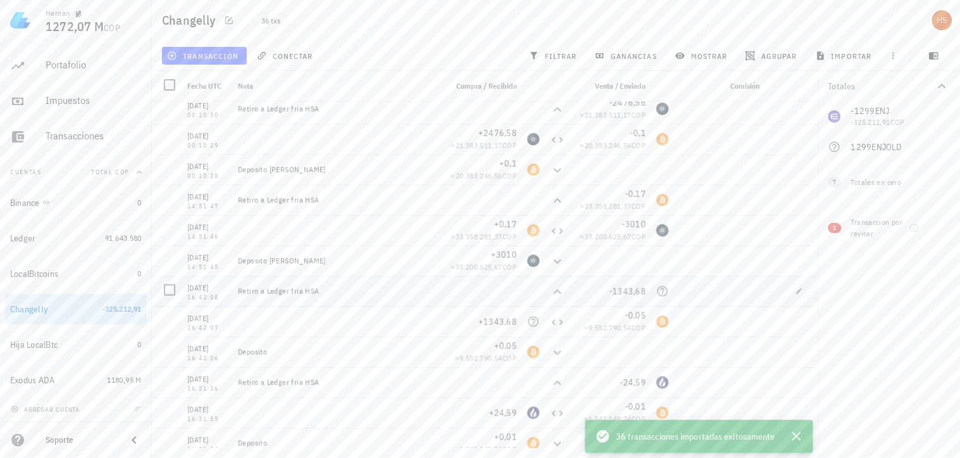
click at [658, 292] on icon at bounding box center [663, 291] width 13 height 13
click at [796, 289] on icon "button" at bounding box center [800, 291] width 8 height 8
type input "[DATE]"
type input "16:42:08"
type textarea "Retiro a Ledger fria HSA"
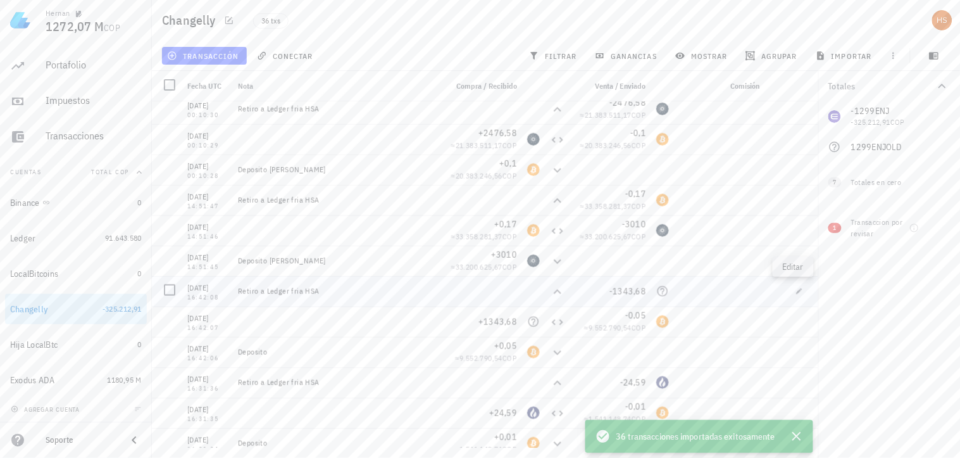
type input "1.343,68"
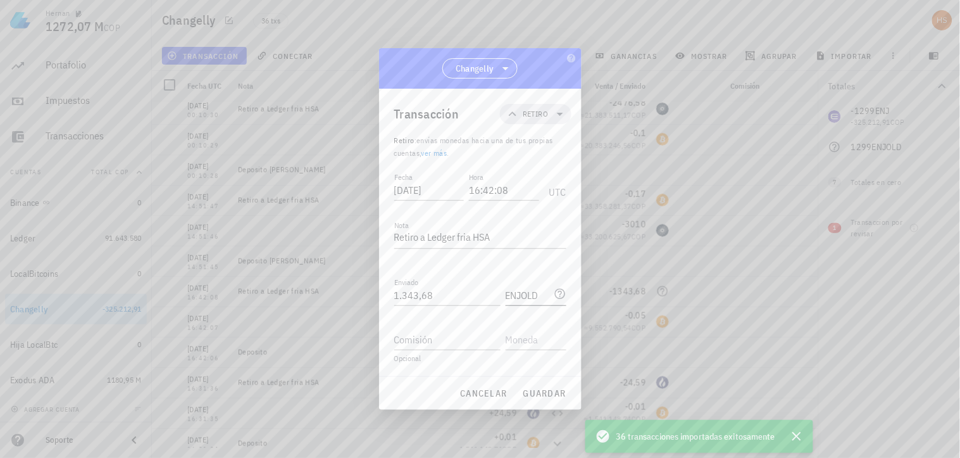
click at [519, 296] on input "ENJOLD" at bounding box center [529, 295] width 46 height 20
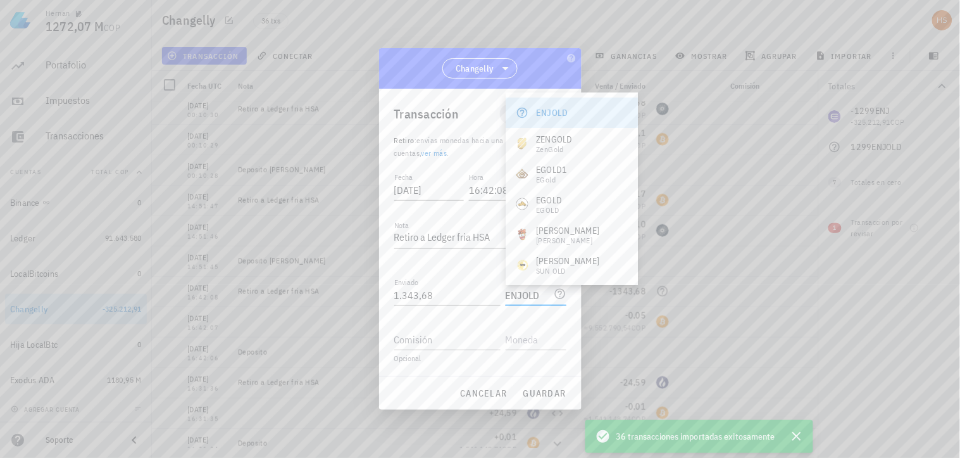
click at [545, 291] on input "ENJOLD" at bounding box center [529, 295] width 46 height 20
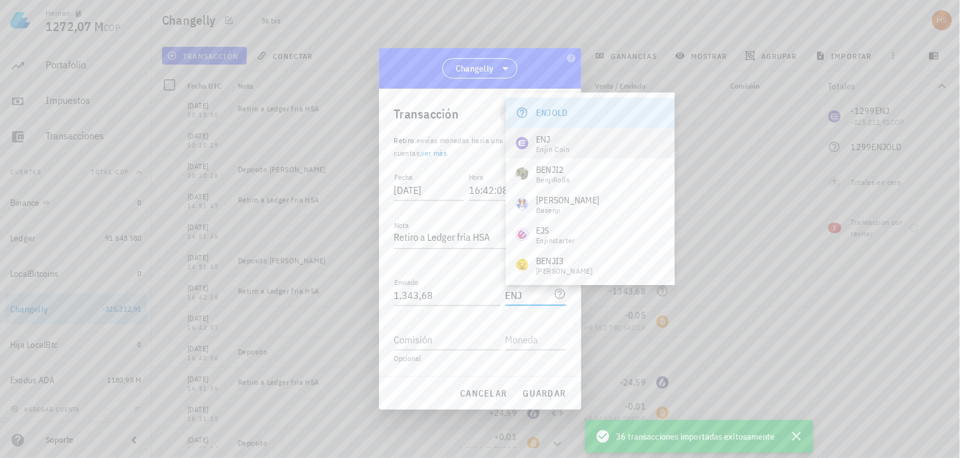
click at [563, 143] on div "ENJ" at bounding box center [553, 139] width 34 height 13
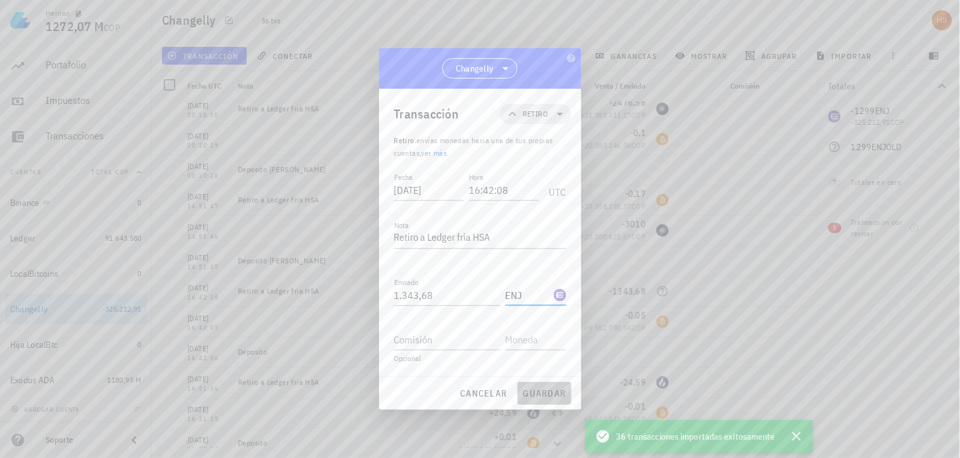
click at [553, 383] on button "guardar" at bounding box center [545, 393] width 54 height 23
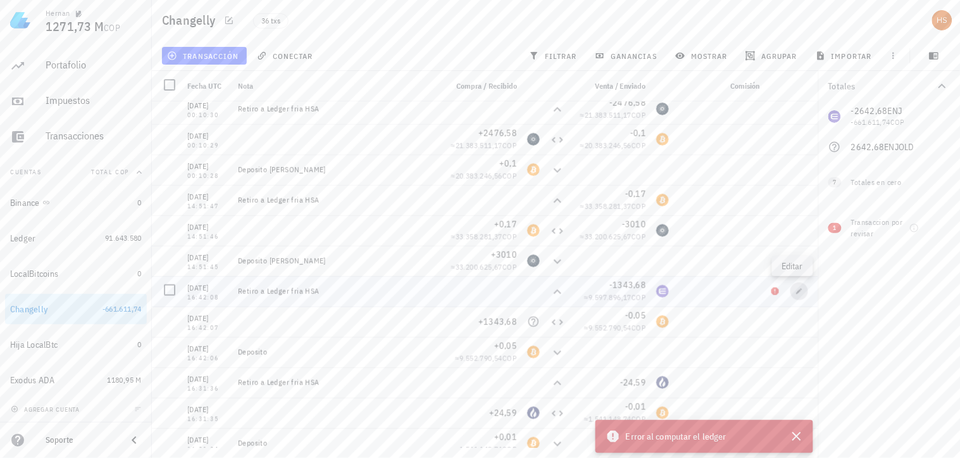
click at [791, 289] on span "button" at bounding box center [800, 291] width 18 height 8
type input "ENJ"
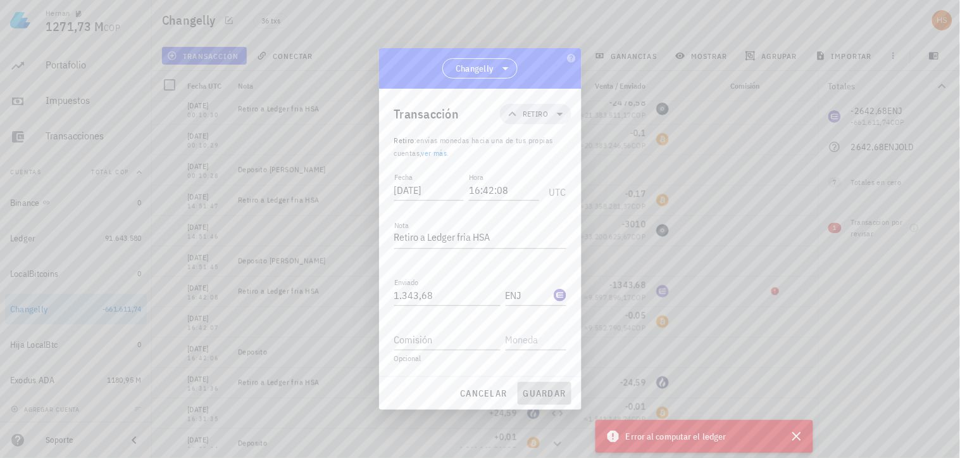
click at [539, 393] on span "guardar" at bounding box center [545, 392] width 44 height 11
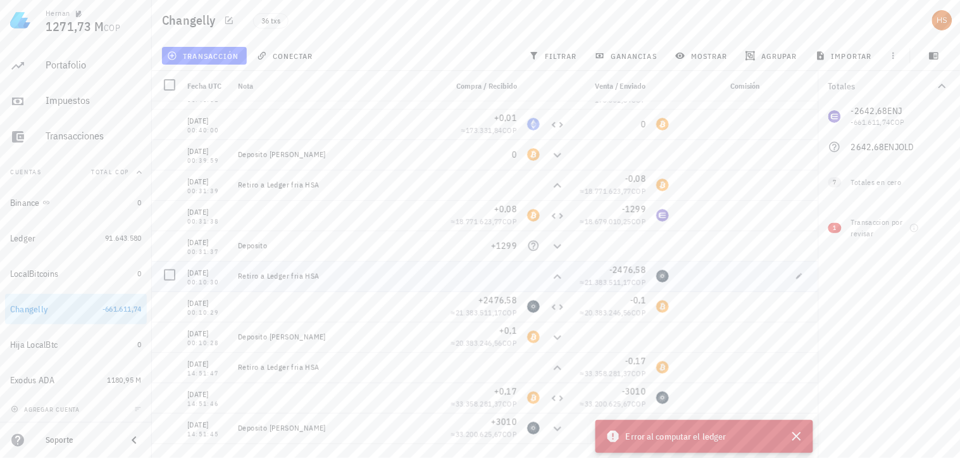
scroll to position [43, 0]
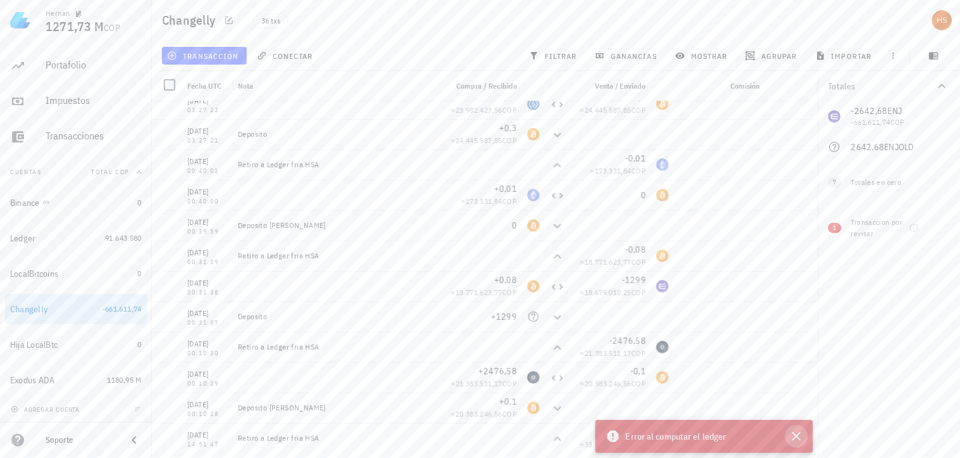
click at [795, 435] on icon "button" at bounding box center [796, 436] width 15 height 15
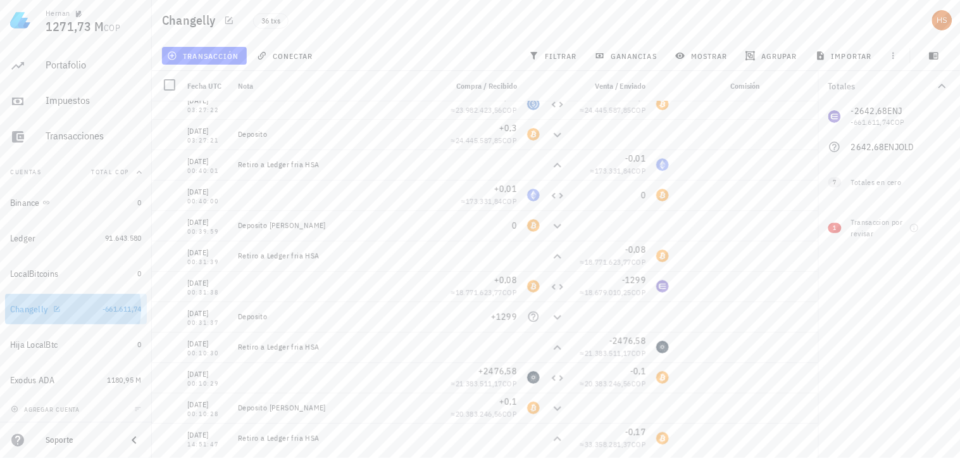
click at [42, 306] on div "Changelly" at bounding box center [29, 309] width 38 height 11
drag, startPoint x: 101, startPoint y: 308, endPoint x: 60, endPoint y: 308, distance: 41.2
click at [60, 308] on div "Changelly" at bounding box center [53, 309] width 87 height 12
click at [53, 310] on icon "button" at bounding box center [57, 309] width 8 height 8
type textarea "Changelly"
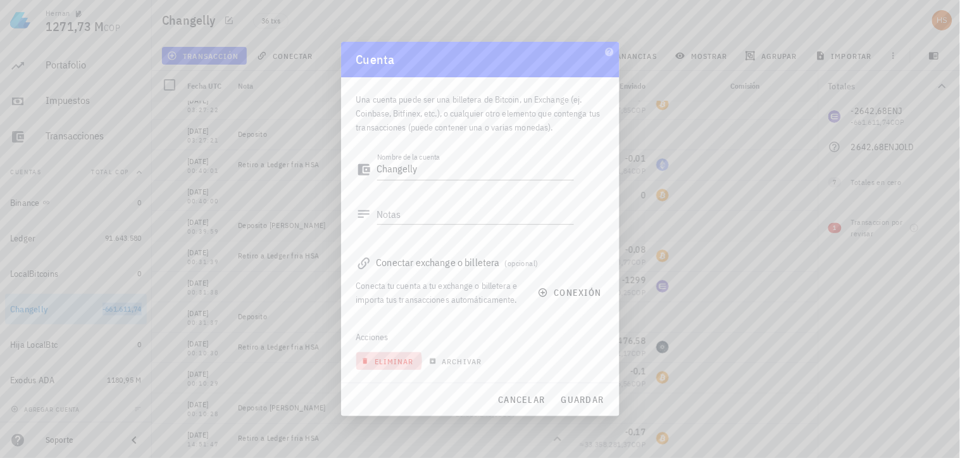
click at [396, 359] on span "eliminar" at bounding box center [389, 360] width 50 height 9
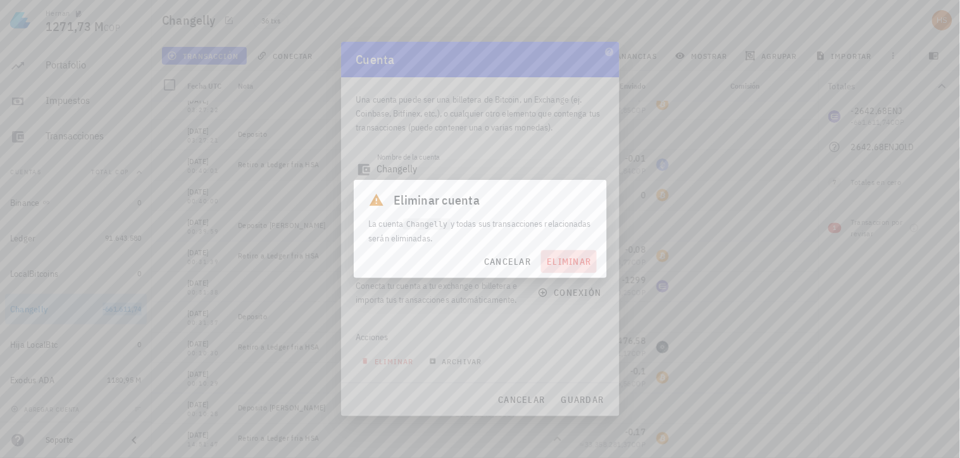
click at [566, 256] on span "eliminar" at bounding box center [568, 261] width 45 height 11
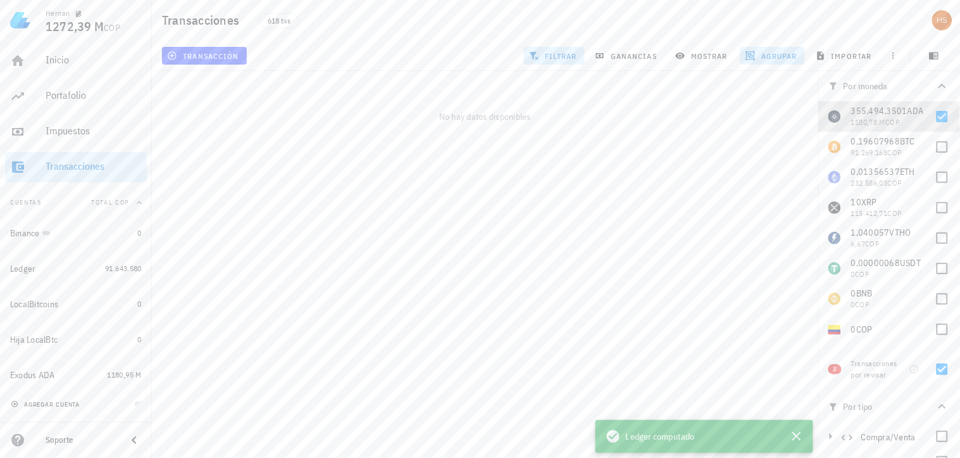
click at [40, 401] on span "agregar cuenta" at bounding box center [46, 404] width 66 height 8
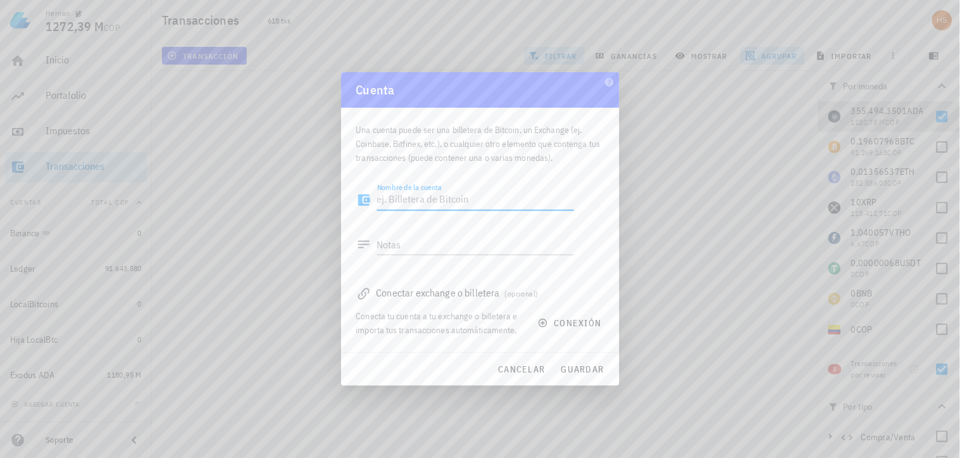
click at [406, 200] on textarea "Nombre de la cuenta" at bounding box center [475, 200] width 197 height 20
type textarea "c"
type textarea "Changelly hijo"
click at [576, 365] on span "guardar" at bounding box center [583, 368] width 44 height 11
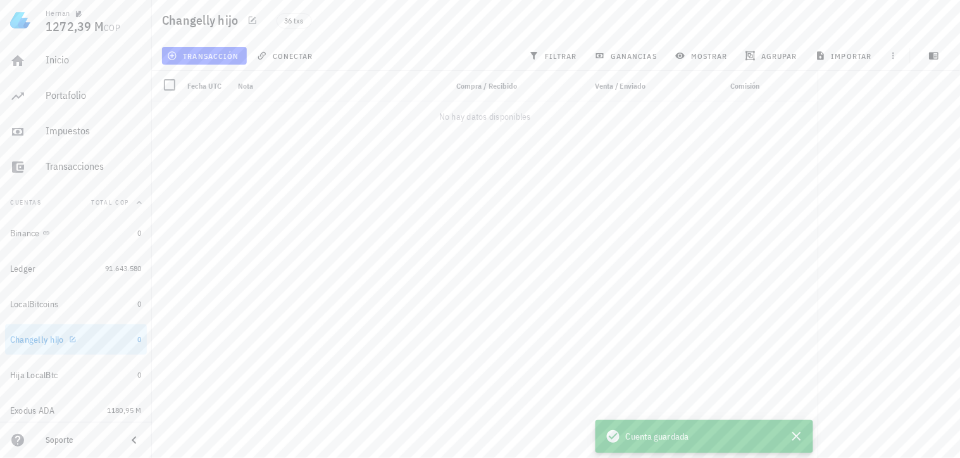
scroll to position [32, 0]
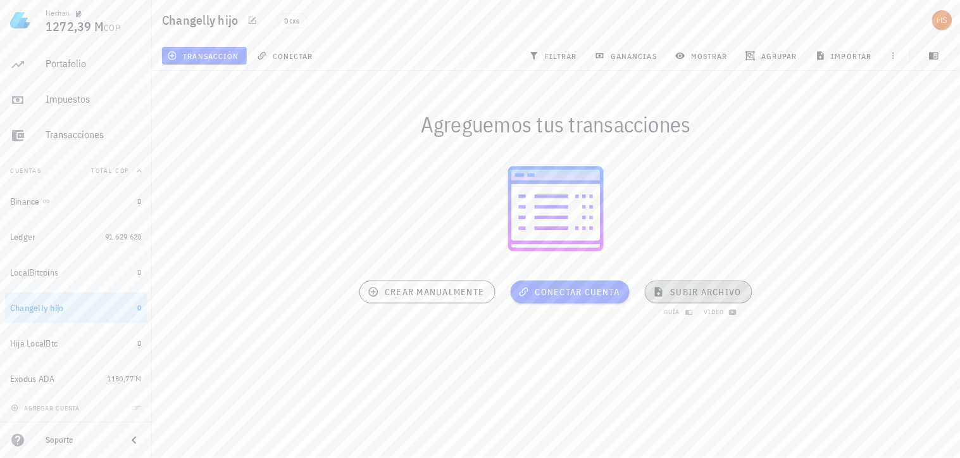
click at [716, 296] on span "subir archivo" at bounding box center [698, 291] width 85 height 11
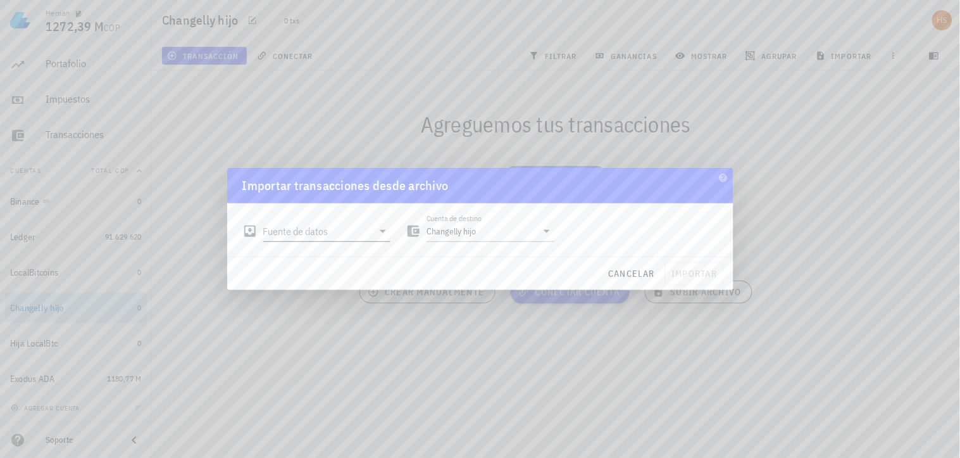
click at [352, 231] on input "Fuente de datos" at bounding box center [318, 231] width 110 height 20
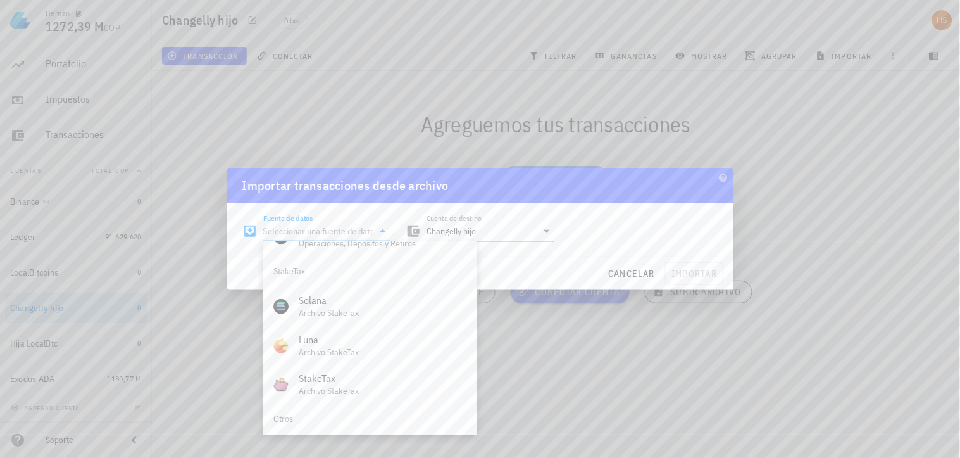
scroll to position [527, 0]
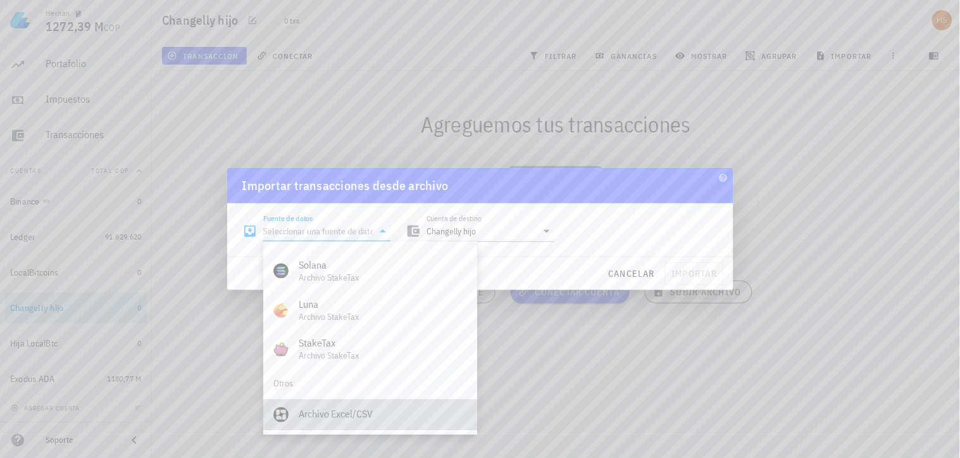
click at [361, 414] on div "Archivo Excel/CSV" at bounding box center [383, 414] width 168 height 12
type input "Archivo Excel/CSV"
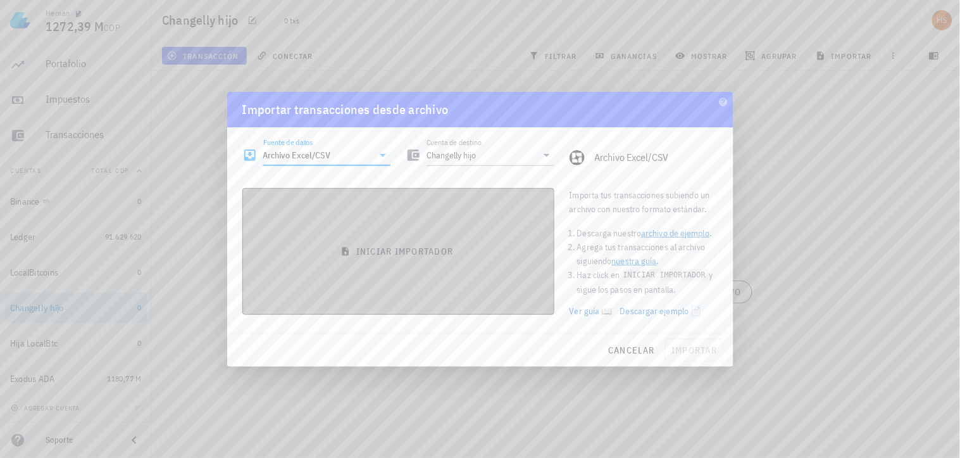
click at [423, 248] on span "iniciar importador" at bounding box center [398, 251] width 291 height 11
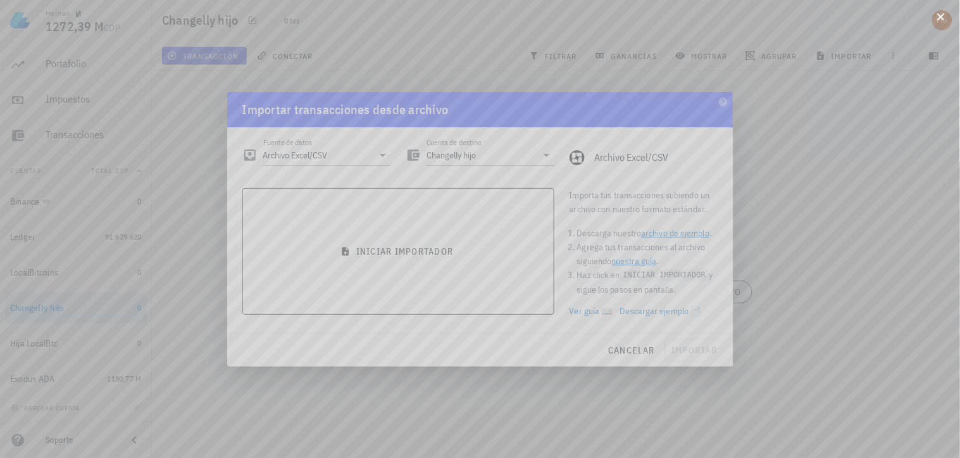
click at [941, 20] on button at bounding box center [941, 15] width 13 height 13
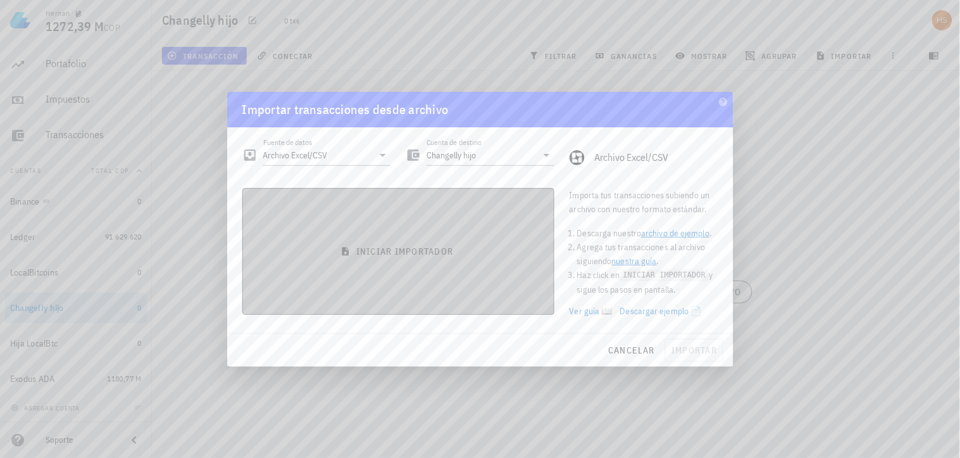
click at [393, 246] on span "iniciar importador" at bounding box center [398, 251] width 291 height 11
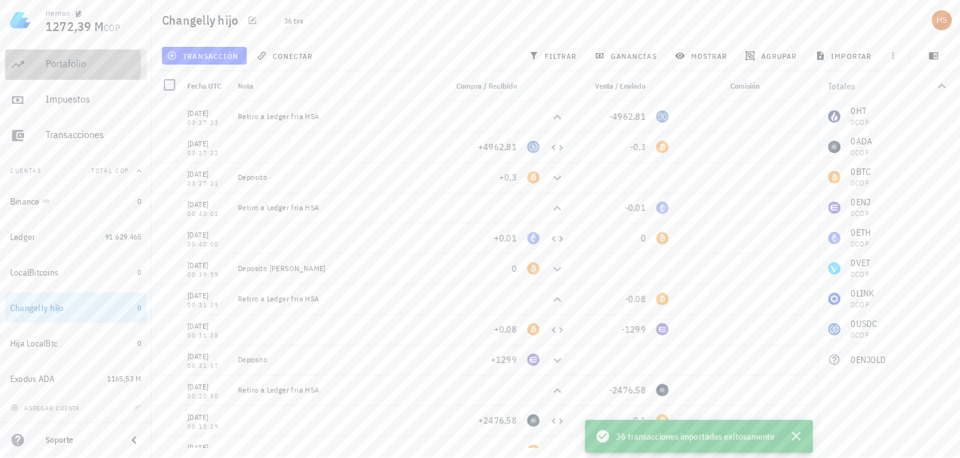
click at [89, 68] on div "Portafolio" at bounding box center [94, 64] width 96 height 12
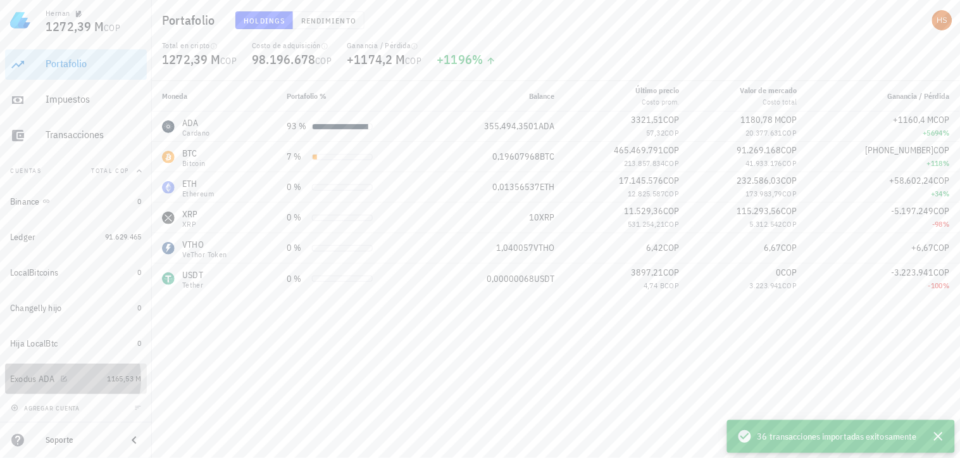
click at [73, 376] on div "Exodus ADA" at bounding box center [56, 379] width 92 height 12
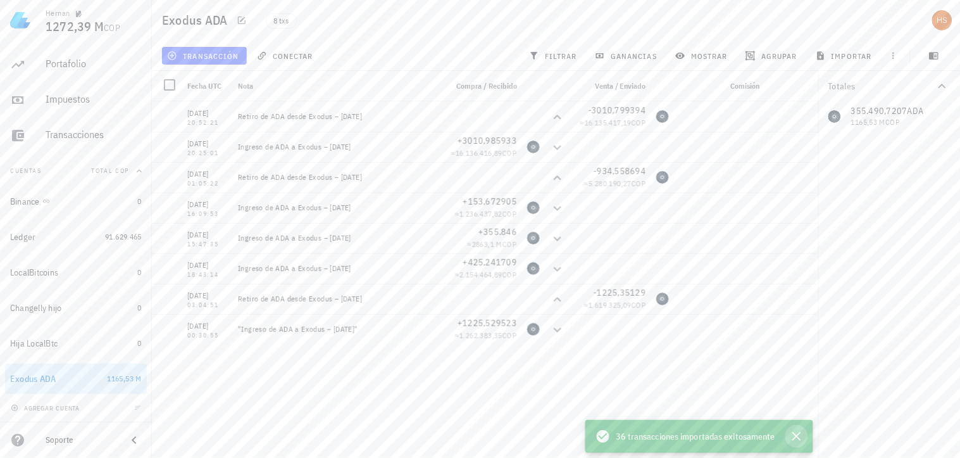
click at [793, 437] on icon "button" at bounding box center [796, 436] width 15 height 15
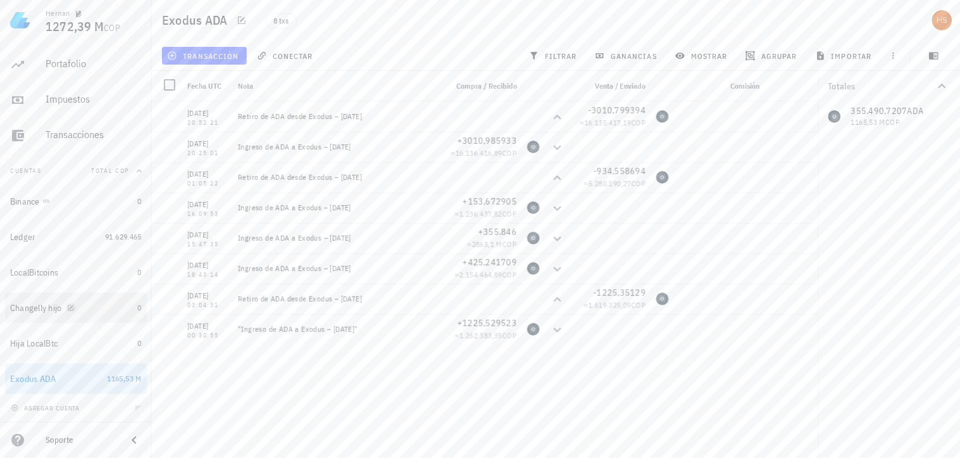
drag, startPoint x: 84, startPoint y: 303, endPoint x: 73, endPoint y: 308, distance: 12.2
click at [73, 308] on icon "button" at bounding box center [71, 308] width 8 height 8
type textarea "Changelly hijo"
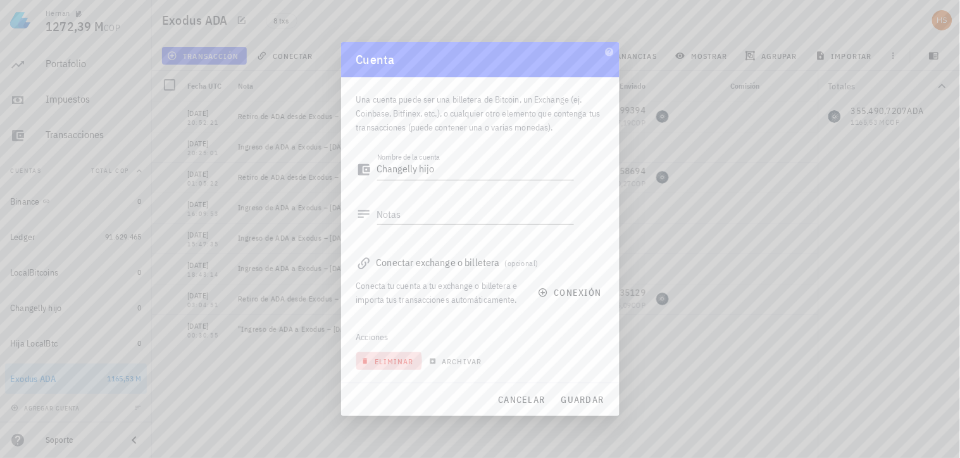
click at [384, 359] on span "eliminar" at bounding box center [389, 360] width 50 height 9
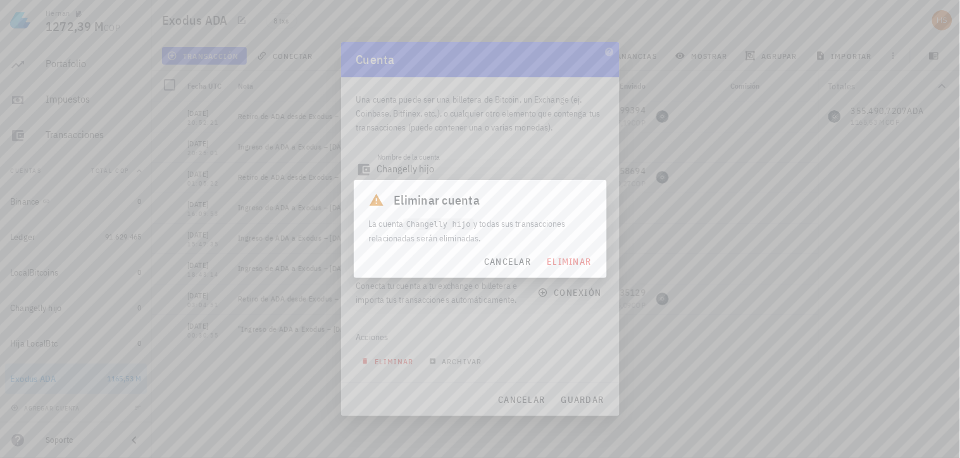
click at [384, 359] on div at bounding box center [480, 229] width 960 height 458
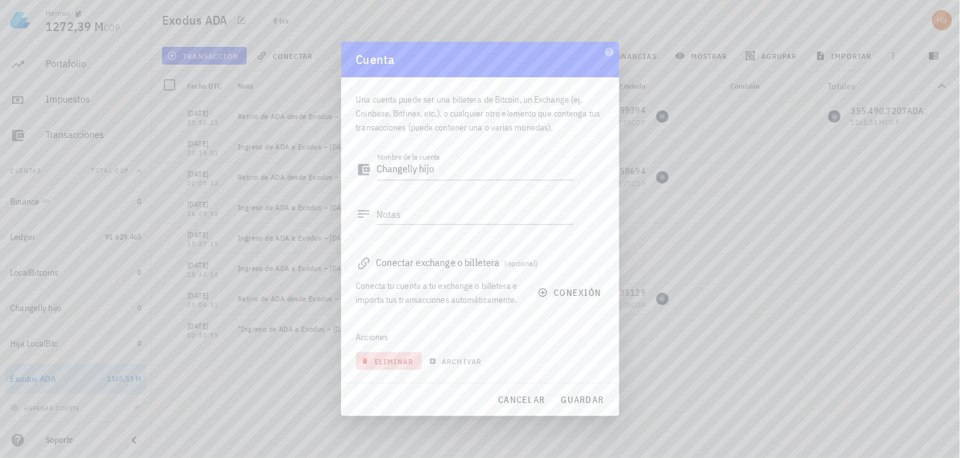
click at [387, 359] on span "eliminar" at bounding box center [389, 360] width 50 height 9
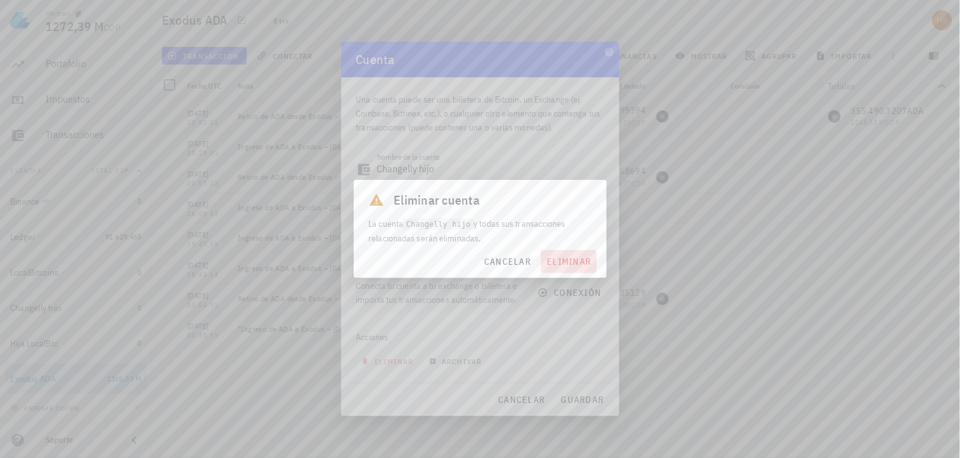
click at [575, 256] on span "eliminar" at bounding box center [568, 261] width 45 height 11
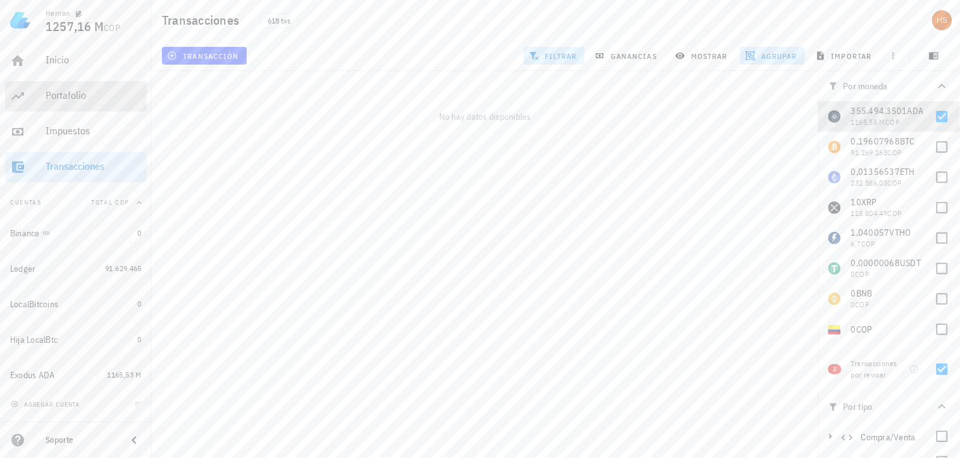
click at [79, 96] on div "Portafolio" at bounding box center [94, 95] width 96 height 12
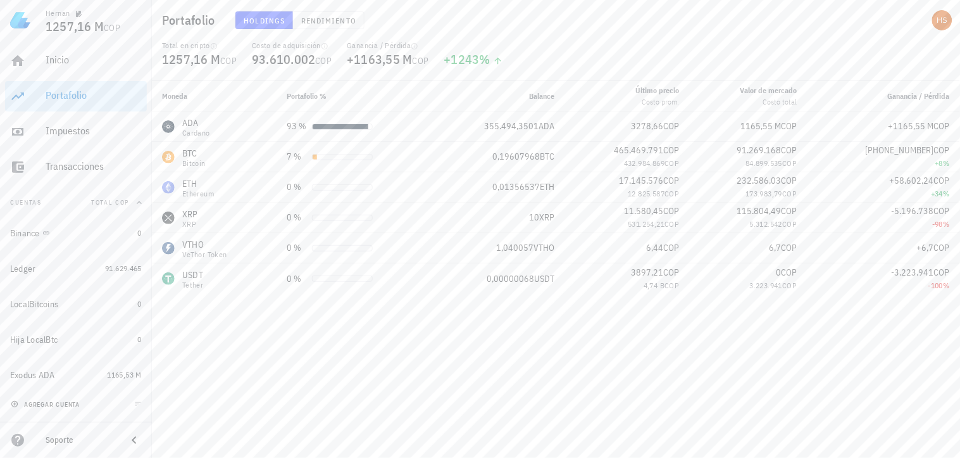
click at [61, 400] on span "agregar cuenta" at bounding box center [46, 404] width 66 height 8
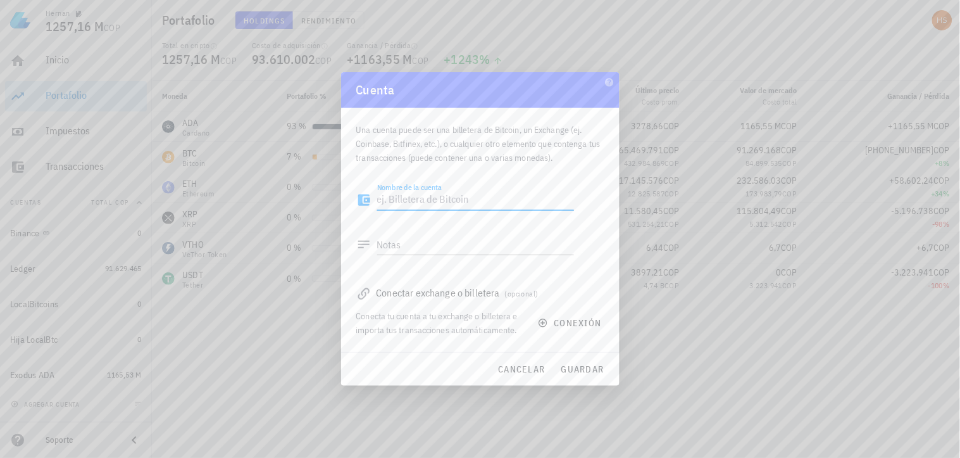
click at [406, 196] on textarea "Nombre de la cuenta" at bounding box center [475, 200] width 197 height 20
type textarea "Changelly"
click at [586, 371] on span "guardar" at bounding box center [583, 368] width 44 height 11
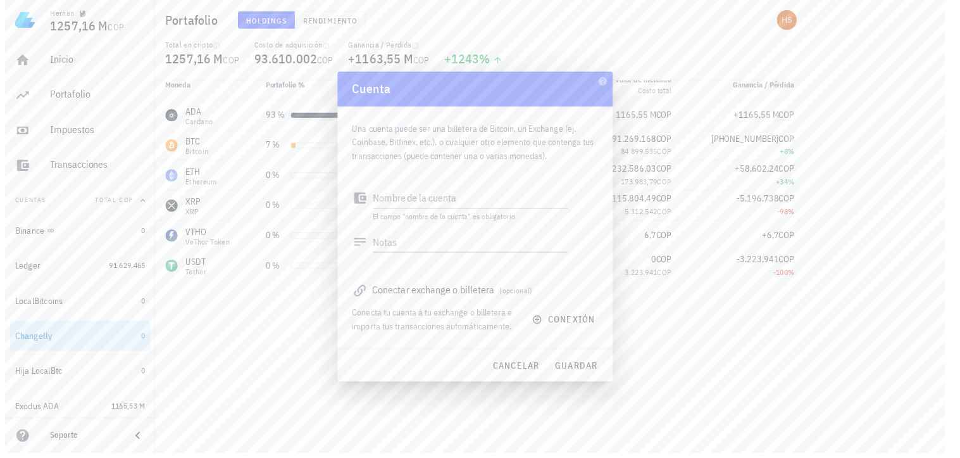
scroll to position [32, 0]
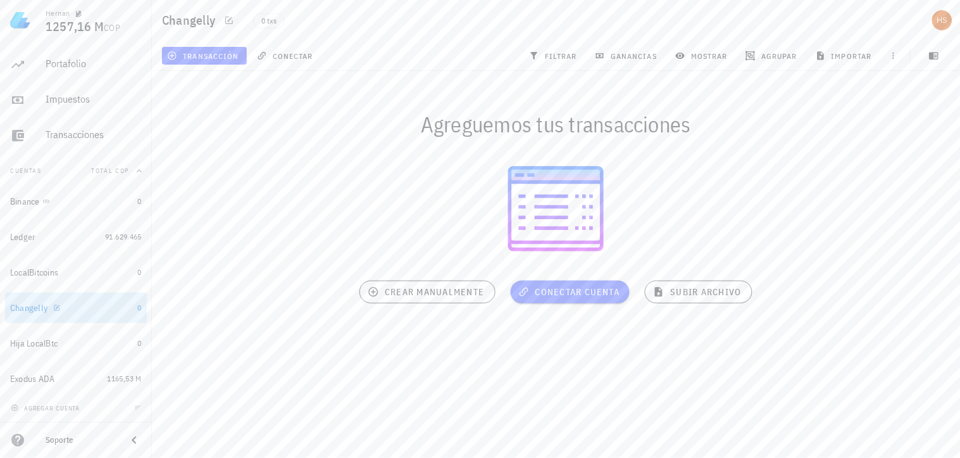
click at [81, 305] on div "Changelly" at bounding box center [71, 308] width 123 height 12
click at [218, 54] on span "transacción" at bounding box center [204, 56] width 69 height 10
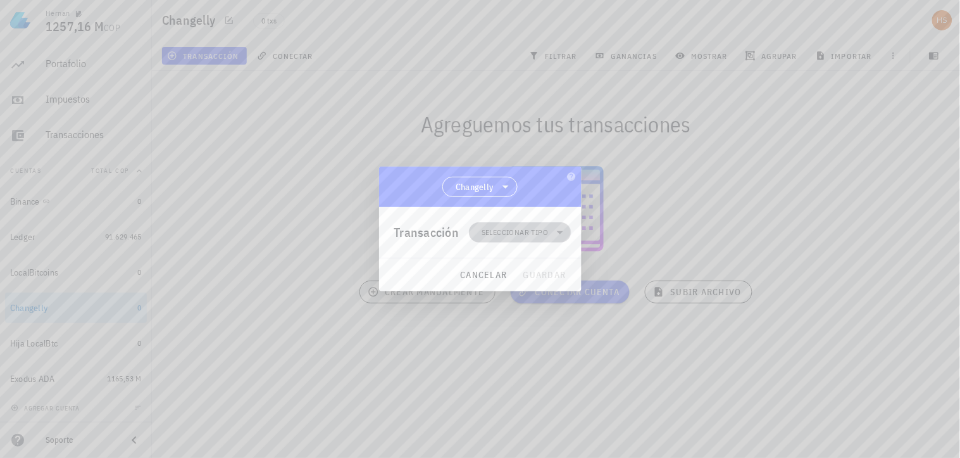
click at [515, 223] on span "Seleccionar tipo" at bounding box center [520, 232] width 87 height 20
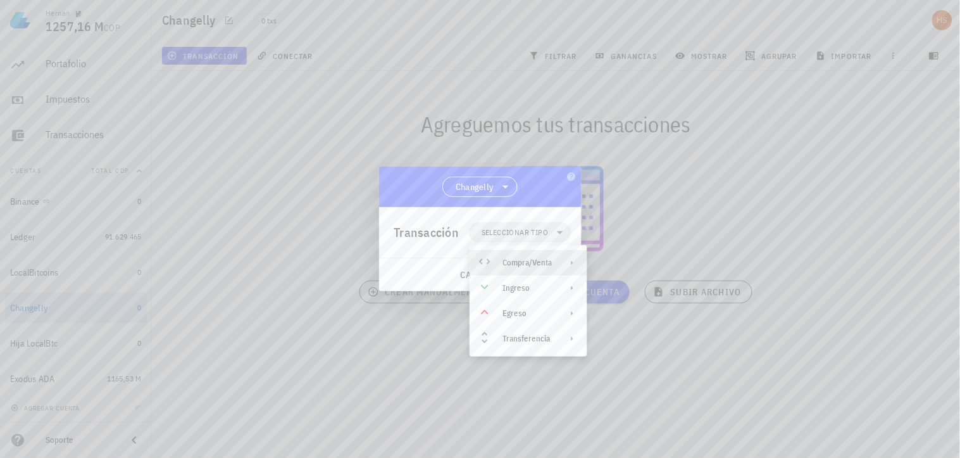
click at [522, 261] on div "Compra/Venta" at bounding box center [527, 263] width 49 height 10
click at [631, 268] on div "Compra/Venta" at bounding box center [658, 268] width 75 height 10
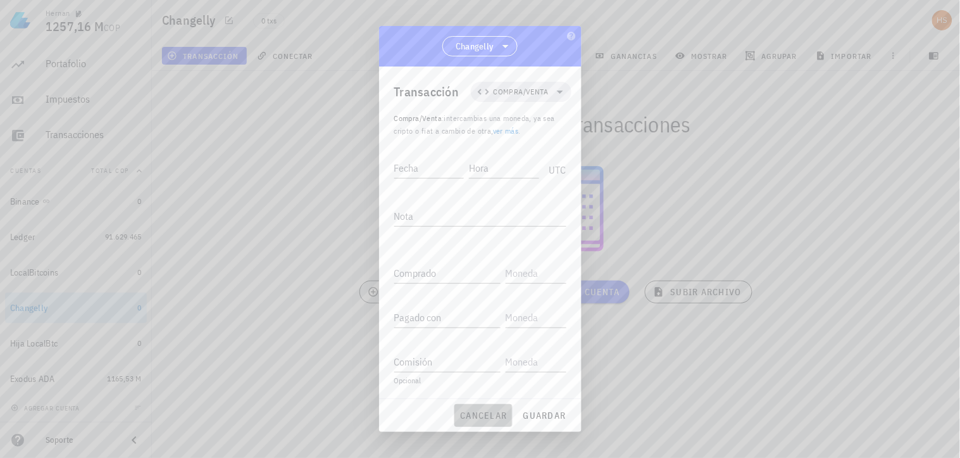
click at [482, 416] on span "cancelar" at bounding box center [483, 415] width 47 height 11
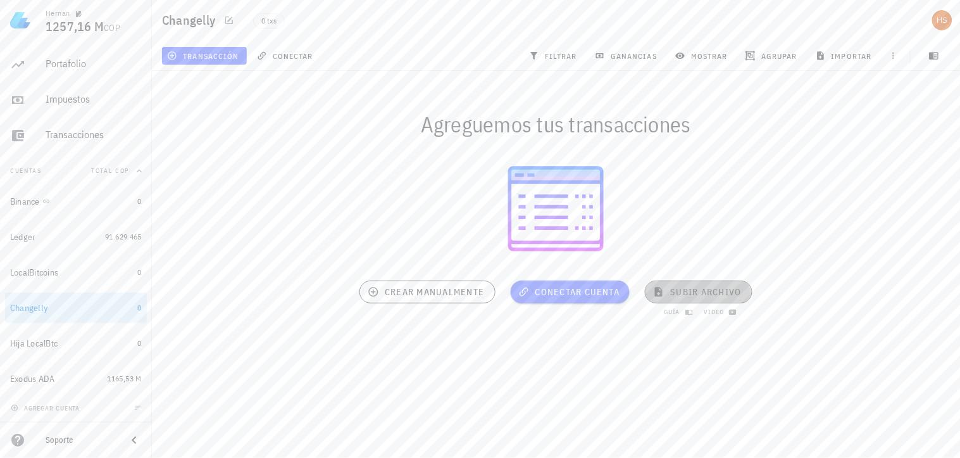
click at [684, 294] on span "subir archivo" at bounding box center [698, 291] width 85 height 11
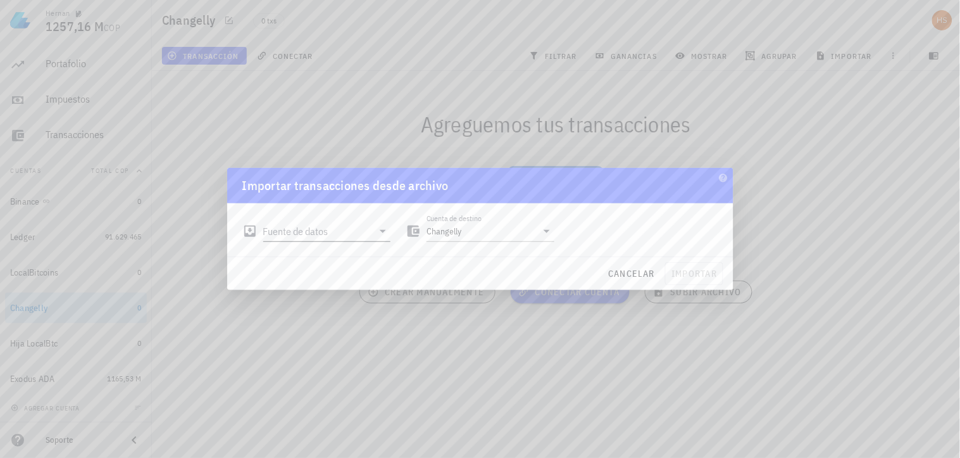
click at [339, 236] on input "Fuente de datos" at bounding box center [318, 231] width 110 height 20
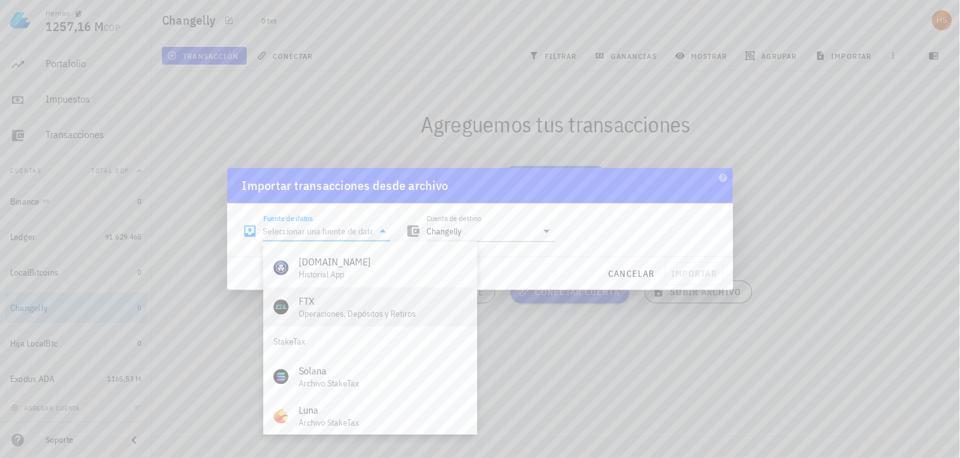
scroll to position [527, 0]
click at [338, 412] on div "Archivo Excel/CSV" at bounding box center [383, 414] width 168 height 12
type input "Archivo Excel/CSV"
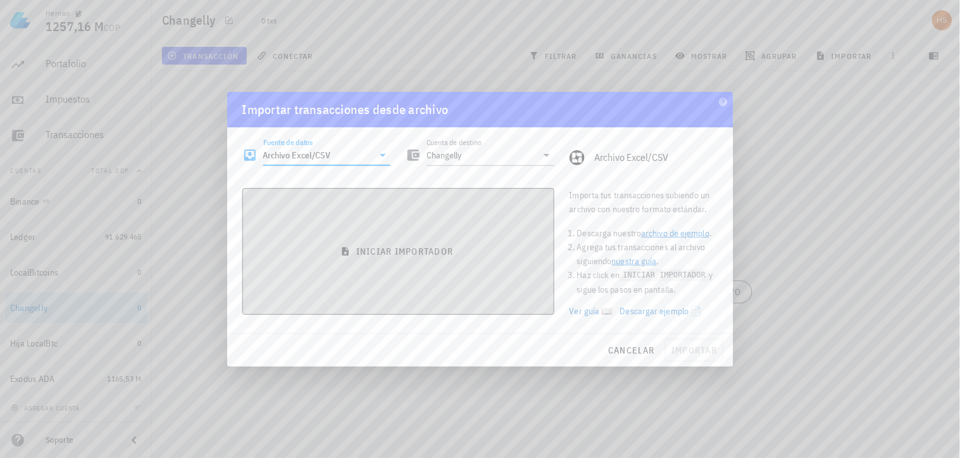
click at [444, 264] on button "iniciar importador" at bounding box center [398, 251] width 312 height 127
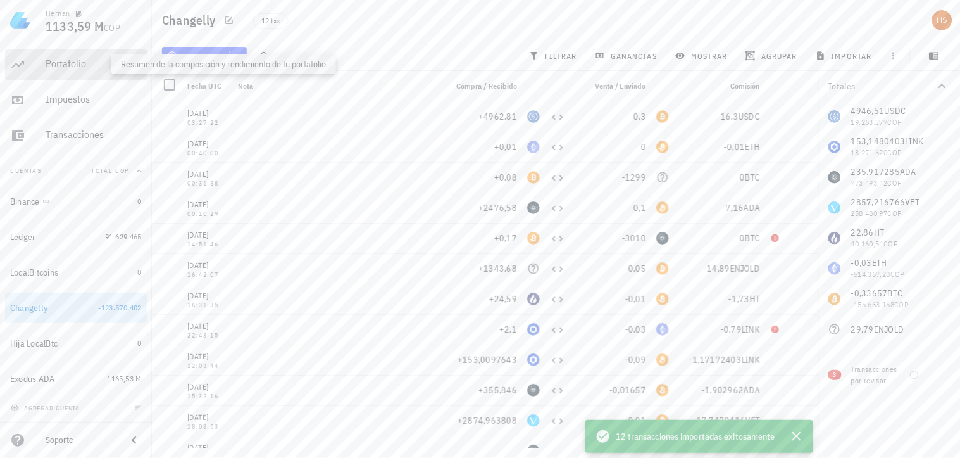
click at [56, 60] on div "Portafolio" at bounding box center [94, 64] width 96 height 12
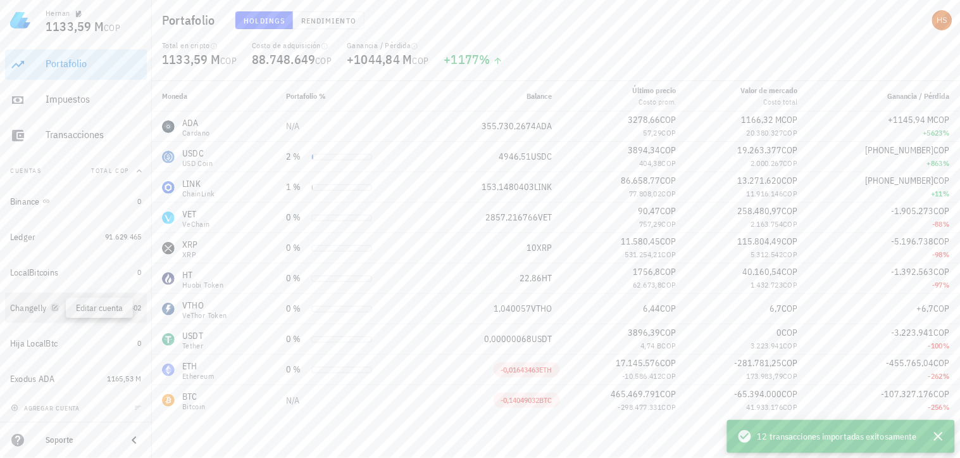
click at [54, 307] on icon "button" at bounding box center [55, 308] width 8 height 8
type textarea "Changelly"
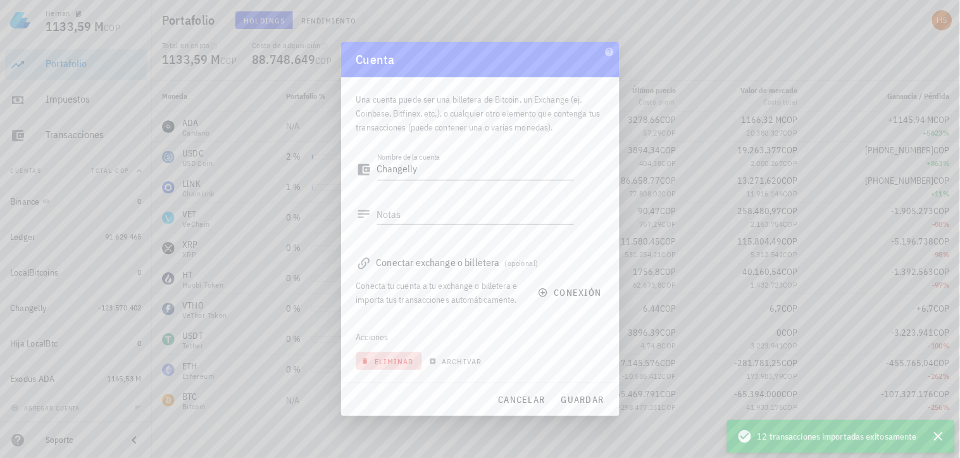
click at [402, 355] on button "eliminar" at bounding box center [389, 361] width 66 height 18
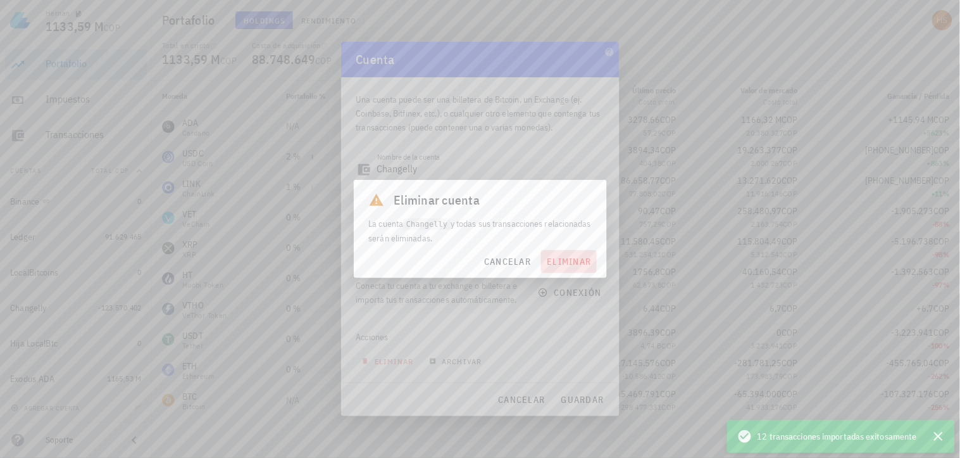
click at [567, 261] on span "eliminar" at bounding box center [568, 261] width 45 height 11
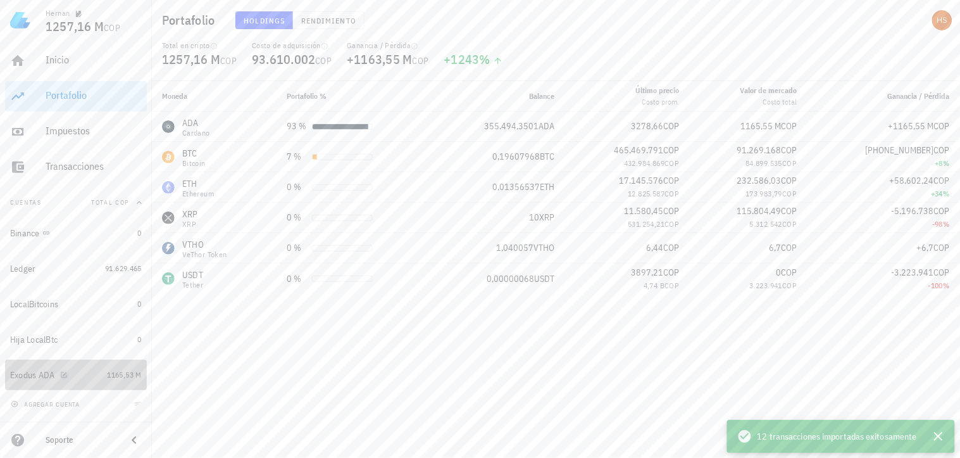
click at [65, 371] on icon "button" at bounding box center [64, 375] width 8 height 8
type textarea "Exodus ADA"
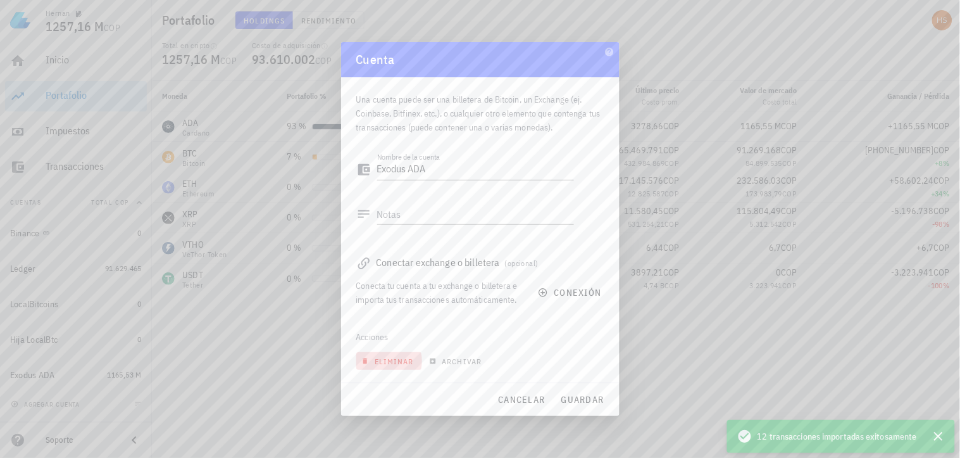
click at [404, 360] on span "eliminar" at bounding box center [389, 360] width 50 height 9
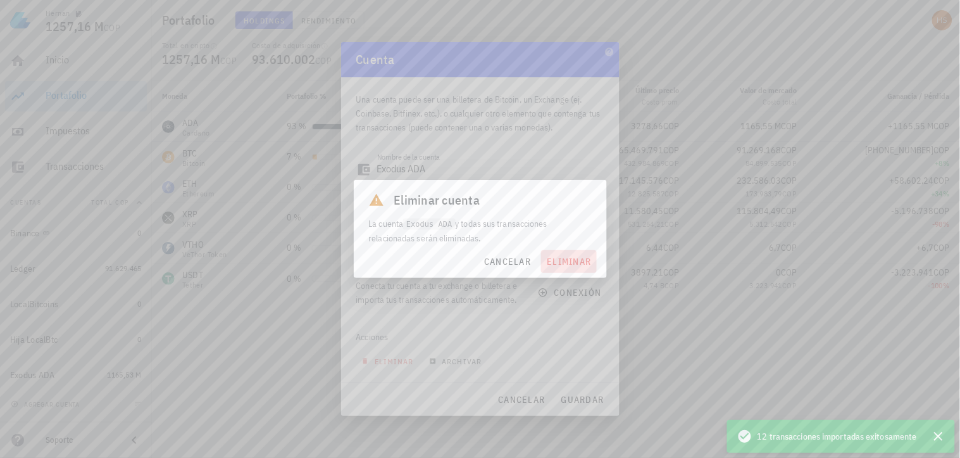
click at [567, 265] on span "eliminar" at bounding box center [568, 261] width 45 height 11
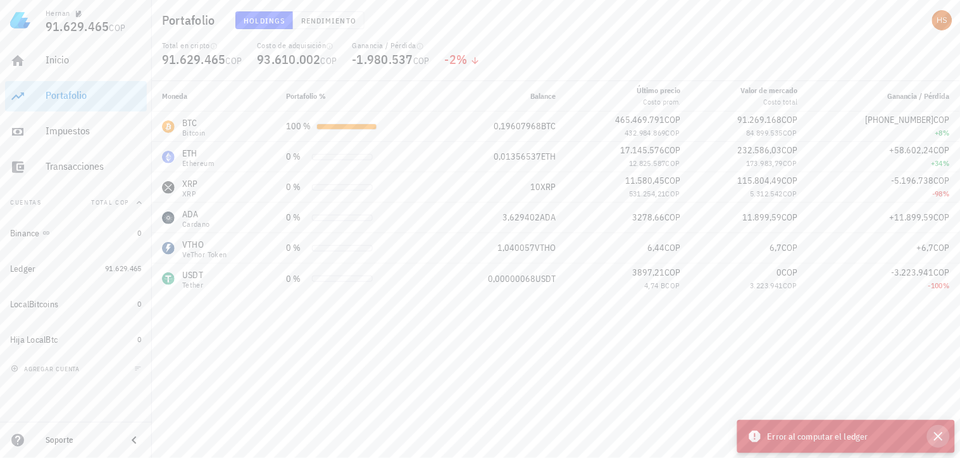
click at [941, 438] on icon "button" at bounding box center [938, 436] width 9 height 9
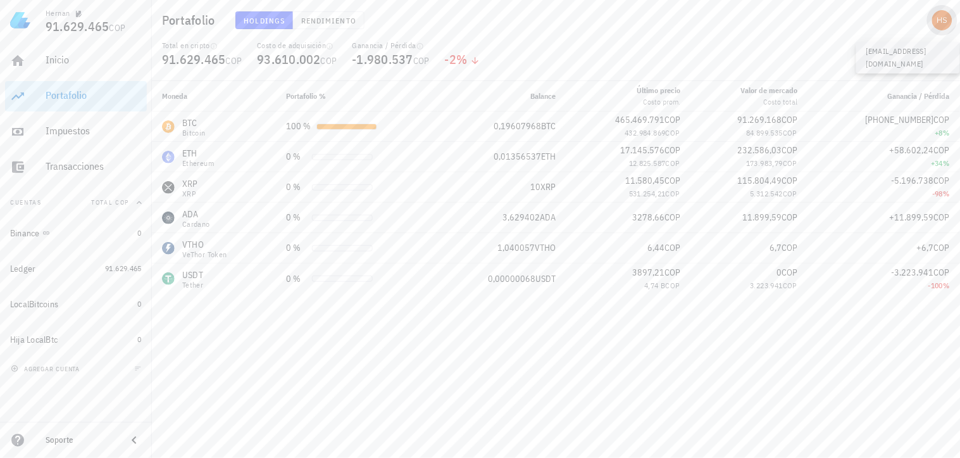
click at [941, 22] on div "avatar" at bounding box center [943, 20] width 20 height 20
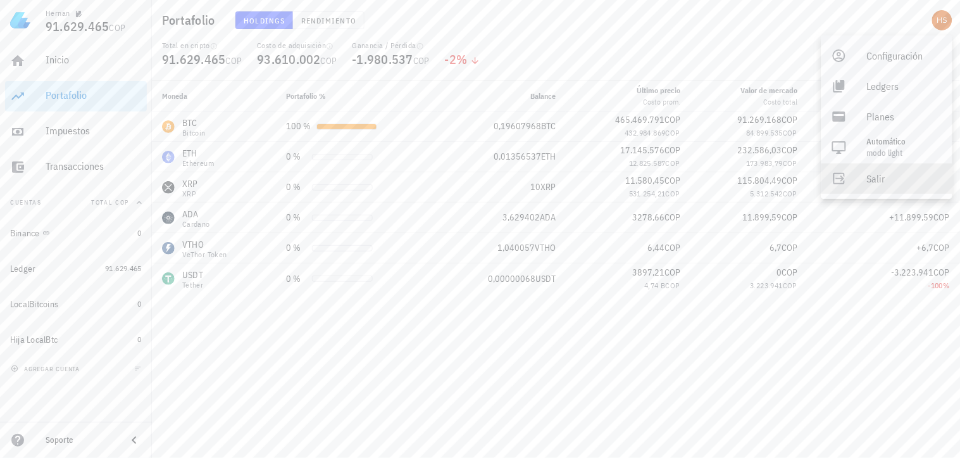
click at [891, 177] on div "Salir" at bounding box center [904, 178] width 75 height 25
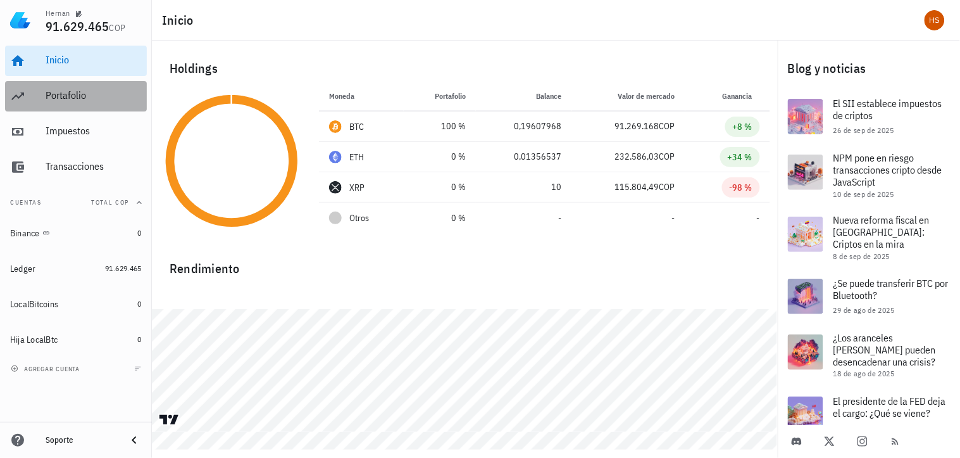
click at [73, 95] on div "Portafolio" at bounding box center [94, 95] width 96 height 12
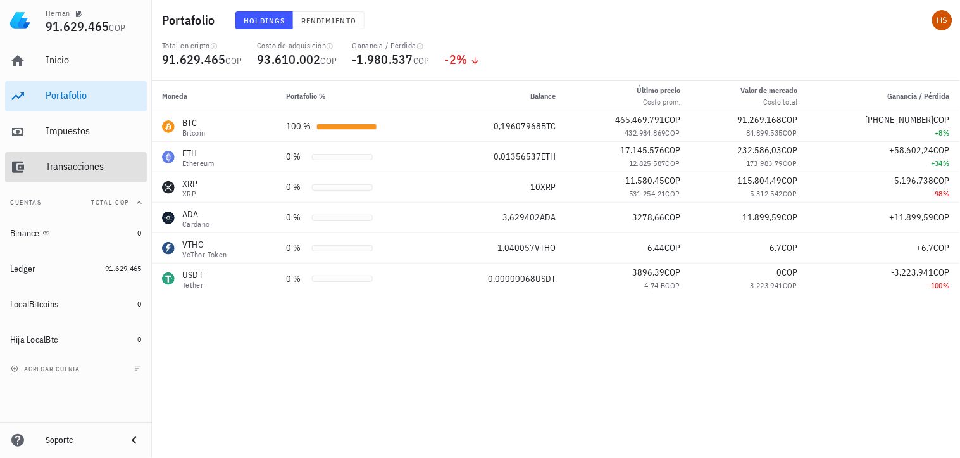
drag, startPoint x: 100, startPoint y: 161, endPoint x: 111, endPoint y: 175, distance: 18.1
click at [100, 161] on div "Transacciones" at bounding box center [94, 166] width 96 height 12
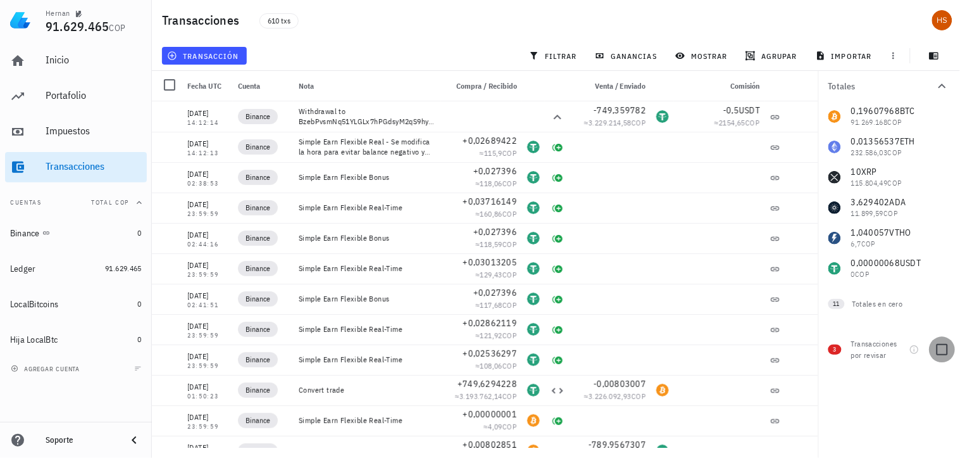
click at [941, 343] on div at bounding box center [943, 350] width 22 height 22
checkbox input "true"
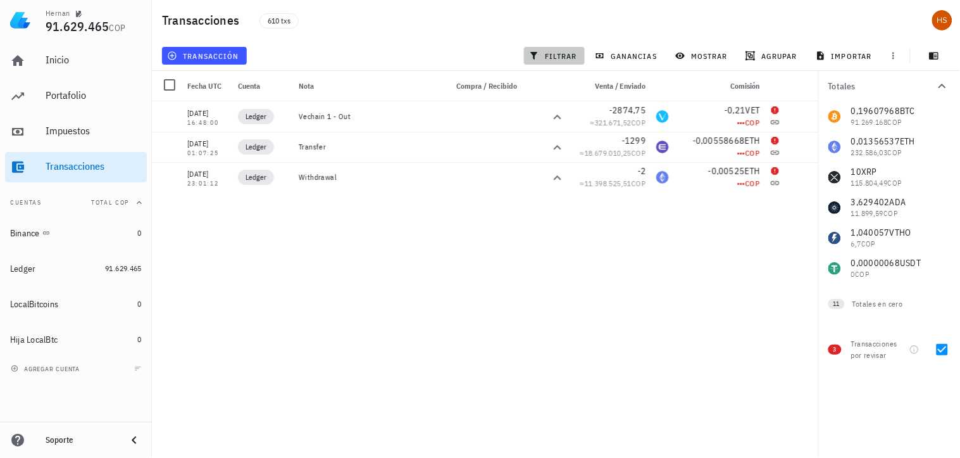
click at [573, 52] on span "filtrar" at bounding box center [555, 56] width 46 height 10
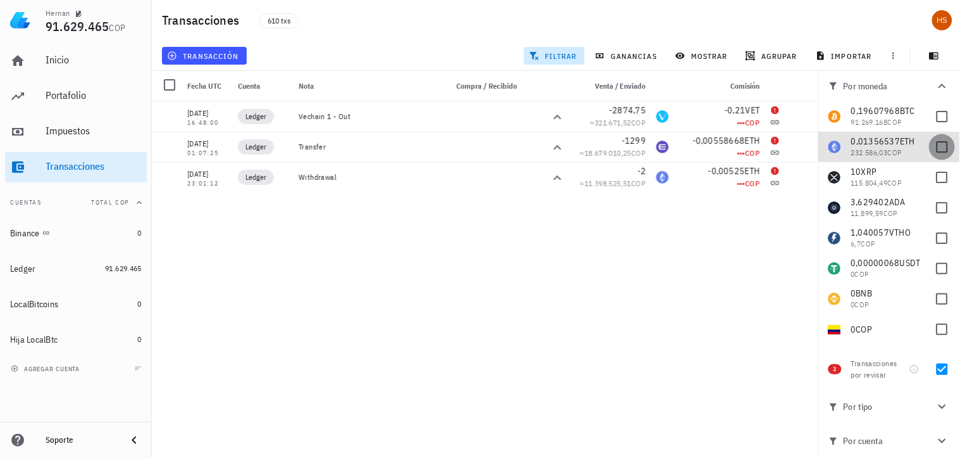
click at [935, 142] on div at bounding box center [943, 147] width 22 height 22
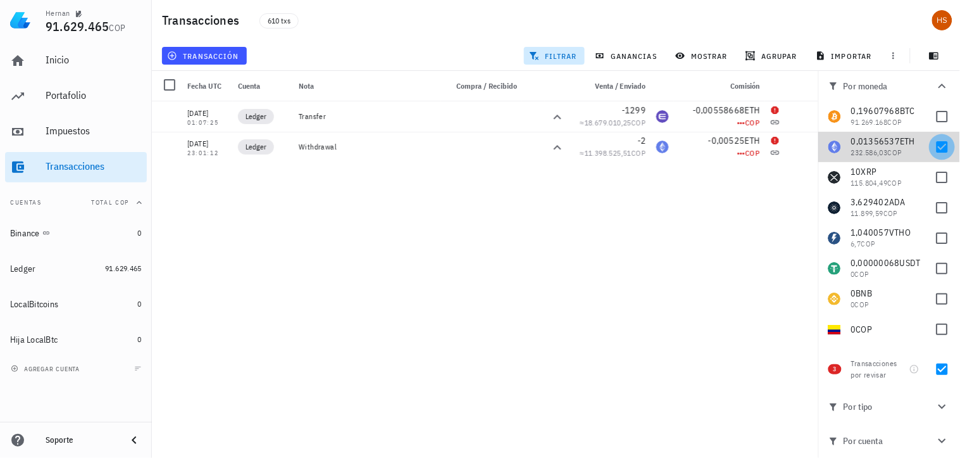
click at [940, 149] on div at bounding box center [943, 147] width 22 height 22
checkbox input "false"
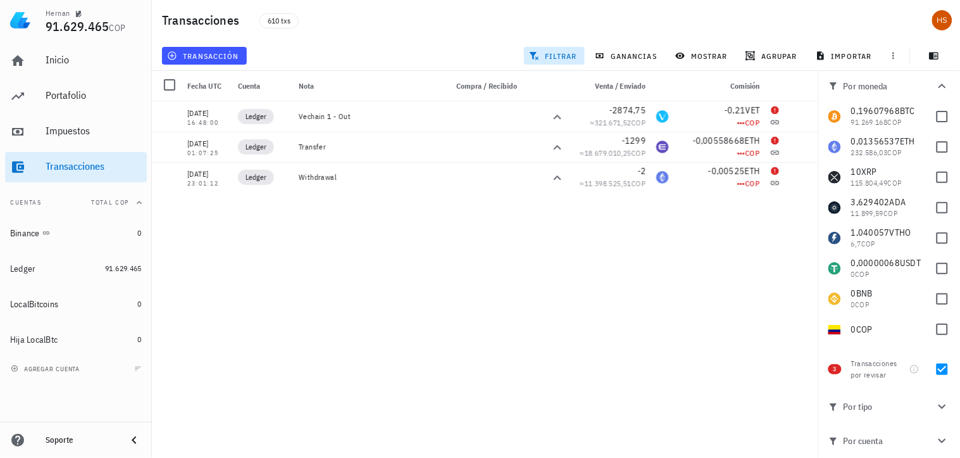
click at [570, 58] on span "filtrar" at bounding box center [555, 56] width 46 height 10
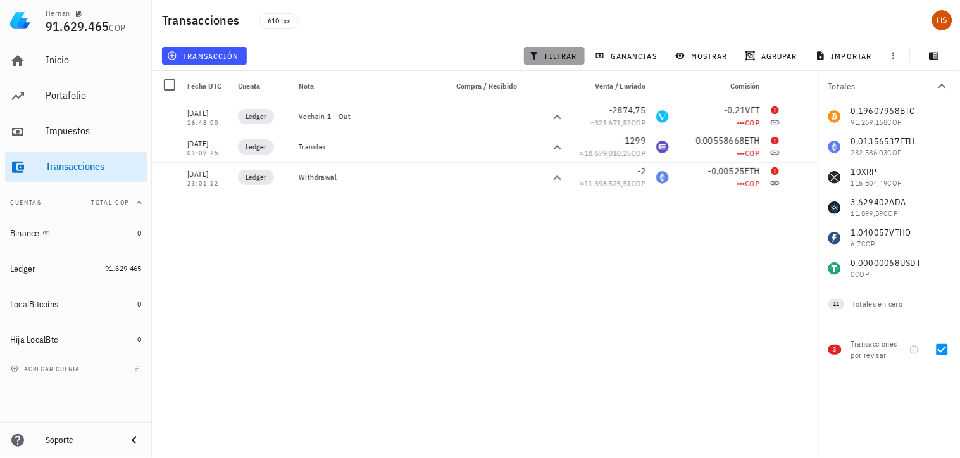
click at [558, 58] on span "filtrar" at bounding box center [555, 56] width 46 height 10
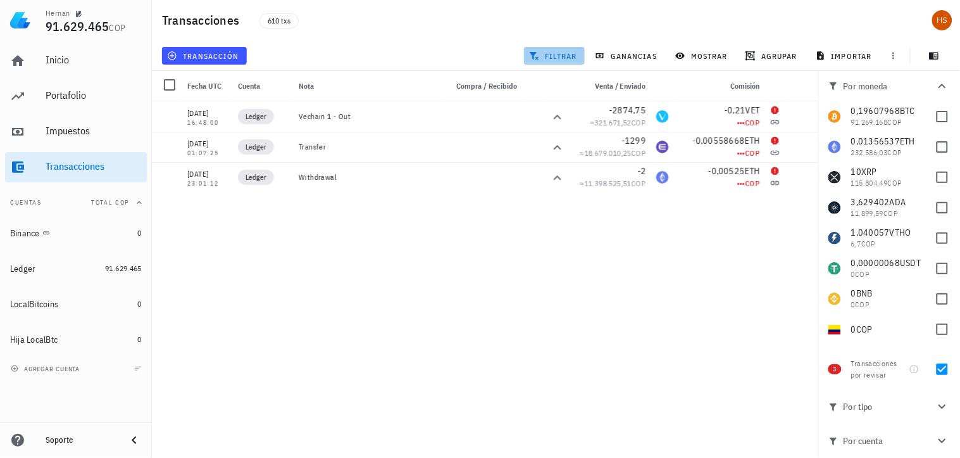
click at [562, 54] on span "filtrar" at bounding box center [555, 56] width 46 height 10
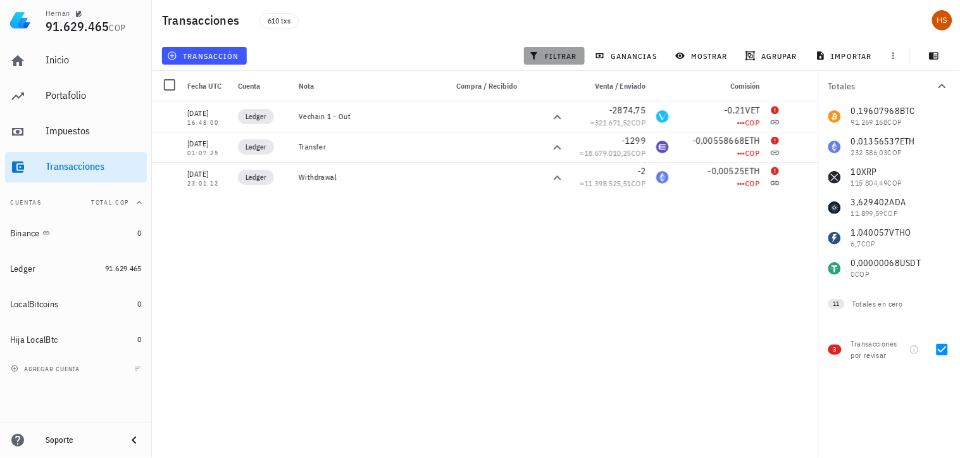
click at [562, 54] on span "filtrar" at bounding box center [555, 56] width 46 height 10
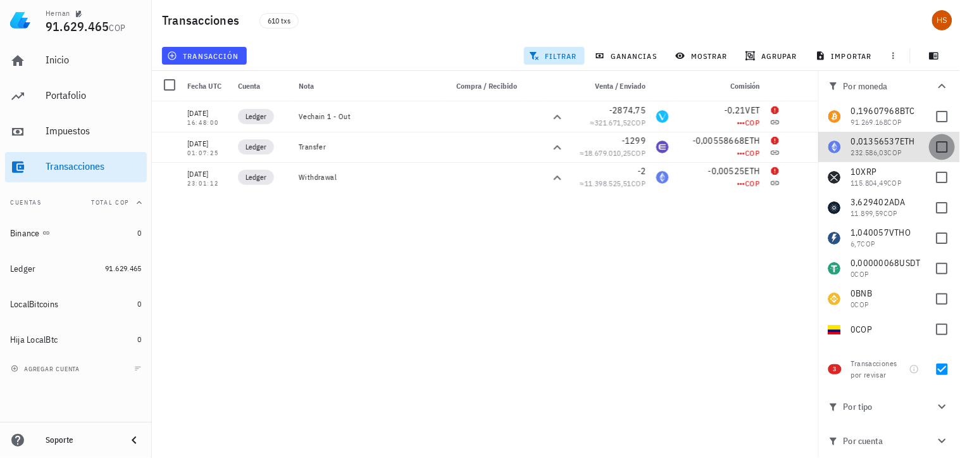
click at [936, 147] on div at bounding box center [943, 147] width 22 height 22
checkbox input "true"
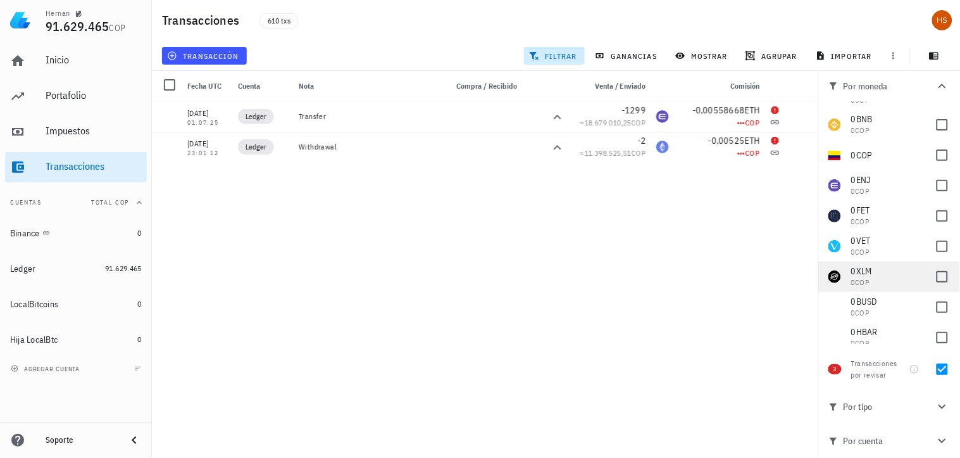
scroll to position [211, 0]
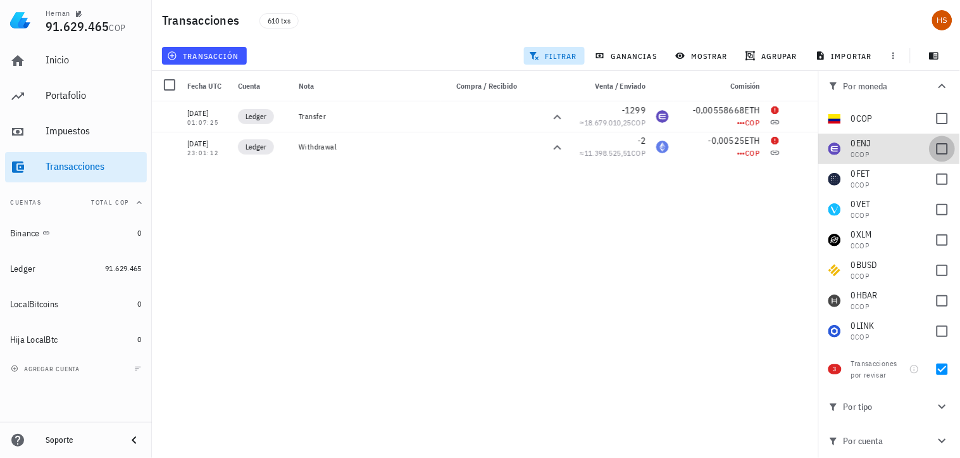
click at [940, 148] on div at bounding box center [943, 149] width 22 height 22
click at [940, 150] on div at bounding box center [943, 149] width 22 height 22
checkbox input "false"
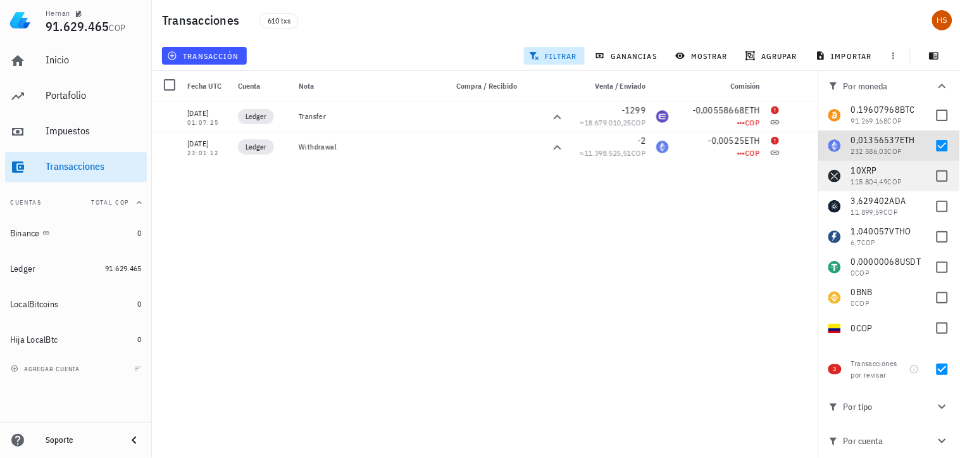
scroll to position [0, 0]
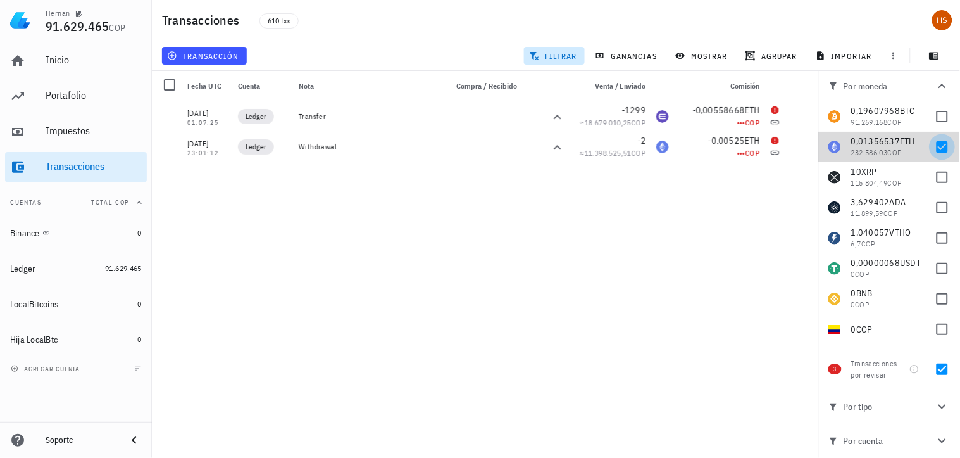
click at [934, 147] on div at bounding box center [943, 147] width 22 height 22
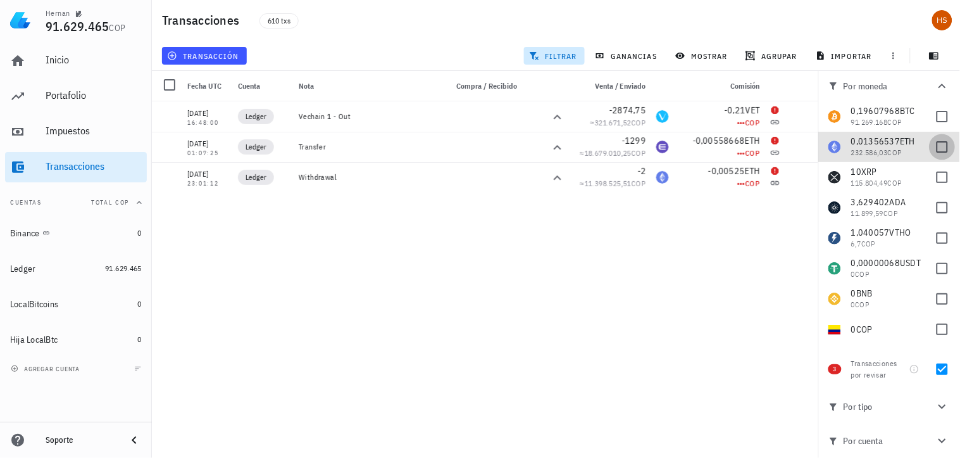
click at [933, 150] on div at bounding box center [943, 147] width 22 height 22
checkbox input "true"
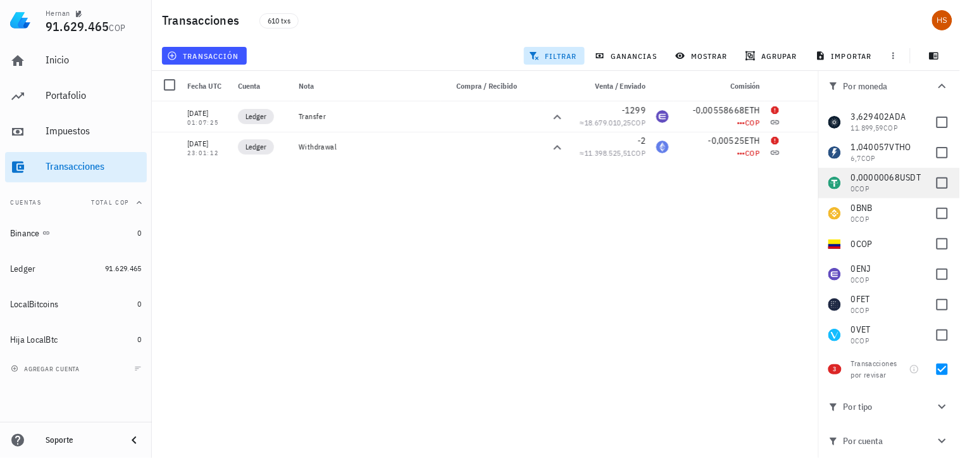
scroll to position [141, 0]
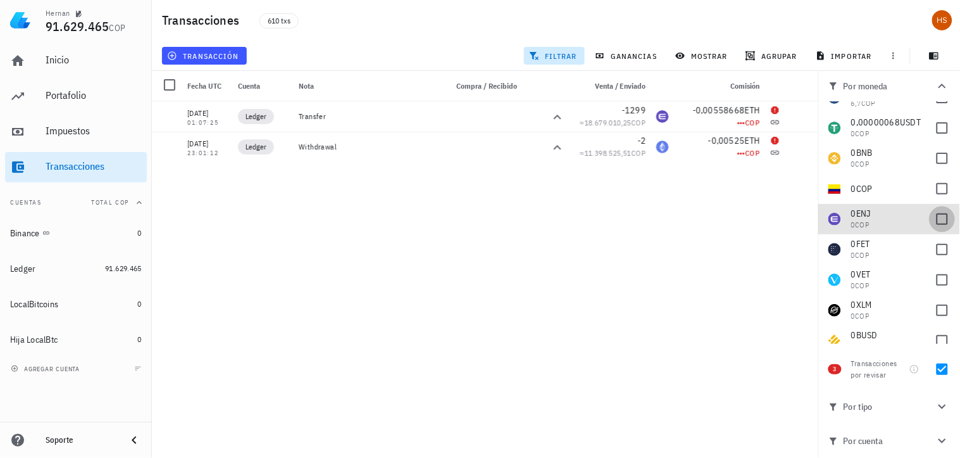
click at [933, 220] on div at bounding box center [943, 219] width 22 height 22
checkbox input "true"
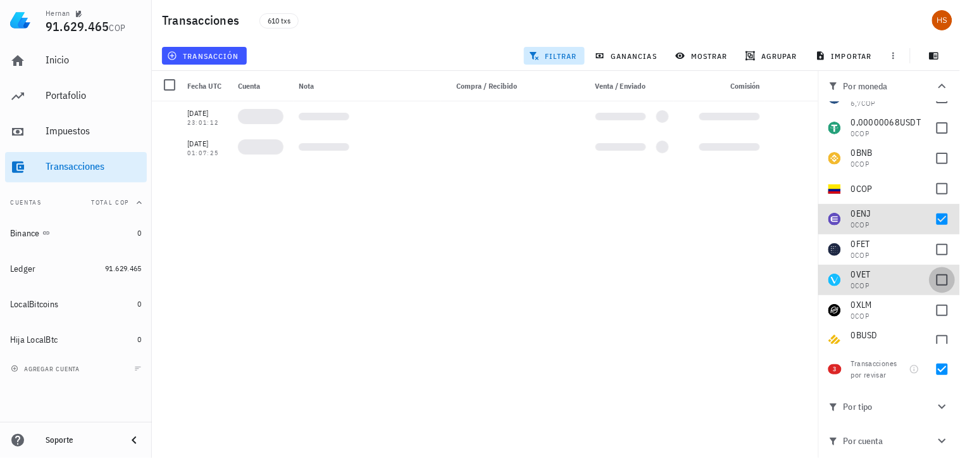
click at [932, 282] on div at bounding box center [943, 280] width 22 height 22
checkbox input "true"
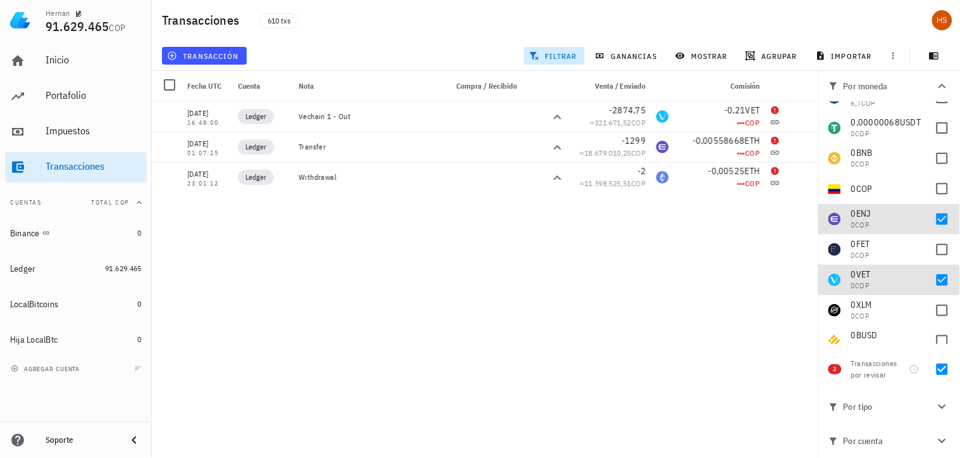
click at [681, 315] on div "09/05/2025 14:12:14 Binance Withdrawal to BzebPvsmNq51YLGLx7hPGdsyM2qS9hya3GdKb…" at bounding box center [485, 274] width 667 height 346
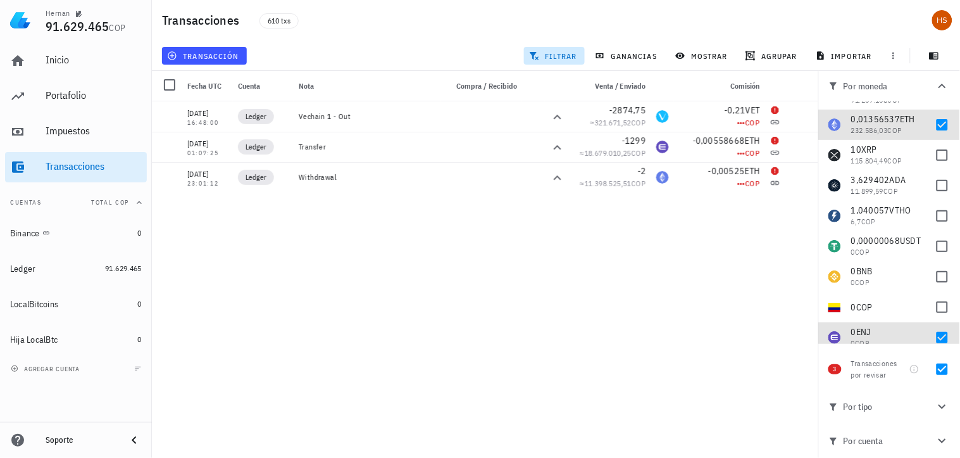
scroll to position [27, 0]
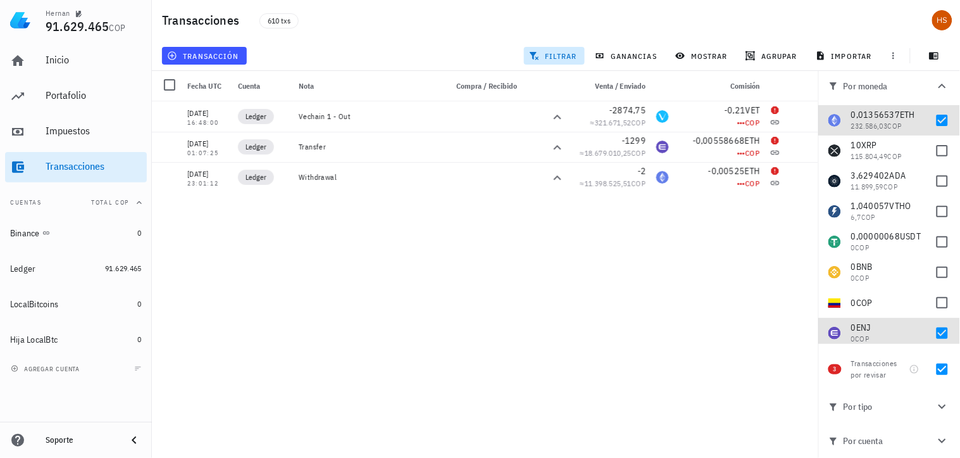
click at [444, 314] on div "09/05/2025 14:12:14 Binance Withdrawal to BzebPvsmNq51YLGLx7hPGdsyM2qS9hya3GdKb…" at bounding box center [485, 274] width 667 height 346
click at [714, 299] on div "09/05/2025 14:12:14 Binance Withdrawal to BzebPvsmNq51YLGLx7hPGdsyM2qS9hya3GdKb…" at bounding box center [485, 274] width 667 height 346
click at [72, 99] on div "Portafolio" at bounding box center [94, 95] width 96 height 12
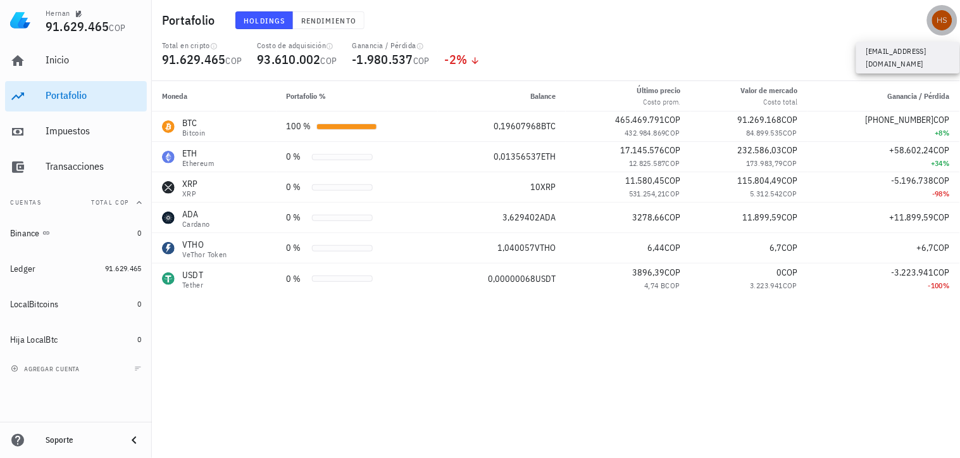
click at [945, 20] on div "avatar" at bounding box center [943, 20] width 20 height 20
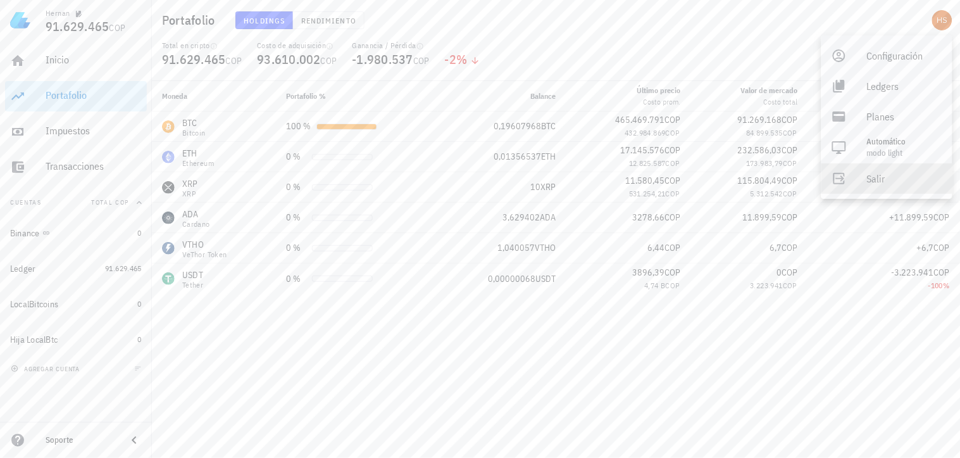
click at [895, 182] on div "Salir" at bounding box center [904, 178] width 75 height 25
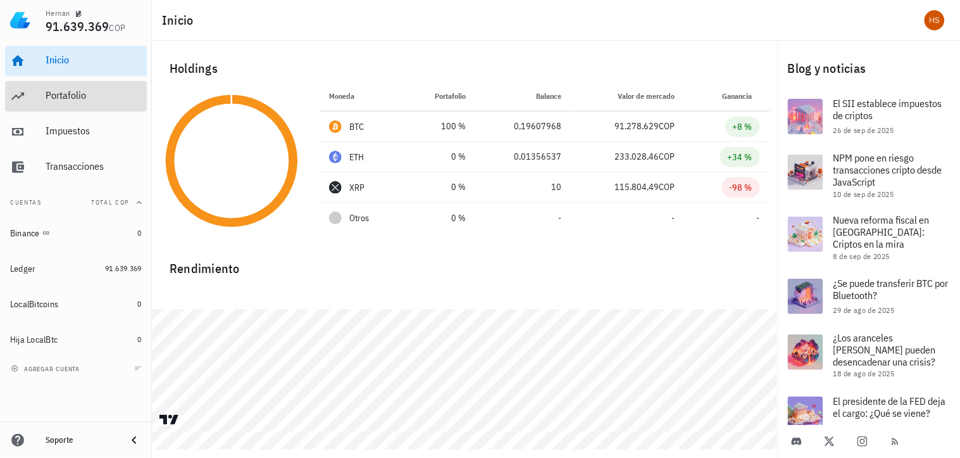
click at [73, 93] on div "Portafolio" at bounding box center [94, 95] width 96 height 12
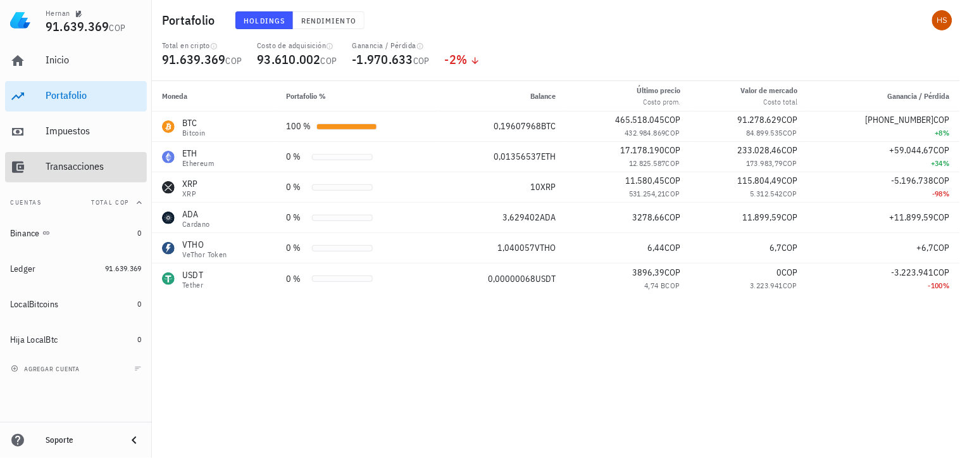
drag, startPoint x: 97, startPoint y: 166, endPoint x: 119, endPoint y: 190, distance: 32.7
click at [97, 166] on div "Transacciones" at bounding box center [94, 166] width 96 height 12
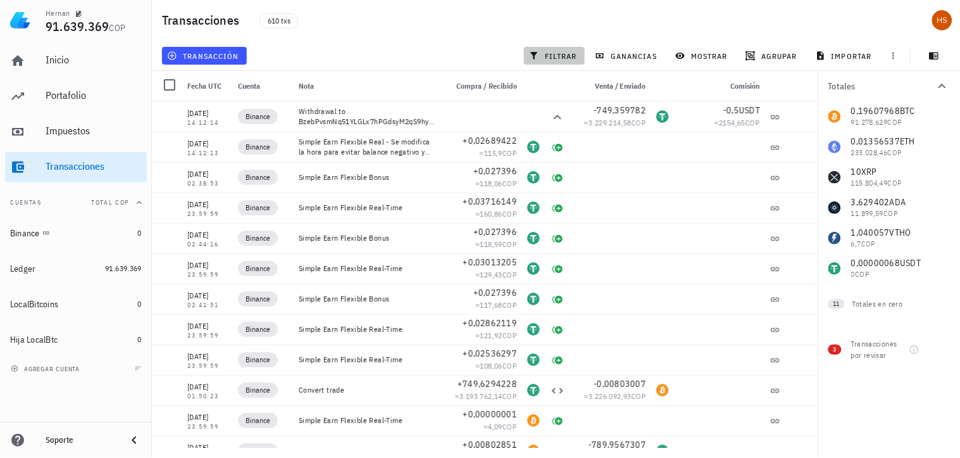
click at [568, 47] on button "filtrar" at bounding box center [554, 56] width 61 height 18
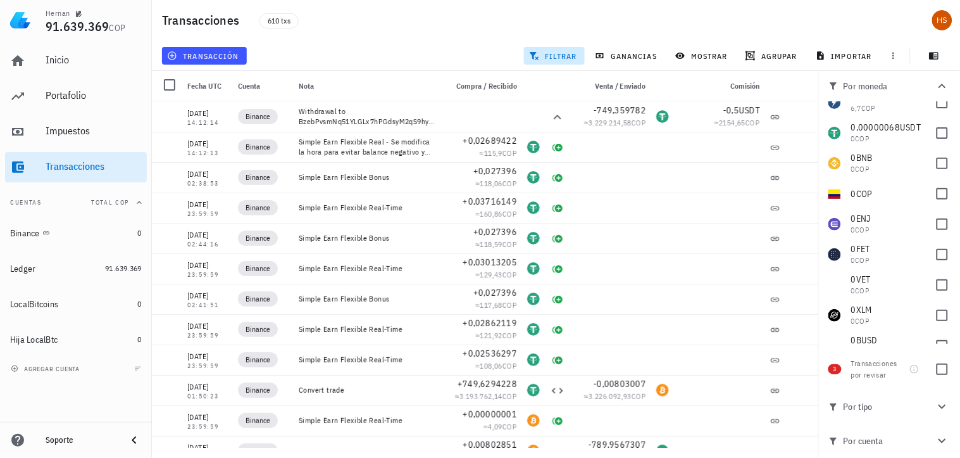
scroll to position [141, 0]
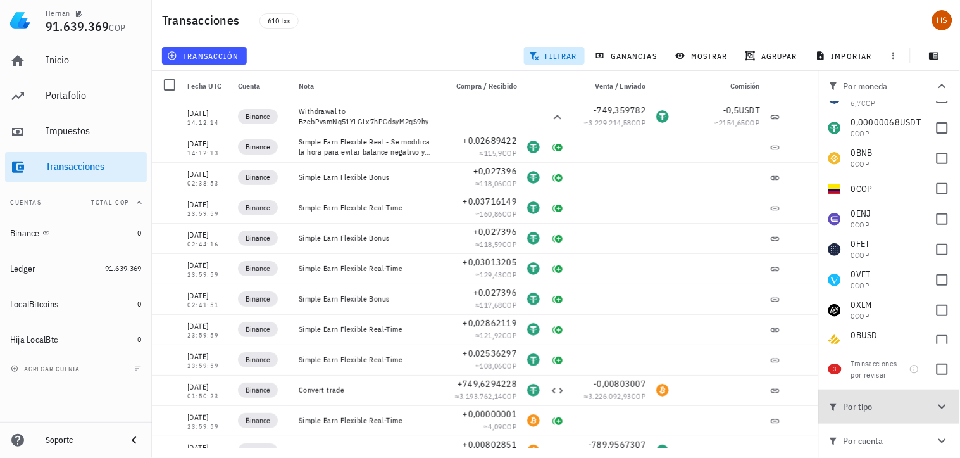
click at [941, 403] on icon "button" at bounding box center [942, 406] width 15 height 15
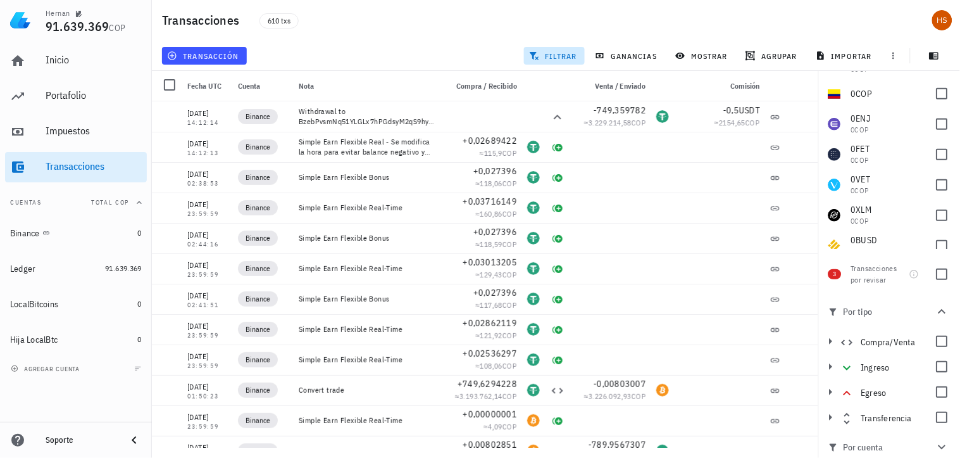
scroll to position [101, 0]
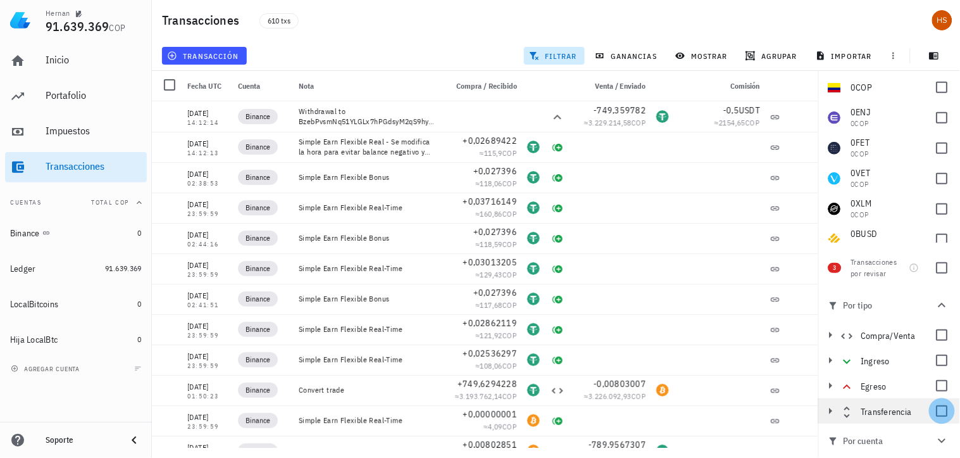
click at [937, 416] on div at bounding box center [943, 411] width 22 height 22
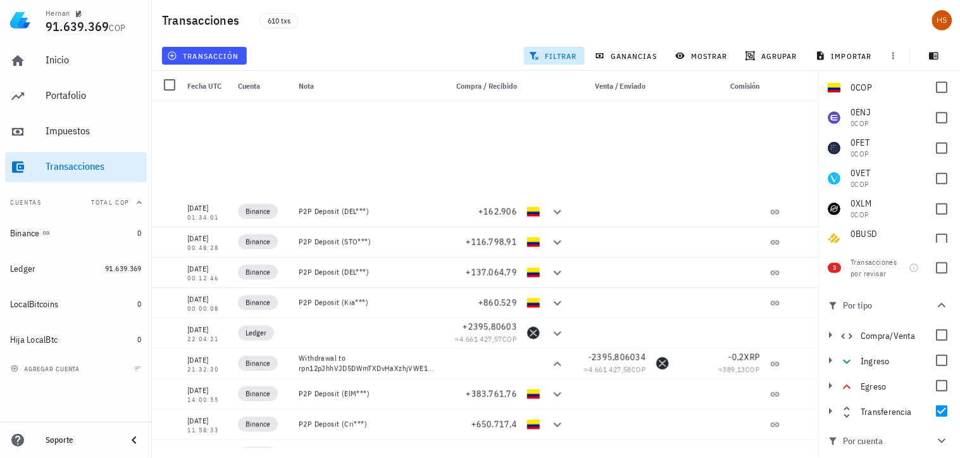
scroll to position [844, 0]
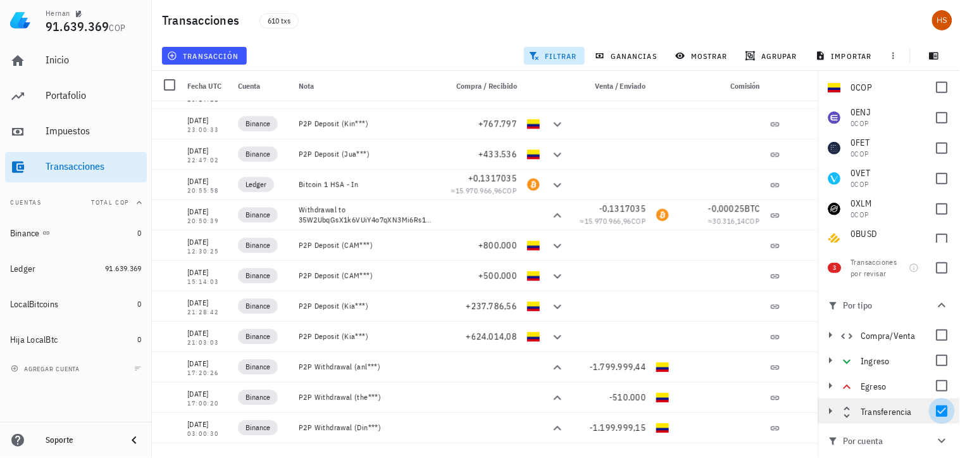
click at [932, 408] on div at bounding box center [943, 411] width 22 height 22
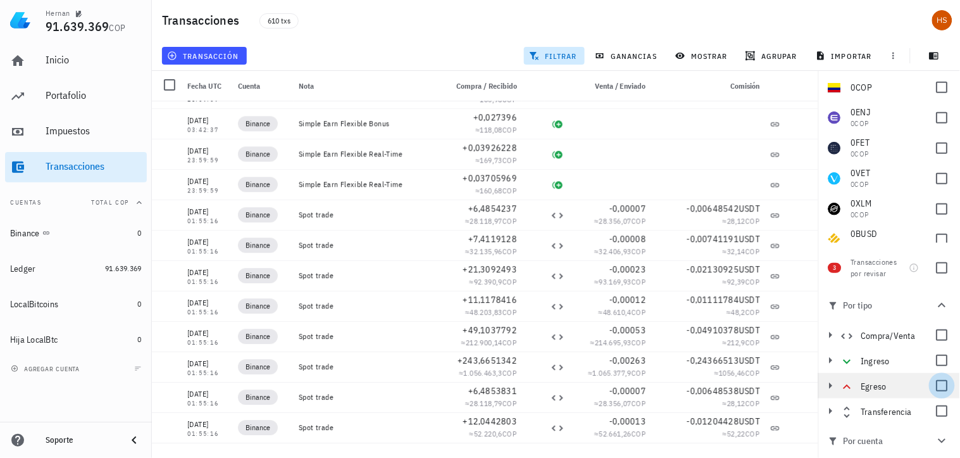
click at [936, 387] on div at bounding box center [943, 386] width 22 height 22
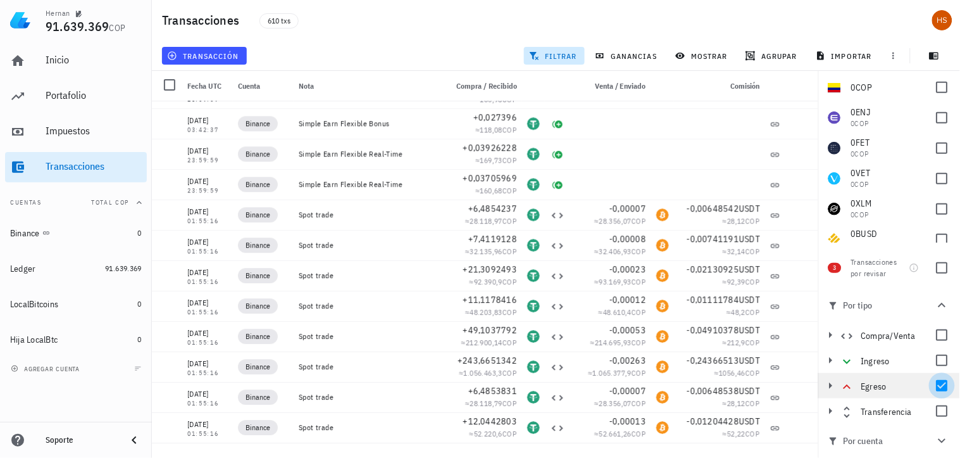
scroll to position [0, 0]
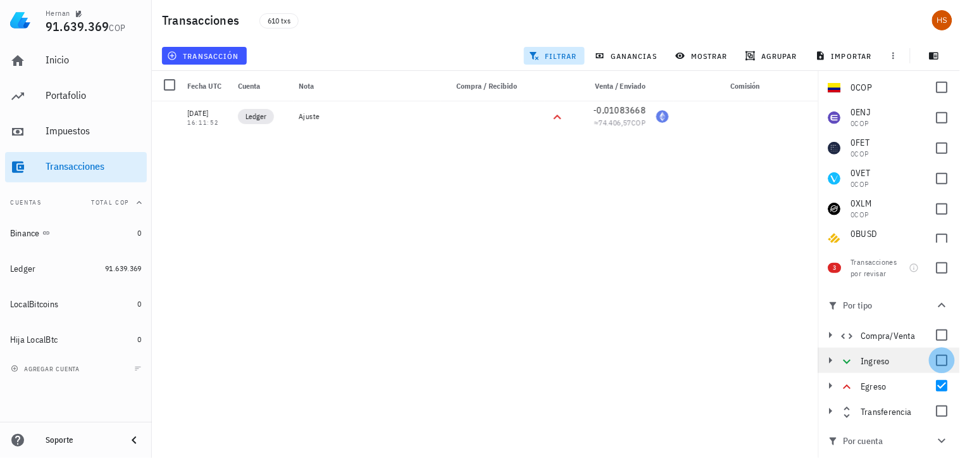
click at [932, 361] on div at bounding box center [943, 360] width 22 height 22
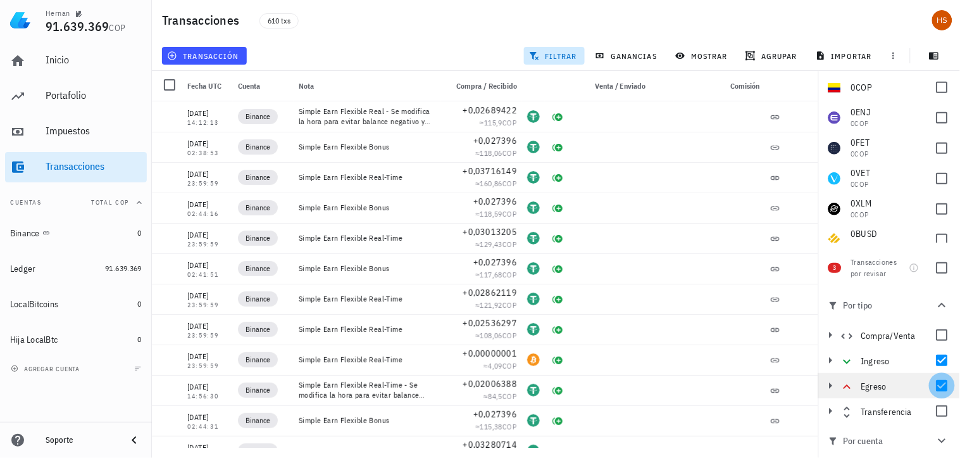
click at [934, 386] on div at bounding box center [943, 386] width 22 height 22
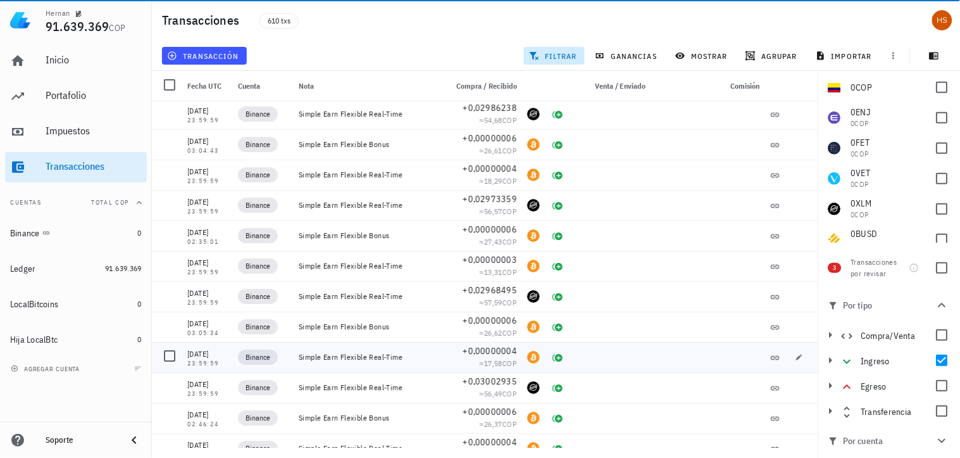
scroll to position [8861, 0]
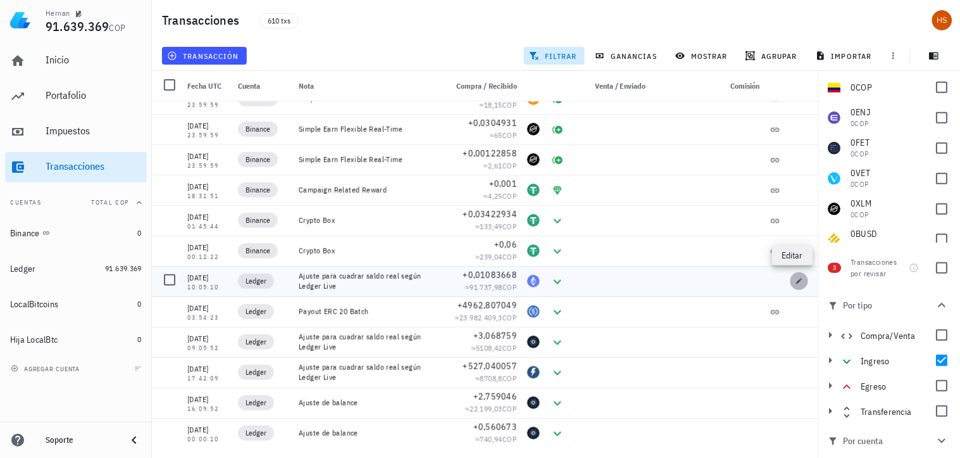
click at [796, 277] on icon "button" at bounding box center [800, 281] width 8 height 8
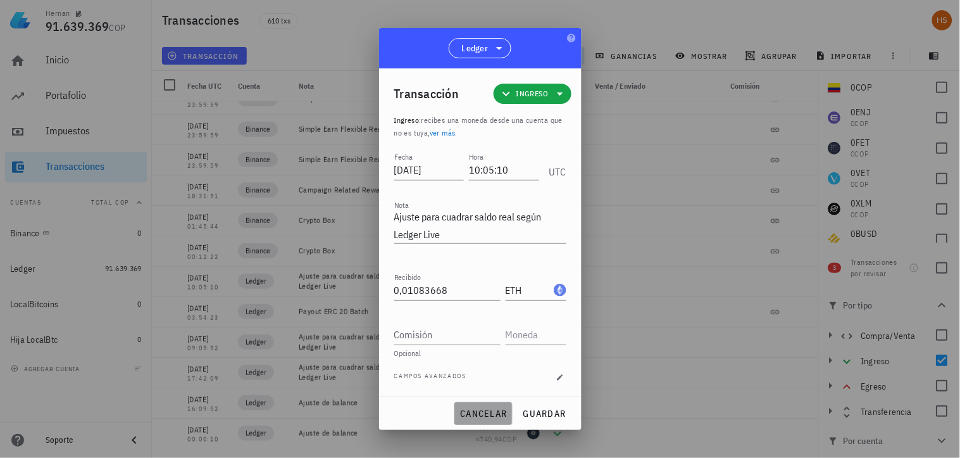
click at [487, 413] on span "cancelar" at bounding box center [483, 413] width 47 height 11
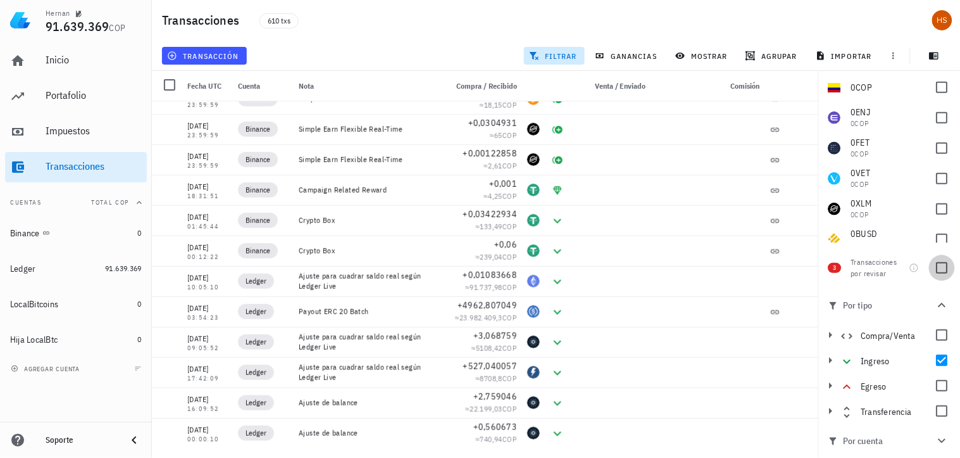
click at [933, 276] on div at bounding box center [943, 268] width 22 height 22
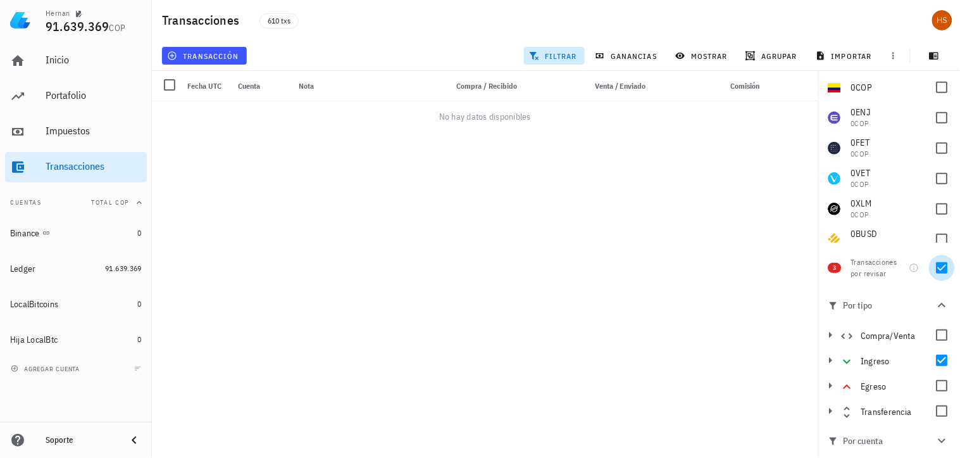
click at [934, 273] on div at bounding box center [943, 268] width 22 height 22
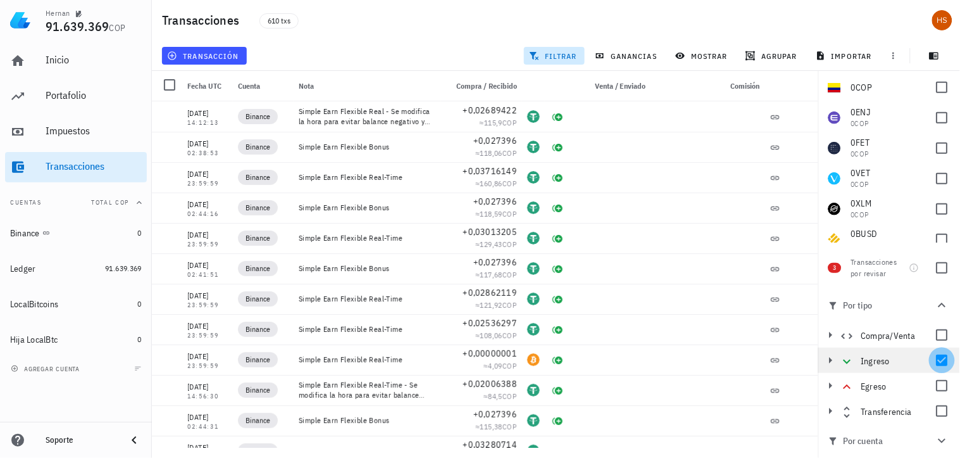
click at [937, 361] on div at bounding box center [943, 360] width 22 height 22
click at [939, 339] on div at bounding box center [943, 335] width 22 height 22
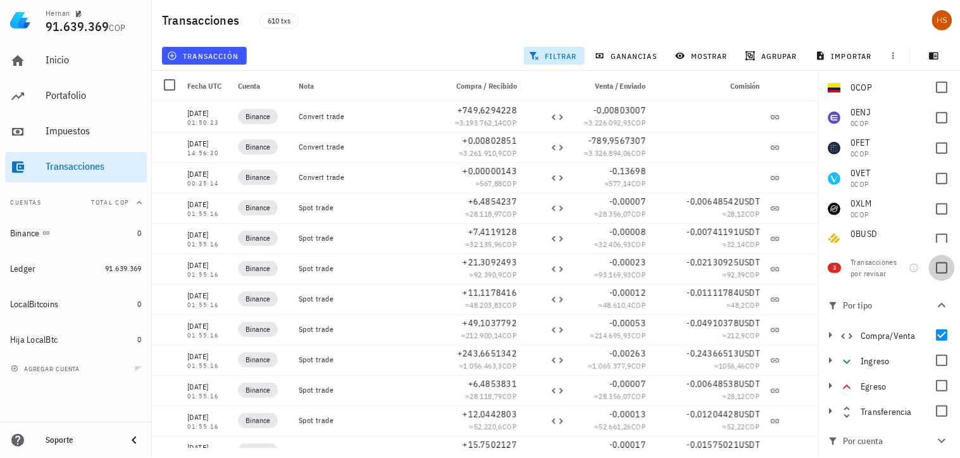
click at [933, 271] on div at bounding box center [943, 268] width 22 height 22
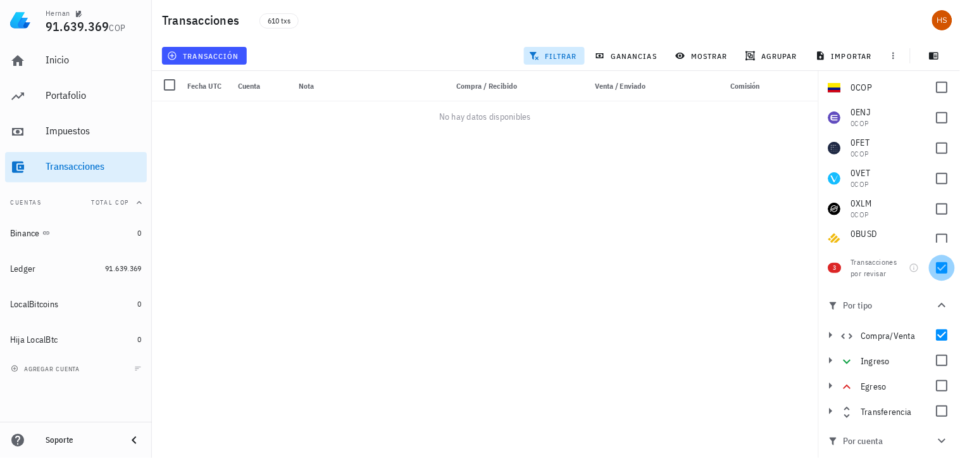
click at [933, 271] on div at bounding box center [943, 268] width 22 height 22
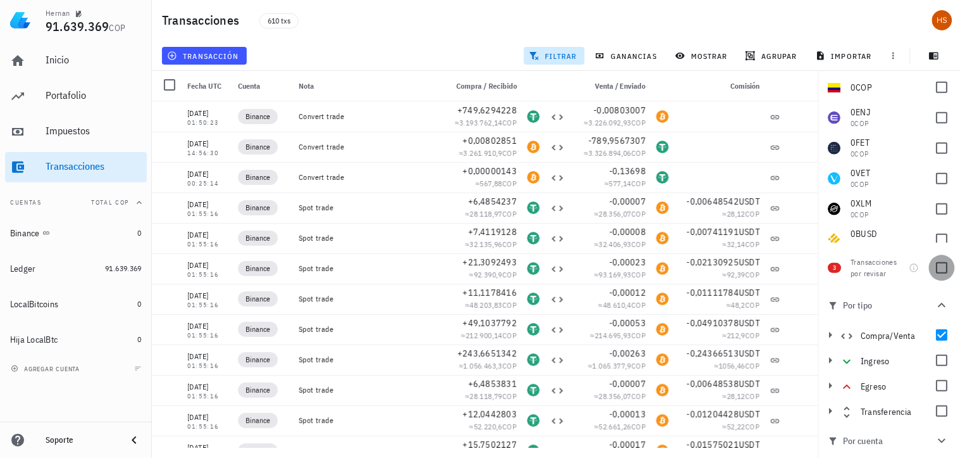
click at [934, 268] on div at bounding box center [943, 268] width 22 height 22
checkbox input "true"
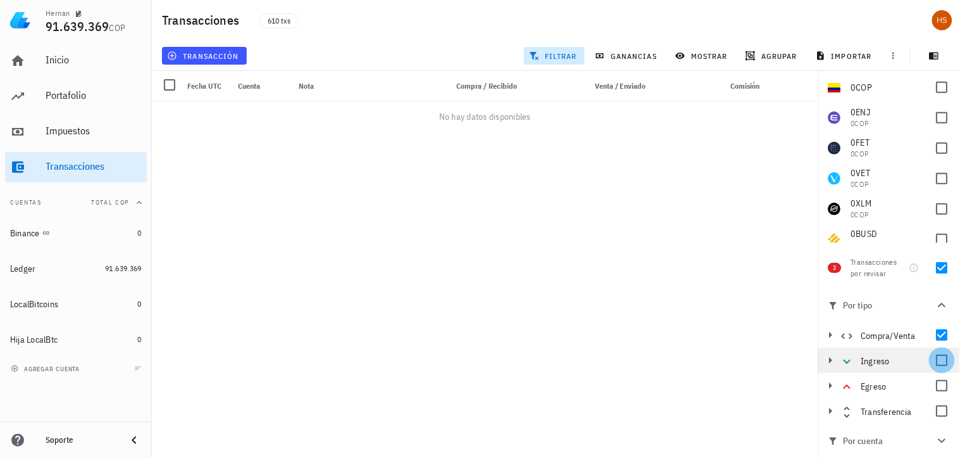
click at [937, 358] on div at bounding box center [943, 360] width 22 height 22
click at [934, 382] on div at bounding box center [943, 386] width 22 height 22
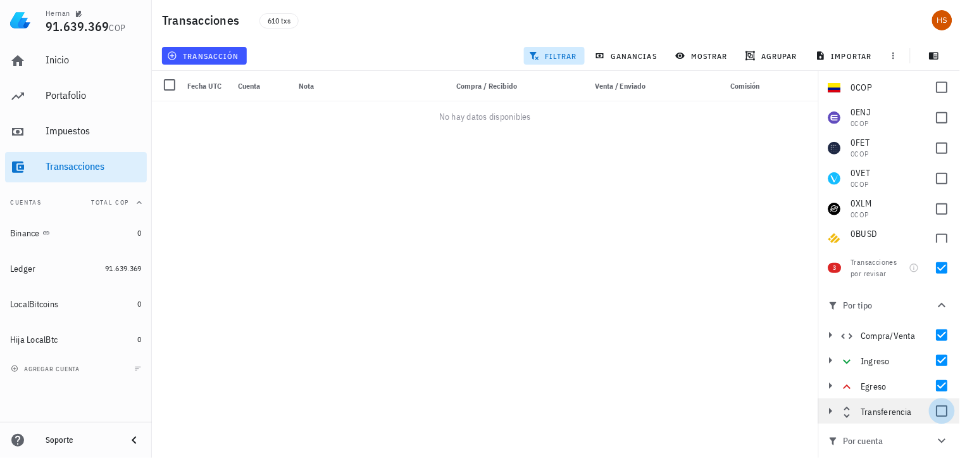
click at [933, 410] on div at bounding box center [943, 411] width 22 height 22
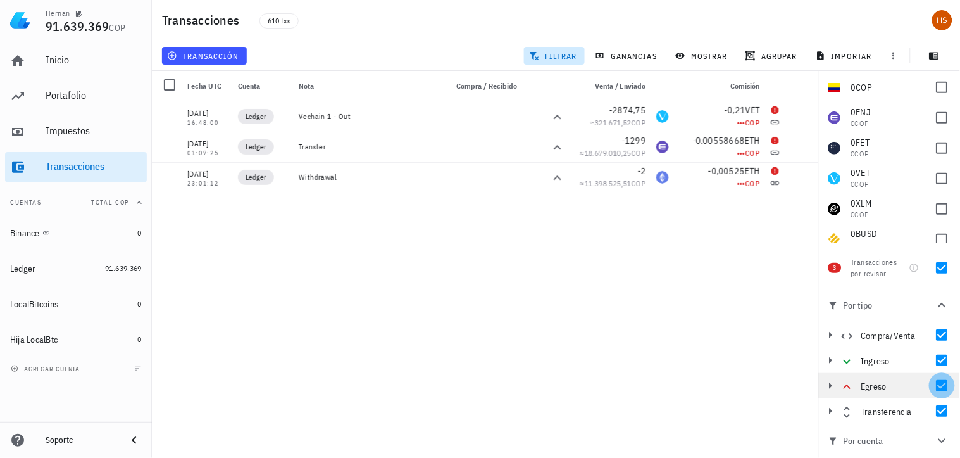
click at [935, 382] on div at bounding box center [943, 386] width 22 height 22
click at [939, 359] on div at bounding box center [943, 360] width 22 height 22
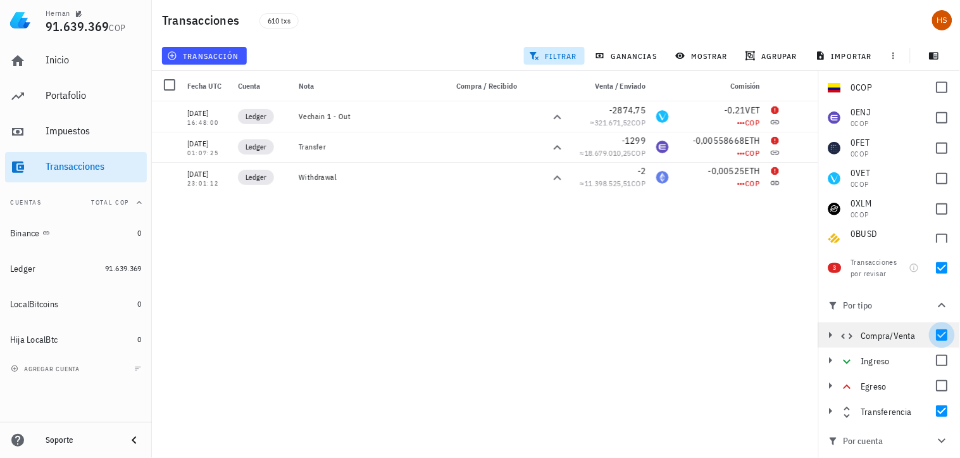
click at [937, 338] on div at bounding box center [943, 335] width 22 height 22
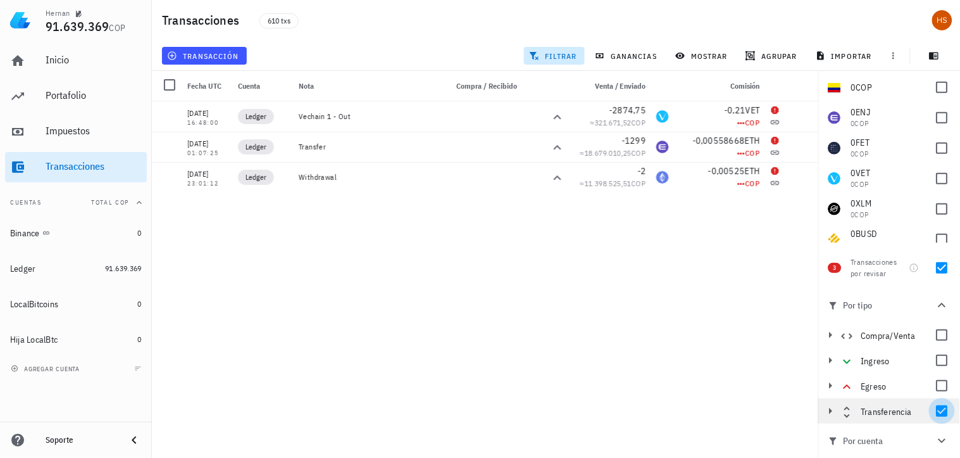
click at [938, 414] on div at bounding box center [943, 411] width 22 height 22
click at [939, 386] on div at bounding box center [943, 386] width 22 height 22
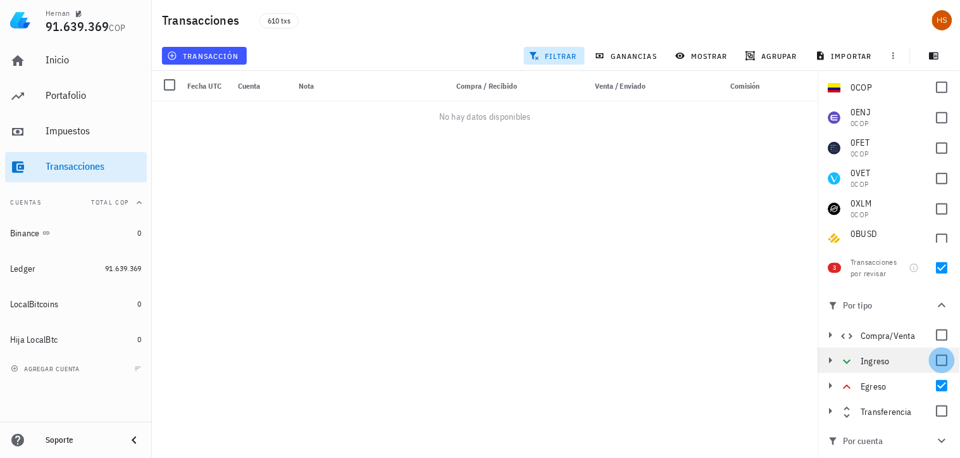
click at [935, 359] on div at bounding box center [943, 360] width 22 height 22
click at [934, 337] on div at bounding box center [943, 335] width 22 height 22
click at [935, 362] on div at bounding box center [943, 360] width 22 height 22
click at [938, 383] on div at bounding box center [943, 386] width 22 height 22
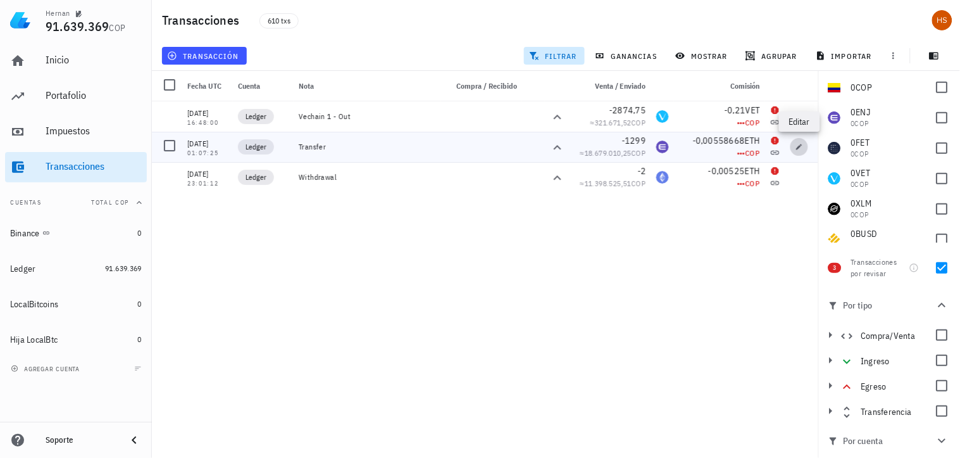
click at [801, 148] on icon "button" at bounding box center [800, 147] width 8 height 8
type input "[DATE]"
type input "01:07:25"
type textarea "Transfer"
type input "1.299"
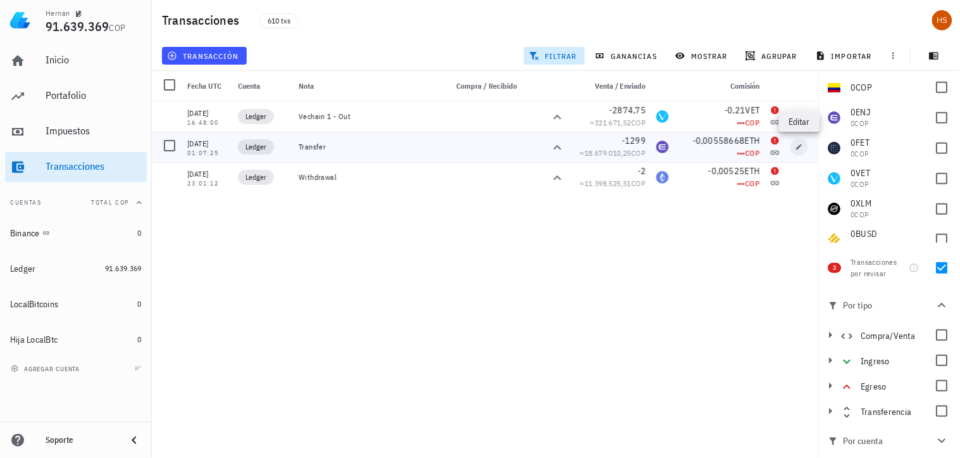
type input "ENJ"
type input "0,005586684"
type input "ETH"
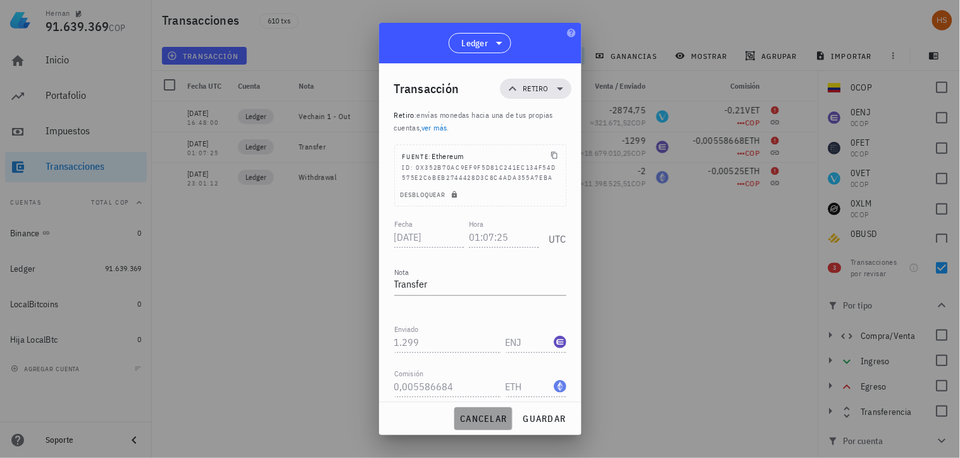
click at [495, 425] on button "cancelar" at bounding box center [484, 418] width 58 height 23
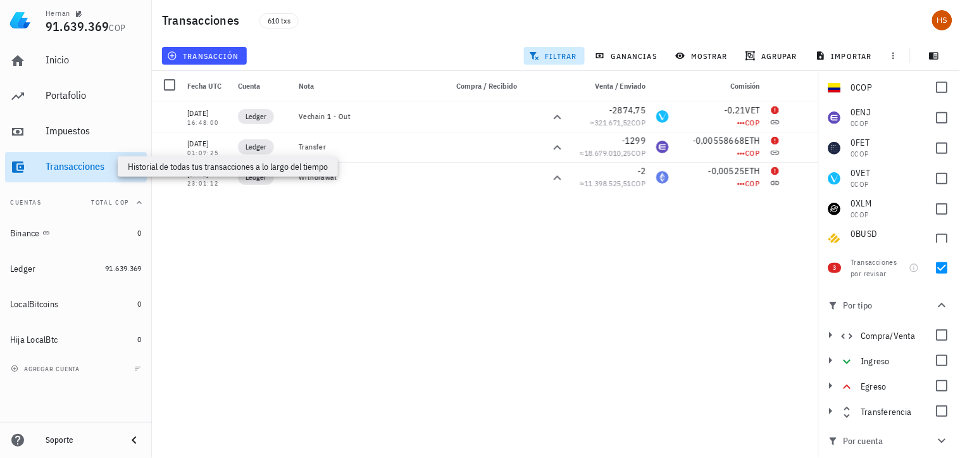
click at [75, 168] on div "Transacciones" at bounding box center [94, 166] width 96 height 12
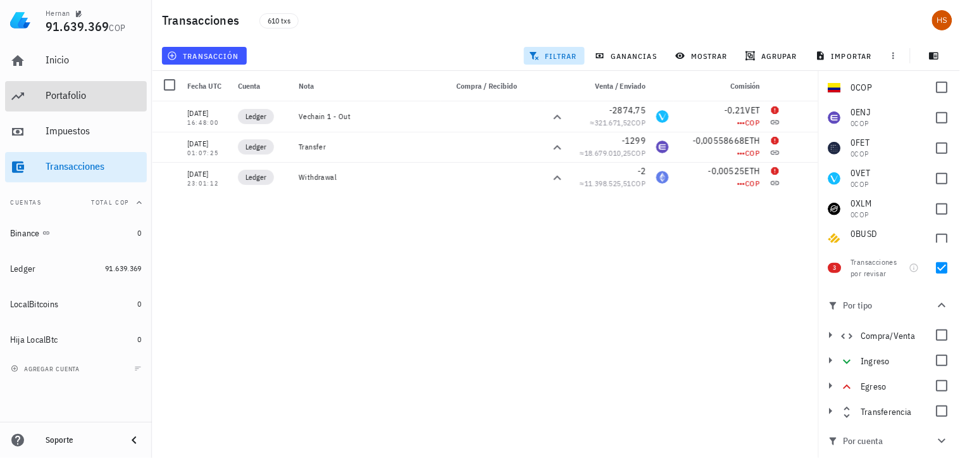
click at [76, 101] on div "Portafolio" at bounding box center [94, 95] width 96 height 12
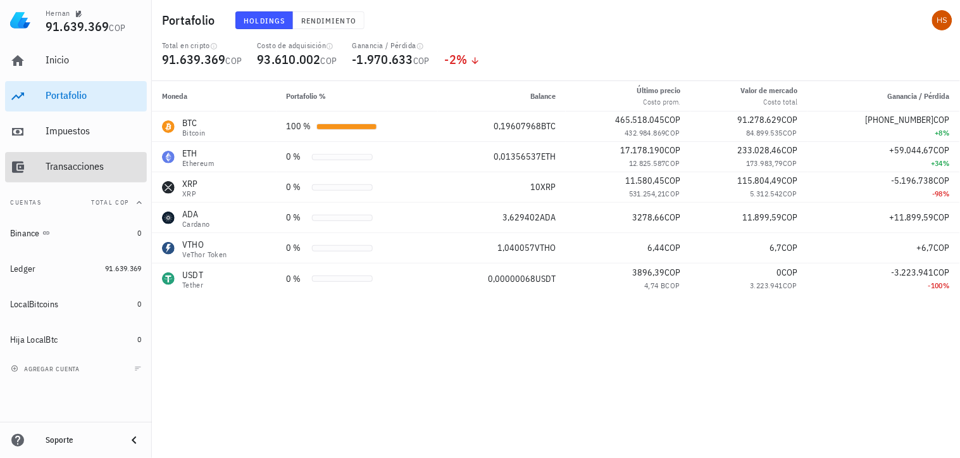
click at [95, 168] on div "Transacciones" at bounding box center [94, 166] width 96 height 12
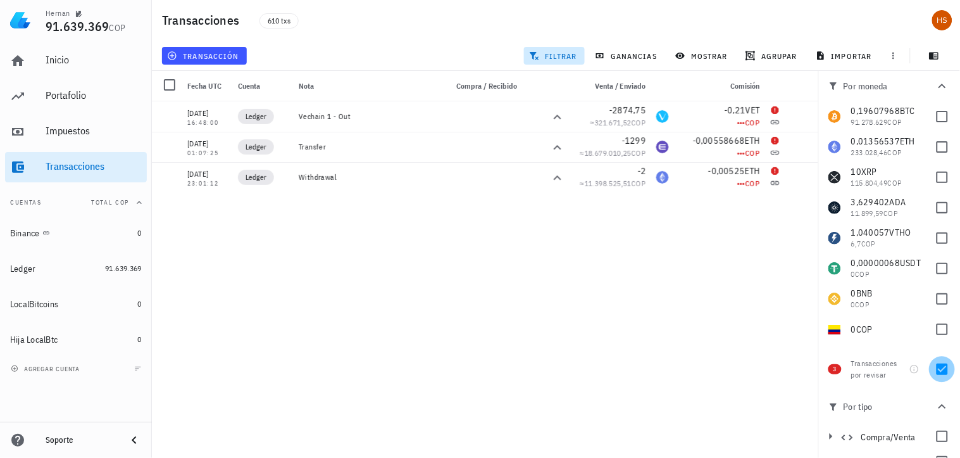
click at [937, 370] on div at bounding box center [943, 369] width 22 height 22
checkbox input "false"
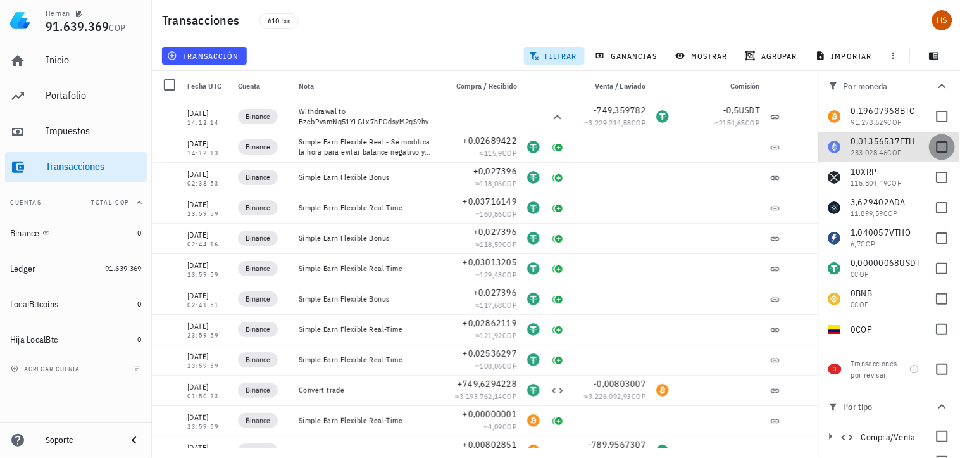
click at [932, 153] on div at bounding box center [943, 147] width 22 height 22
checkbox input "true"
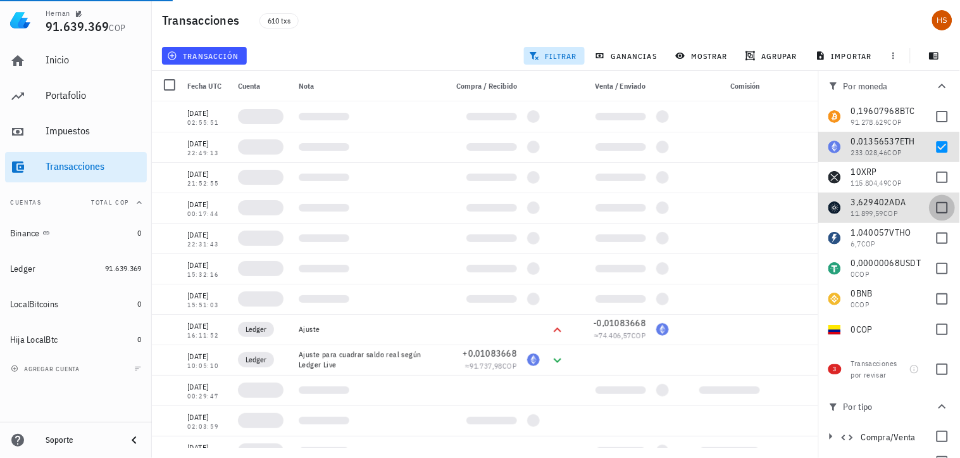
click at [933, 208] on div at bounding box center [943, 208] width 22 height 22
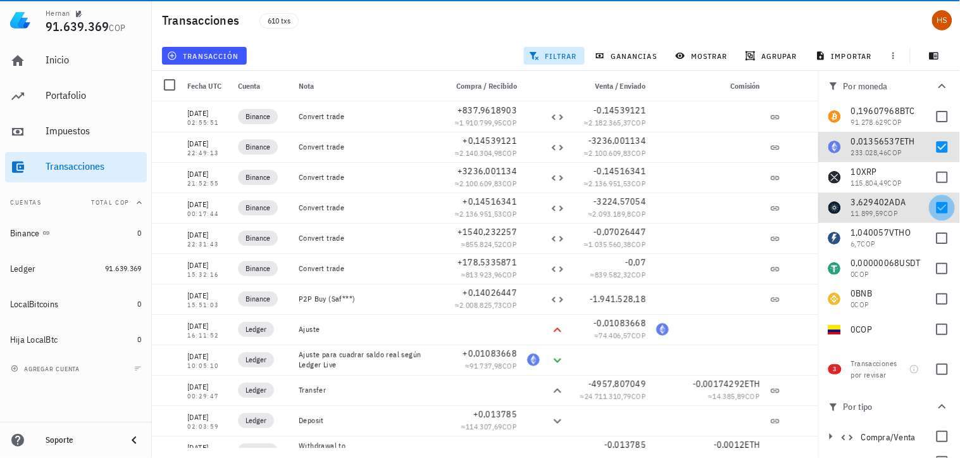
checkbox input "true"
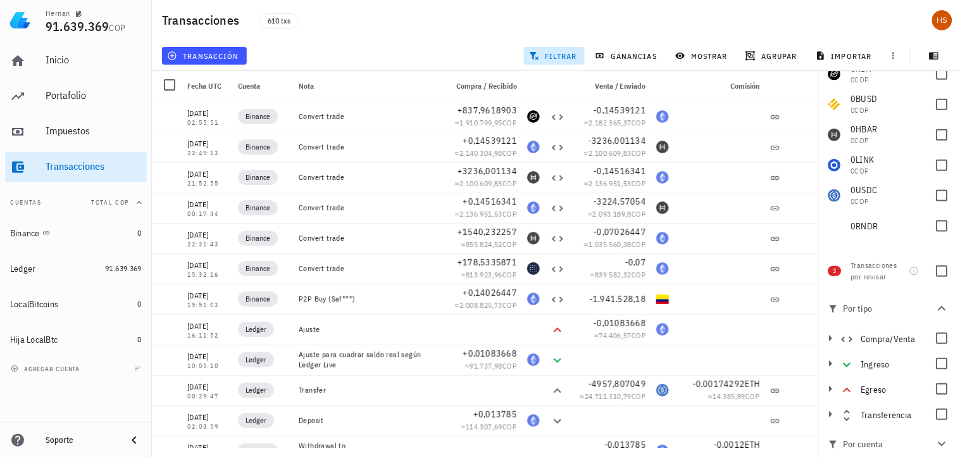
scroll to position [101, 0]
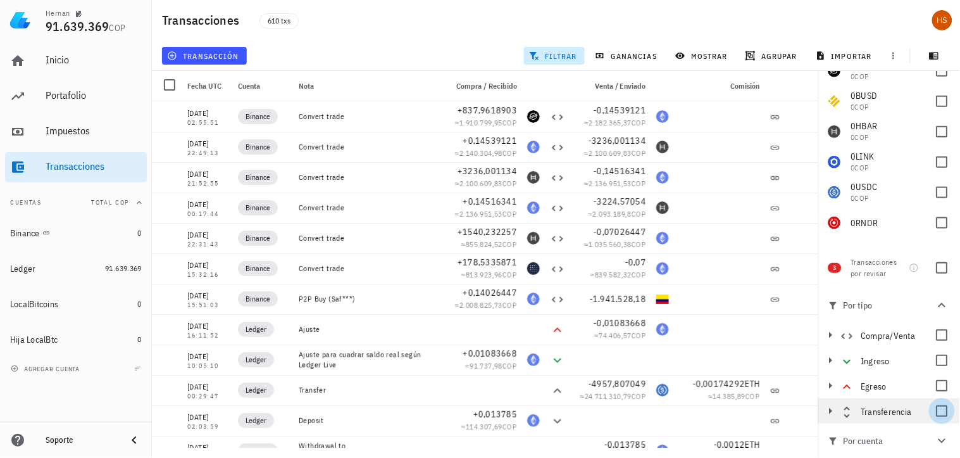
click at [934, 414] on div at bounding box center [943, 411] width 22 height 22
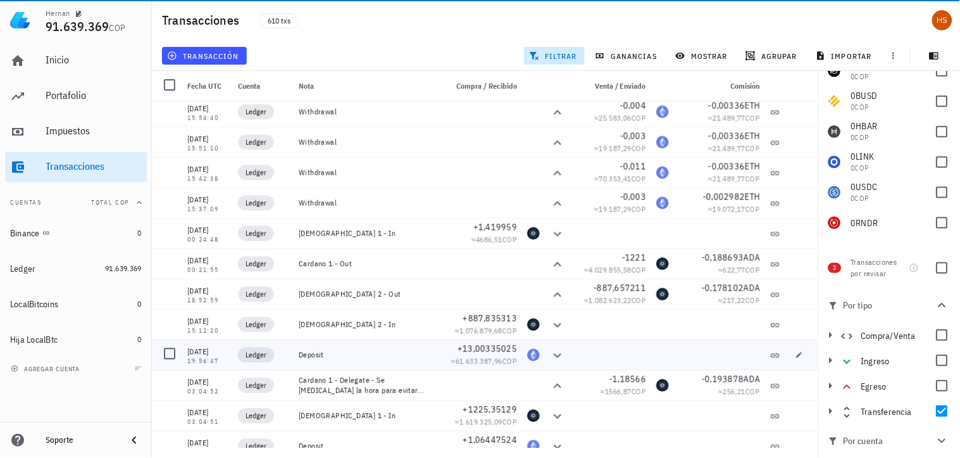
scroll to position [717, 0]
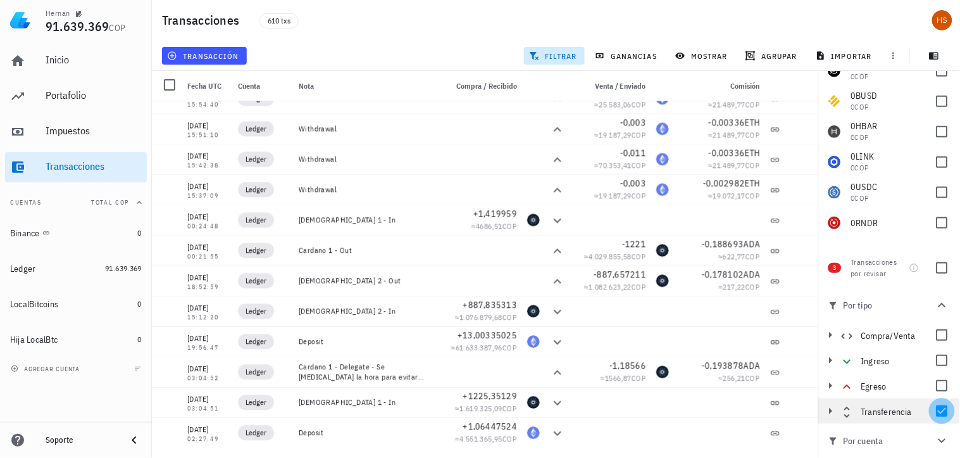
click at [938, 413] on div at bounding box center [943, 411] width 22 height 22
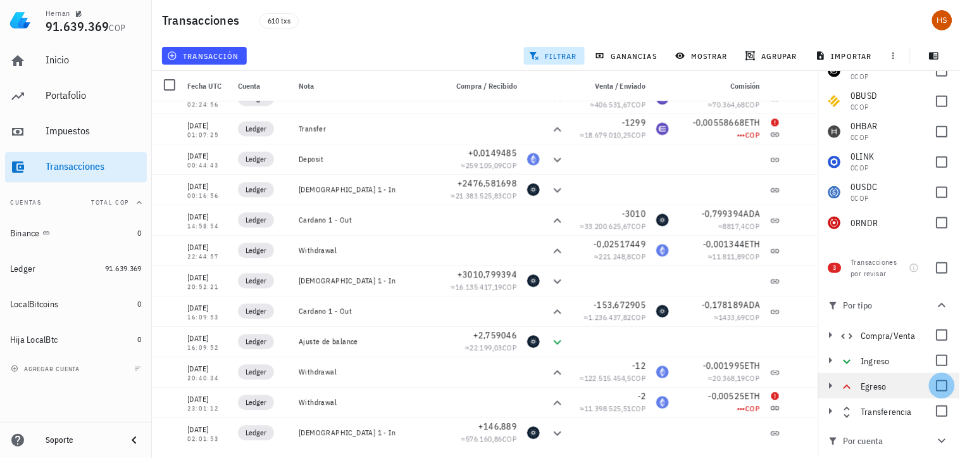
click at [939, 385] on div at bounding box center [943, 386] width 22 height 22
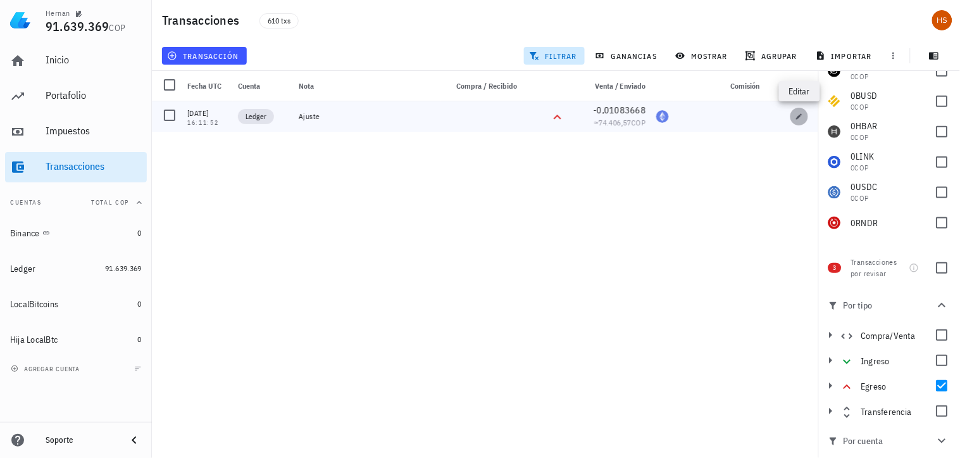
click at [801, 117] on icon "button" at bounding box center [800, 117] width 8 height 8
type input "2023-03-10"
type input "16:11:52"
type textarea "Ajuste"
type input "0,01083668"
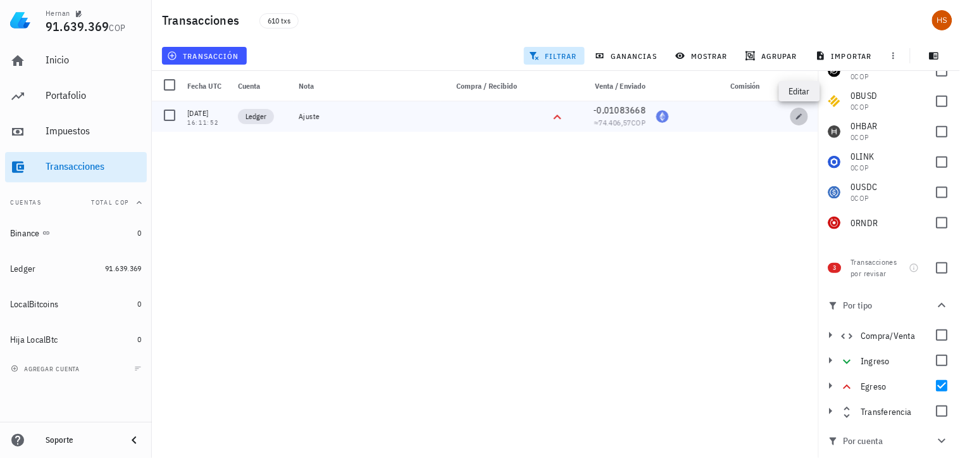
type input "ETH"
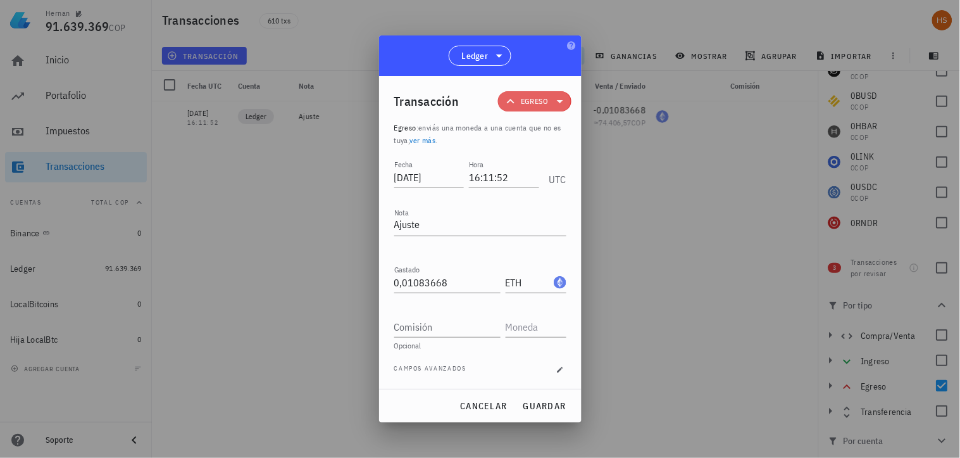
click at [563, 99] on icon at bounding box center [560, 101] width 15 height 15
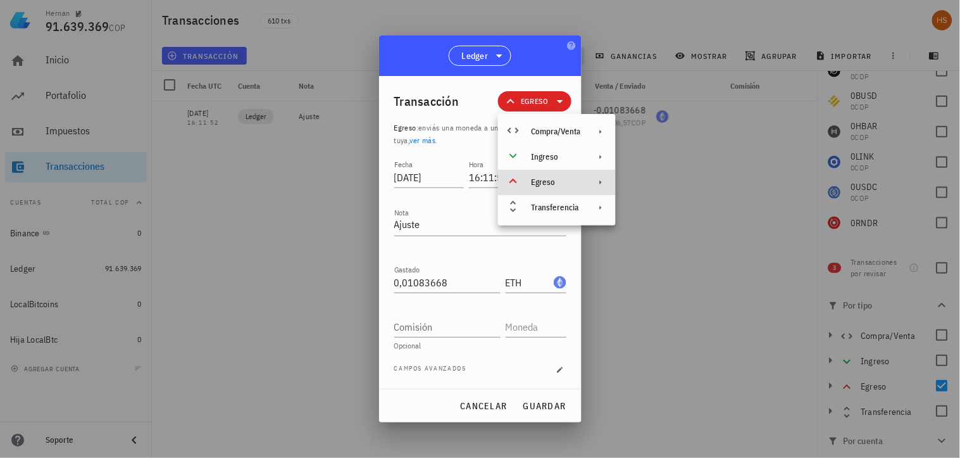
click at [600, 180] on icon at bounding box center [601, 182] width 10 height 10
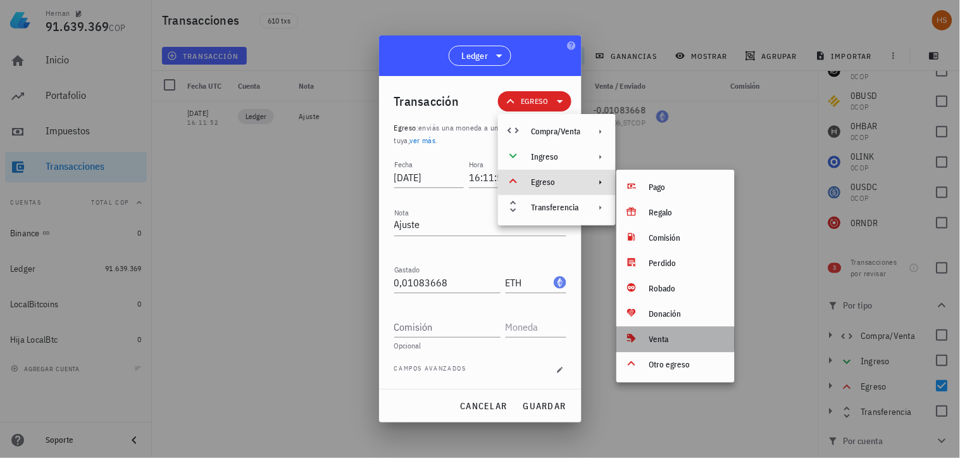
click at [679, 337] on div "Venta" at bounding box center [687, 339] width 75 height 10
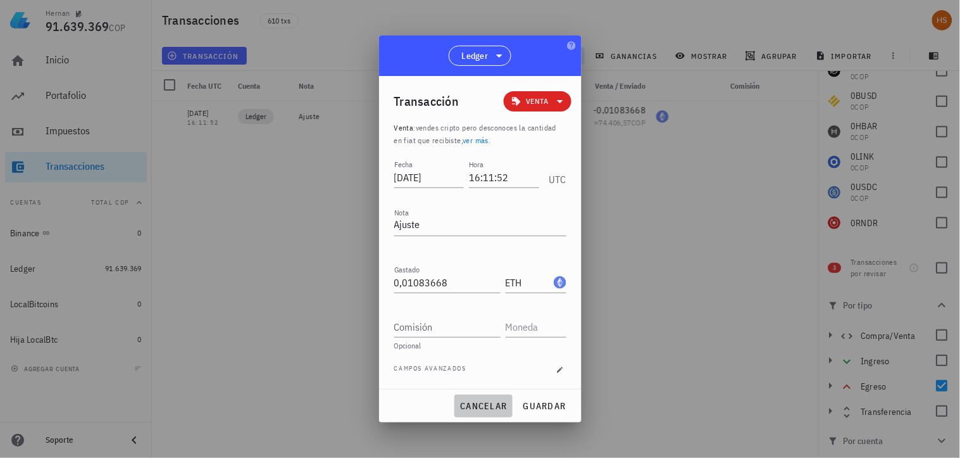
click at [473, 412] on button "cancelar" at bounding box center [484, 405] width 58 height 23
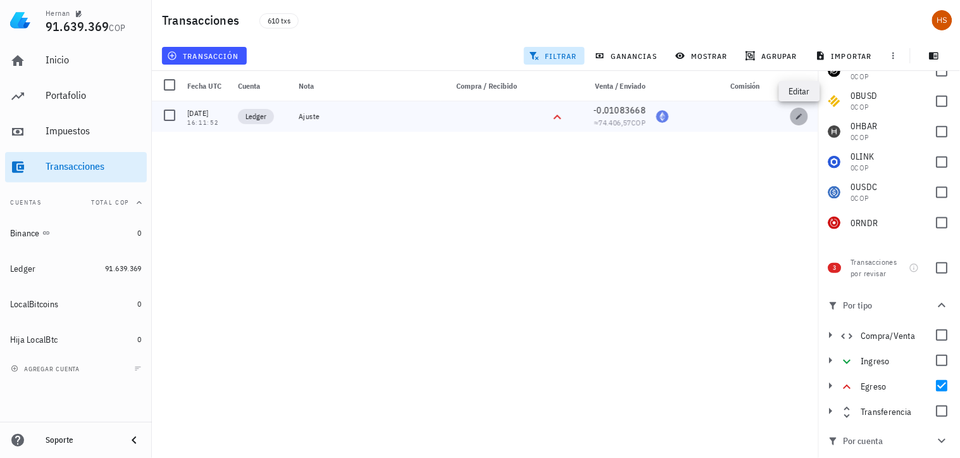
click at [798, 116] on icon "button" at bounding box center [800, 117] width 8 height 8
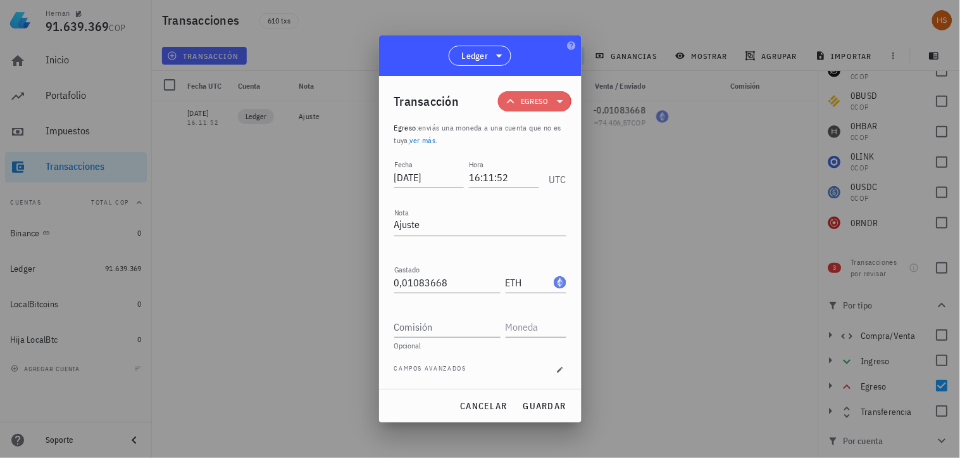
click at [565, 99] on icon at bounding box center [560, 101] width 15 height 15
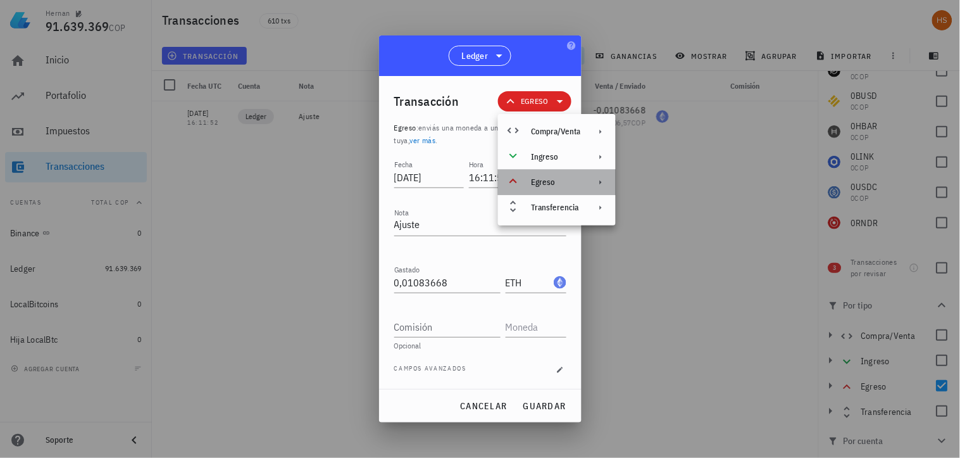
click at [599, 182] on icon at bounding box center [601, 182] width 10 height 10
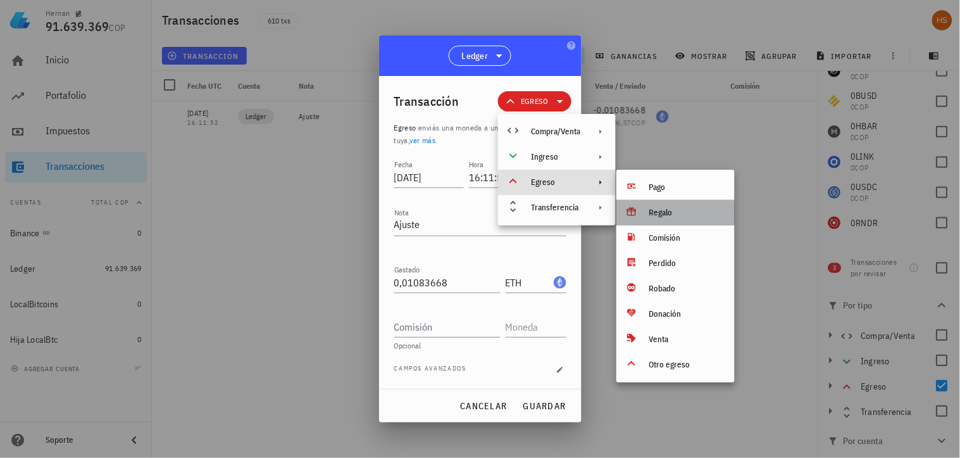
click at [677, 214] on div "Regalo" at bounding box center [687, 213] width 75 height 10
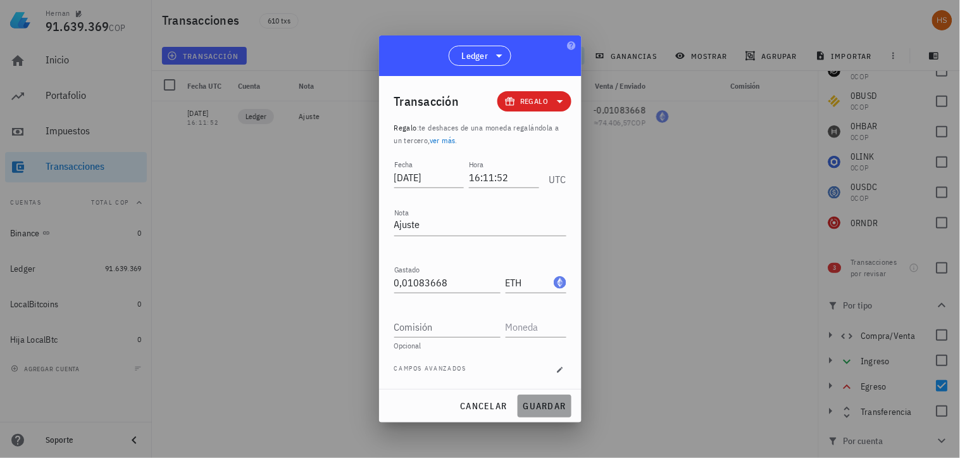
click at [546, 405] on span "guardar" at bounding box center [545, 405] width 44 height 11
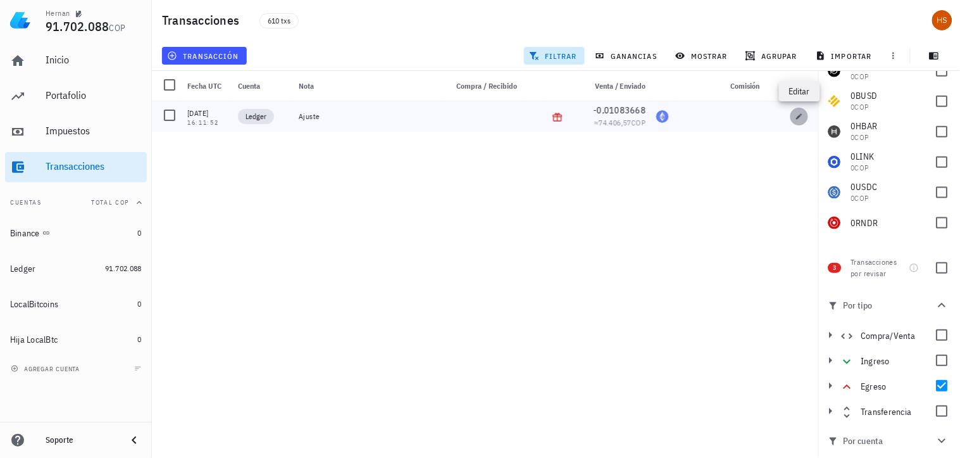
click at [795, 118] on span "button" at bounding box center [800, 117] width 18 height 8
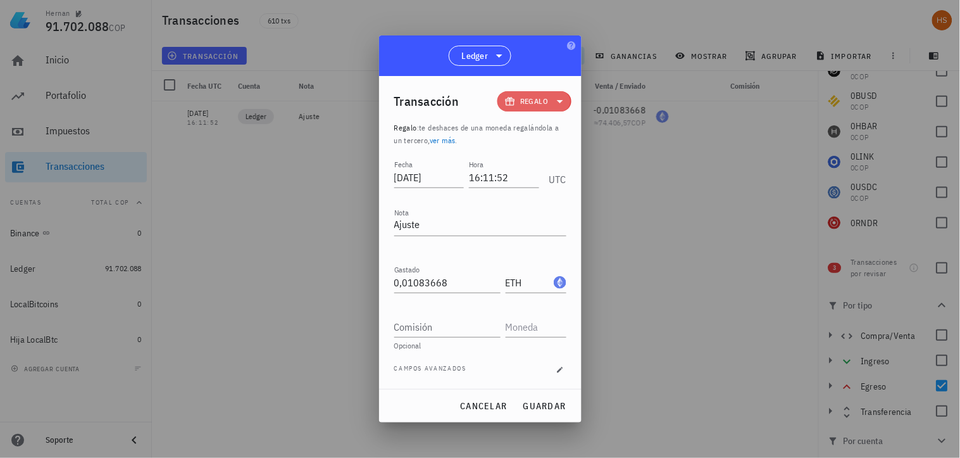
click at [560, 101] on icon at bounding box center [560, 101] width 6 height 3
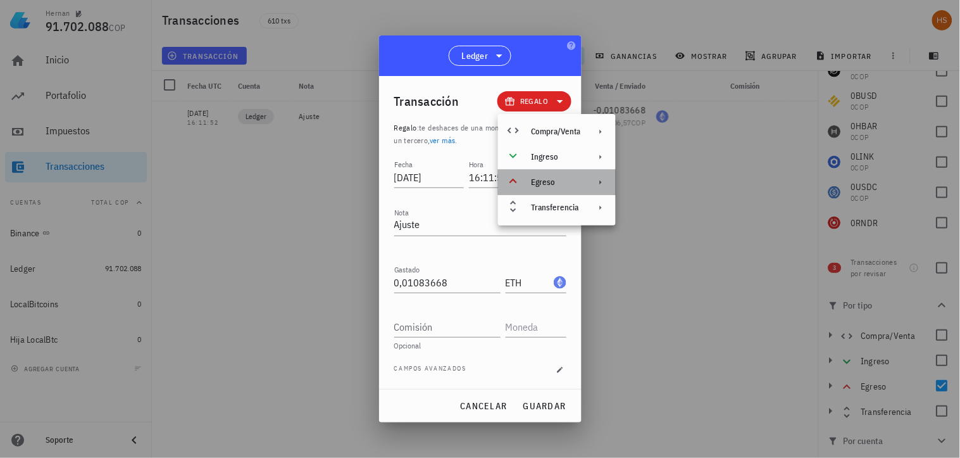
click at [541, 184] on div "Egreso" at bounding box center [555, 182] width 49 height 10
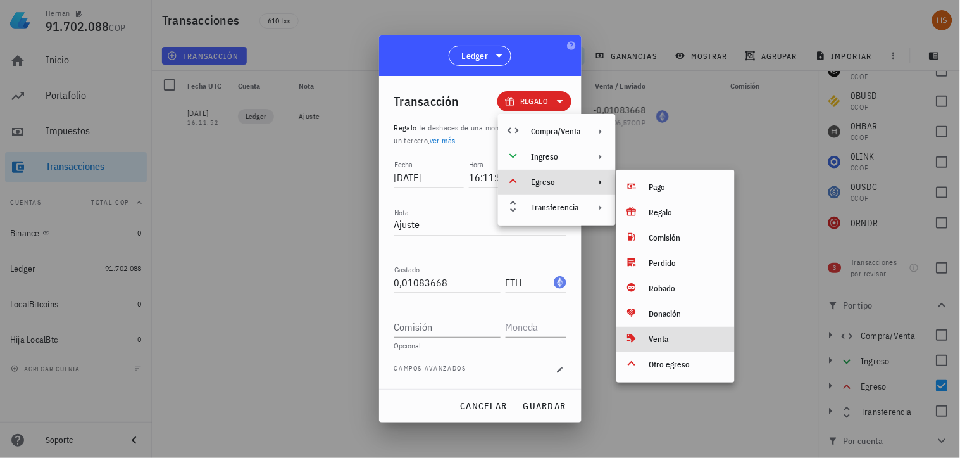
click at [667, 337] on div "Venta" at bounding box center [687, 339] width 75 height 10
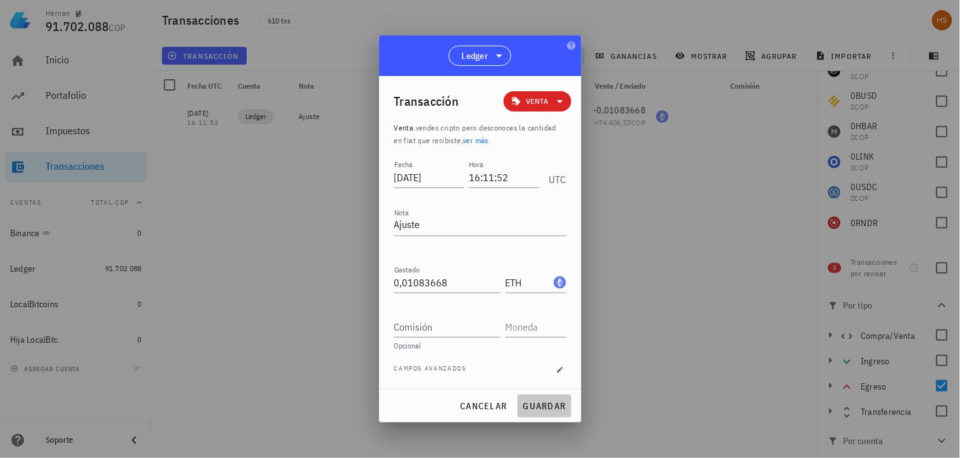
click at [547, 408] on span "guardar" at bounding box center [545, 405] width 44 height 11
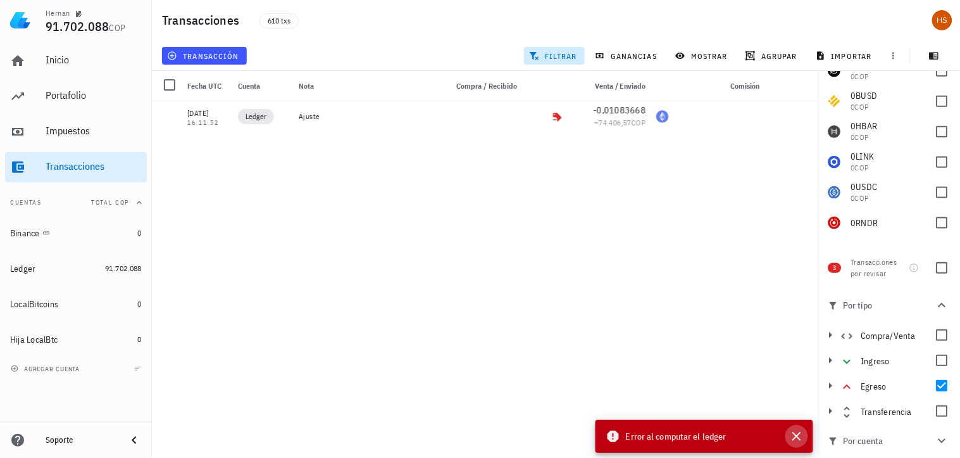
click at [795, 438] on icon "button" at bounding box center [797, 436] width 9 height 9
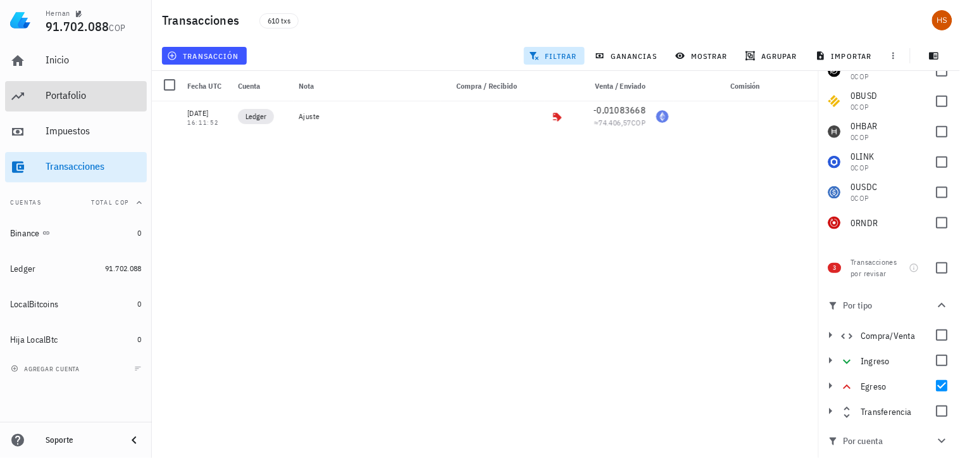
click at [72, 97] on div "Portafolio" at bounding box center [94, 95] width 96 height 12
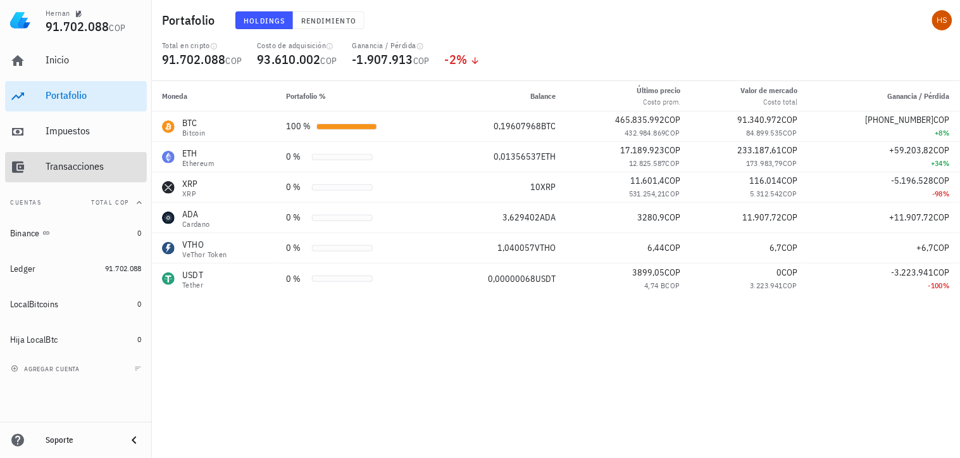
click at [57, 165] on div "Transacciones" at bounding box center [94, 166] width 96 height 12
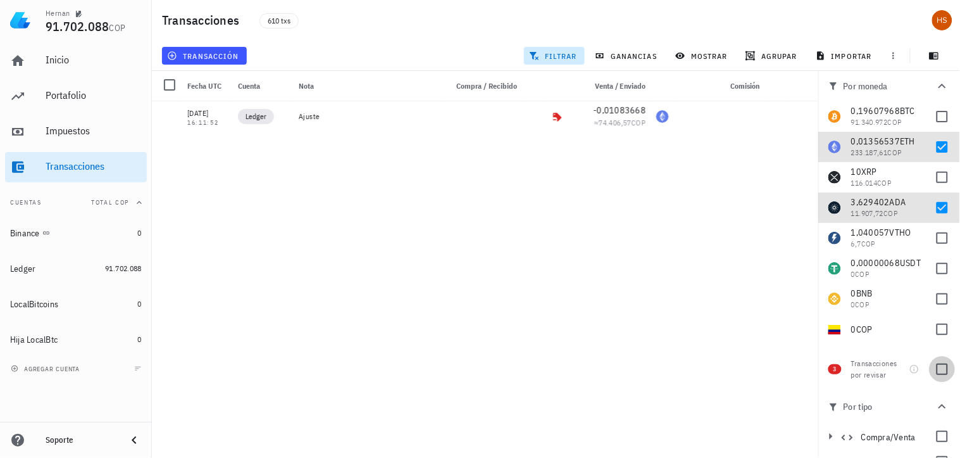
click at [937, 370] on div at bounding box center [943, 369] width 22 height 22
checkbox input "false"
click at [934, 239] on div at bounding box center [943, 238] width 22 height 22
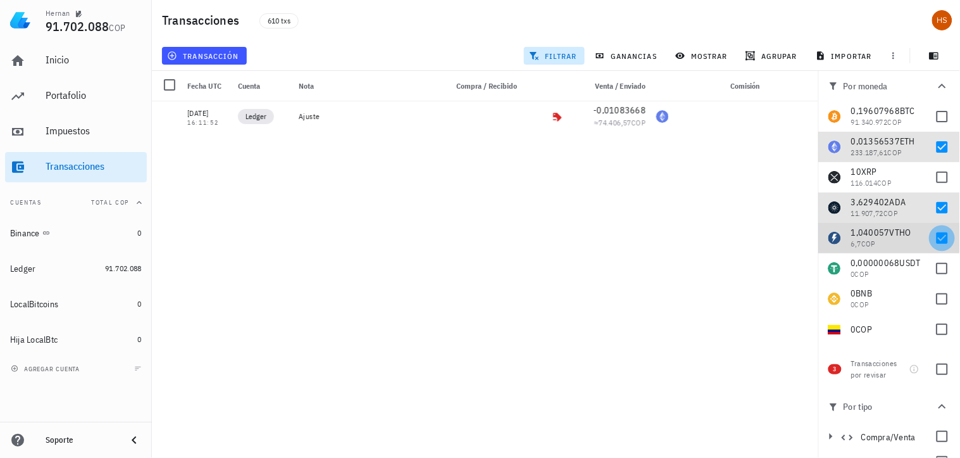
click at [936, 241] on div at bounding box center [943, 238] width 22 height 22
checkbox input "false"
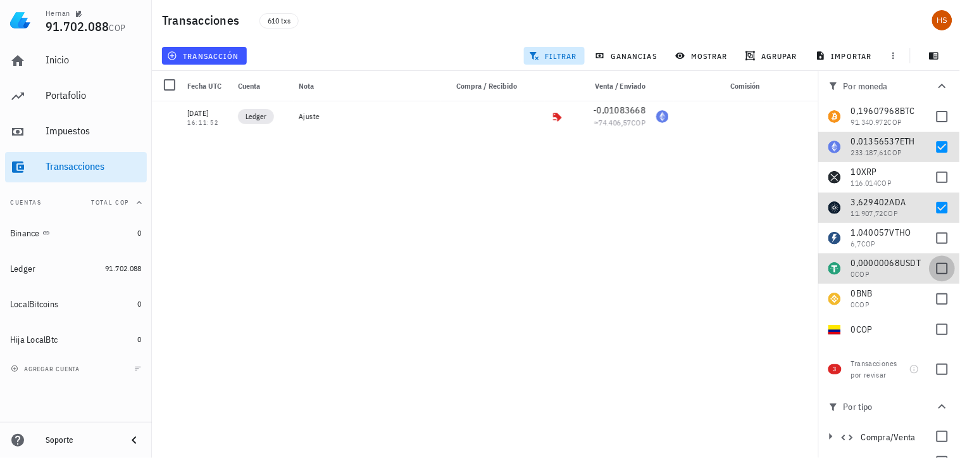
click at [932, 268] on div at bounding box center [943, 269] width 22 height 22
checkbox input "false"
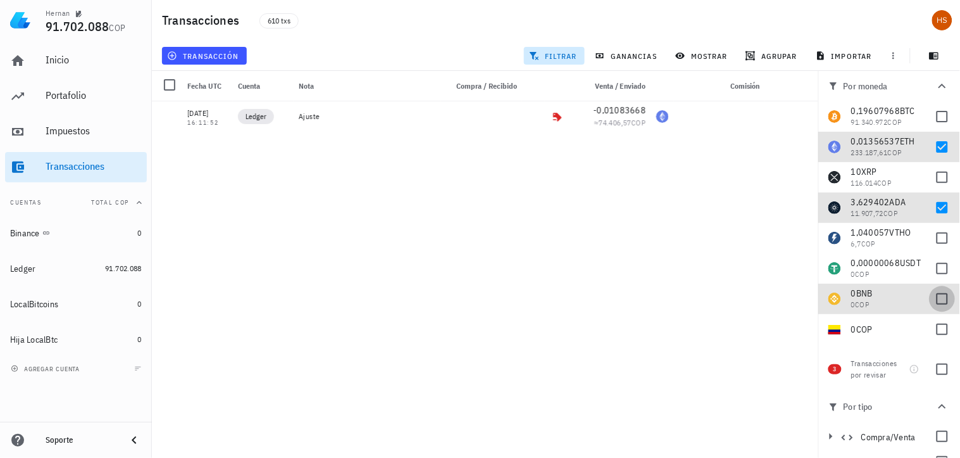
click at [932, 292] on div at bounding box center [943, 299] width 22 height 22
click at [932, 293] on div at bounding box center [943, 299] width 22 height 22
checkbox input "false"
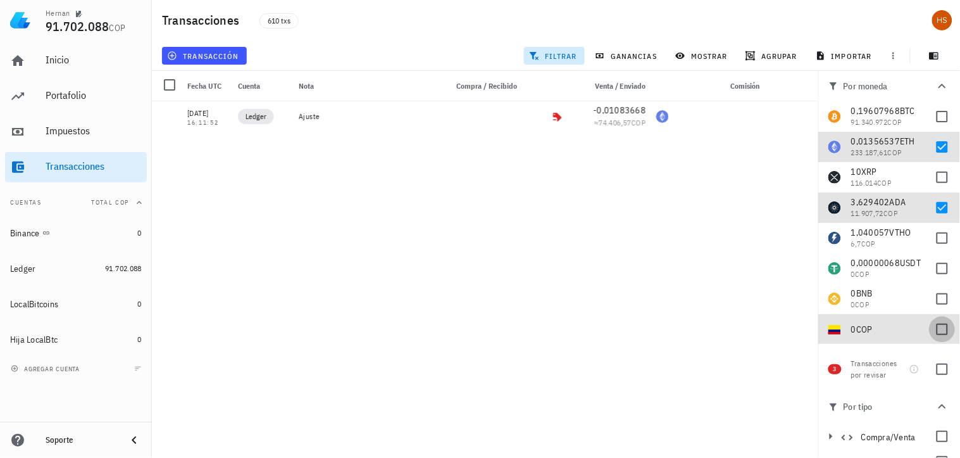
click at [932, 329] on div at bounding box center [943, 329] width 22 height 22
checkbox input "false"
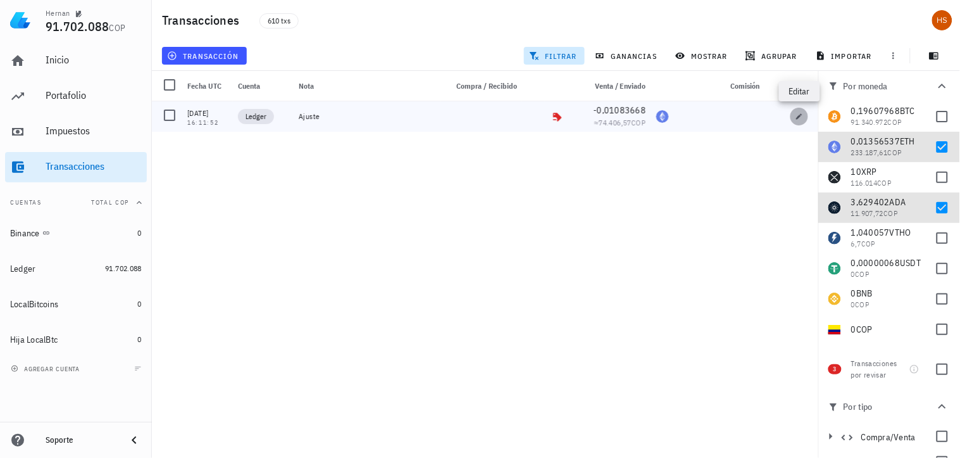
click at [800, 116] on icon "button" at bounding box center [800, 116] width 6 height 6
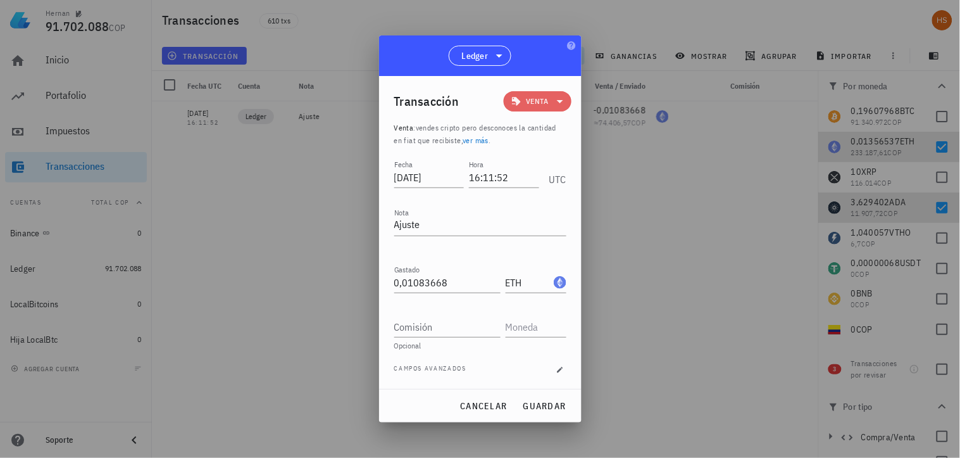
click at [562, 99] on icon at bounding box center [560, 101] width 15 height 15
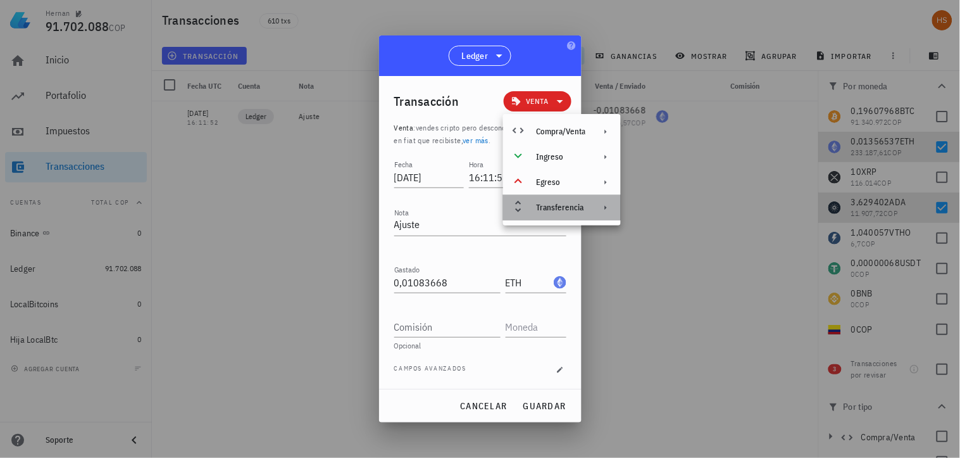
click at [606, 206] on icon at bounding box center [606, 208] width 2 height 4
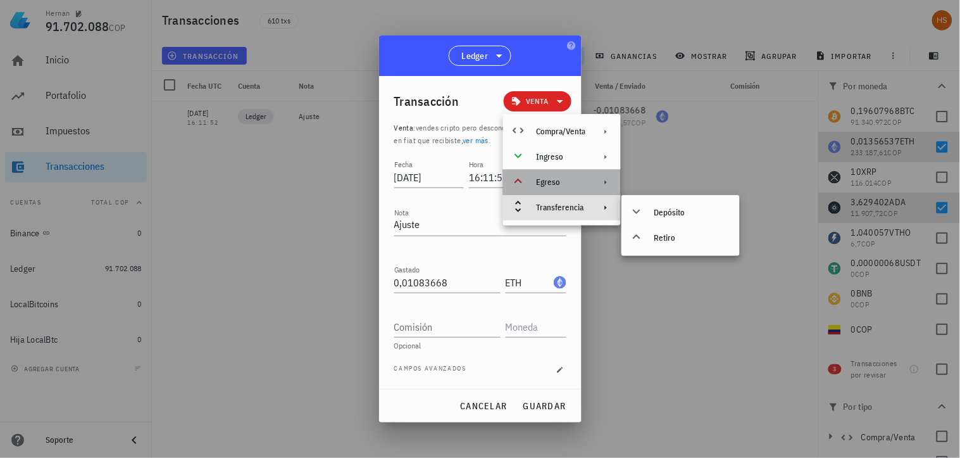
click at [603, 181] on icon at bounding box center [606, 182] width 10 height 10
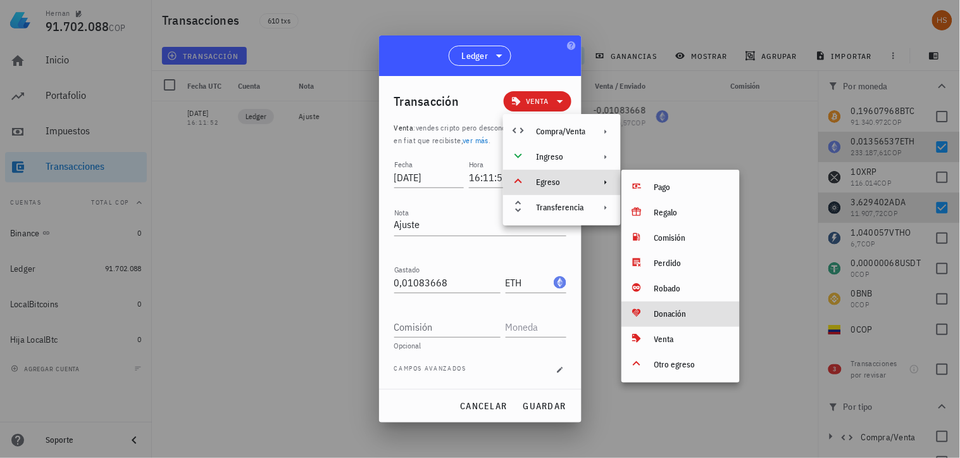
click at [684, 311] on div "Donación" at bounding box center [692, 314] width 75 height 10
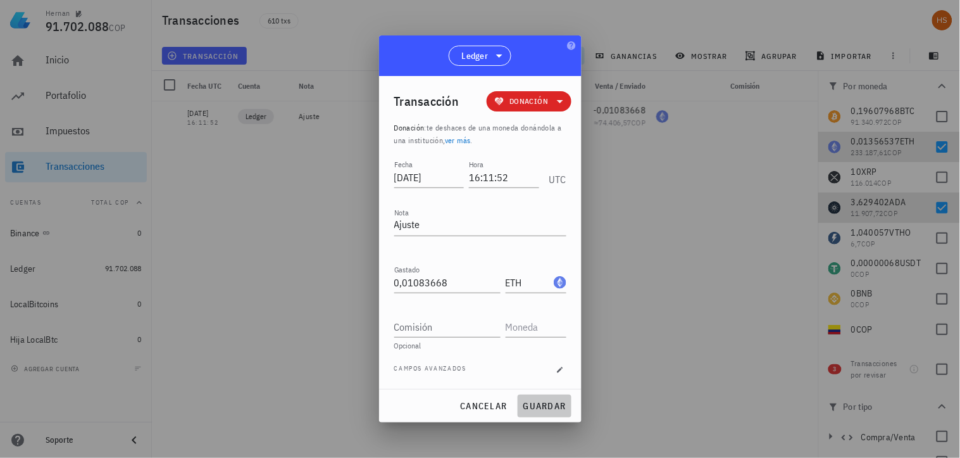
click at [540, 404] on span "guardar" at bounding box center [545, 405] width 44 height 11
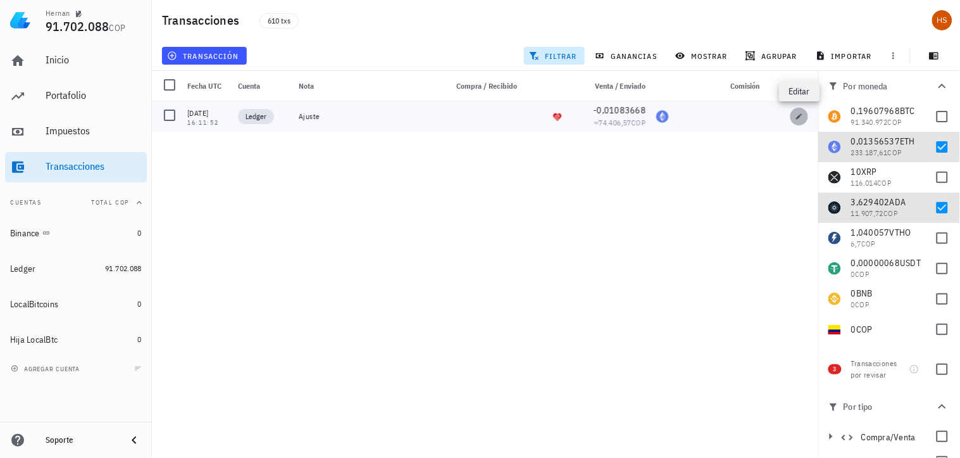
click at [800, 111] on button "button" at bounding box center [800, 117] width 18 height 18
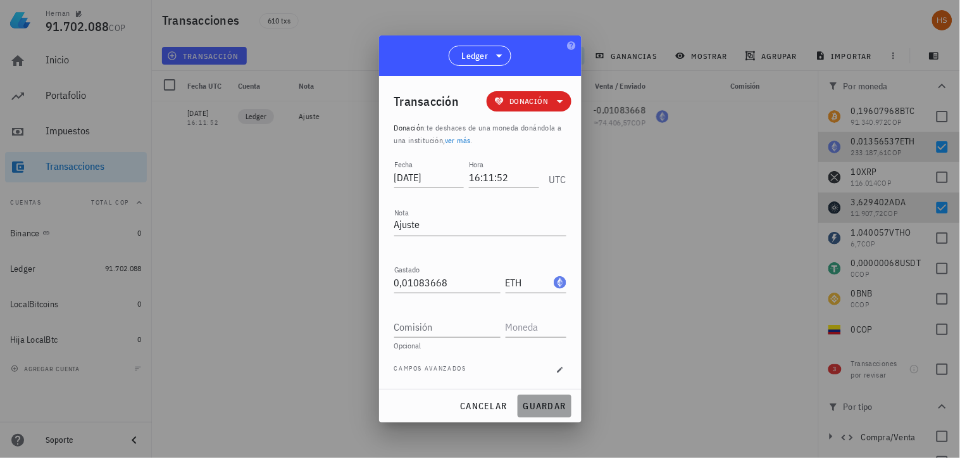
click at [560, 404] on span "guardar" at bounding box center [545, 405] width 44 height 11
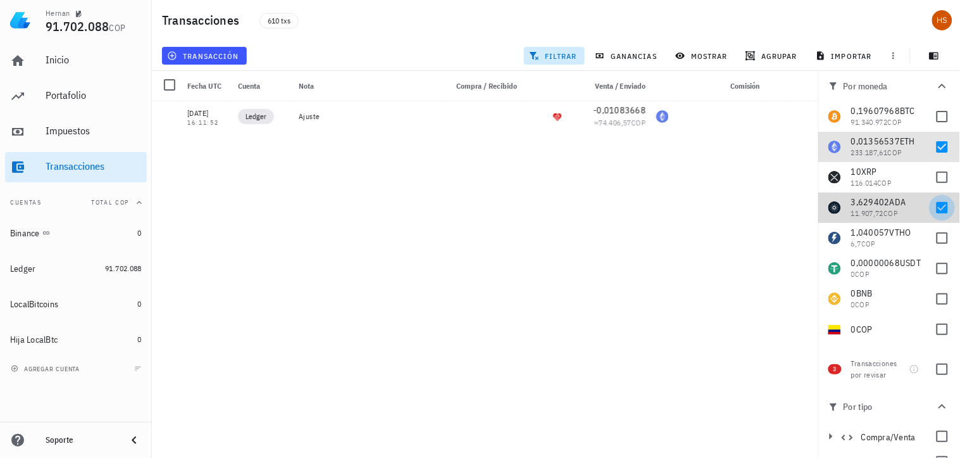
click at [932, 206] on div at bounding box center [943, 208] width 22 height 22
checkbox input "false"
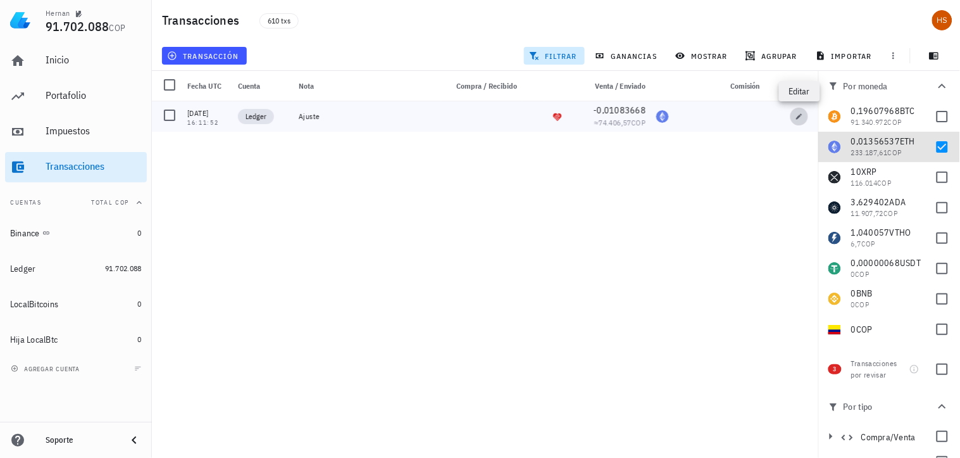
click at [795, 113] on span "button" at bounding box center [800, 117] width 18 height 8
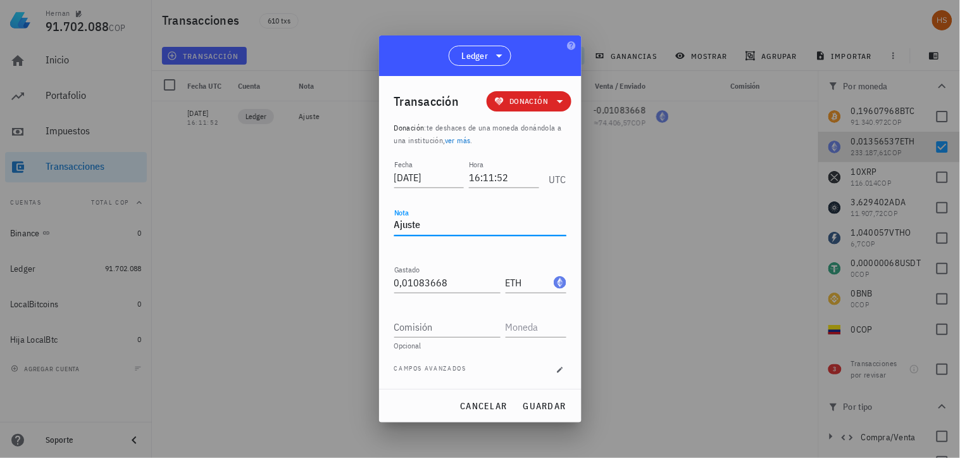
click at [410, 226] on textarea "Ajuste" at bounding box center [480, 225] width 172 height 20
click at [438, 228] on textarea "Ajuste" at bounding box center [480, 225] width 172 height 20
drag, startPoint x: 437, startPoint y: 225, endPoint x: 351, endPoint y: 222, distance: 85.5
click at [351, 222] on div "Hernan 91.702.088 COP Inicio Portafolio Impuestos Transacciones Cuentas Total C…" at bounding box center [480, 229] width 960 height 458
click at [546, 403] on span "guardar" at bounding box center [545, 405] width 44 height 11
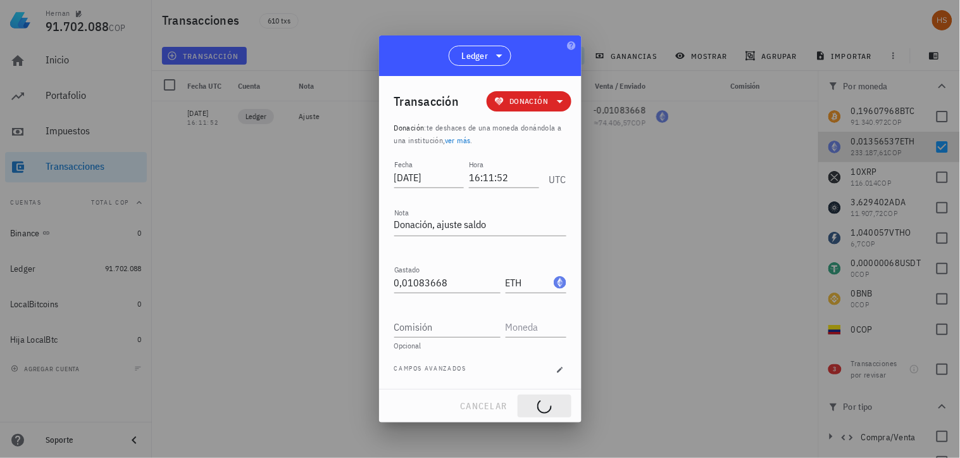
type textarea "Ajuste"
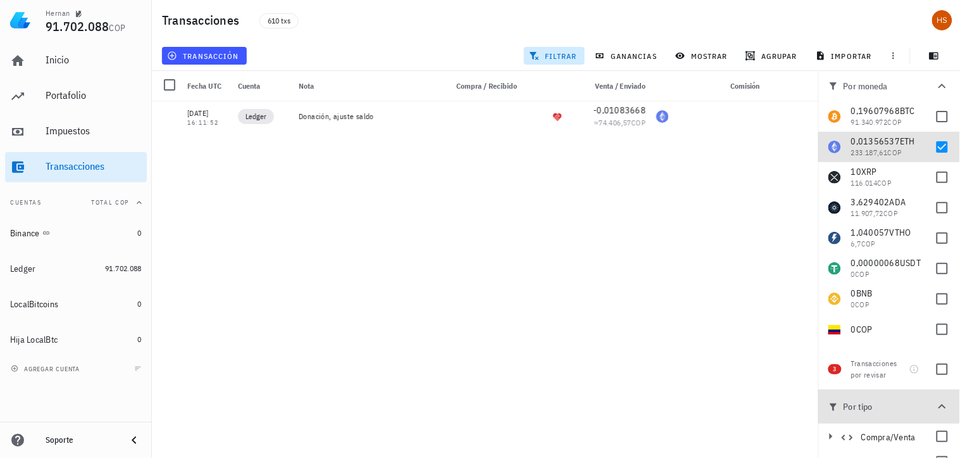
click at [936, 408] on icon "button" at bounding box center [942, 406] width 15 height 15
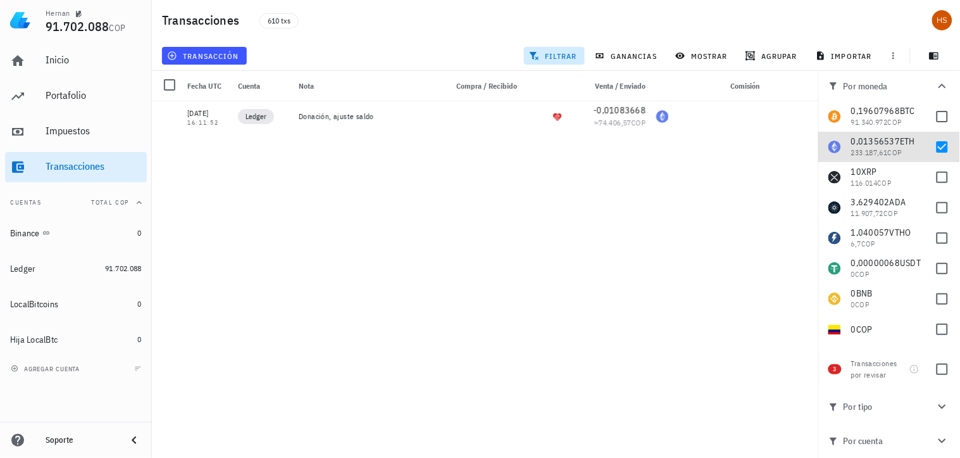
click at [936, 408] on icon "button" at bounding box center [942, 406] width 15 height 15
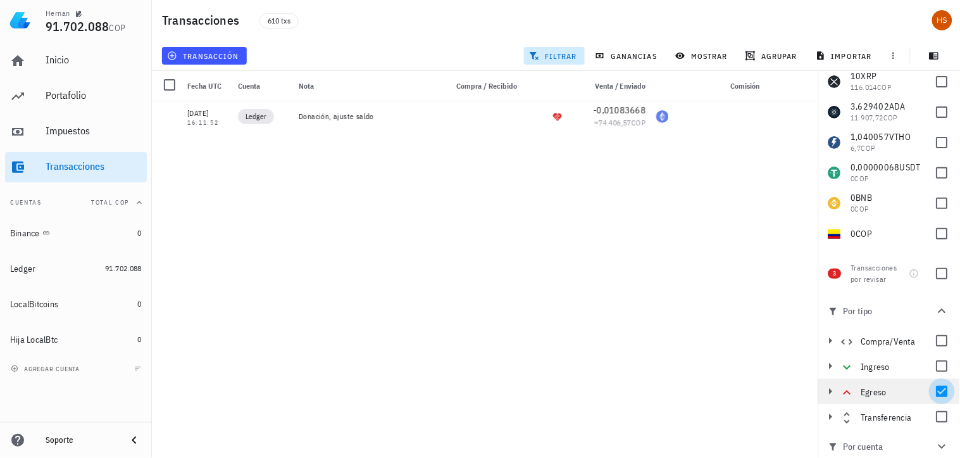
scroll to position [101, 0]
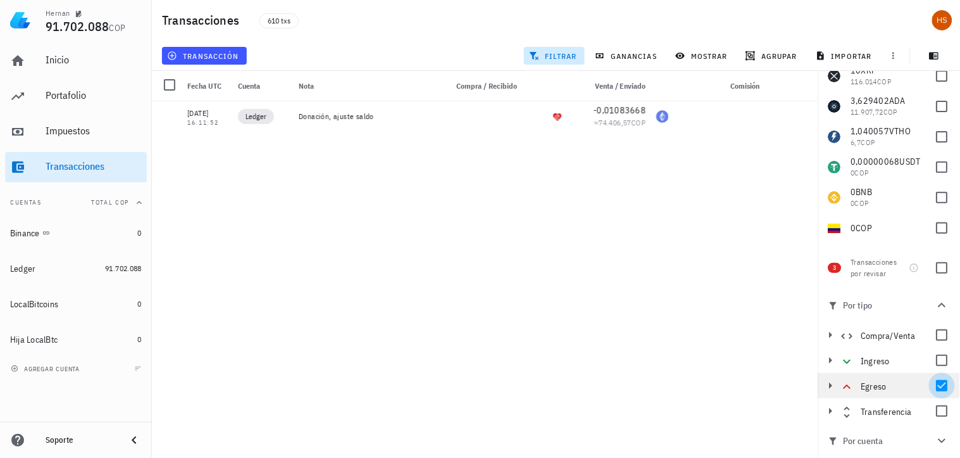
click at [935, 382] on div at bounding box center [943, 386] width 22 height 22
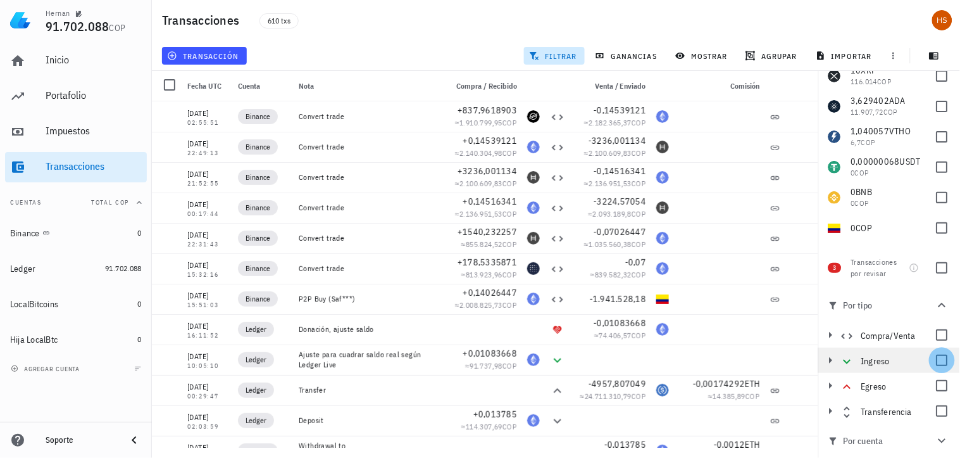
click at [940, 363] on div at bounding box center [943, 360] width 22 height 22
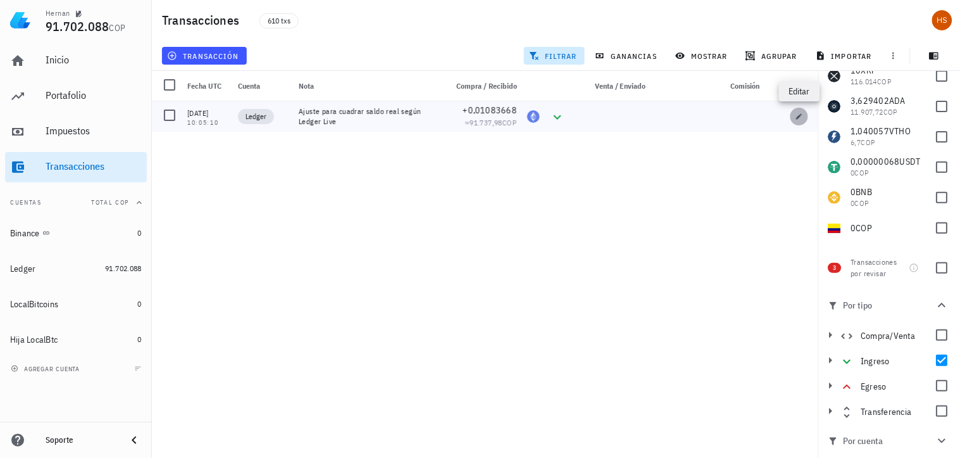
click at [799, 120] on button "button" at bounding box center [800, 117] width 18 height 18
type input "2023-02-19"
type input "10:05:10"
type textarea "Ajuste para cuadrar saldo real según Ledger Live"
type input "0,01083668"
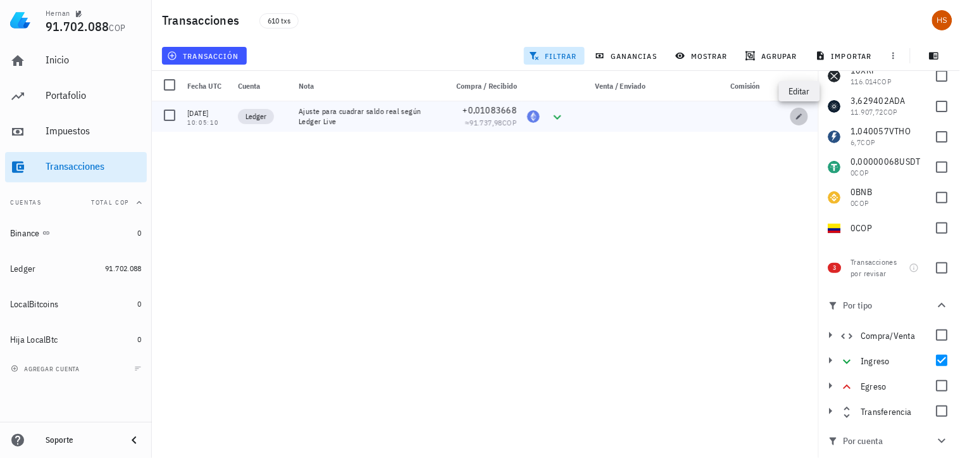
type input "ETH"
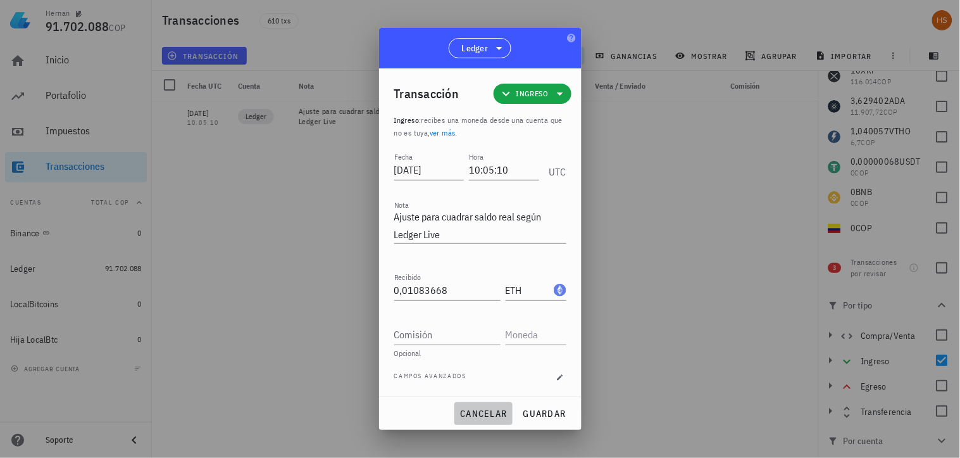
click at [484, 417] on span "cancelar" at bounding box center [483, 413] width 47 height 11
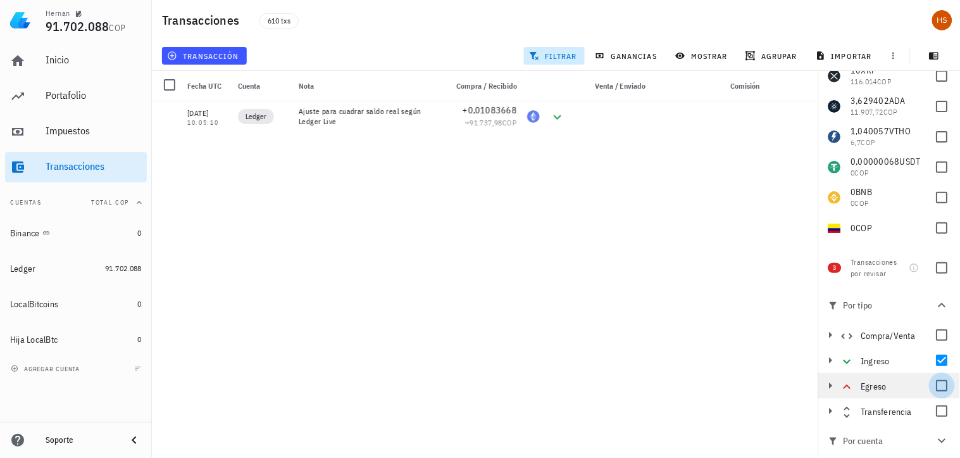
click at [940, 382] on div at bounding box center [943, 386] width 22 height 22
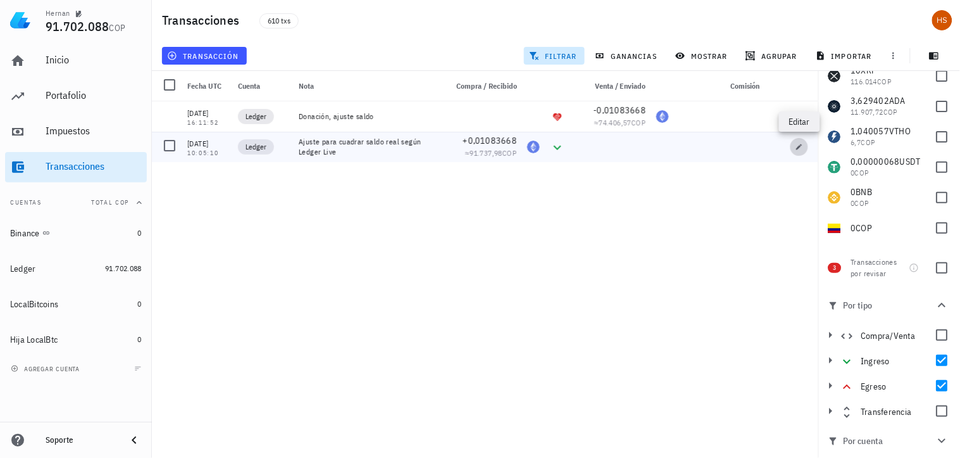
click at [796, 147] on icon "button" at bounding box center [800, 147] width 8 height 8
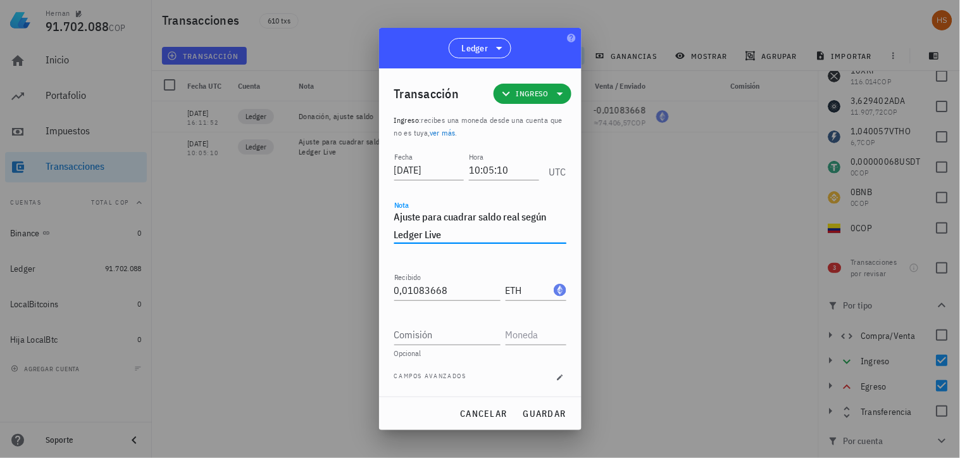
drag, startPoint x: 452, startPoint y: 237, endPoint x: 368, endPoint y: 203, distance: 90.6
click at [368, 203] on div "Hernan 91.702.088 COP Inicio Portafolio Impuestos Transacciones Cuentas Total C…" at bounding box center [480, 229] width 960 height 458
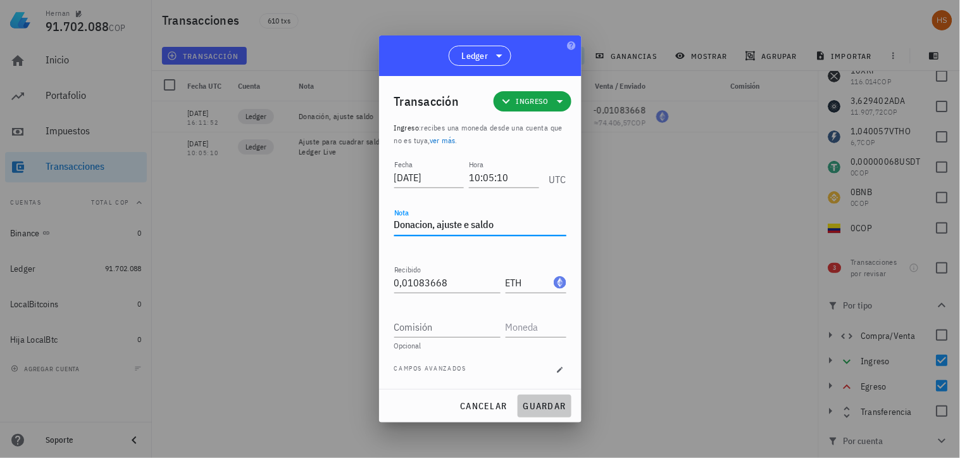
click at [539, 401] on span "guardar" at bounding box center [545, 405] width 44 height 11
type textarea "Ajuste para cuadrar saldo real según Ledger Live"
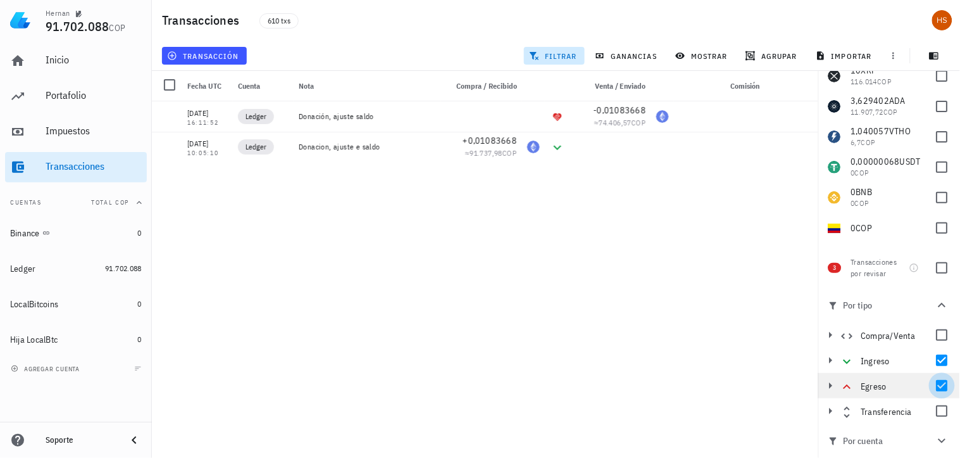
click at [934, 386] on div at bounding box center [943, 386] width 22 height 22
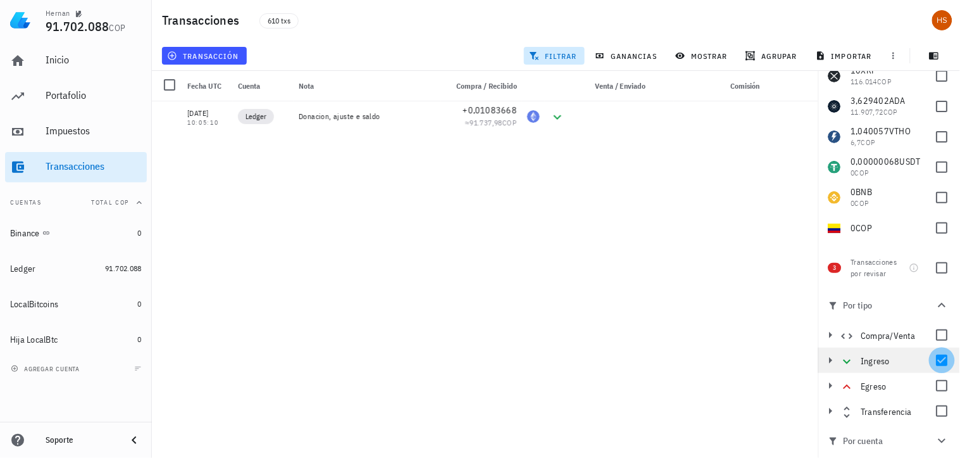
click at [936, 358] on div at bounding box center [943, 360] width 22 height 22
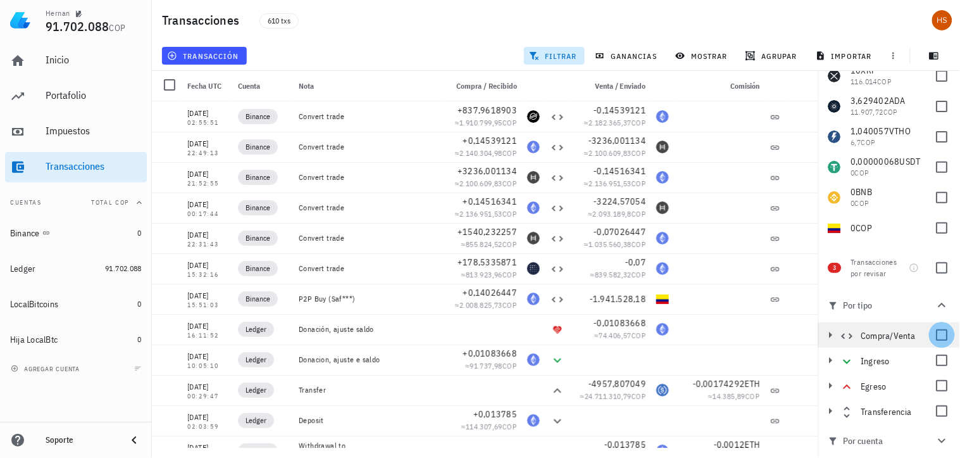
click at [936, 337] on div at bounding box center [943, 335] width 22 height 22
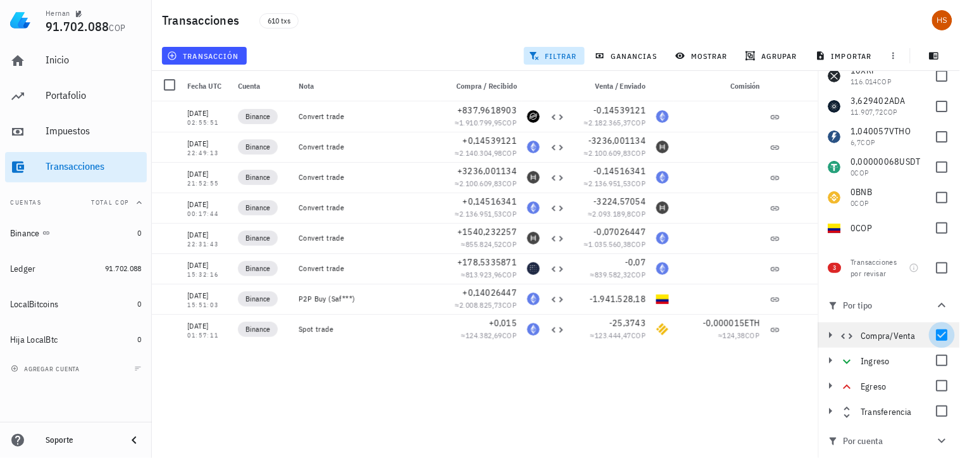
click at [936, 337] on div at bounding box center [943, 335] width 22 height 22
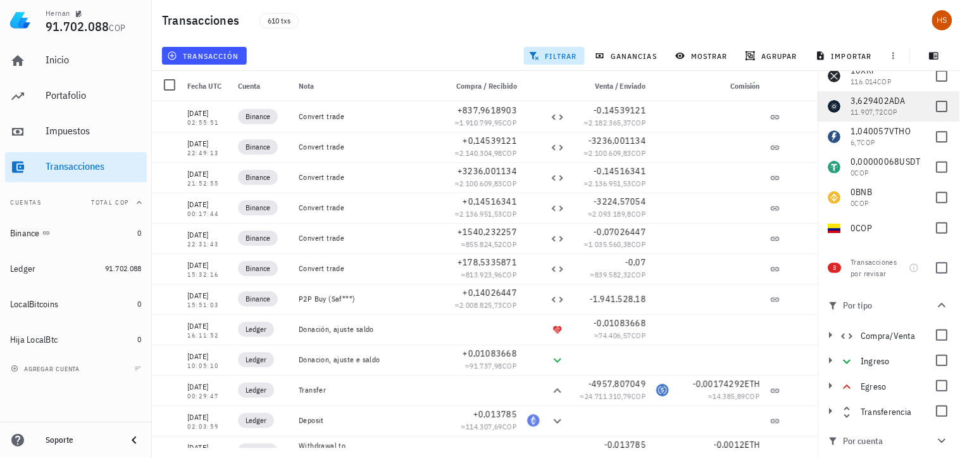
scroll to position [0, 0]
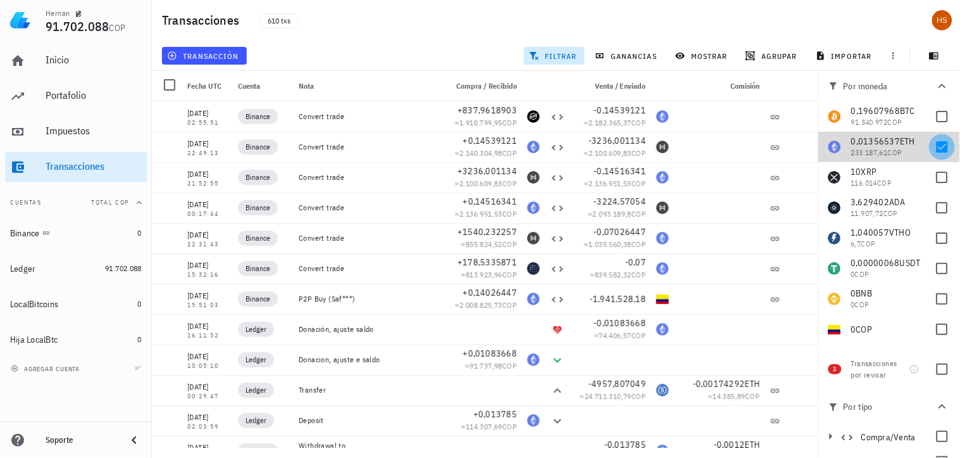
click at [932, 147] on div at bounding box center [943, 147] width 22 height 22
checkbox input "false"
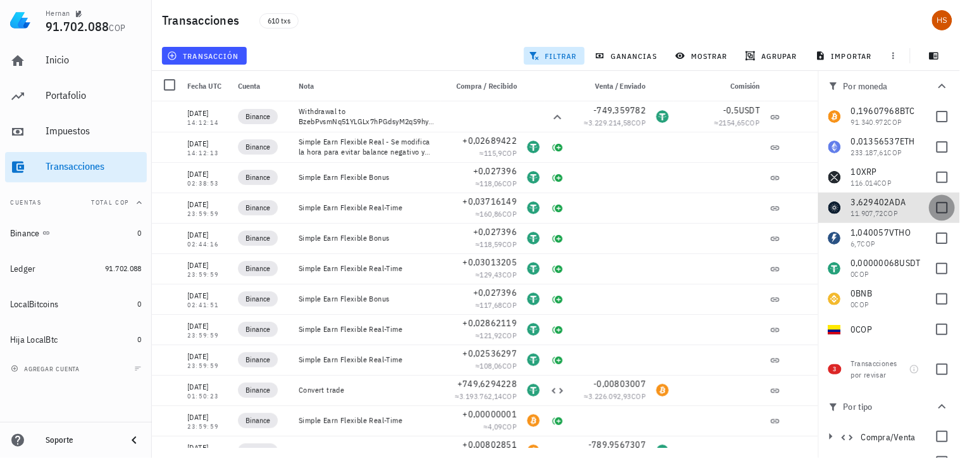
click at [932, 207] on div at bounding box center [943, 208] width 22 height 22
checkbox input "true"
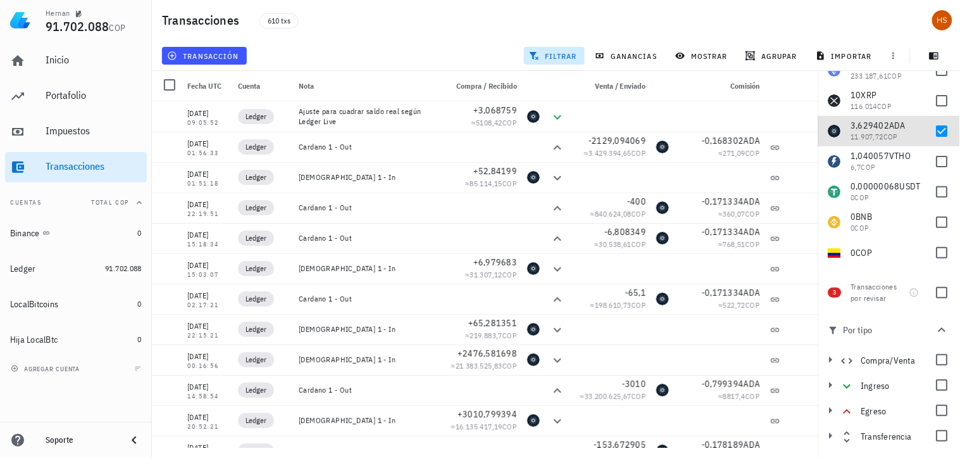
scroll to position [101, 0]
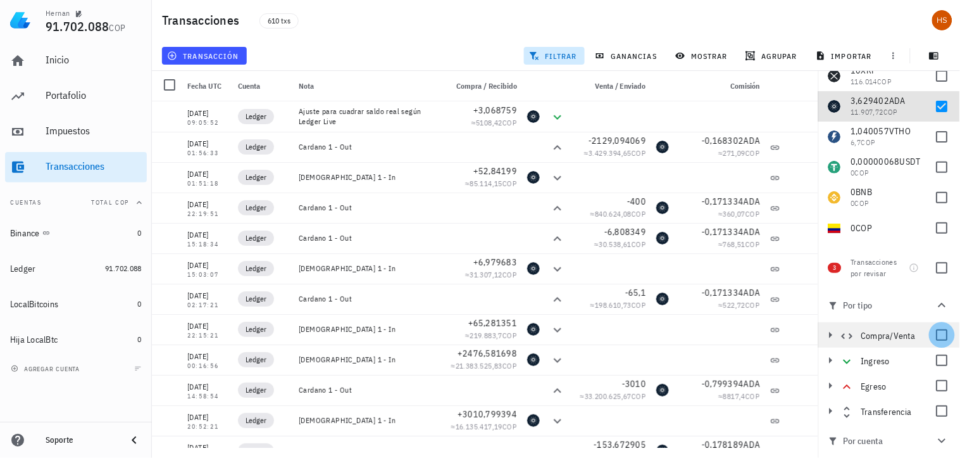
click at [941, 333] on div at bounding box center [943, 335] width 22 height 22
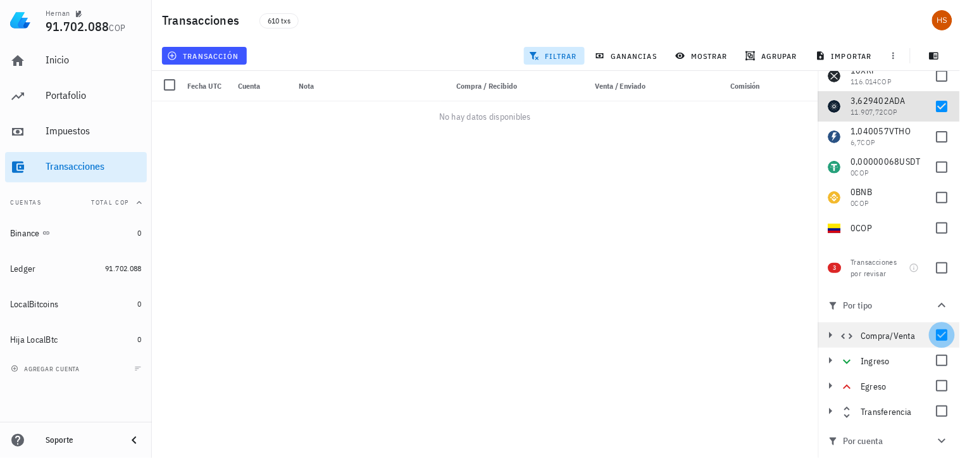
click at [941, 333] on div at bounding box center [943, 335] width 22 height 22
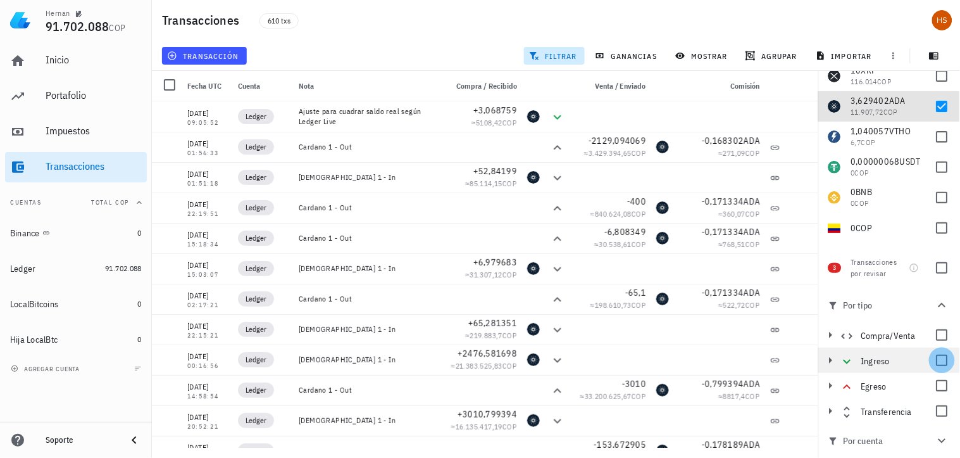
click at [936, 360] on div at bounding box center [943, 360] width 22 height 22
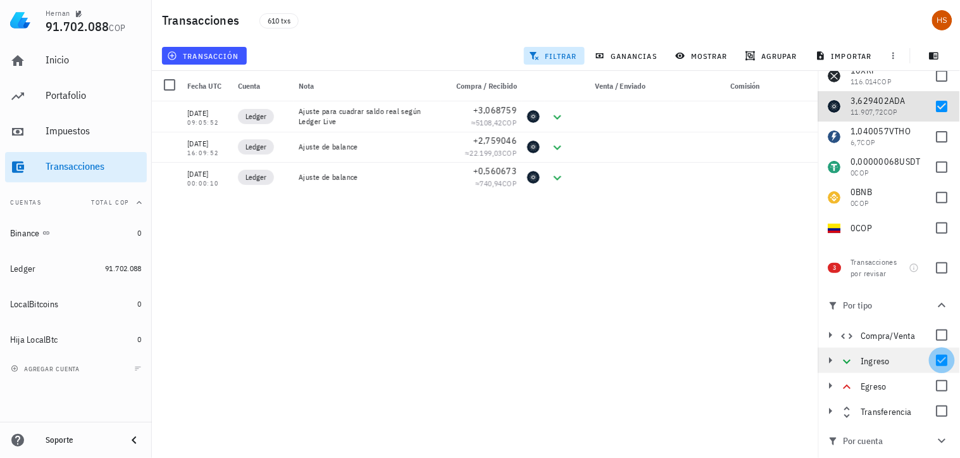
click at [936, 360] on div at bounding box center [943, 360] width 22 height 22
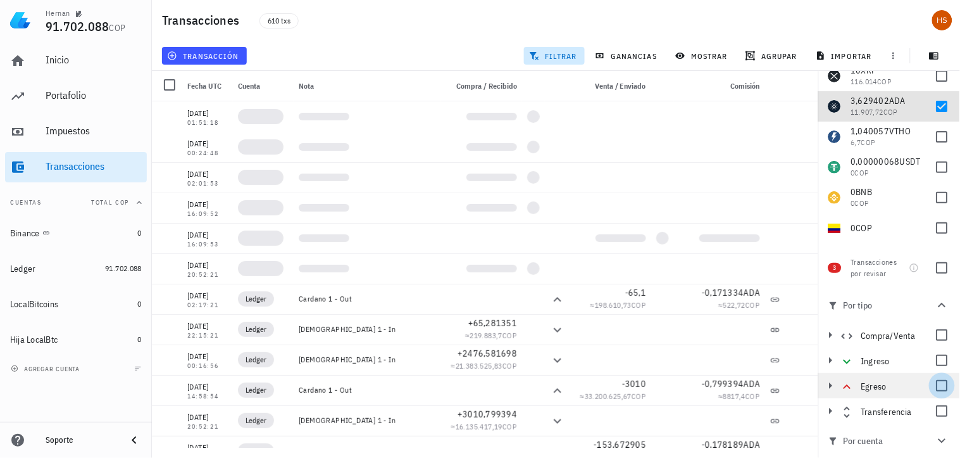
click at [934, 384] on div at bounding box center [943, 386] width 22 height 22
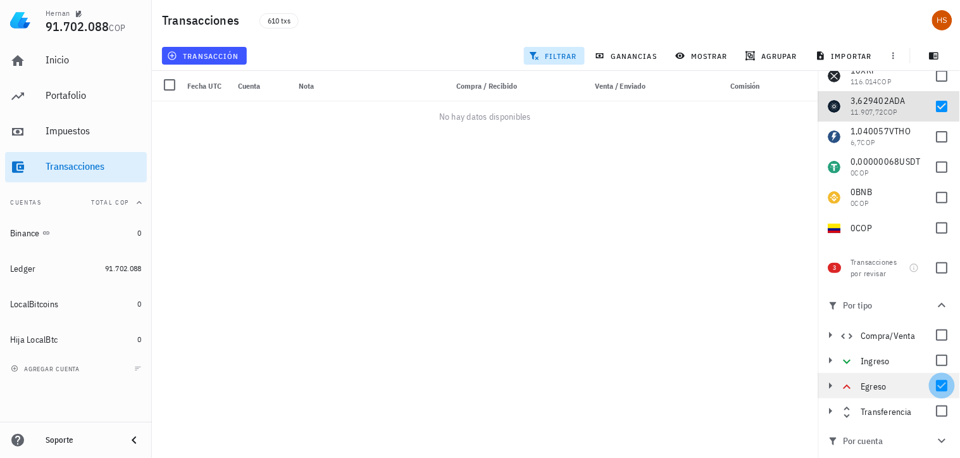
click at [934, 382] on div at bounding box center [943, 386] width 22 height 22
click at [938, 414] on div at bounding box center [943, 411] width 22 height 22
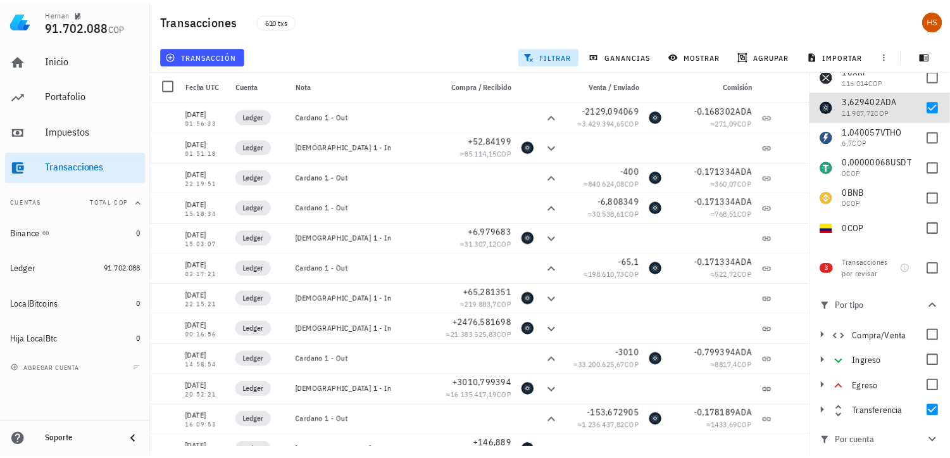
scroll to position [200, 0]
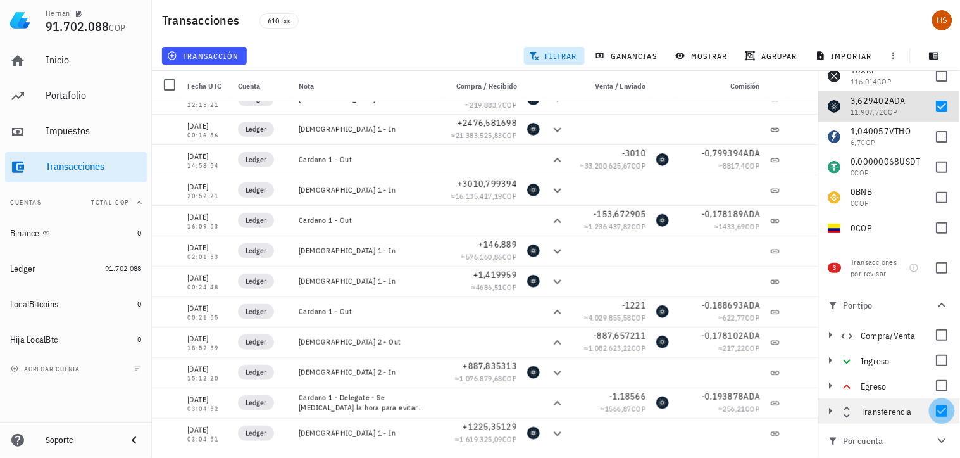
click at [936, 410] on div at bounding box center [943, 411] width 22 height 22
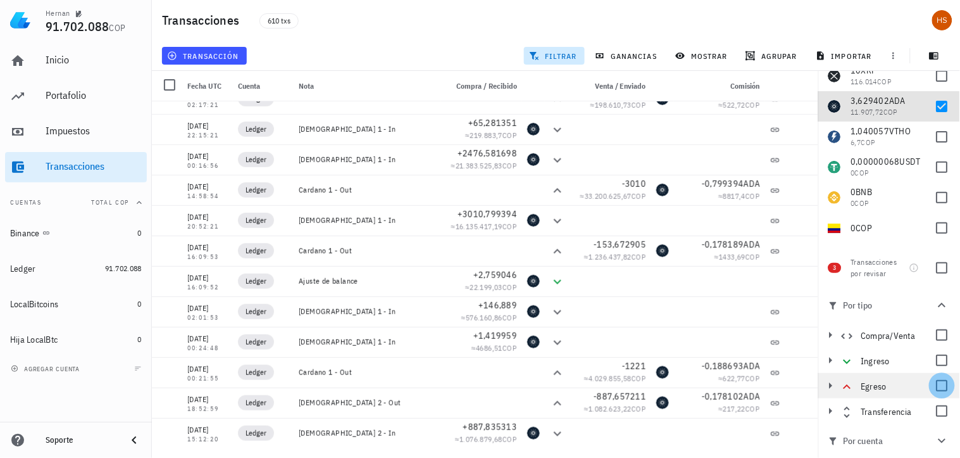
click at [940, 384] on div at bounding box center [943, 386] width 22 height 22
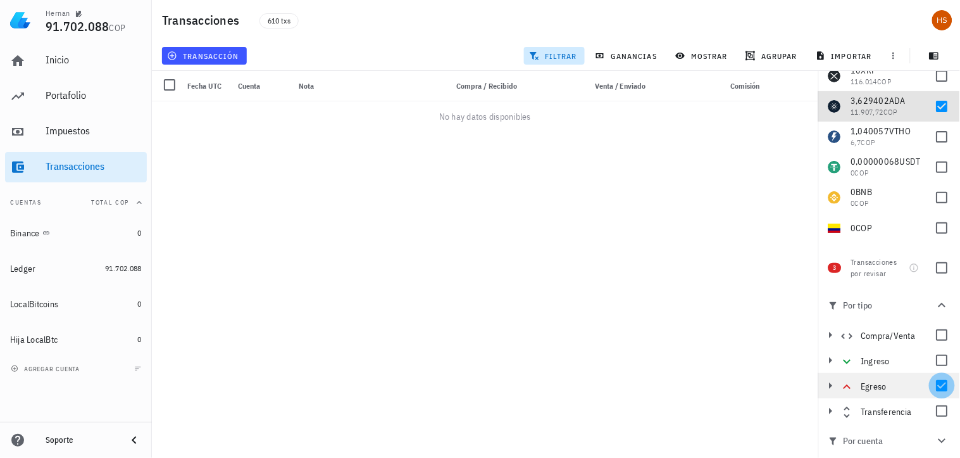
click at [940, 384] on div at bounding box center [943, 386] width 22 height 22
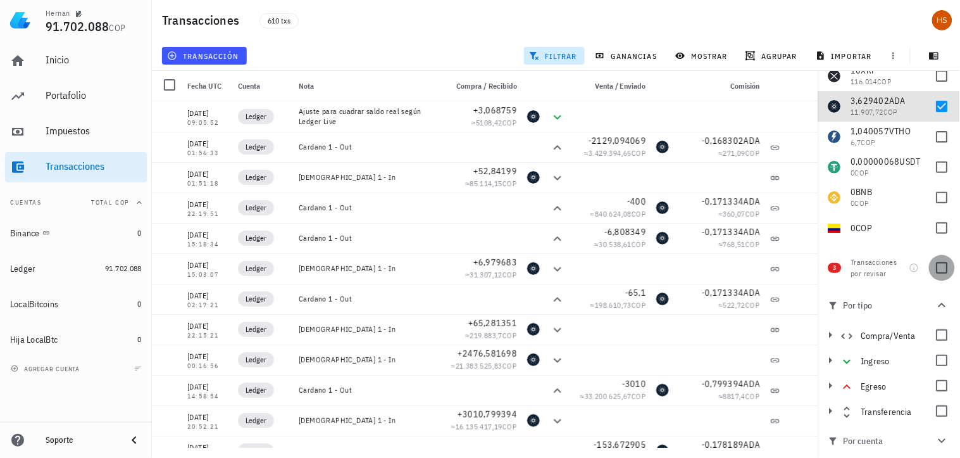
click at [935, 268] on div at bounding box center [943, 268] width 22 height 22
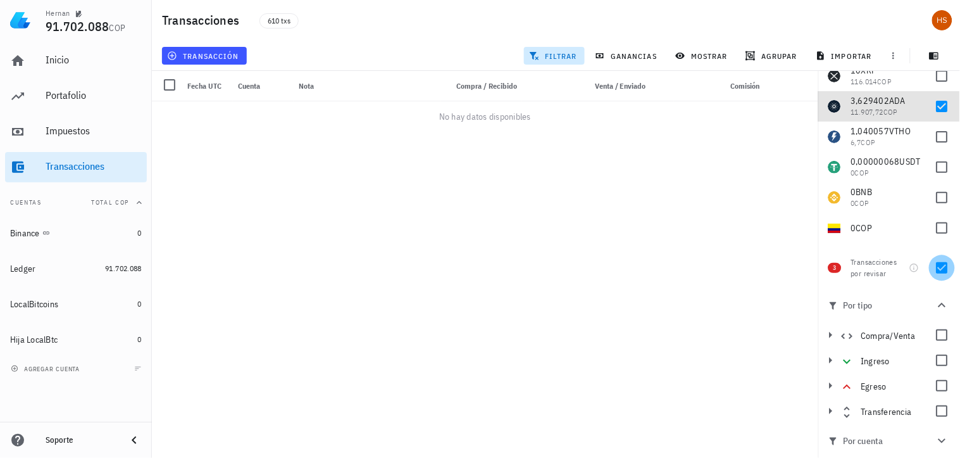
click at [935, 268] on div at bounding box center [943, 268] width 22 height 22
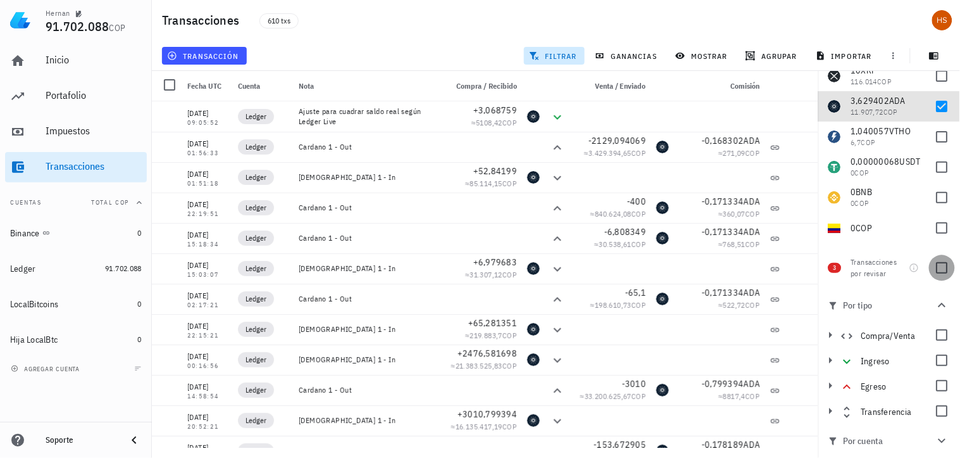
click at [938, 268] on div at bounding box center [943, 268] width 22 height 22
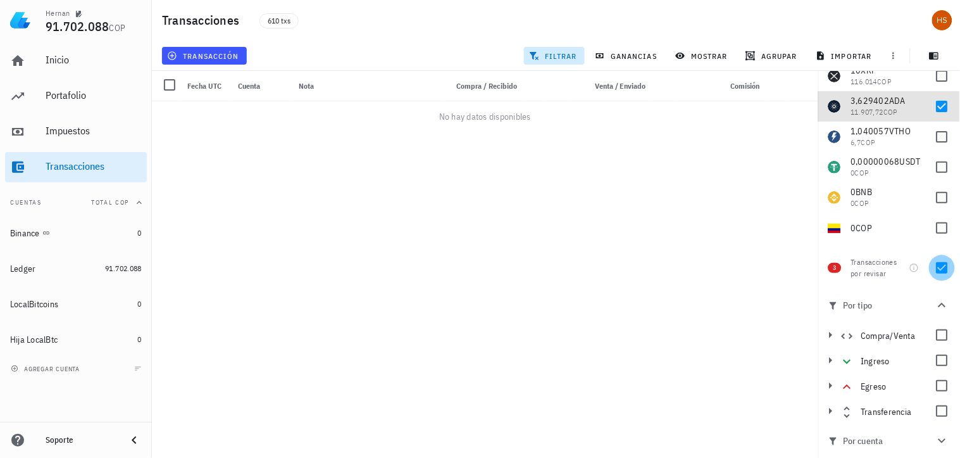
click at [938, 268] on div at bounding box center [943, 268] width 22 height 22
checkbox input "false"
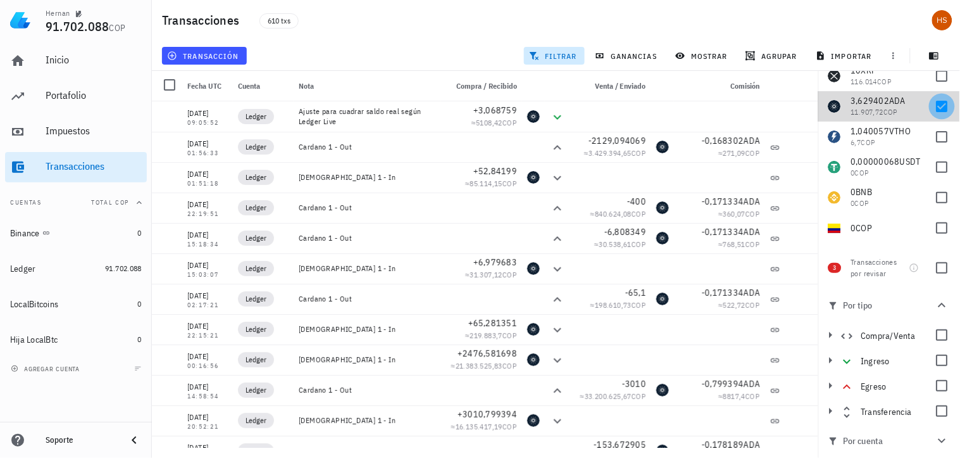
click at [932, 106] on div at bounding box center [943, 107] width 22 height 22
checkbox input "false"
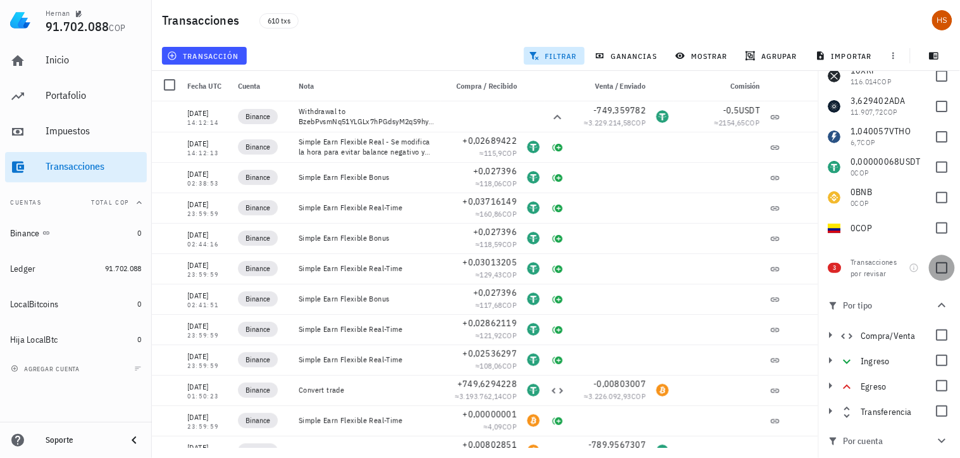
click at [935, 268] on div at bounding box center [943, 268] width 22 height 22
checkbox input "true"
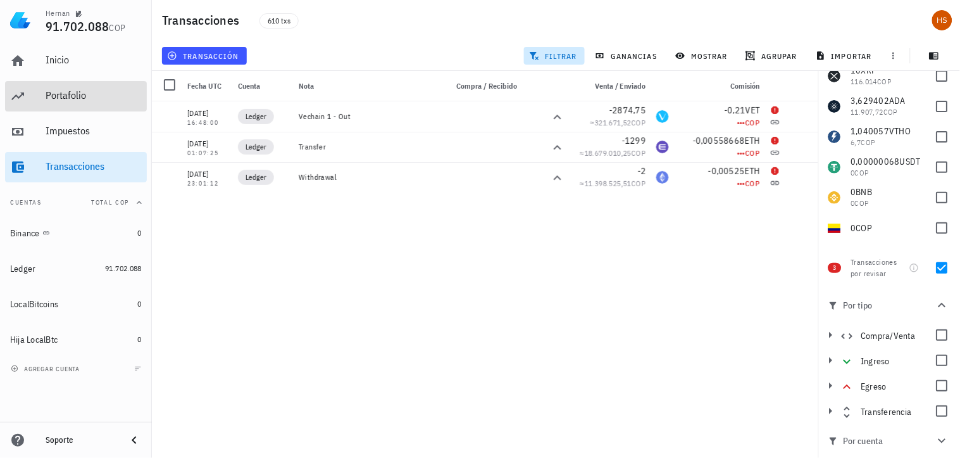
click at [83, 99] on div "Portafolio" at bounding box center [94, 95] width 96 height 12
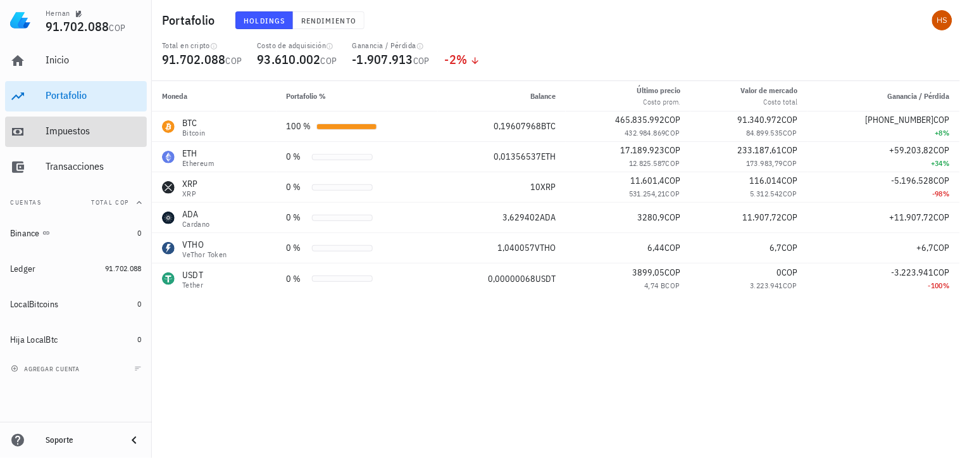
click at [58, 127] on div "Impuestos" at bounding box center [94, 131] width 96 height 12
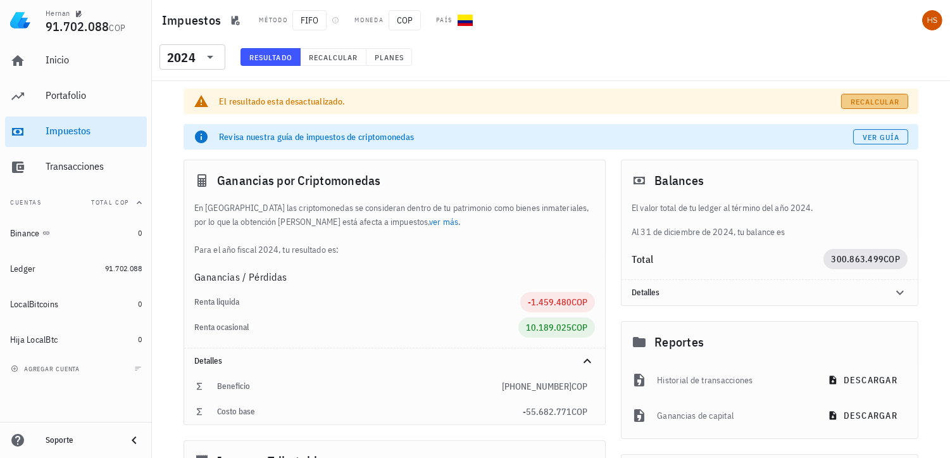
click at [858, 100] on span "Recalcular" at bounding box center [875, 101] width 50 height 9
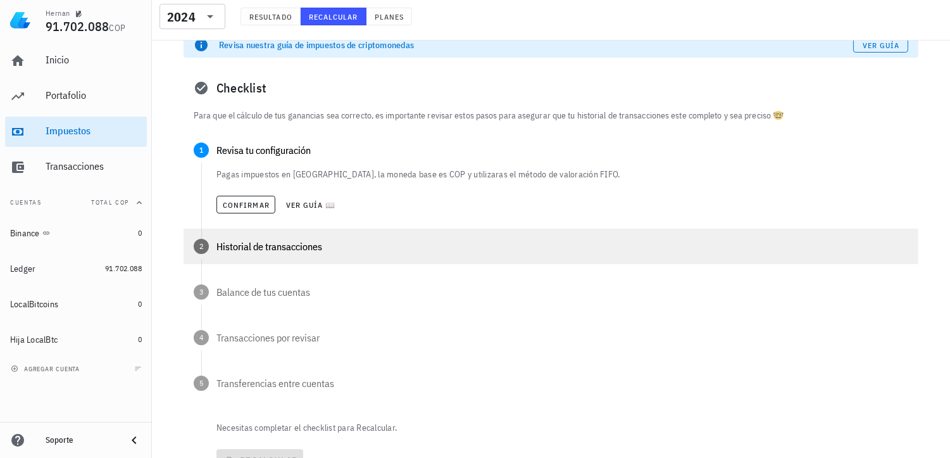
scroll to position [141, 0]
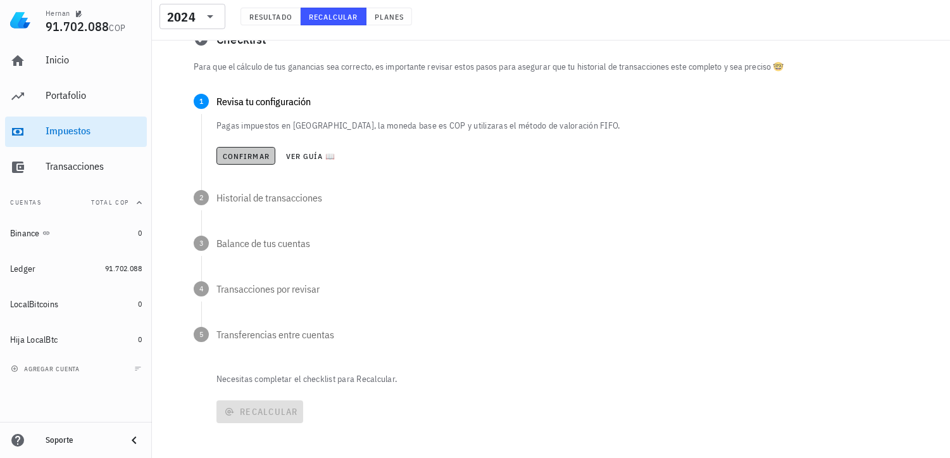
click at [256, 154] on span "Confirmar" at bounding box center [245, 155] width 47 height 9
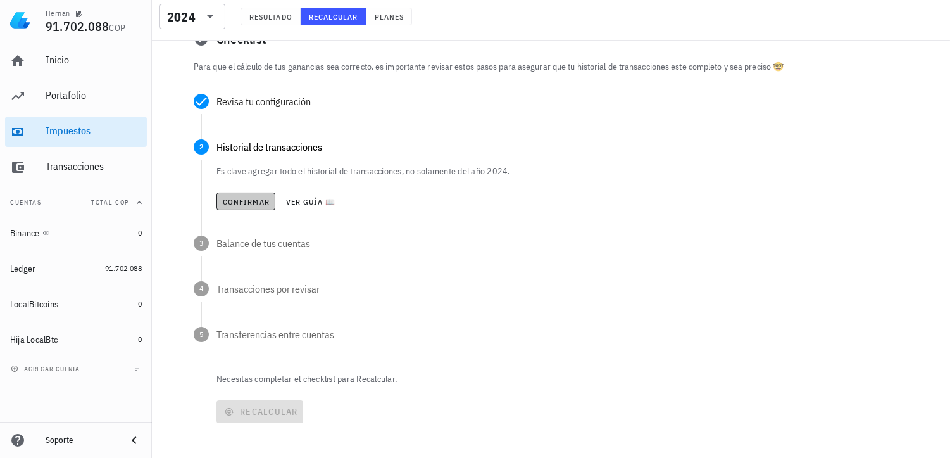
click at [244, 199] on span "Confirmar" at bounding box center [245, 201] width 47 height 9
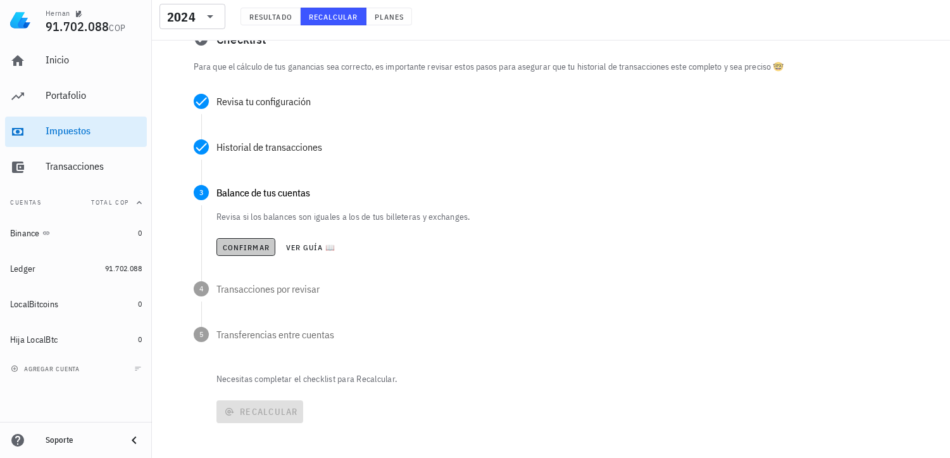
click at [254, 244] on span "Confirmar" at bounding box center [245, 246] width 47 height 9
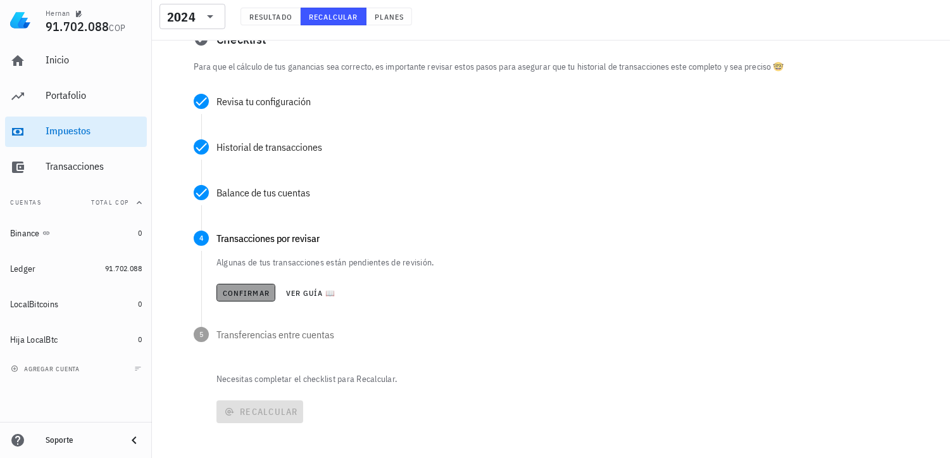
click at [254, 290] on span "Confirmar" at bounding box center [245, 292] width 47 height 9
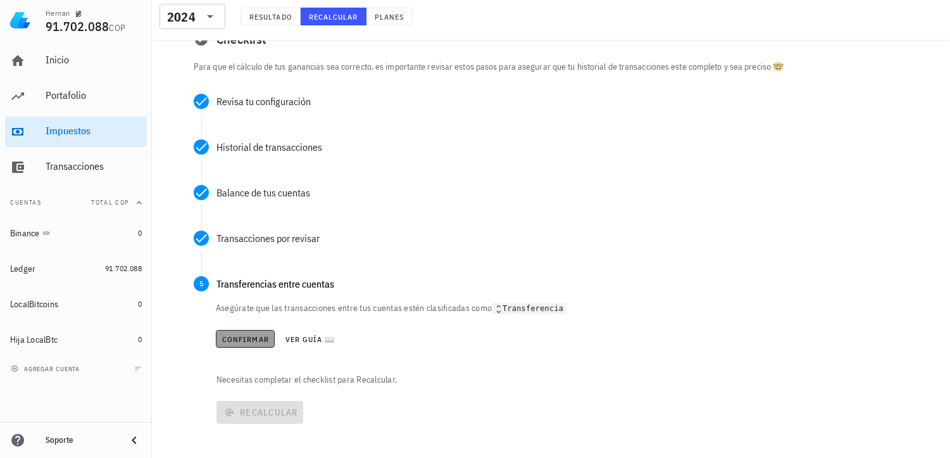
click at [255, 339] on span "Confirmar" at bounding box center [245, 338] width 47 height 9
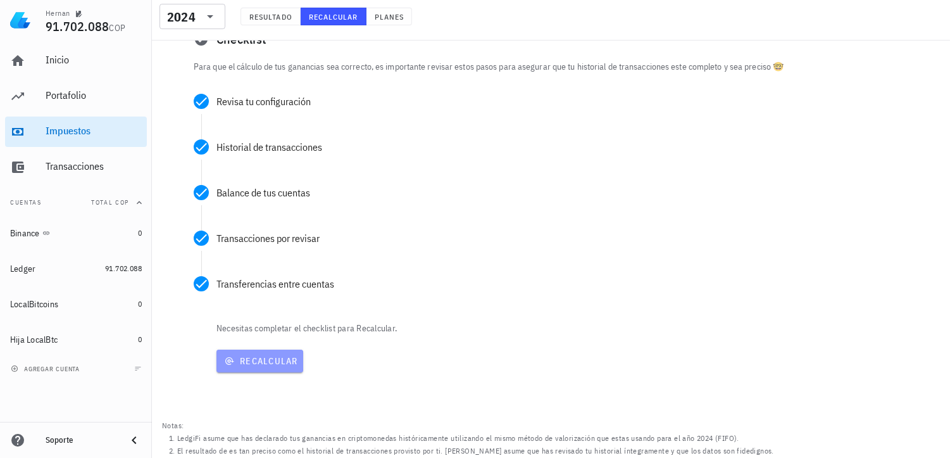
click at [273, 356] on span "Recalcular" at bounding box center [260, 360] width 77 height 11
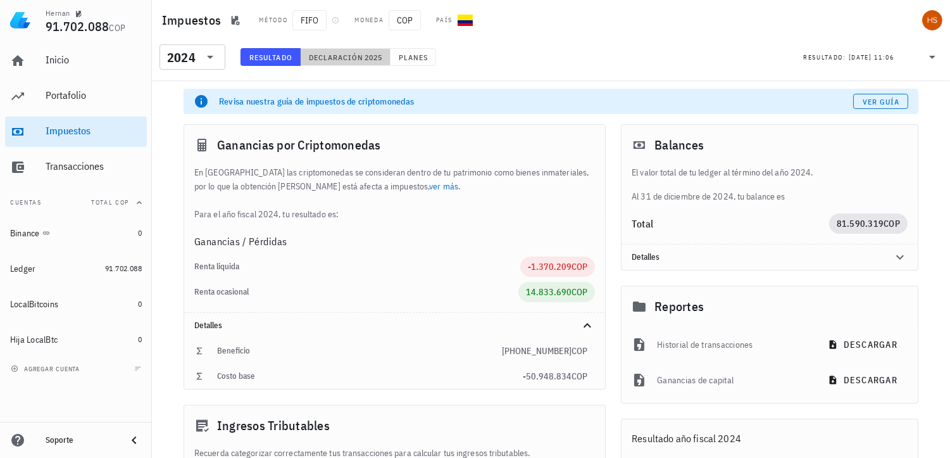
click at [351, 56] on span "Declaración" at bounding box center [336, 57] width 56 height 9
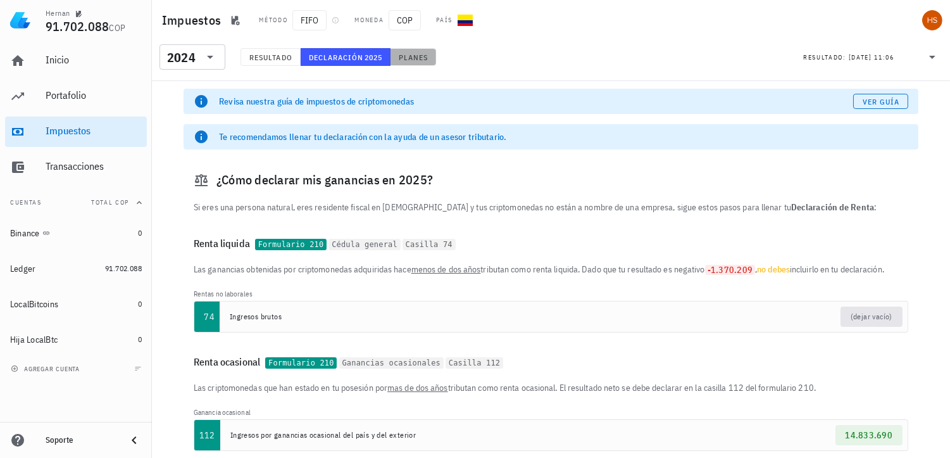
click at [419, 55] on span "Planes" at bounding box center [413, 57] width 30 height 9
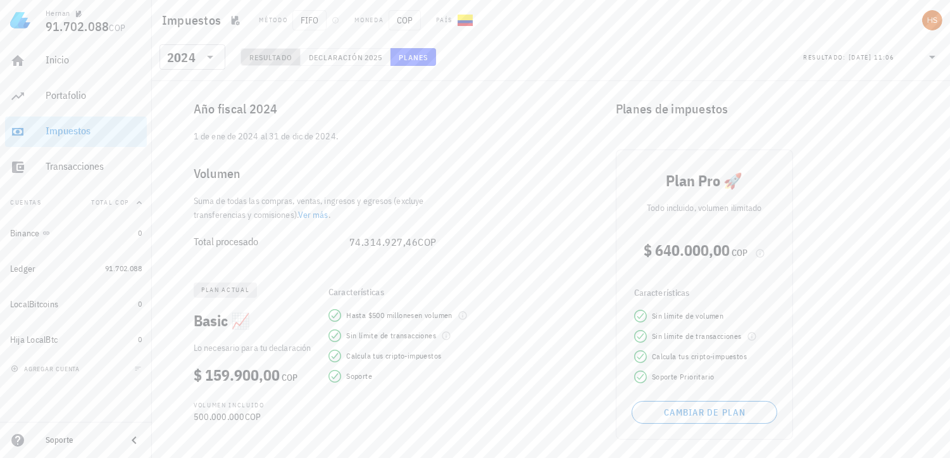
click at [282, 53] on span "Resultado" at bounding box center [271, 57] width 44 height 9
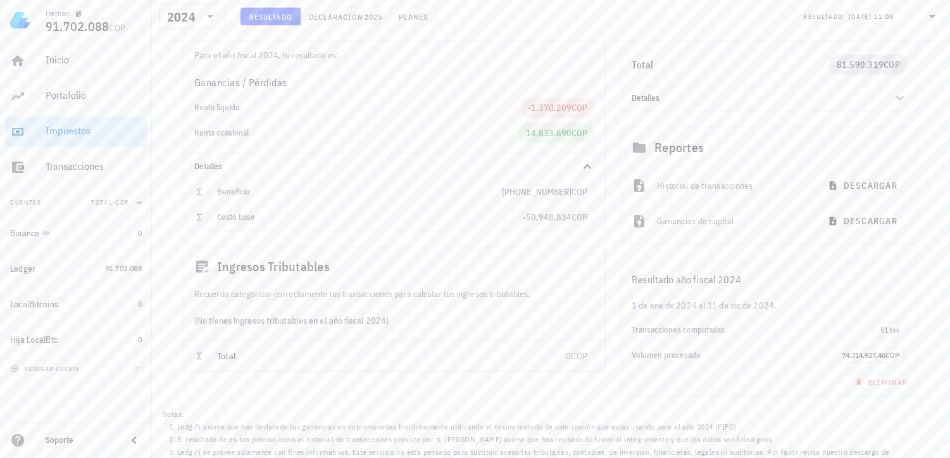
scroll to position [175, 0]
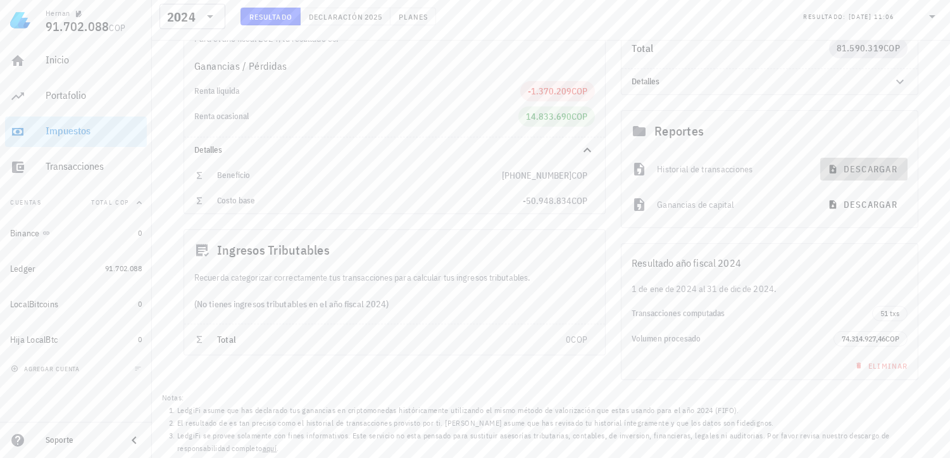
click at [876, 168] on span "descargar" at bounding box center [864, 168] width 67 height 11
click at [868, 203] on span "descargar" at bounding box center [864, 204] width 67 height 11
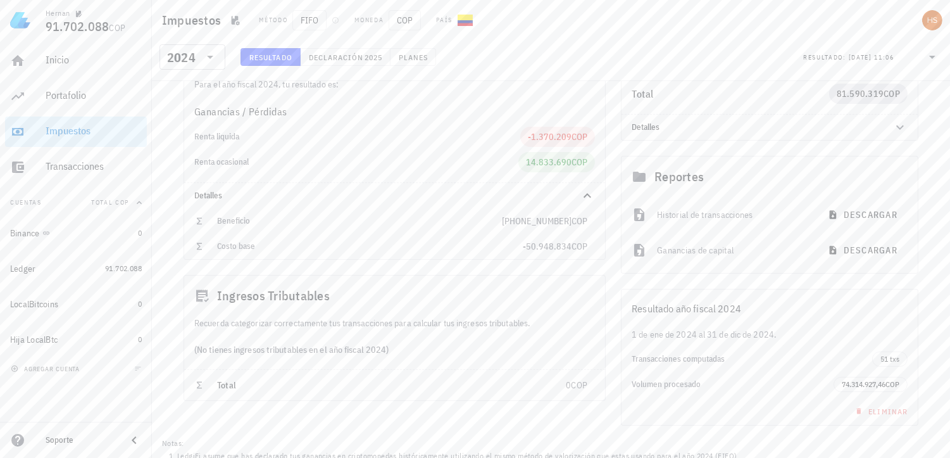
scroll to position [35, 0]
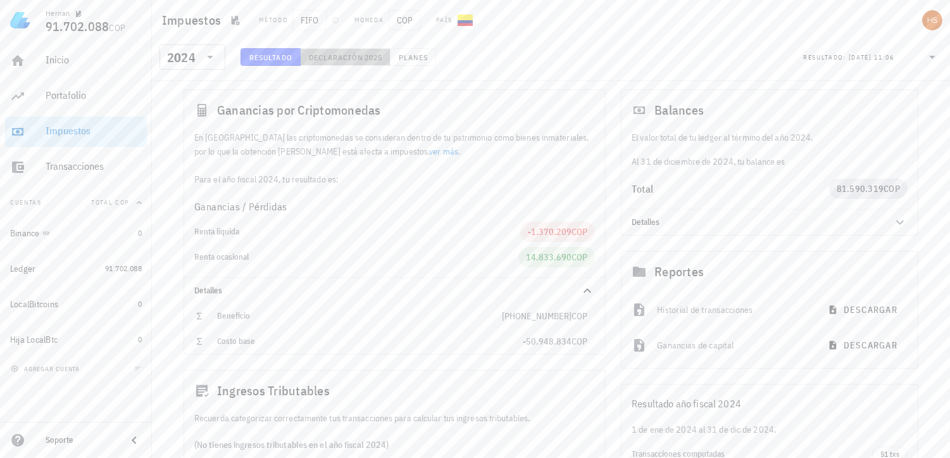
click at [345, 54] on span "Declaración" at bounding box center [336, 57] width 56 height 9
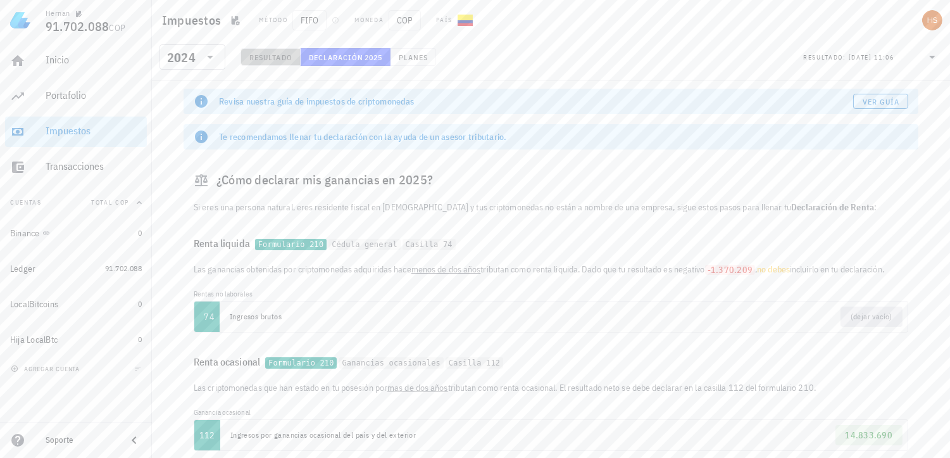
click at [268, 48] on button "Resultado" at bounding box center [271, 57] width 60 height 18
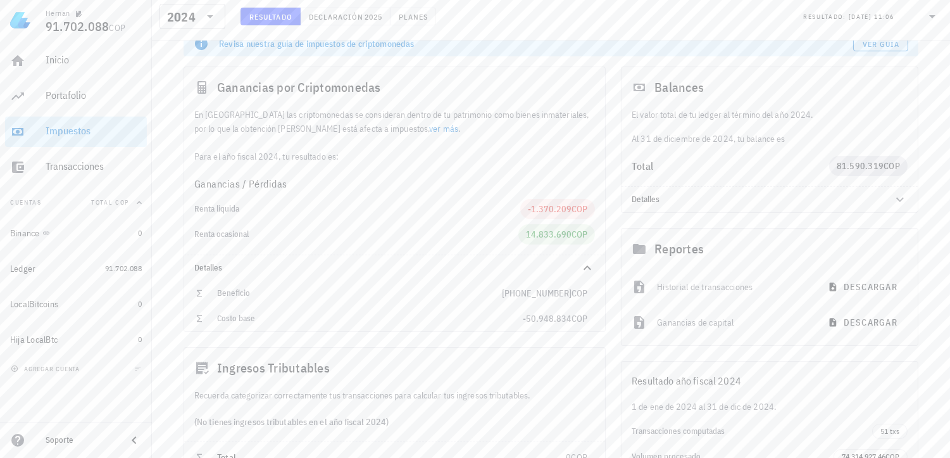
scroll to position [70, 0]
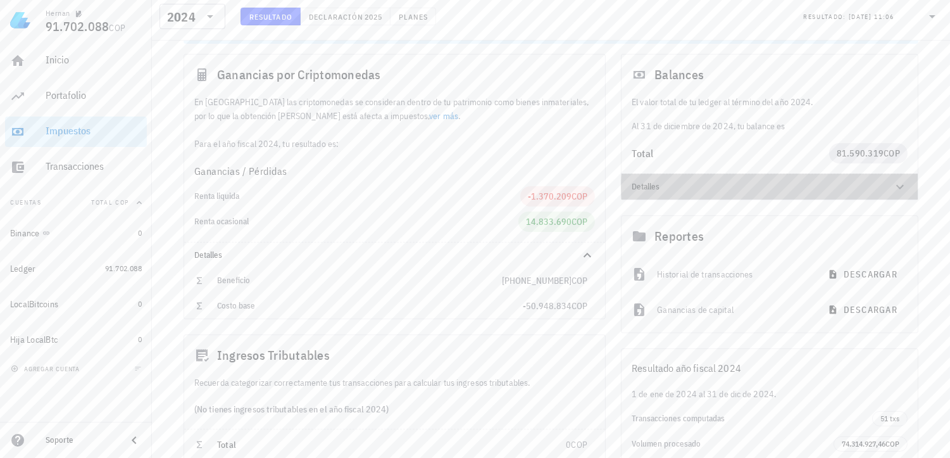
click at [897, 185] on icon at bounding box center [900, 187] width 8 height 4
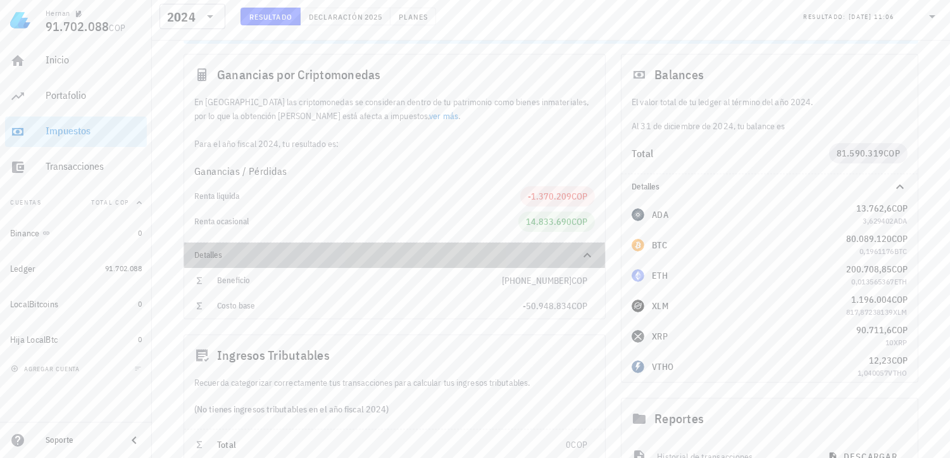
click at [591, 256] on icon at bounding box center [588, 255] width 8 height 4
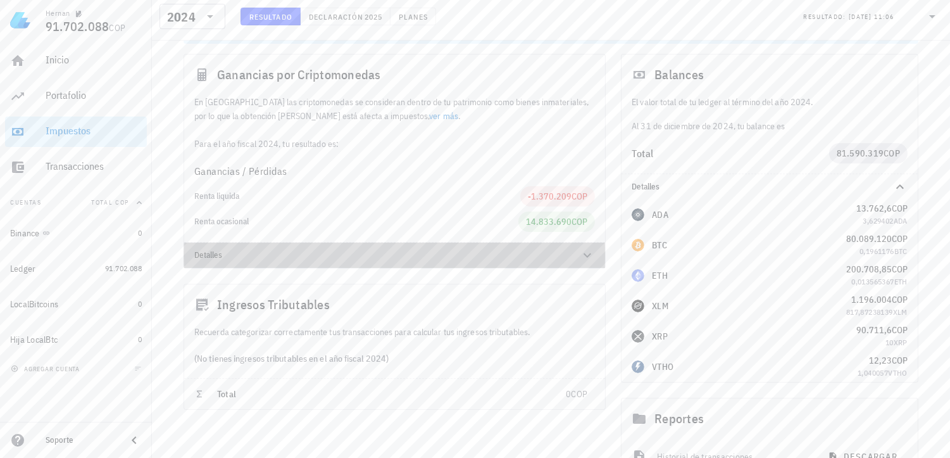
click at [591, 256] on icon at bounding box center [587, 255] width 15 height 15
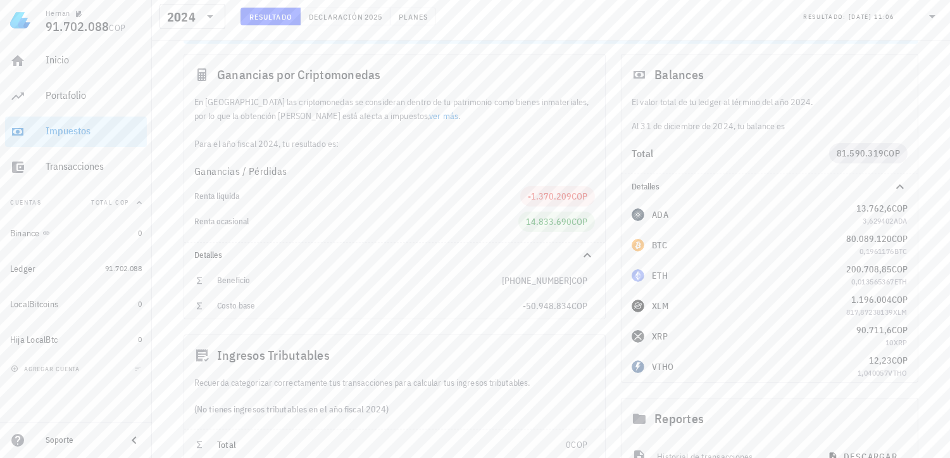
click at [171, 213] on div "Revisa nuestra guía de impuestos de criptomonedas Ver guía Ganancias por Cripto…" at bounding box center [551, 378] width 798 height 735
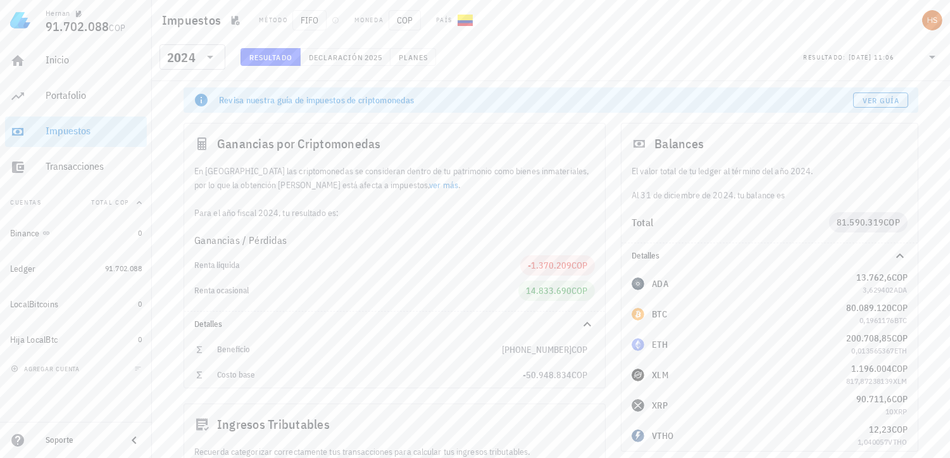
scroll to position [0, 0]
click at [332, 53] on span "Declaración" at bounding box center [336, 57] width 56 height 9
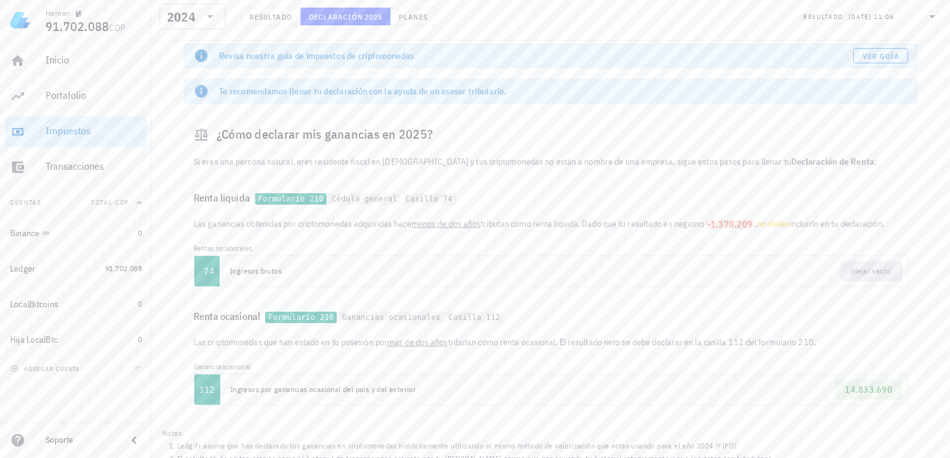
scroll to position [81, 0]
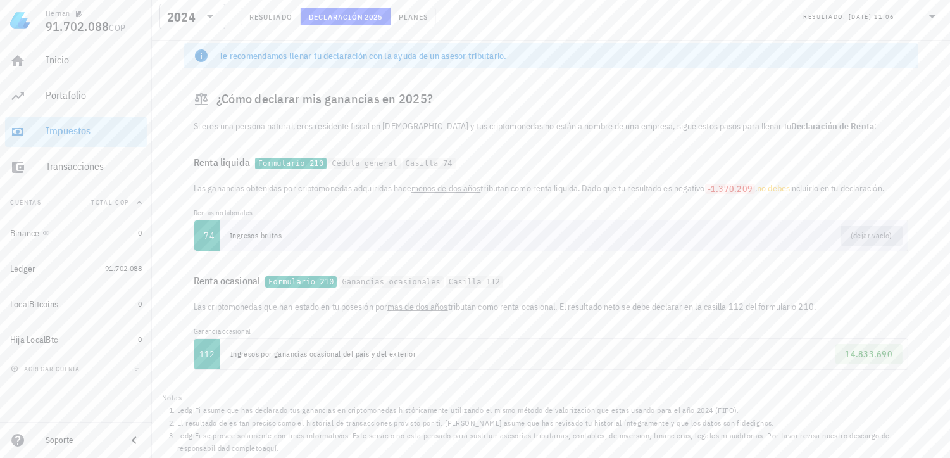
click at [496, 244] on td "Ingresos brutos" at bounding box center [386, 235] width 332 height 30
click at [367, 165] on code "Cédula general" at bounding box center [365, 164] width 72 height 12
click at [268, 9] on button "Resultado" at bounding box center [271, 17] width 60 height 18
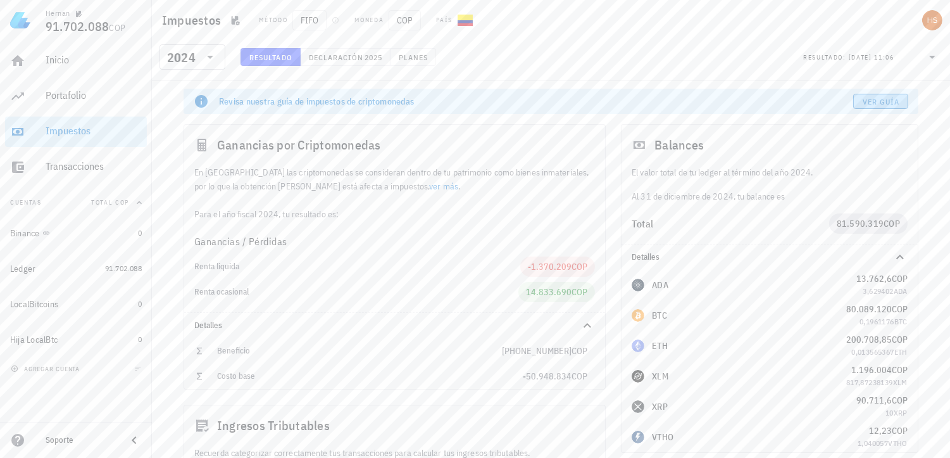
click at [903, 104] on link "Ver guía" at bounding box center [880, 101] width 55 height 15
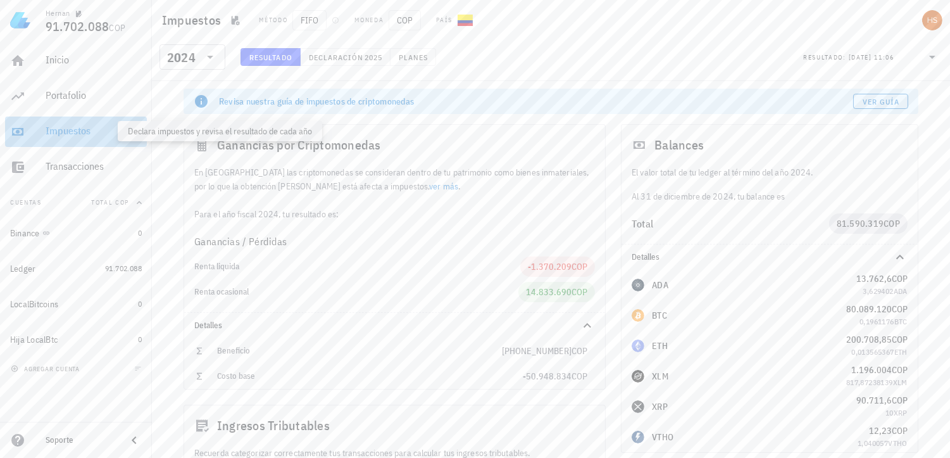
click at [86, 130] on div "Impuestos" at bounding box center [94, 131] width 96 height 12
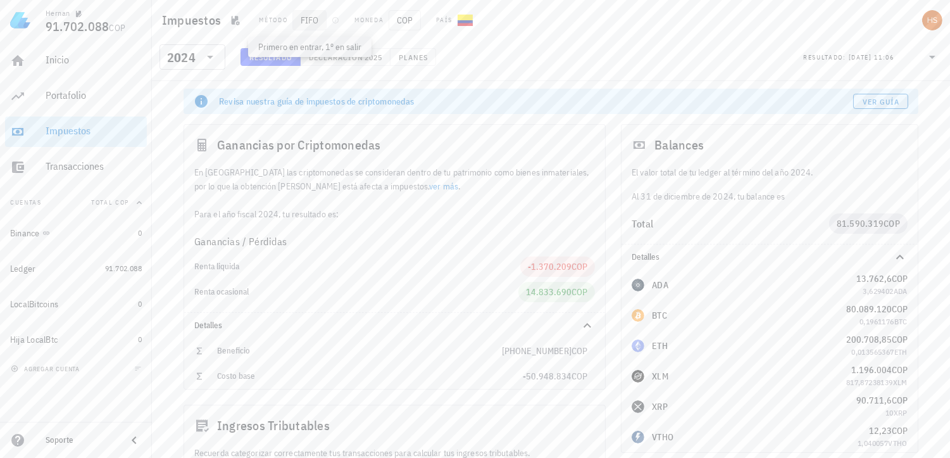
click at [315, 21] on span "FIFO" at bounding box center [309, 20] width 34 height 20
click at [338, 21] on icon "button" at bounding box center [335, 20] width 6 height 6
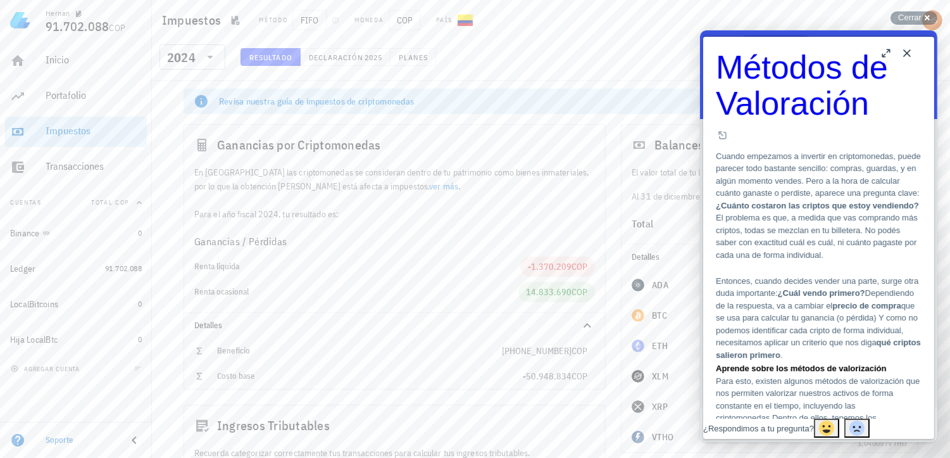
click at [912, 51] on button "Close" at bounding box center [906, 53] width 20 height 20
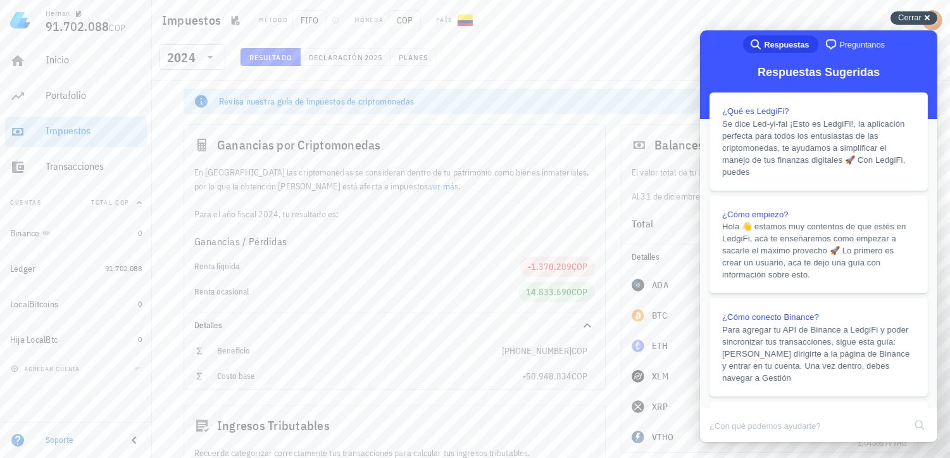
click at [900, 18] on span "Cerrar" at bounding box center [909, 17] width 23 height 9
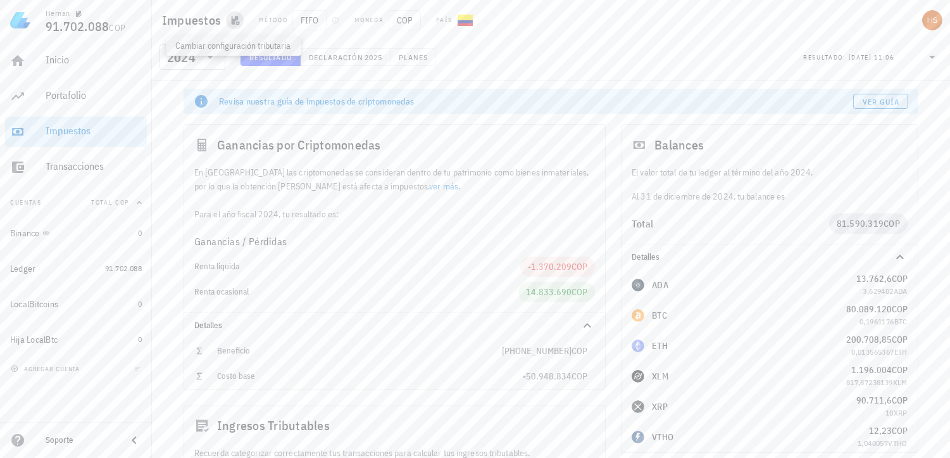
click at [232, 22] on icon "button" at bounding box center [236, 20] width 8 height 9
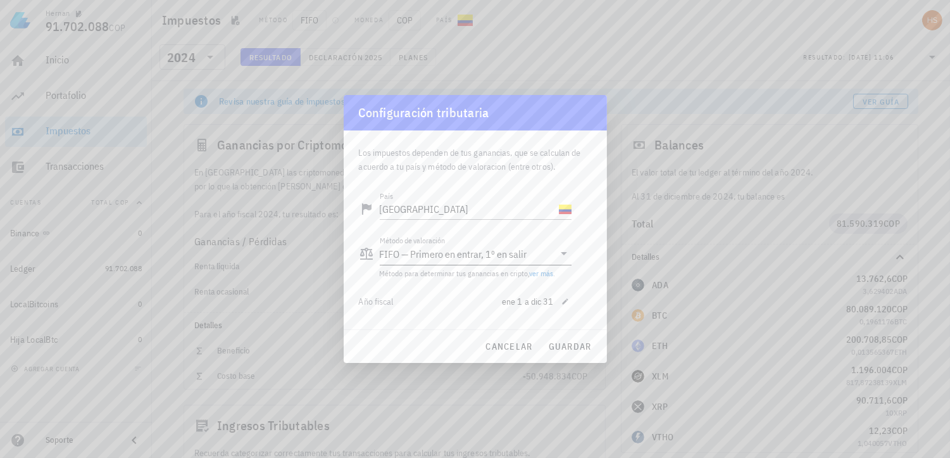
click at [564, 249] on icon at bounding box center [563, 253] width 15 height 15
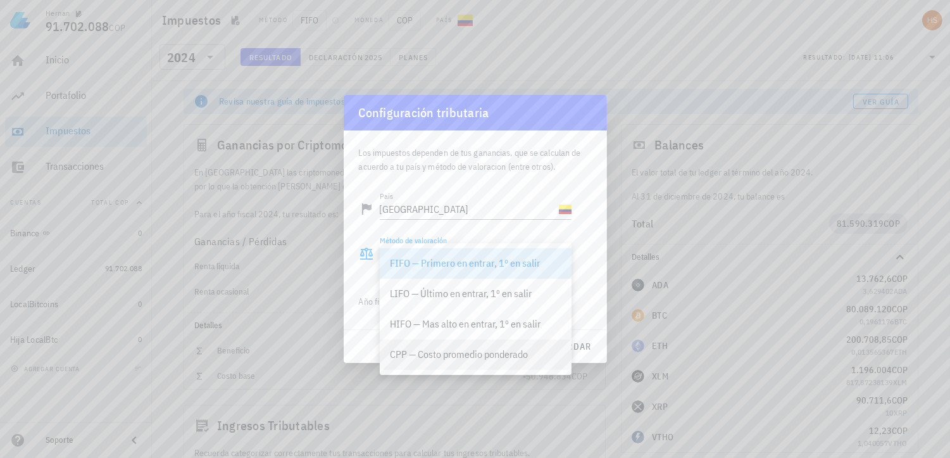
click at [494, 350] on div "CPP — Costo promedio ponderado" at bounding box center [476, 354] width 172 height 12
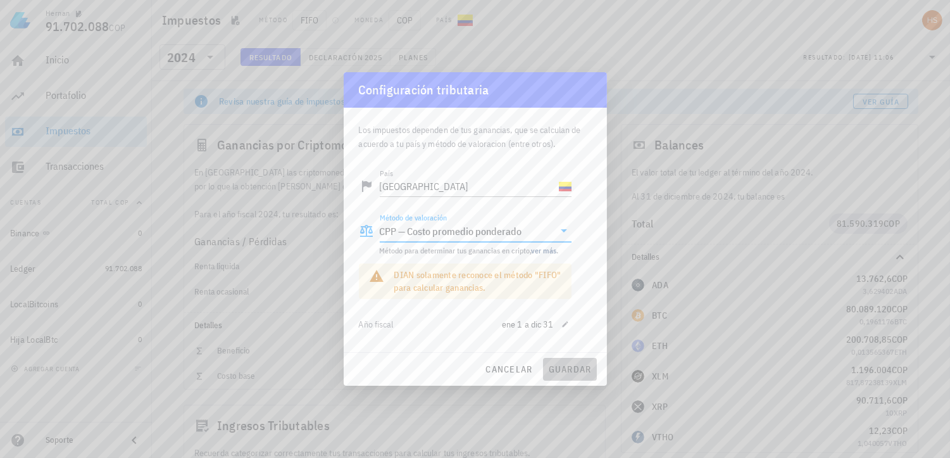
click at [574, 365] on span "guardar" at bounding box center [570, 368] width 44 height 11
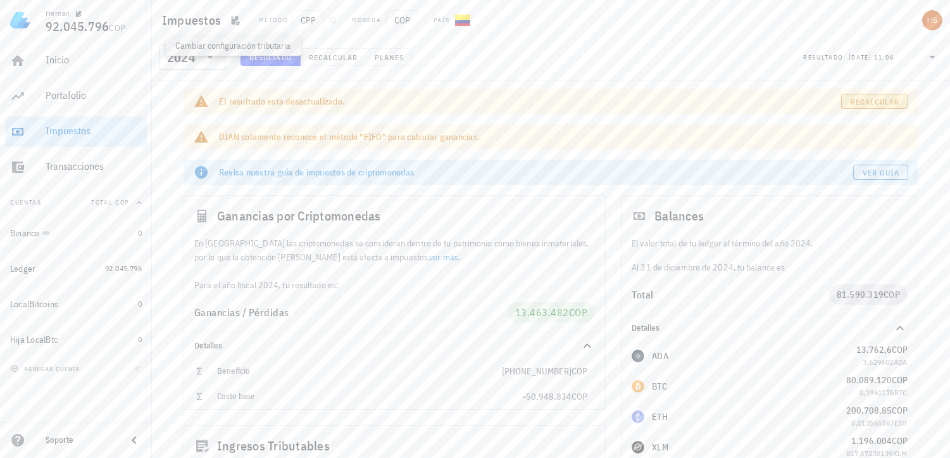
click at [864, 101] on span "Recalcular" at bounding box center [875, 101] width 50 height 9
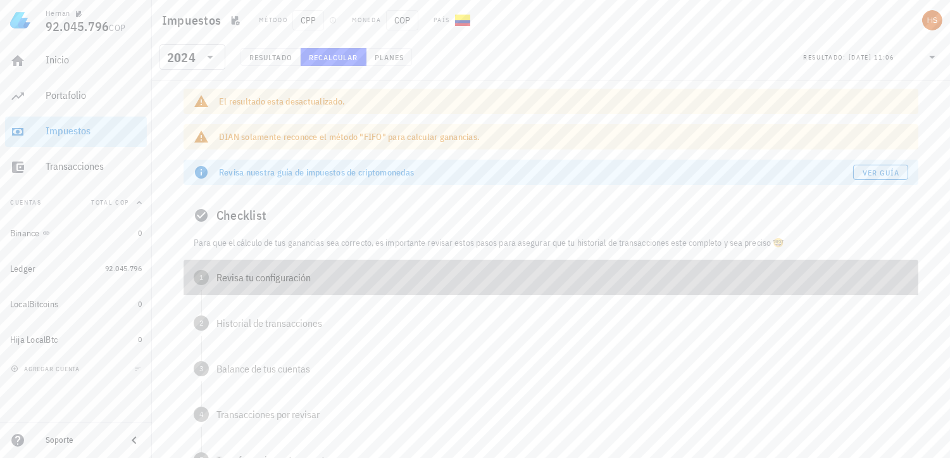
click at [283, 280] on div "Revisa tu configuración" at bounding box center [563, 277] width 692 height 10
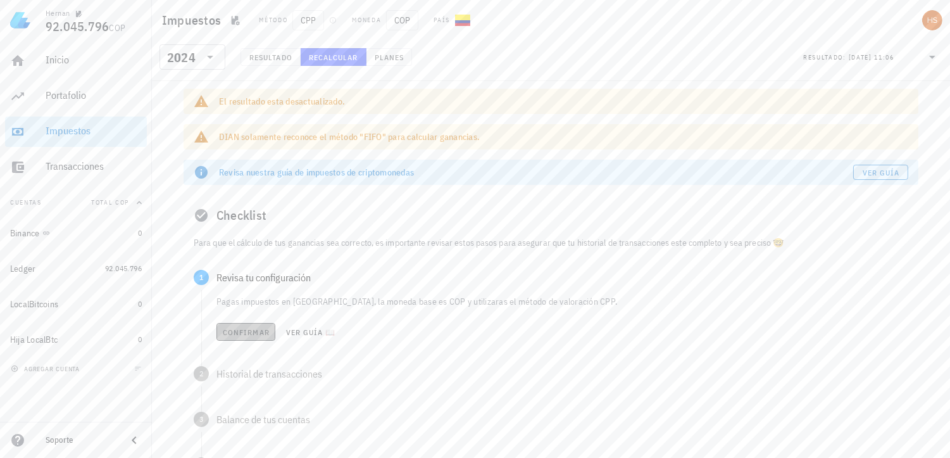
click at [255, 328] on span "Confirmar" at bounding box center [245, 331] width 47 height 9
click at [252, 374] on span "Confirmar" at bounding box center [245, 377] width 47 height 9
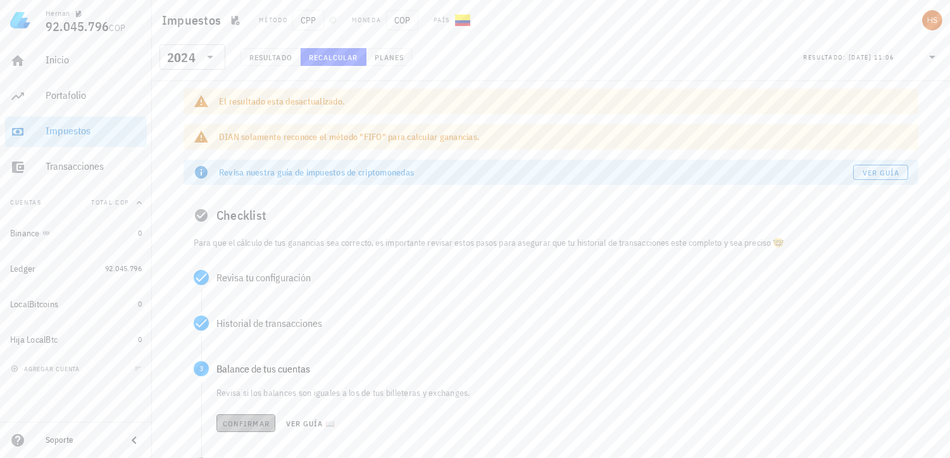
click at [251, 423] on span "Confirmar" at bounding box center [245, 422] width 47 height 9
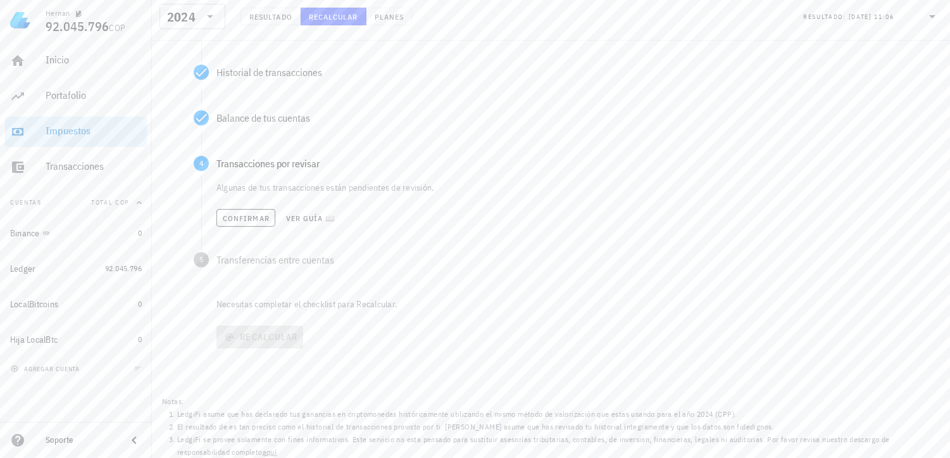
scroll to position [255, 0]
click at [248, 206] on button "Confirmar" at bounding box center [246, 214] width 59 height 18
click at [252, 261] on span "Confirmar" at bounding box center [245, 260] width 47 height 9
click at [275, 330] on span "Recalcular" at bounding box center [260, 332] width 77 height 11
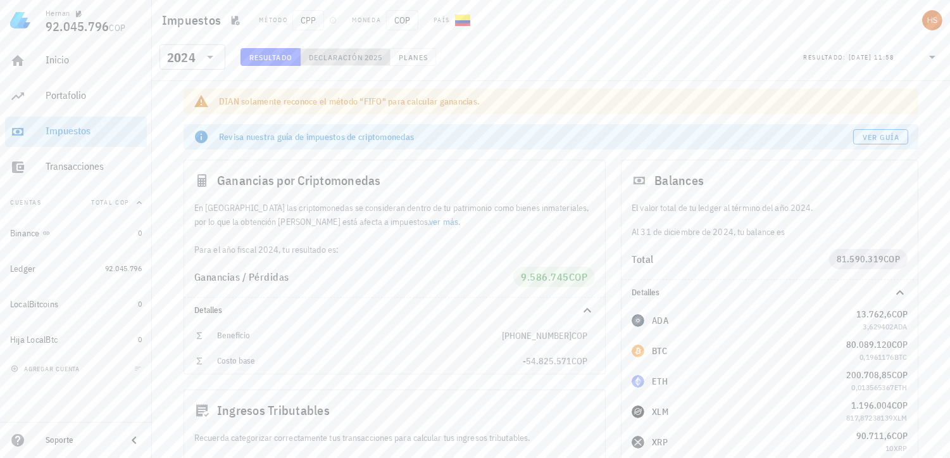
click at [376, 58] on span "2025" at bounding box center [373, 57] width 18 height 9
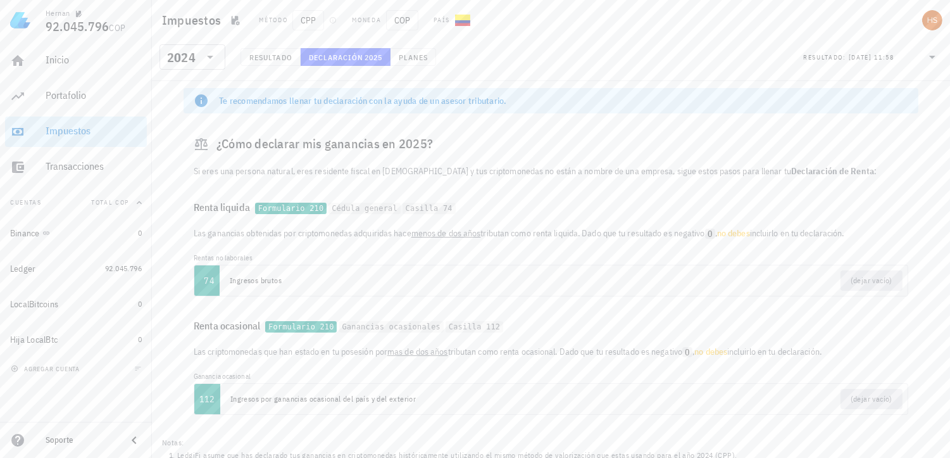
scroll to position [47, 0]
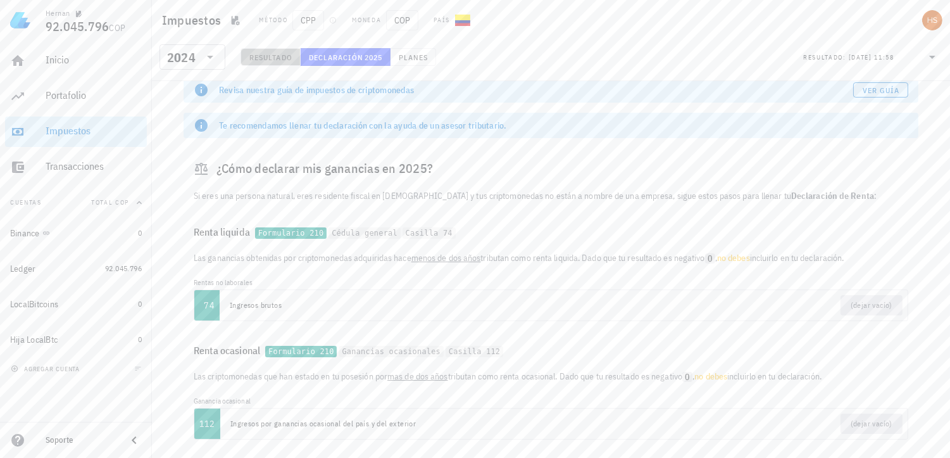
click at [279, 56] on span "Resultado" at bounding box center [271, 57] width 44 height 9
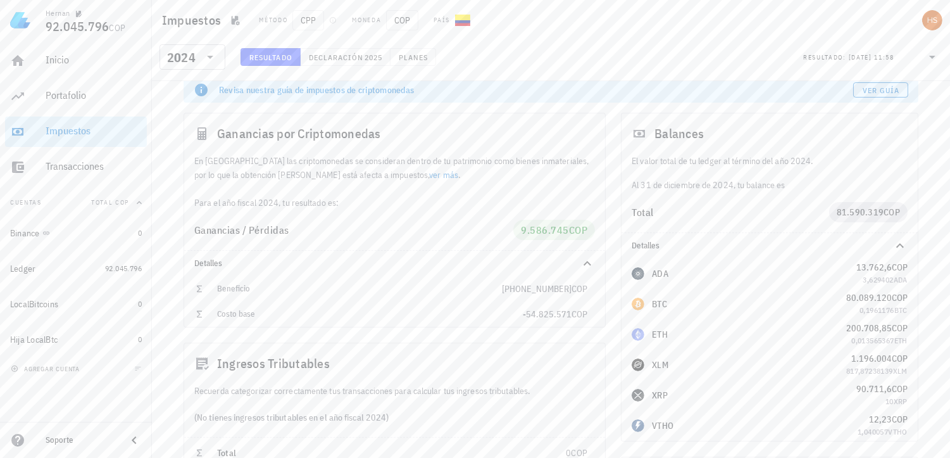
scroll to position [358, 0]
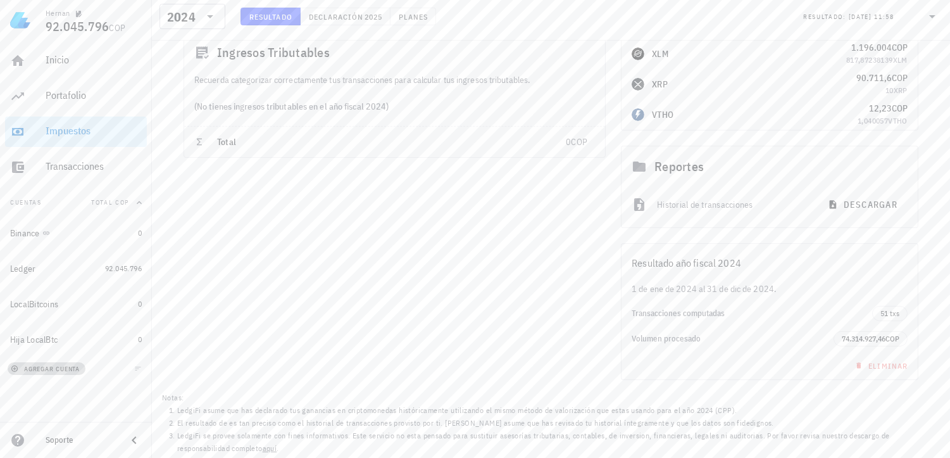
click at [70, 368] on span "agregar cuenta" at bounding box center [46, 369] width 66 height 8
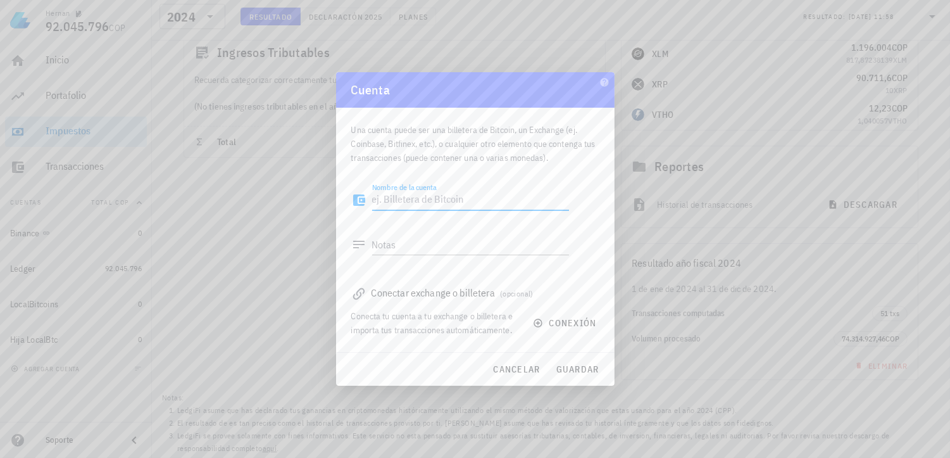
click at [435, 198] on textarea "Nombre de la cuenta" at bounding box center [470, 200] width 197 height 20
type textarea "q"
type textarea "r"
type textarea "prueba"
click at [592, 366] on span "guardar" at bounding box center [578, 368] width 44 height 11
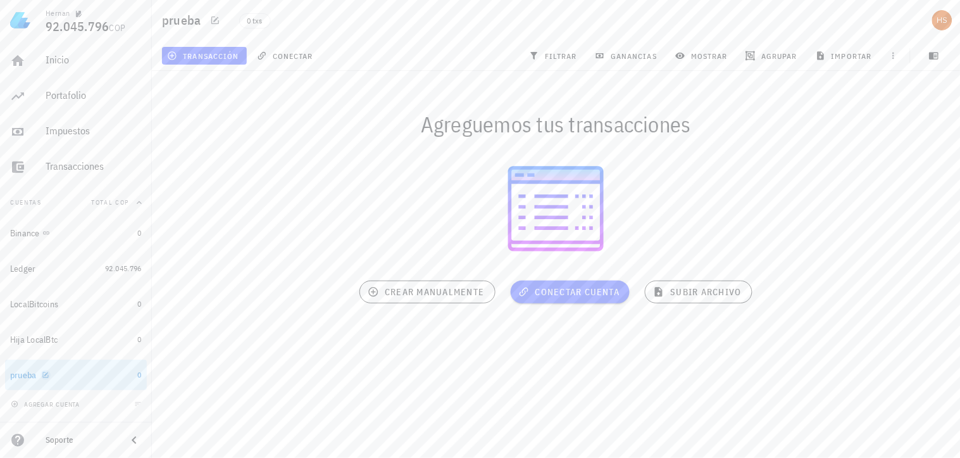
drag, startPoint x: 80, startPoint y: 372, endPoint x: 48, endPoint y: 370, distance: 32.3
click at [48, 371] on icon "button" at bounding box center [46, 375] width 8 height 8
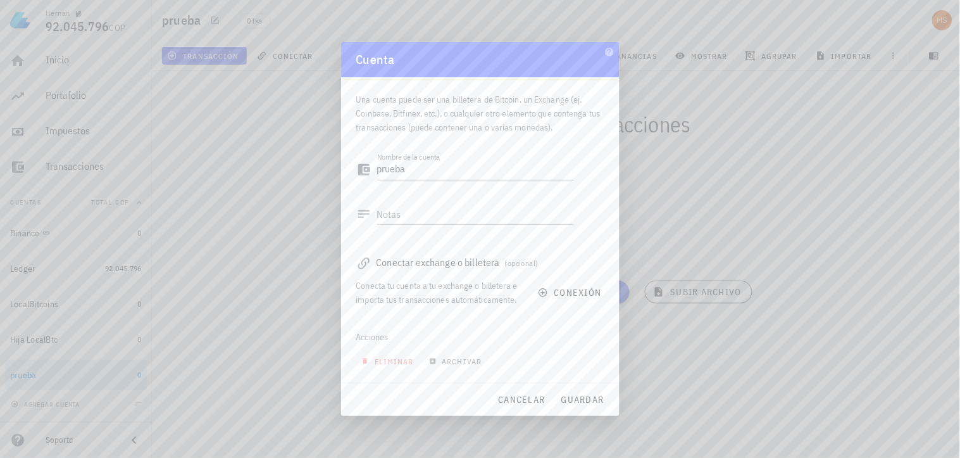
click at [282, 330] on div at bounding box center [480, 229] width 960 height 458
click at [528, 396] on span "cancelar" at bounding box center [521, 399] width 47 height 11
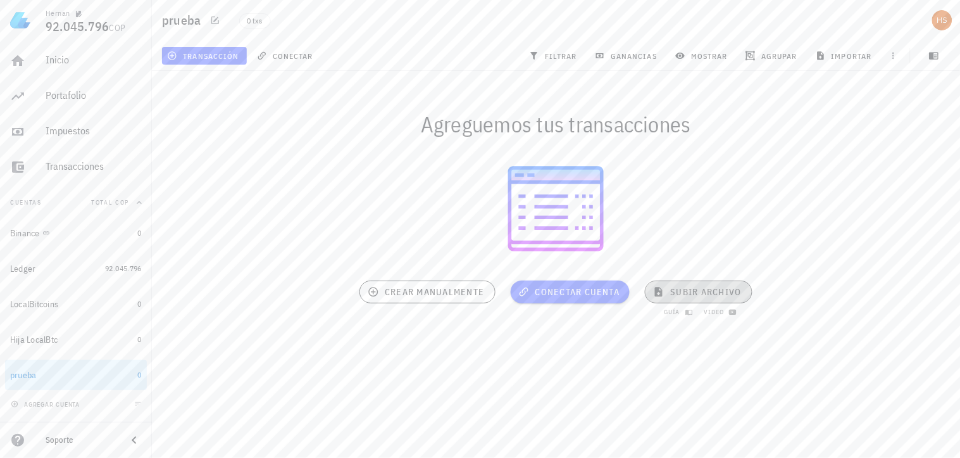
click at [710, 287] on span "subir archivo" at bounding box center [698, 291] width 85 height 11
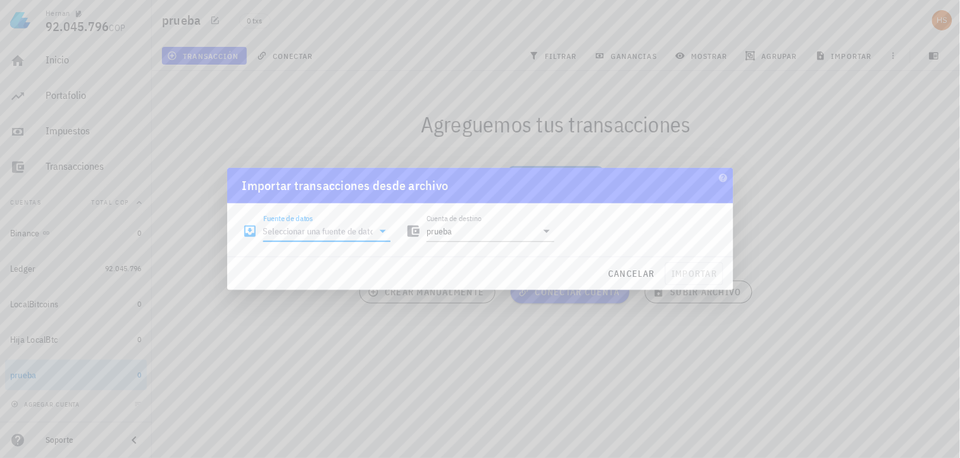
click at [301, 236] on input "Fuente de datos" at bounding box center [318, 231] width 110 height 20
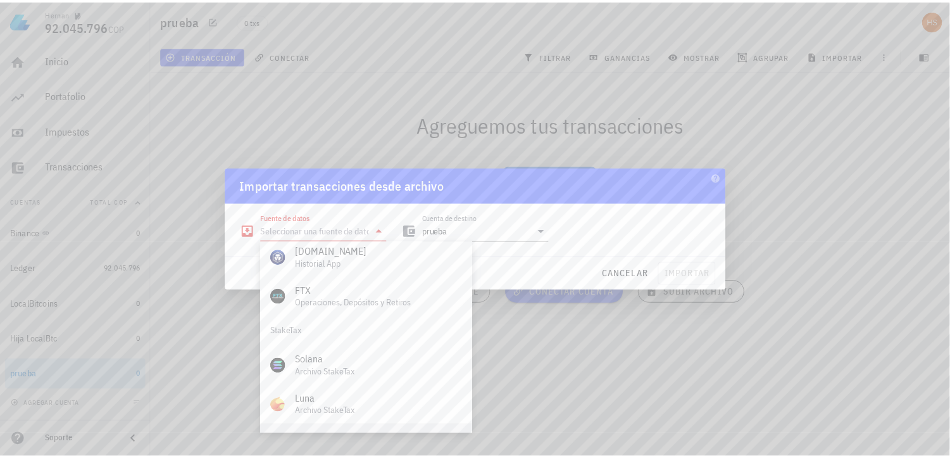
scroll to position [527, 0]
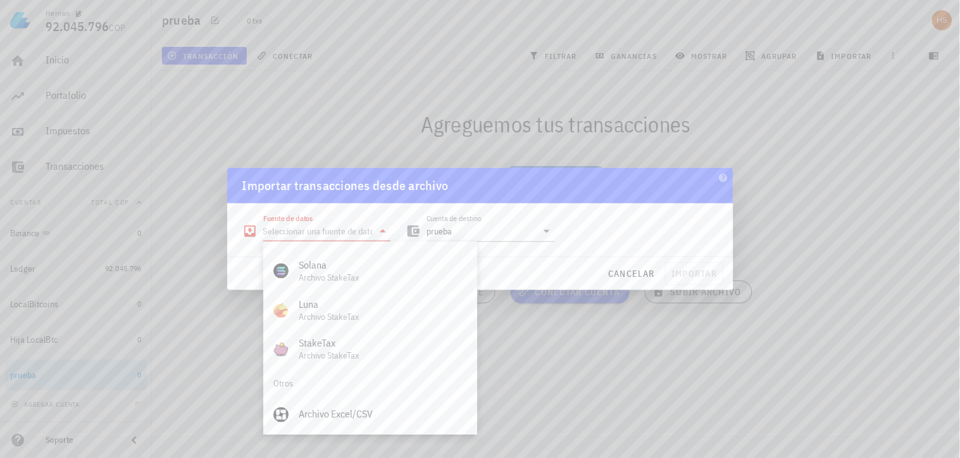
click at [584, 370] on div at bounding box center [480, 229] width 960 height 458
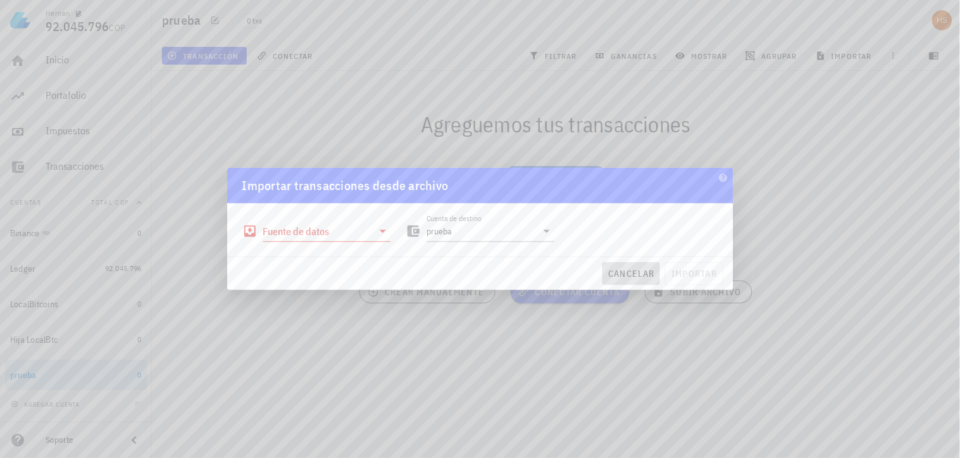
click at [631, 270] on span "cancelar" at bounding box center [631, 273] width 47 height 11
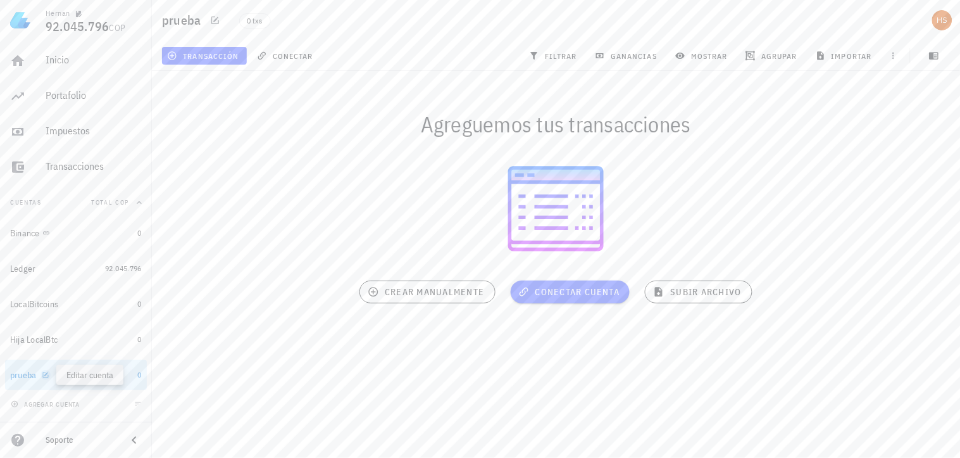
click at [48, 375] on icon "button" at bounding box center [45, 375] width 6 height 6
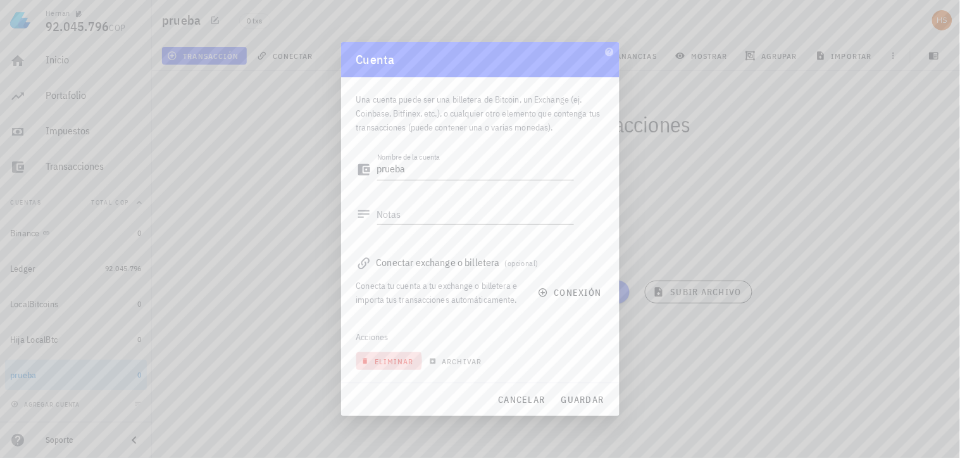
click at [390, 358] on span "eliminar" at bounding box center [389, 360] width 50 height 9
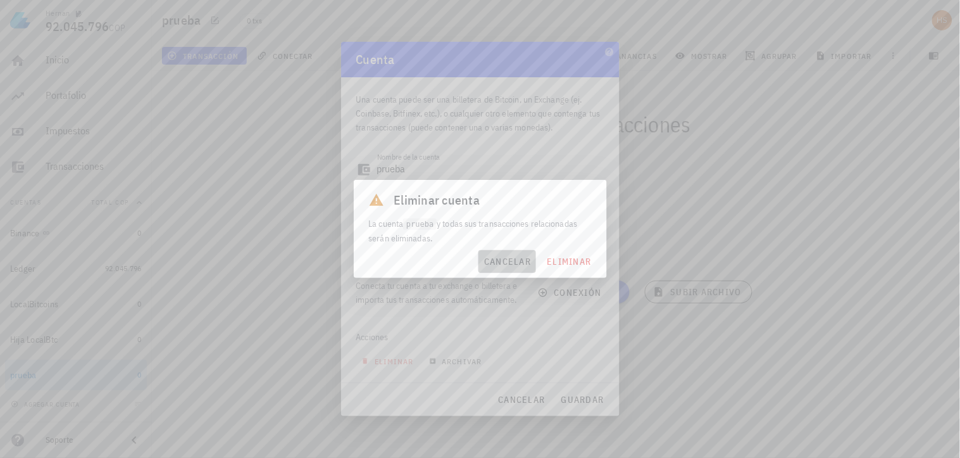
click at [519, 256] on span "cancelar" at bounding box center [507, 261] width 47 height 11
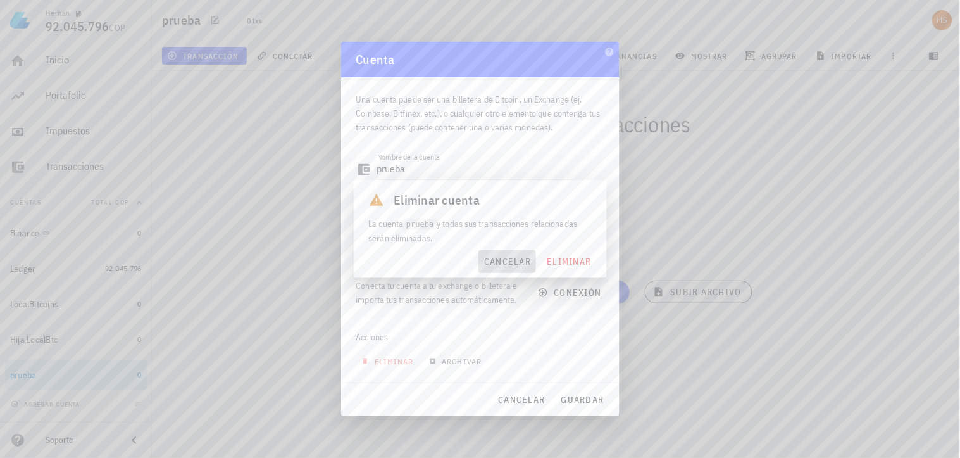
click at [516, 261] on span "(opcional)" at bounding box center [522, 262] width 34 height 9
click at [506, 263] on div "Conectar exchange o billetera (opcional)" at bounding box center [480, 262] width 248 height 18
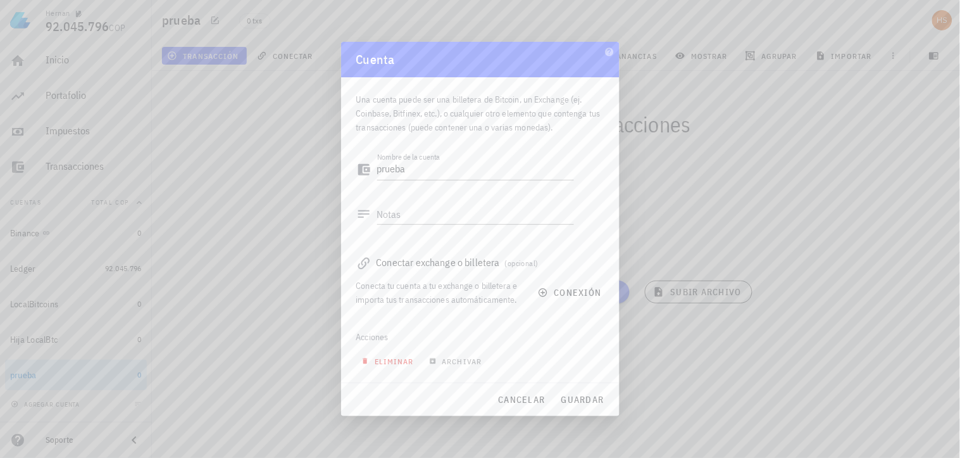
click at [403, 362] on span "eliminar" at bounding box center [389, 360] width 50 height 9
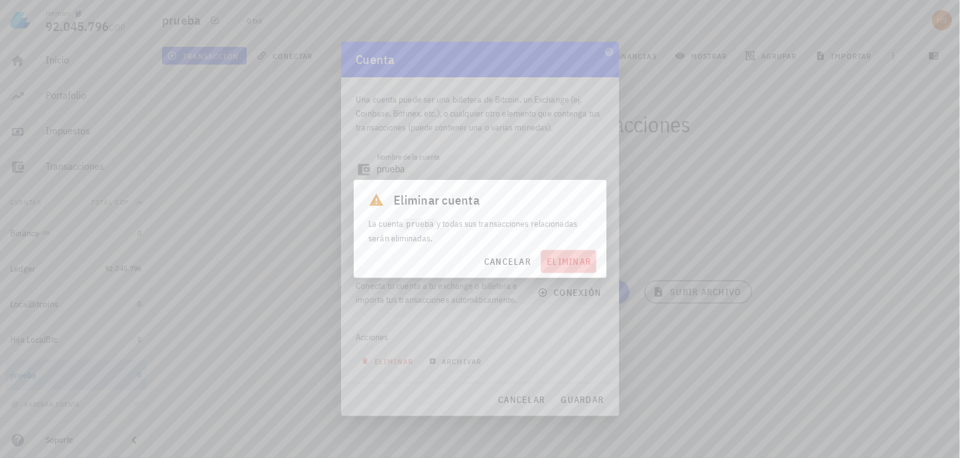
click at [572, 260] on span "eliminar" at bounding box center [568, 261] width 45 height 11
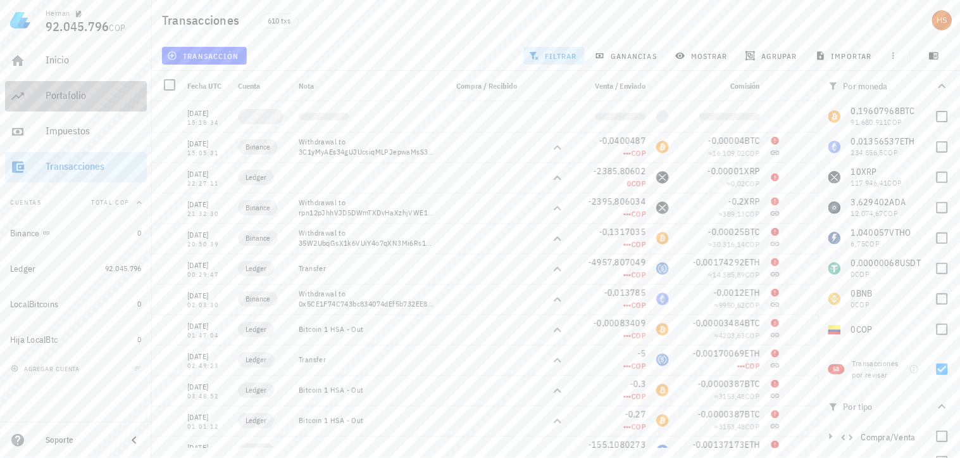
click at [47, 92] on div "Portafolio" at bounding box center [94, 95] width 96 height 12
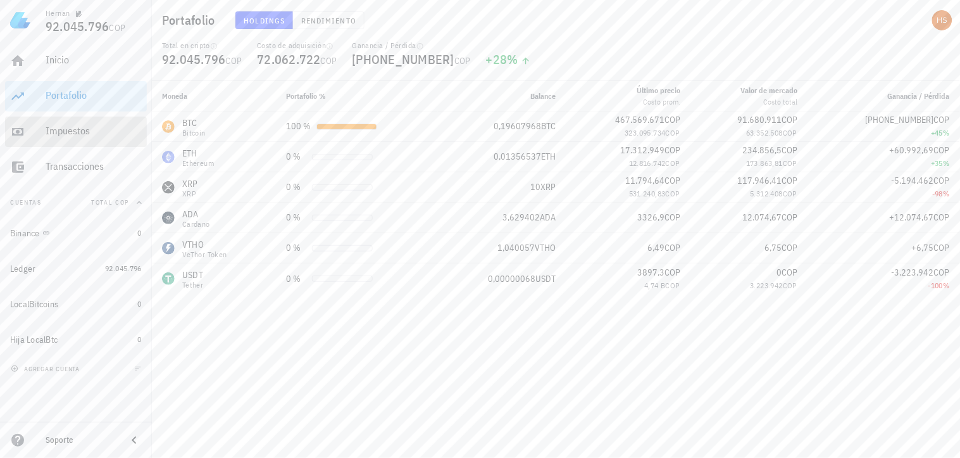
click at [68, 131] on div "Impuestos" at bounding box center [94, 131] width 96 height 12
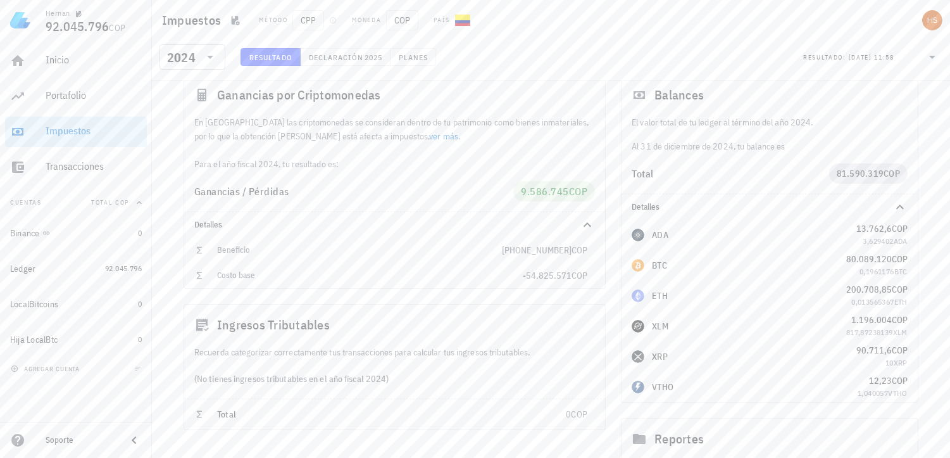
scroll to position [70, 0]
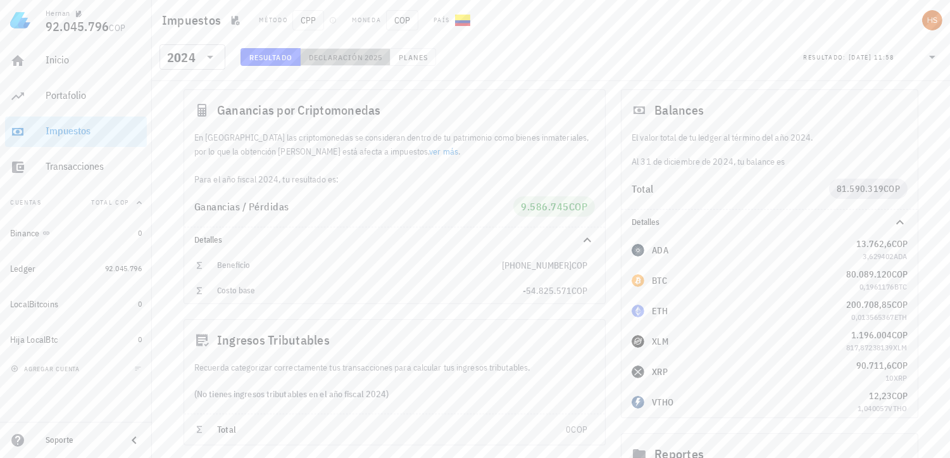
click at [348, 55] on span "Declaración" at bounding box center [336, 57] width 56 height 9
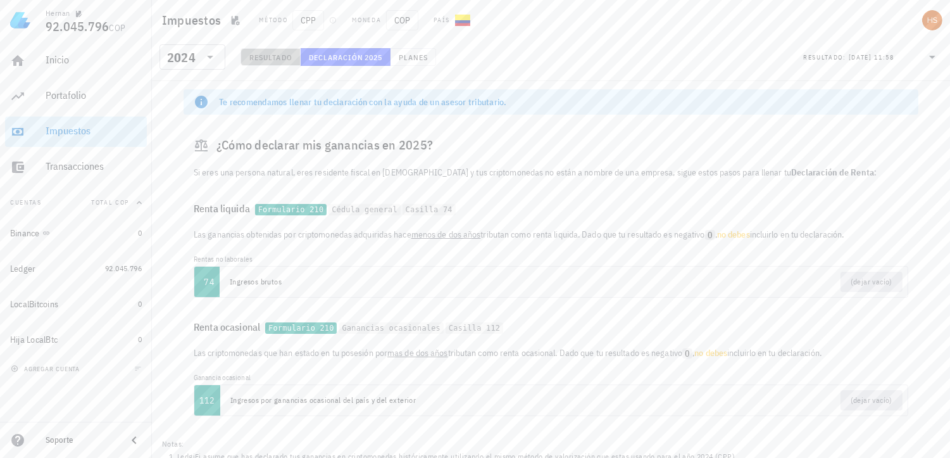
click at [280, 54] on span "Resultado" at bounding box center [271, 57] width 44 height 9
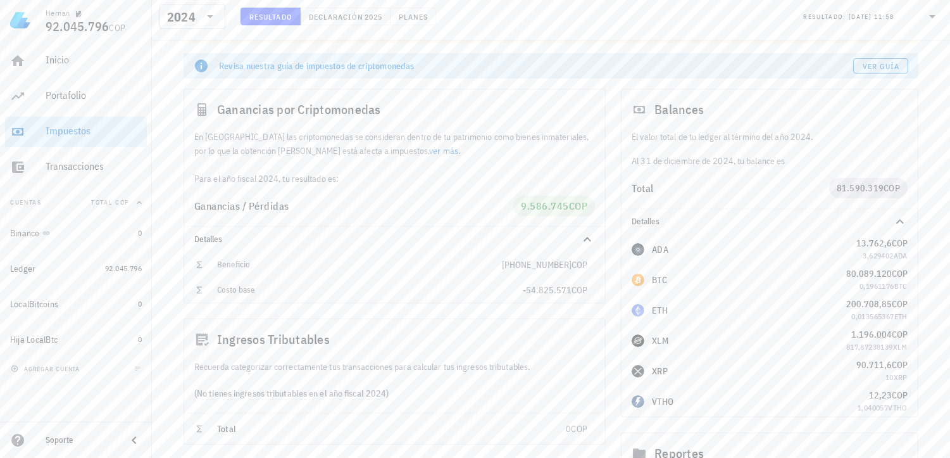
scroll to position [70, 0]
click at [344, 15] on span "Declaración" at bounding box center [336, 16] width 56 height 9
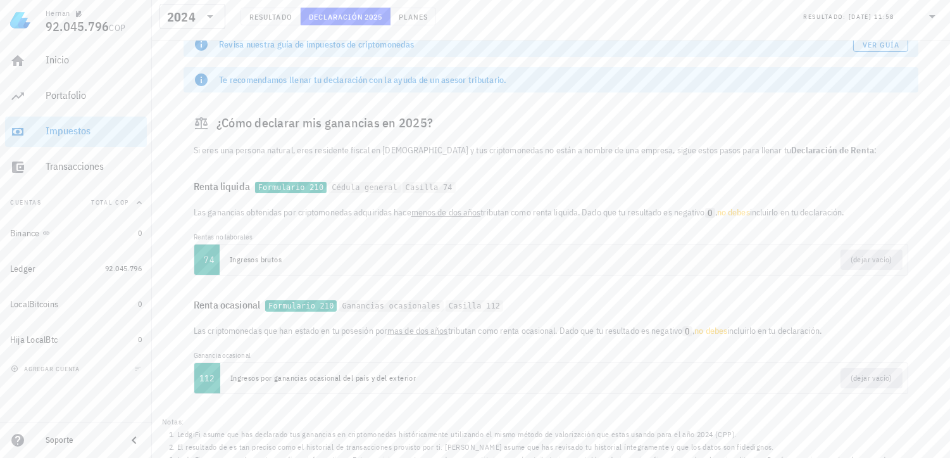
scroll to position [117, 0]
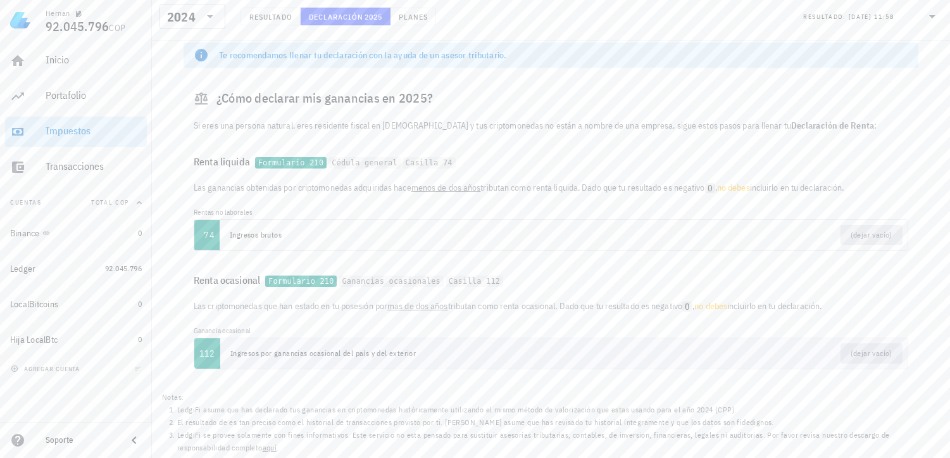
click at [698, 356] on td "Ingresos por ganancias ocasional del país y del exterior" at bounding box center [470, 353] width 500 height 30
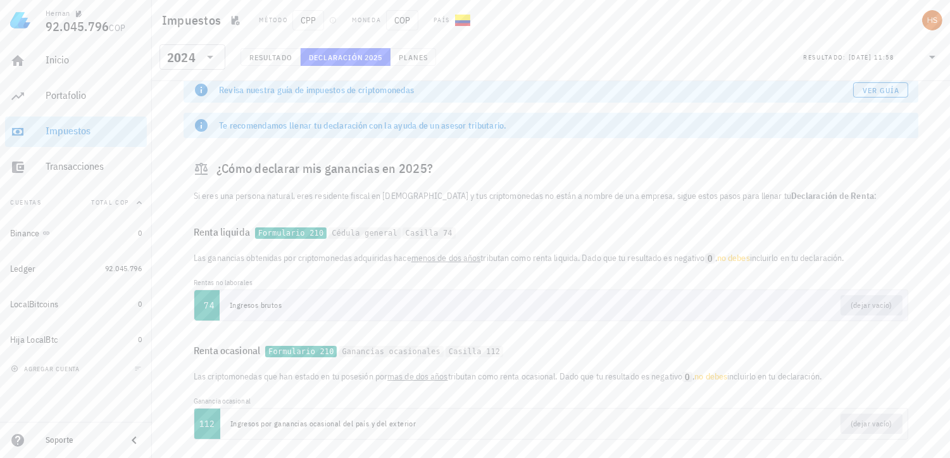
click at [367, 302] on td "Ingresos brutos" at bounding box center [386, 305] width 332 height 30
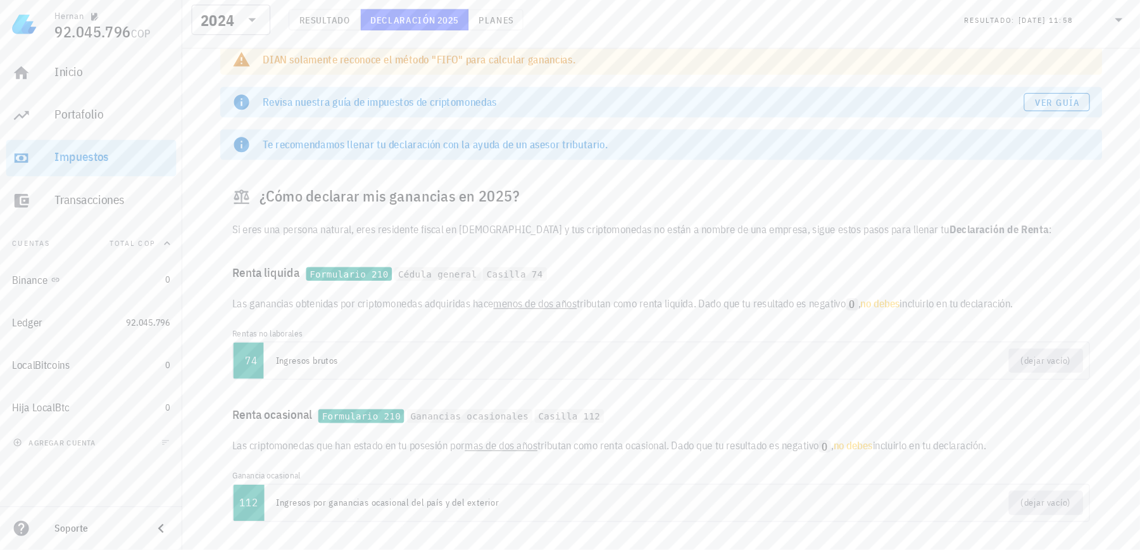
scroll to position [0, 0]
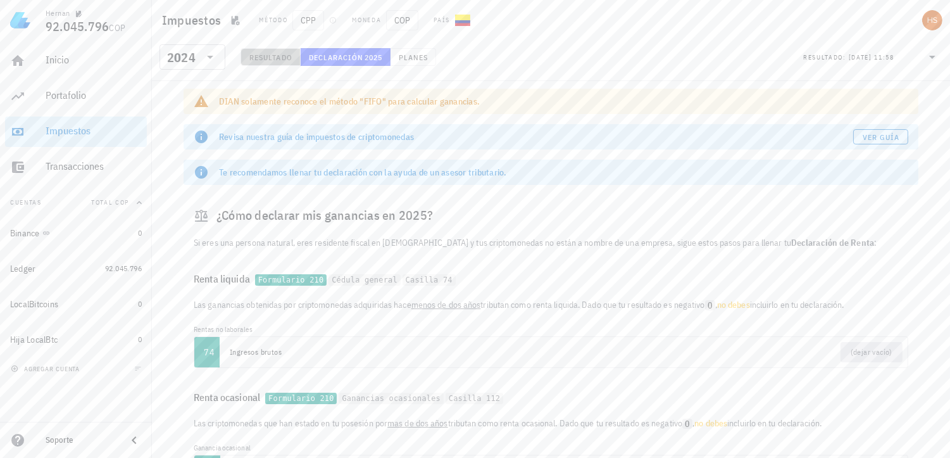
click at [294, 52] on button "Resultado" at bounding box center [271, 57] width 60 height 18
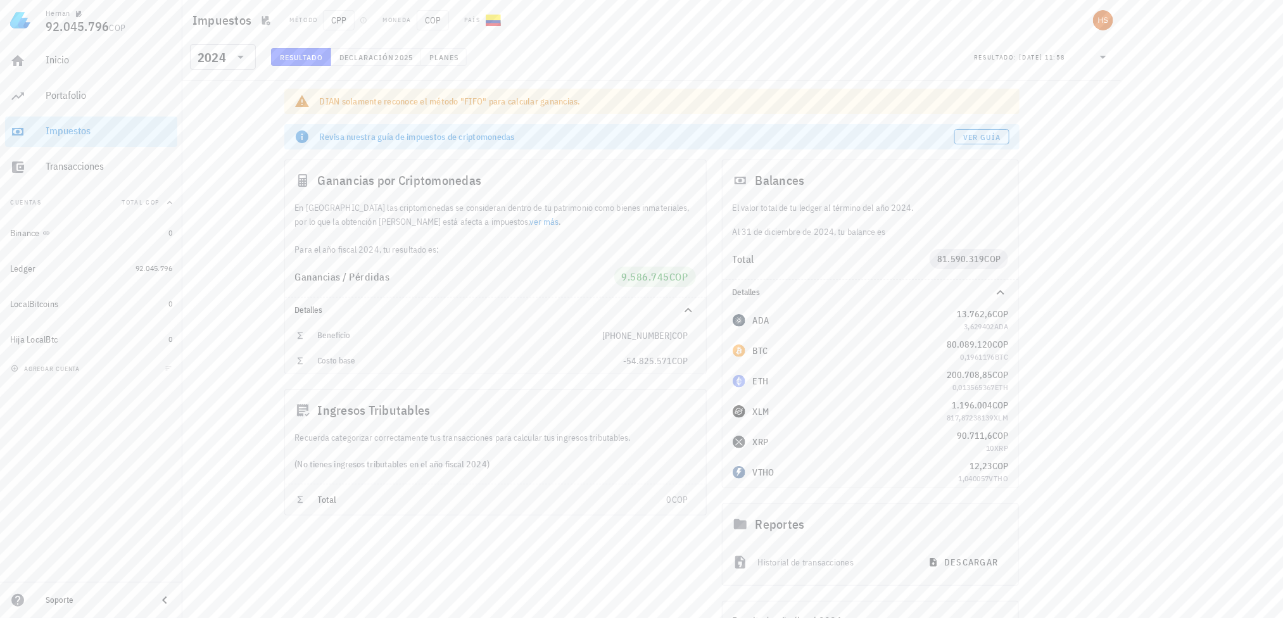
drag, startPoint x: 946, startPoint y: 0, endPoint x: 843, endPoint y: 58, distance: 117.6
click at [843, 58] on div "​ 2024 Resultado Declaración 2025 Planes Resultado: 02/10/2025 11:58" at bounding box center [651, 60] width 933 height 33
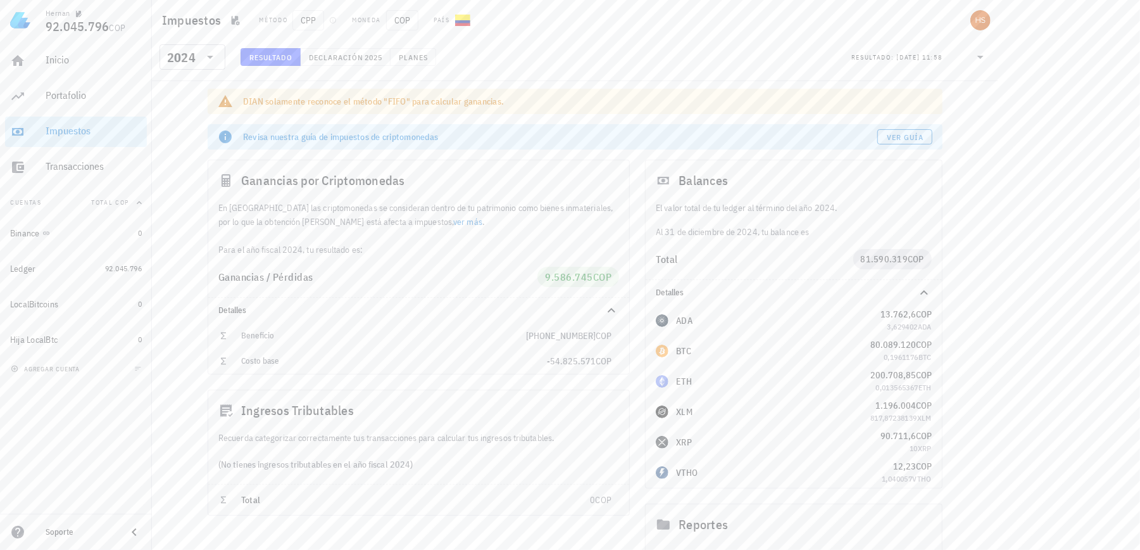
drag, startPoint x: 1159, startPoint y: 1, endPoint x: 715, endPoint y: 36, distance: 445.8
click at [715, 36] on div "Impuestos Método CPP Moneda COP País" at bounding box center [575, 20] width 846 height 41
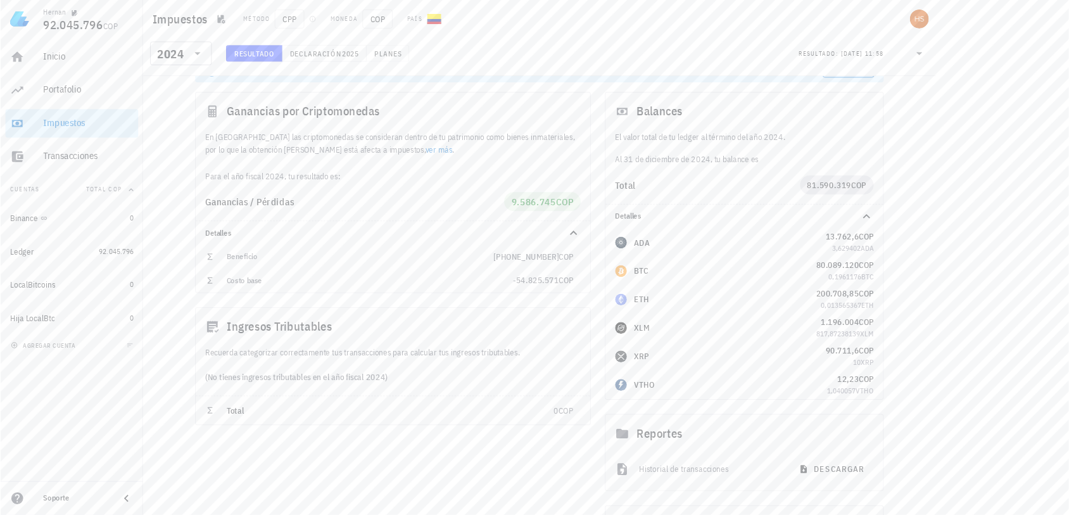
scroll to position [61, 0]
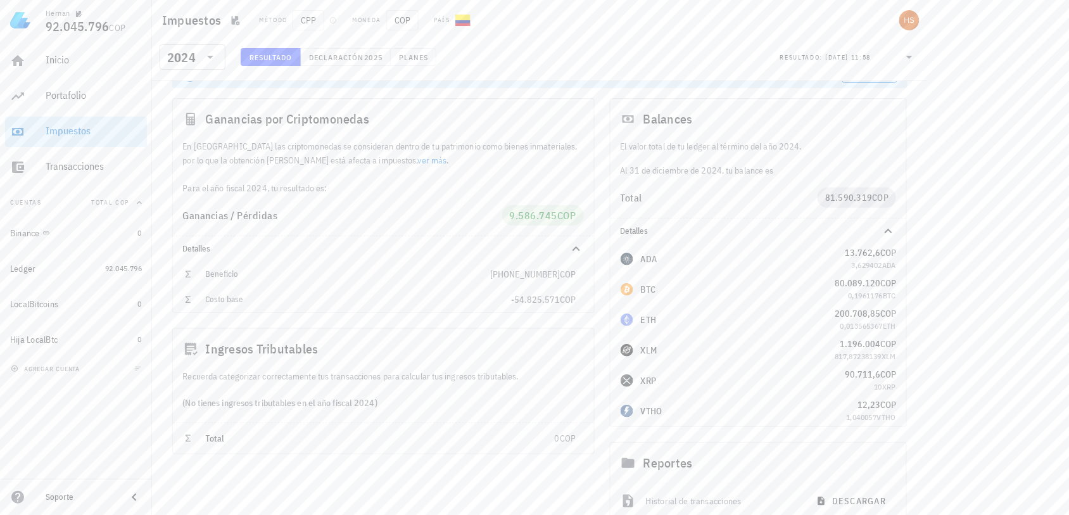
drag, startPoint x: 1123, startPoint y: 3, endPoint x: 688, endPoint y: 30, distance: 436.4
click at [688, 30] on div "Método CPP Moneda COP País" at bounding box center [470, 20] width 438 height 20
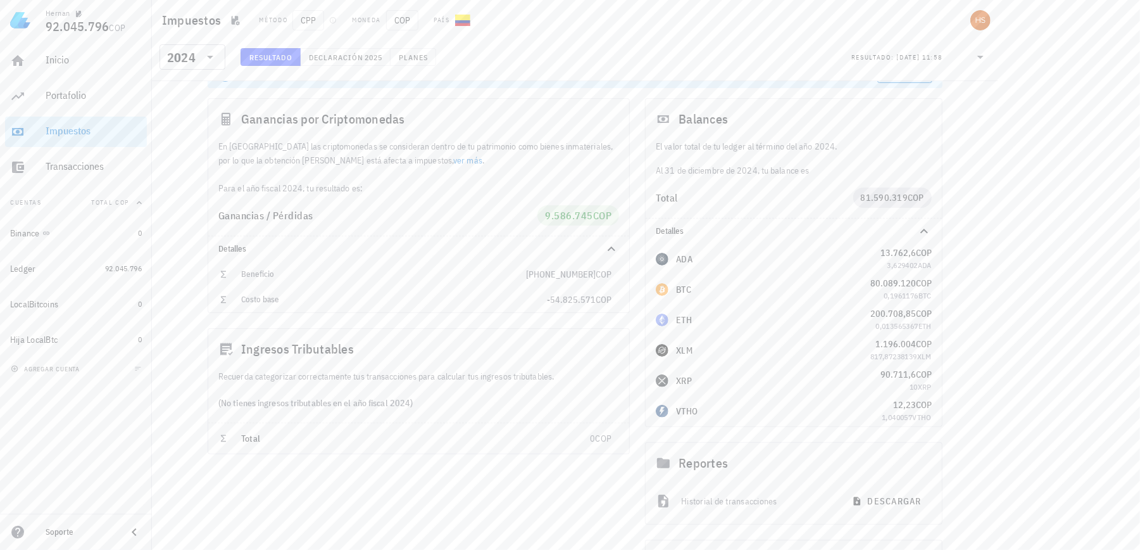
drag, startPoint x: 1008, startPoint y: 0, endPoint x: 457, endPoint y: 517, distance: 755.2
click at [457, 457] on div "Ganancias por Criptomonedas En Colombia las criptomonedas se consideran dentro …" at bounding box center [418, 387] width 437 height 593
click at [960, 18] on div "avatar" at bounding box center [981, 20] width 20 height 20
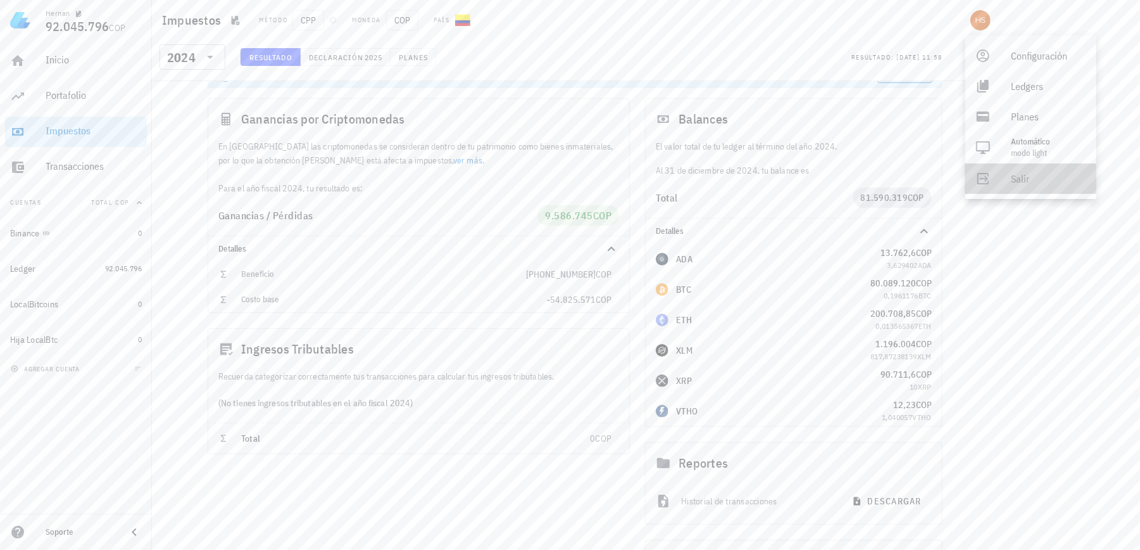
click at [960, 181] on link "Salir" at bounding box center [1030, 178] width 131 height 30
